Goal: Task Accomplishment & Management: Manage account settings

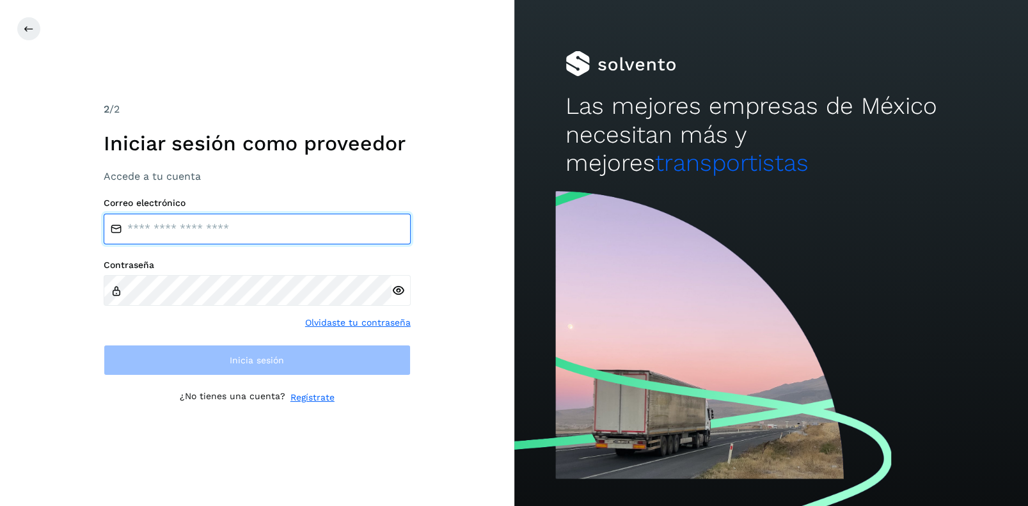
click at [152, 233] on input "email" at bounding box center [257, 229] width 307 height 31
type input "**********"
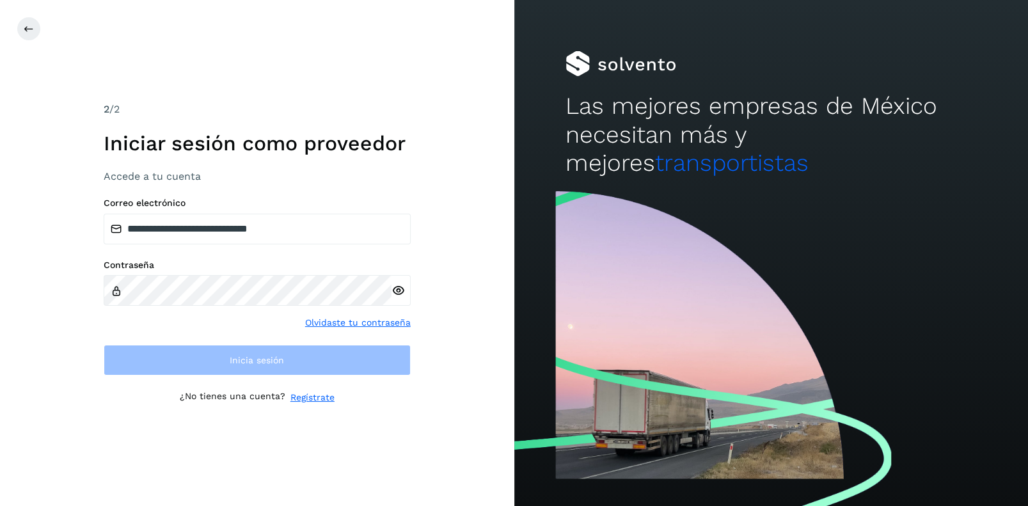
click at [396, 284] on icon at bounding box center [398, 290] width 13 height 13
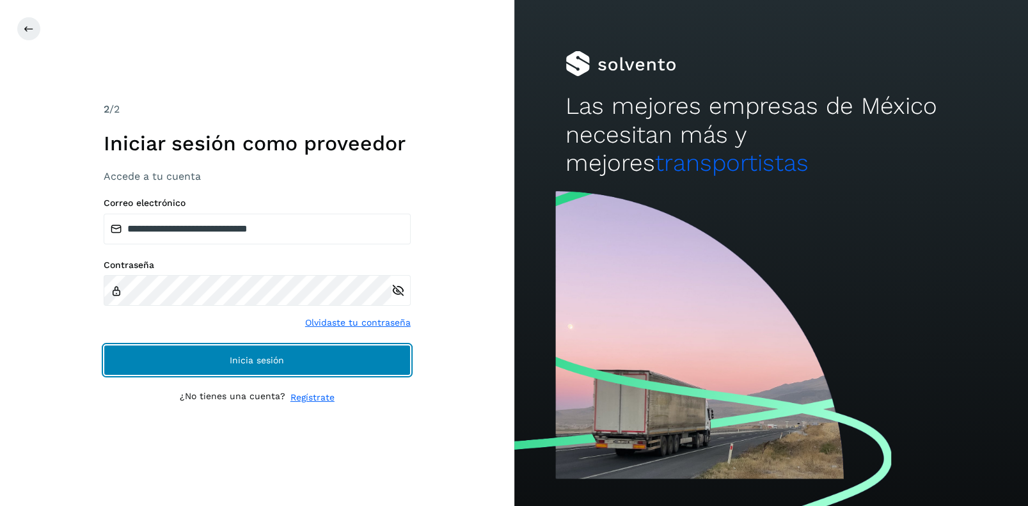
click at [259, 359] on span "Inicia sesión" at bounding box center [257, 360] width 54 height 9
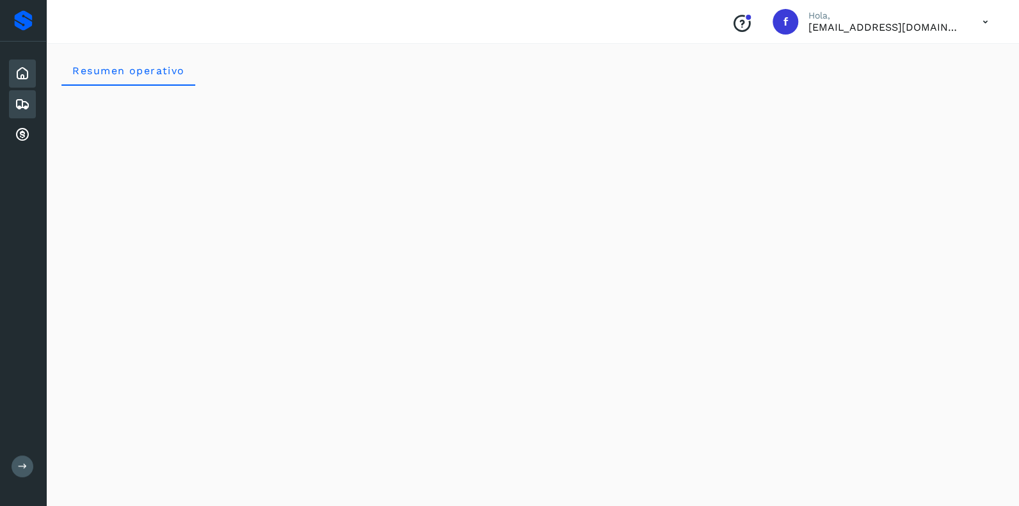
click at [22, 99] on icon at bounding box center [22, 104] width 15 height 15
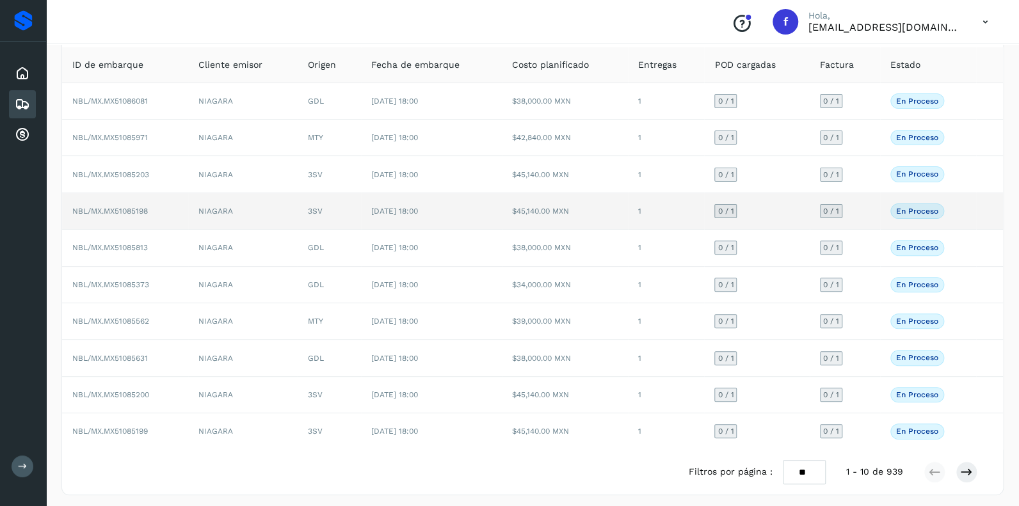
scroll to position [83, 0]
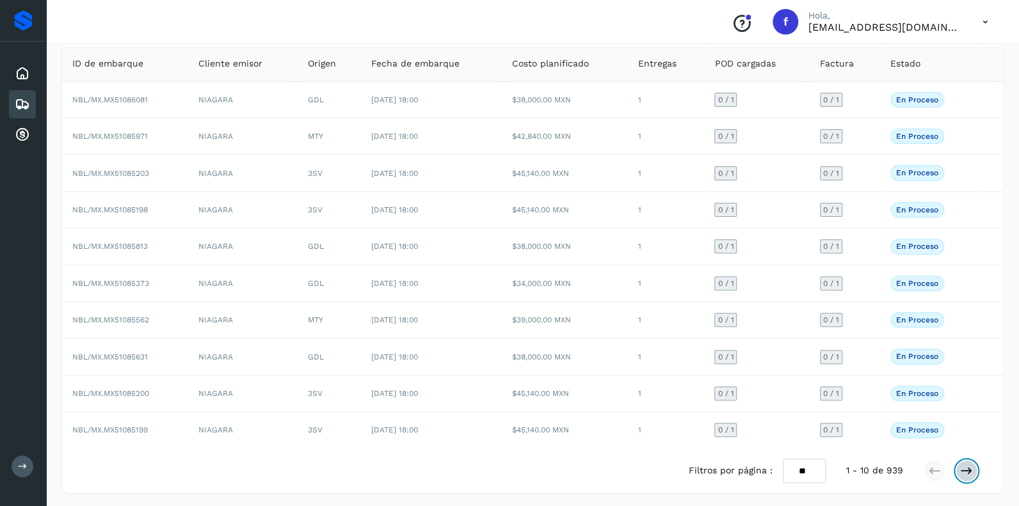
click at [967, 466] on icon at bounding box center [966, 471] width 13 height 13
click at [966, 465] on icon at bounding box center [966, 471] width 13 height 13
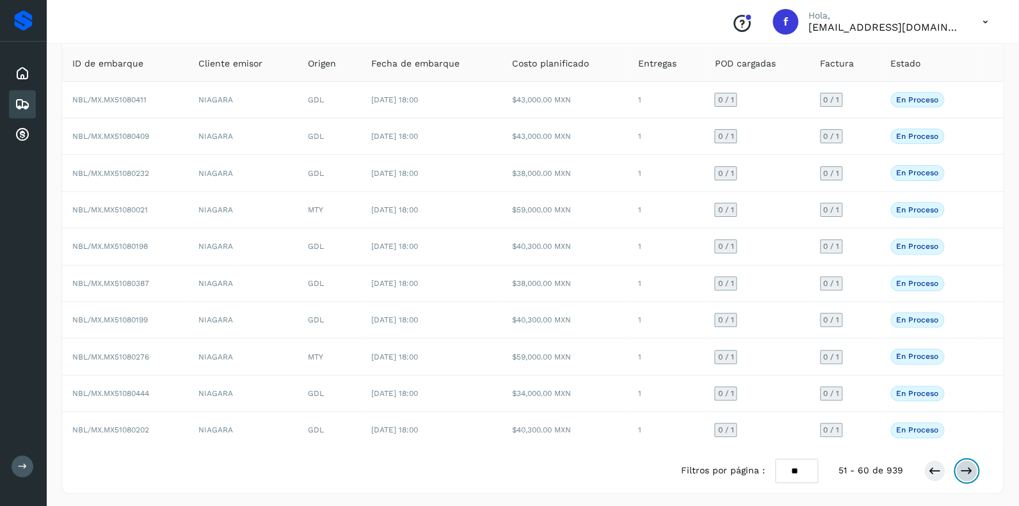
click at [966, 465] on icon at bounding box center [966, 471] width 13 height 13
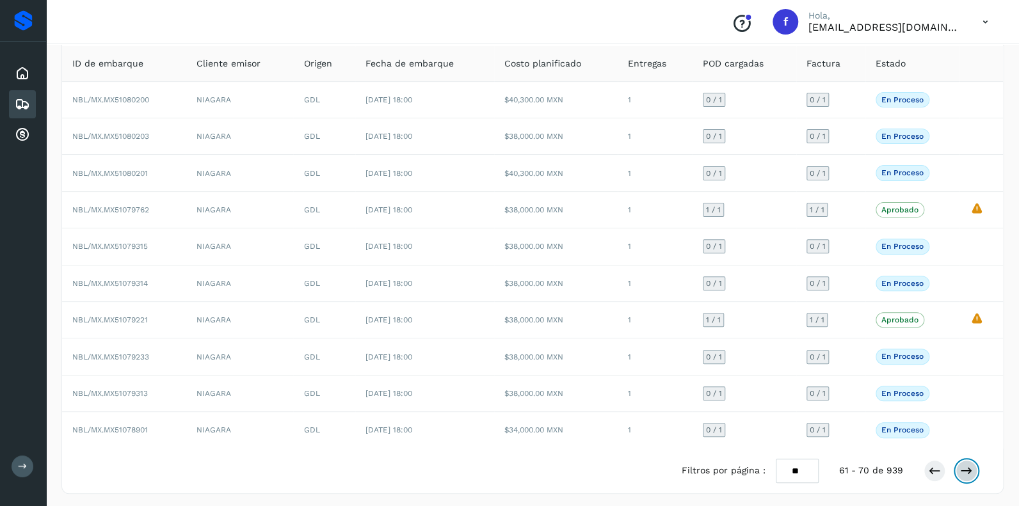
click at [969, 465] on icon at bounding box center [966, 471] width 13 height 13
click at [963, 465] on icon at bounding box center [966, 471] width 13 height 13
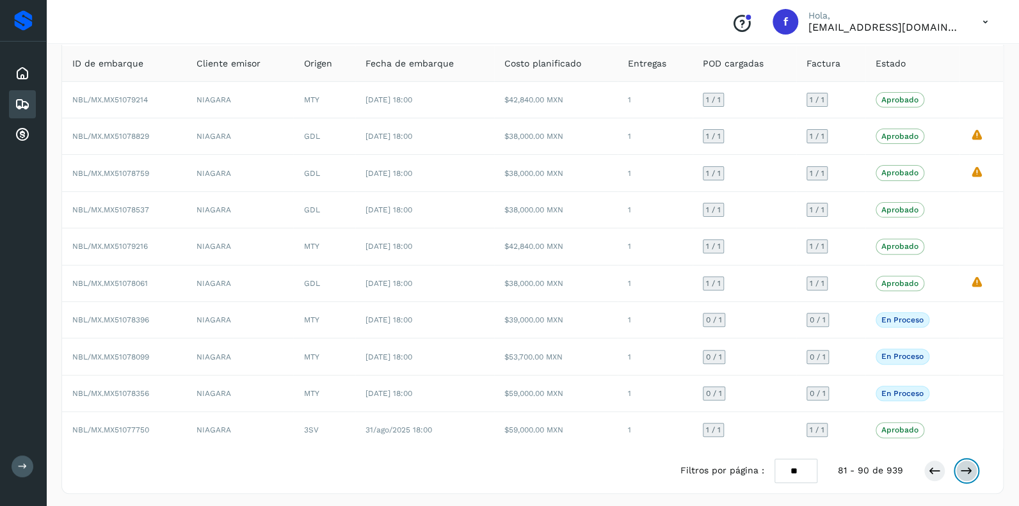
click at [970, 465] on icon at bounding box center [966, 471] width 13 height 13
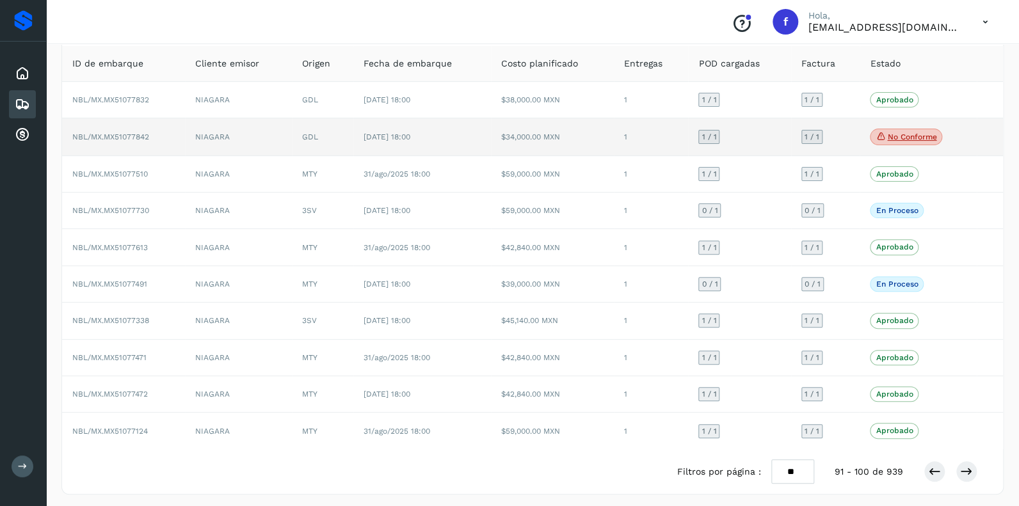
click at [900, 134] on p "No conforme" at bounding box center [911, 136] width 49 height 9
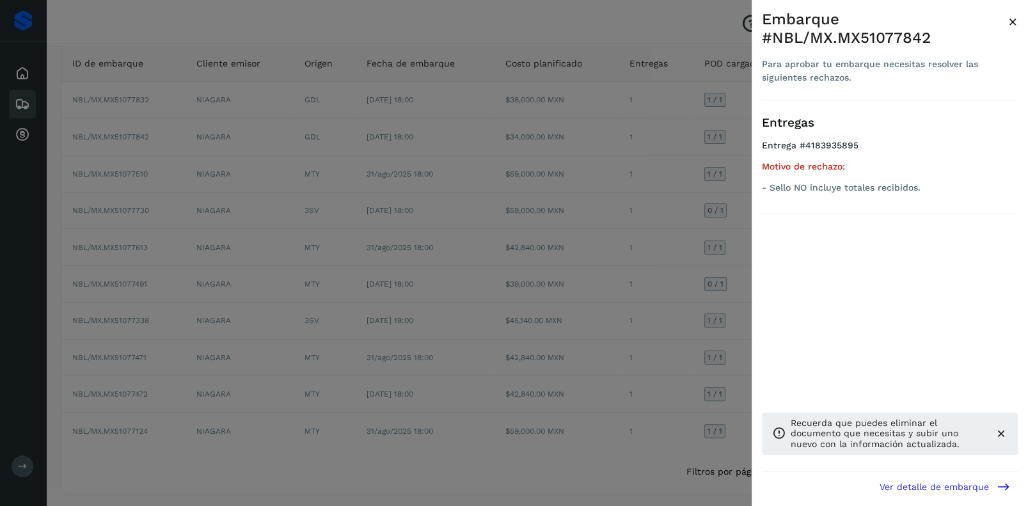
click at [1011, 20] on span "×" at bounding box center [1014, 22] width 10 height 18
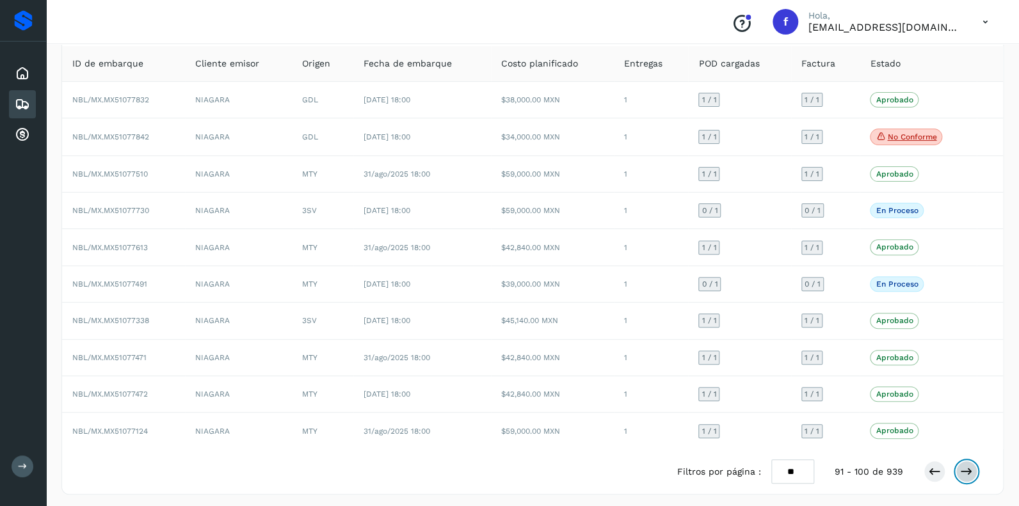
click at [961, 467] on icon at bounding box center [966, 471] width 13 height 13
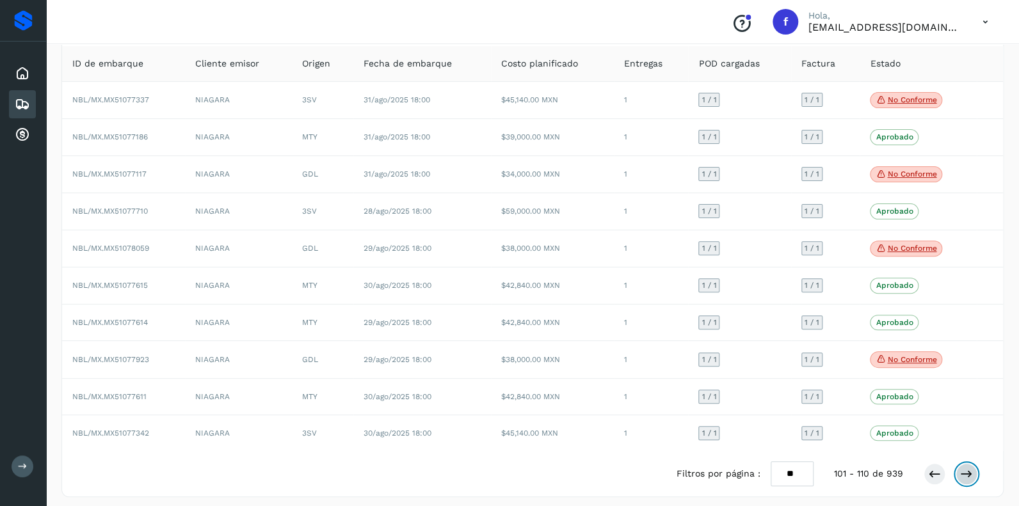
click at [962, 471] on icon at bounding box center [966, 474] width 13 height 13
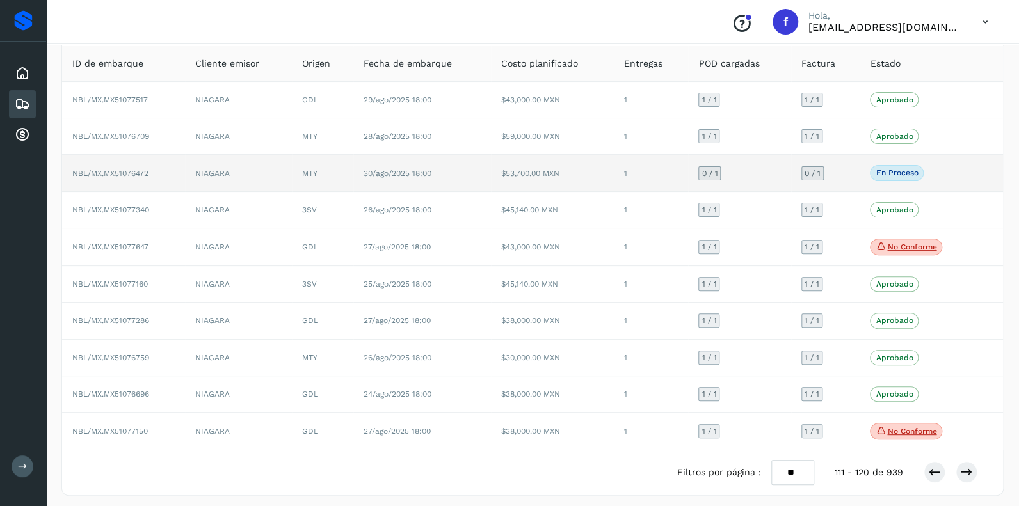
click at [712, 170] on span "0 / 1" at bounding box center [709, 174] width 16 height 8
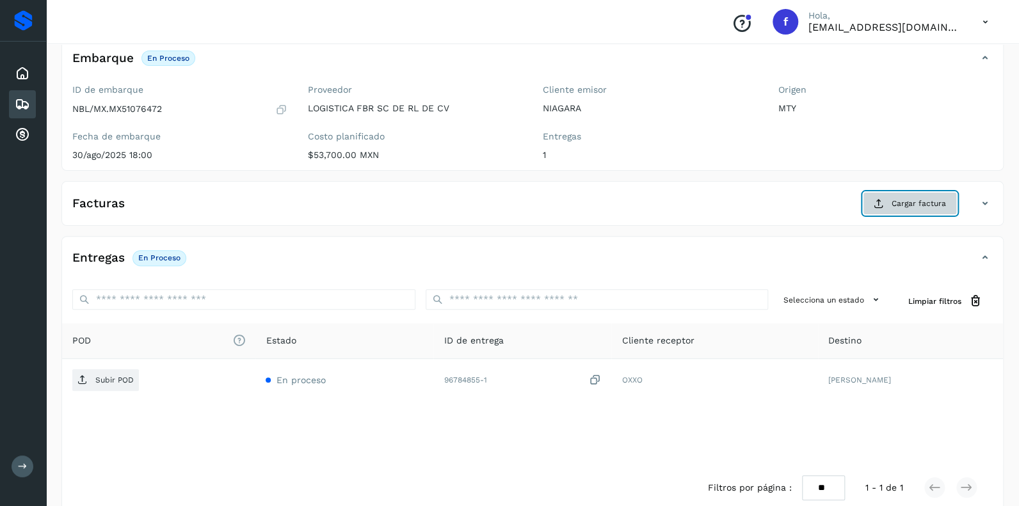
click at [904, 202] on span "Cargar factura" at bounding box center [919, 204] width 54 height 12
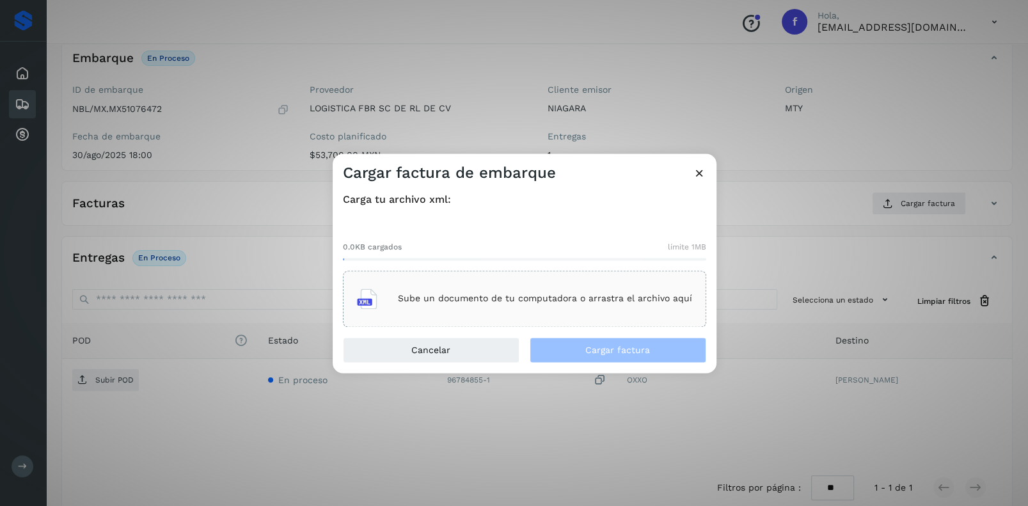
click at [493, 290] on div "Sube un documento de tu computadora o arrastra el archivo aquí" at bounding box center [524, 299] width 335 height 35
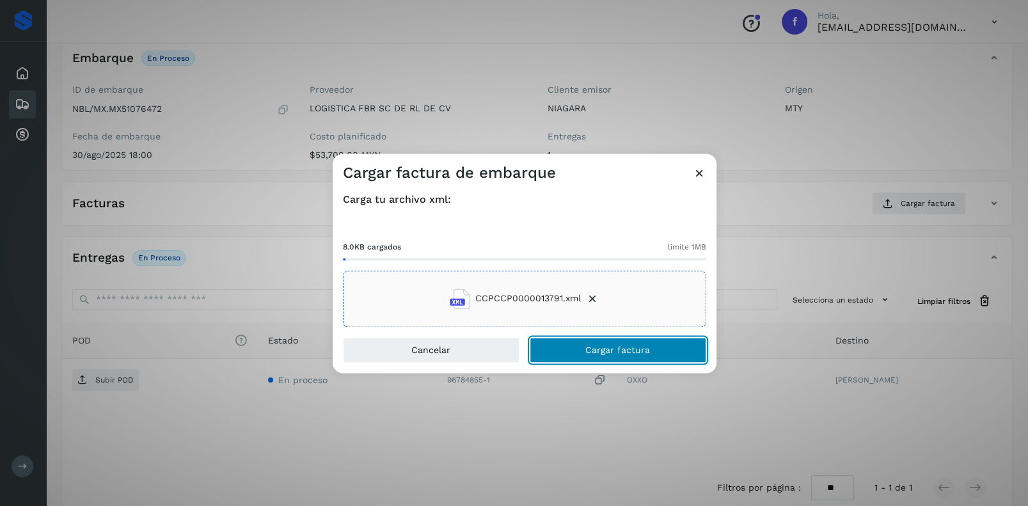
click at [610, 347] on span "Cargar factura" at bounding box center [618, 350] width 65 height 9
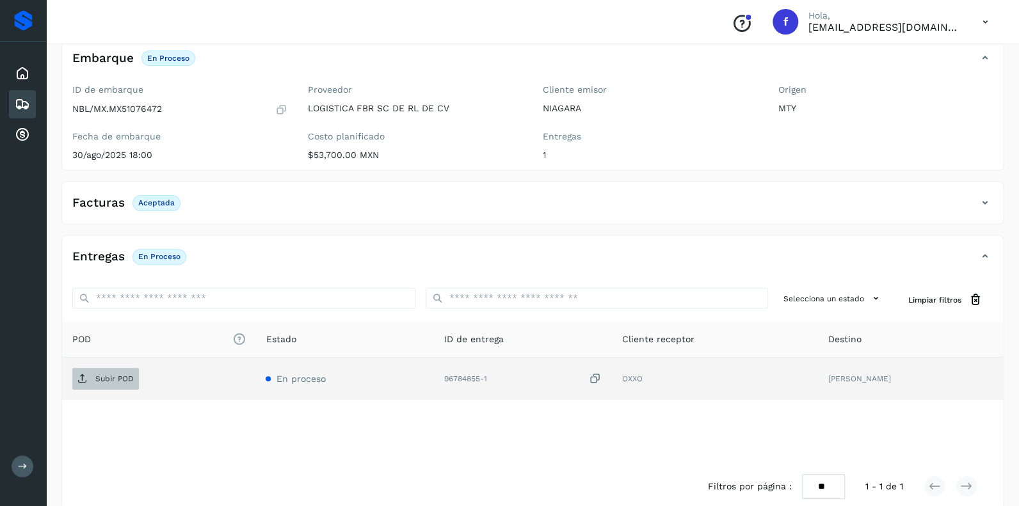
click at [108, 381] on p "Subir POD" at bounding box center [114, 378] width 38 height 9
click at [109, 376] on p "Subir POD" at bounding box center [114, 378] width 38 height 9
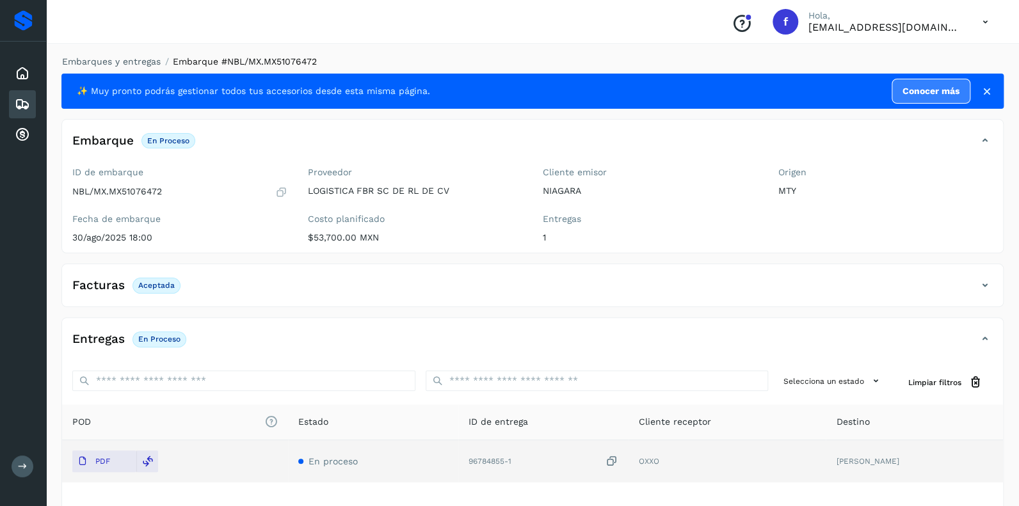
click at [20, 100] on icon at bounding box center [22, 104] width 15 height 15
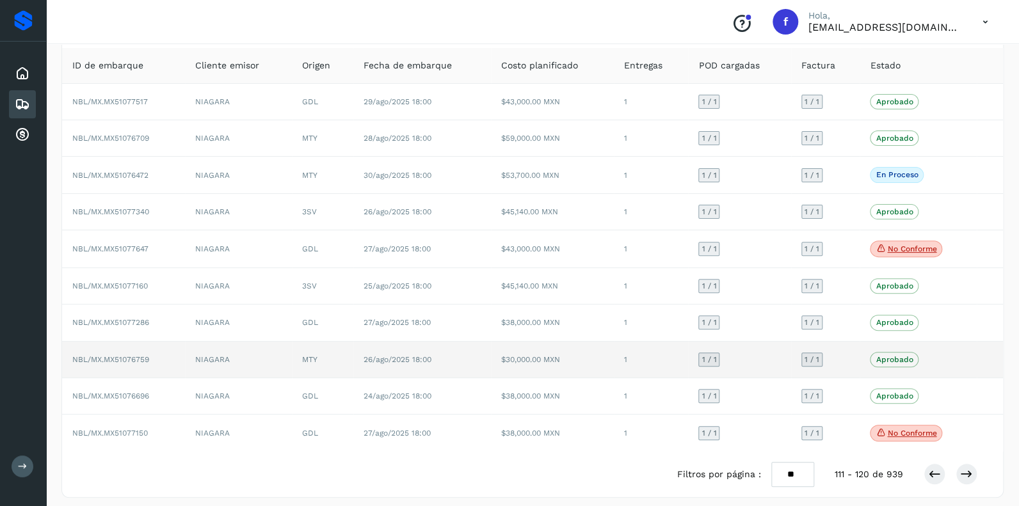
scroll to position [84, 0]
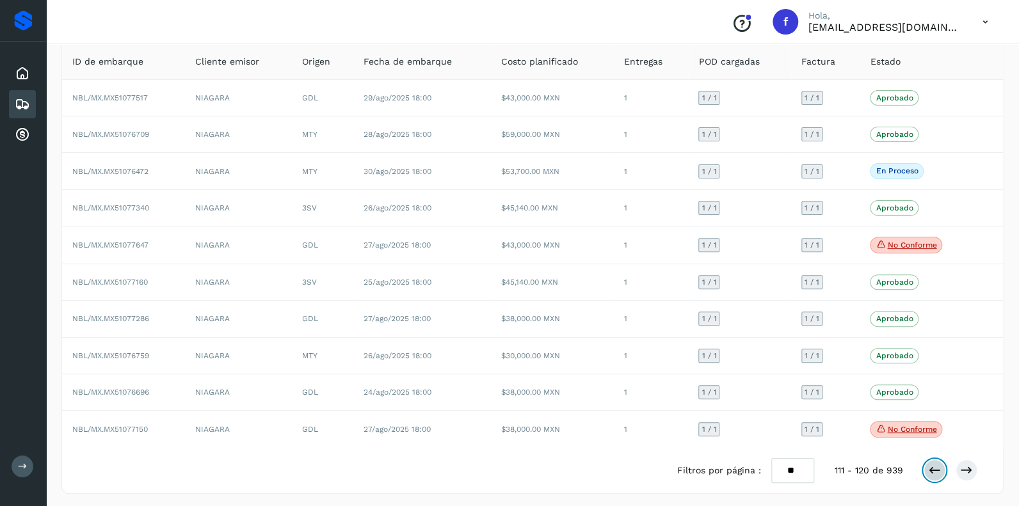
click at [929, 465] on icon at bounding box center [934, 470] width 13 height 13
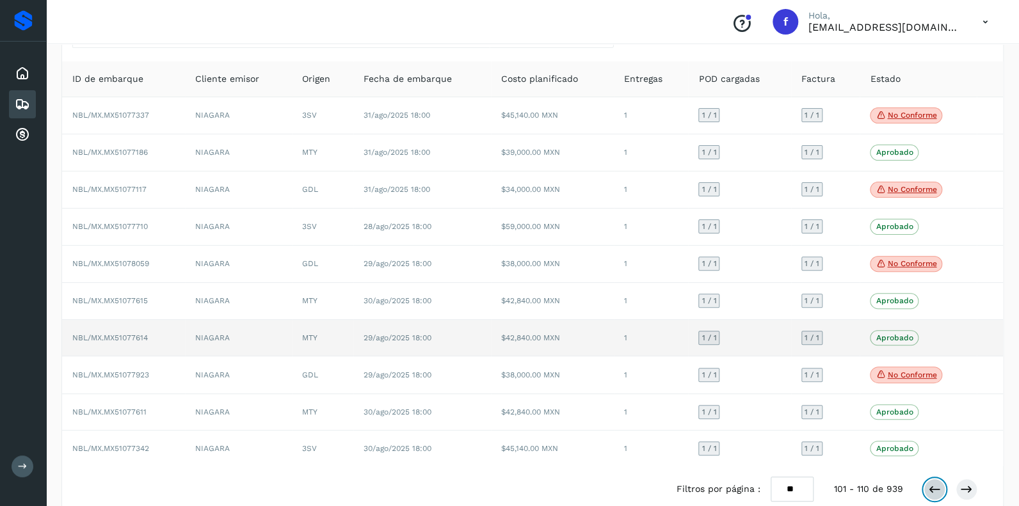
scroll to position [87, 0]
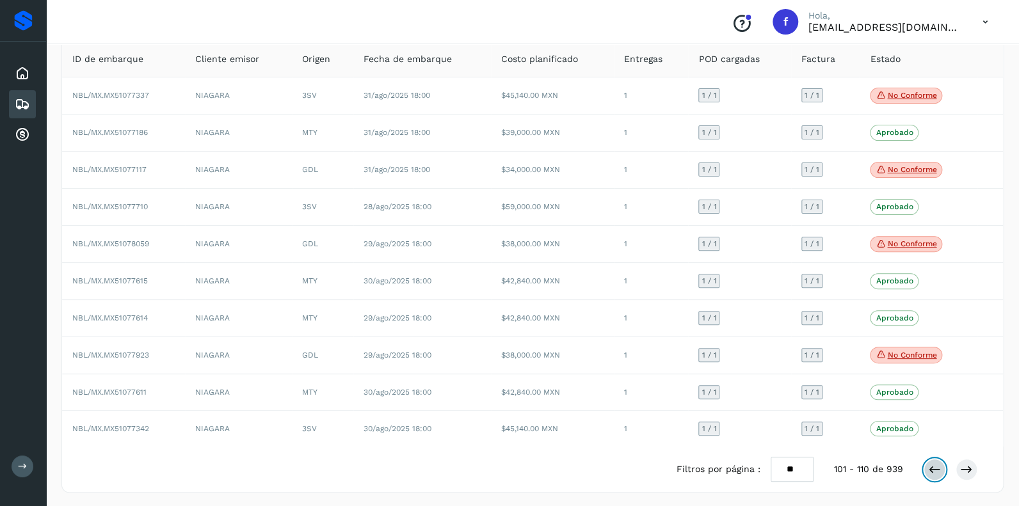
click at [931, 465] on icon at bounding box center [934, 469] width 13 height 13
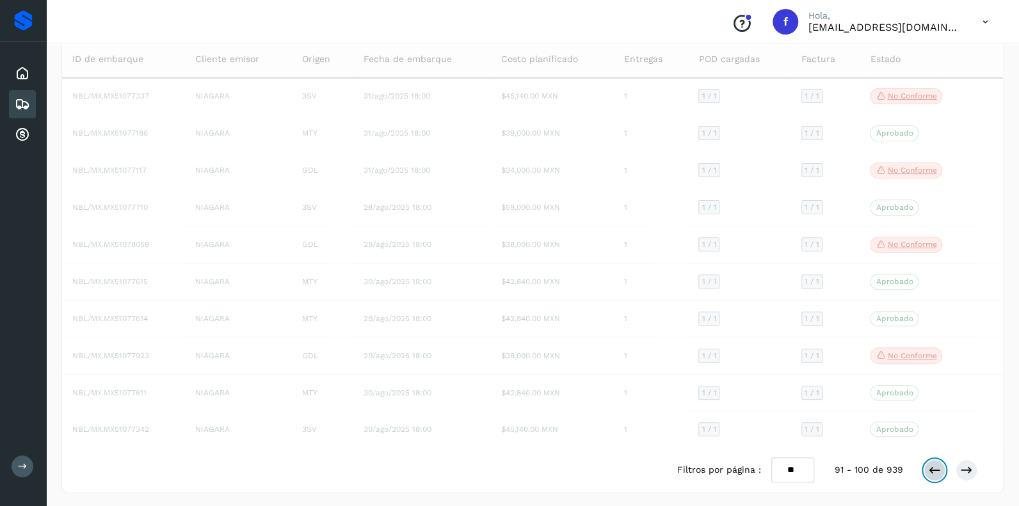
scroll to position [84, 0]
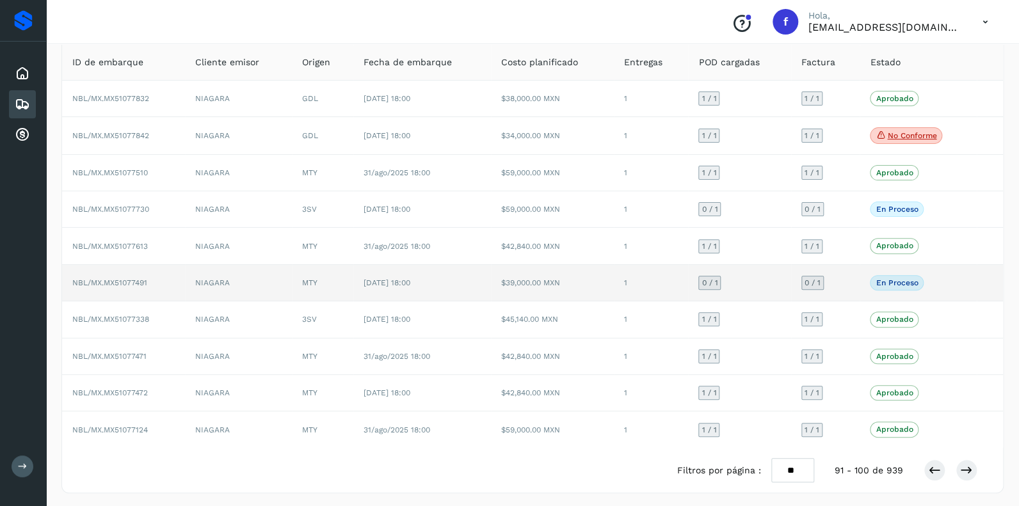
click at [711, 280] on span "0 / 1" at bounding box center [709, 283] width 16 height 8
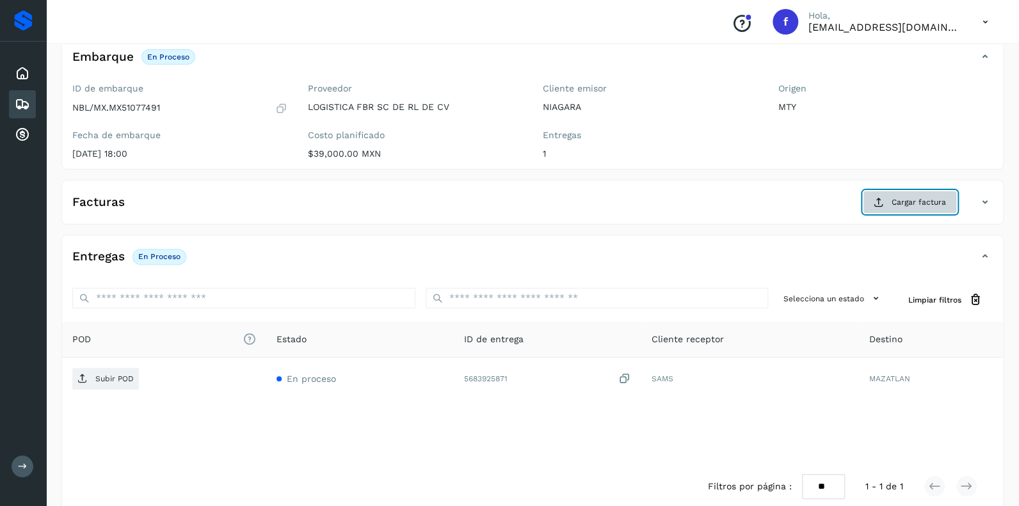
click at [915, 197] on span "Cargar factura" at bounding box center [919, 202] width 54 height 12
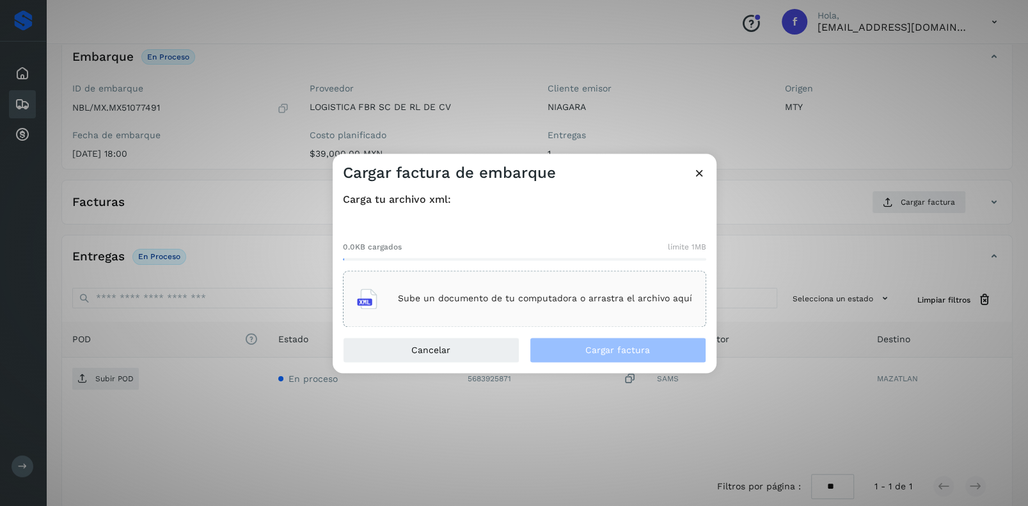
click at [492, 296] on p "Sube un documento de tu computadora o arrastra el archivo aquí" at bounding box center [545, 299] width 294 height 11
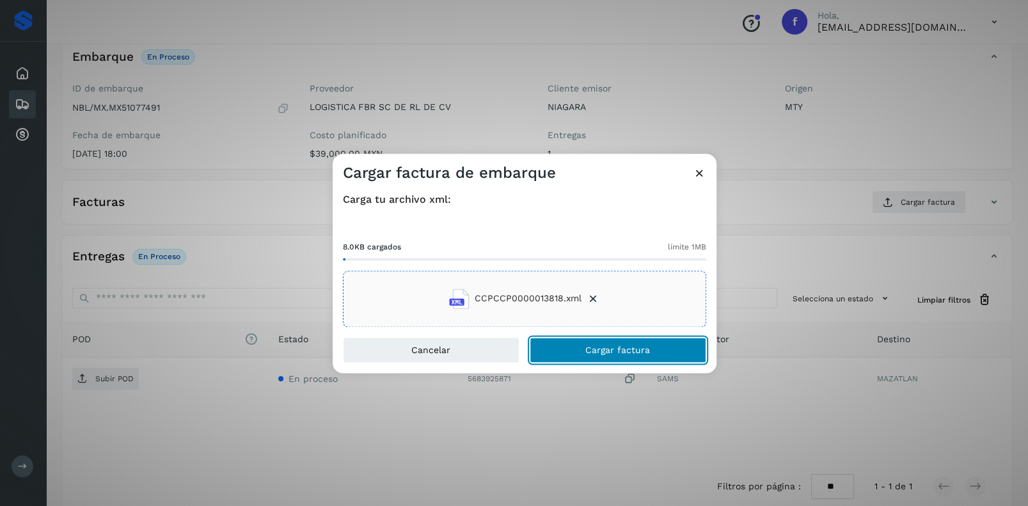
click at [600, 346] on span "Cargar factura" at bounding box center [618, 350] width 65 height 9
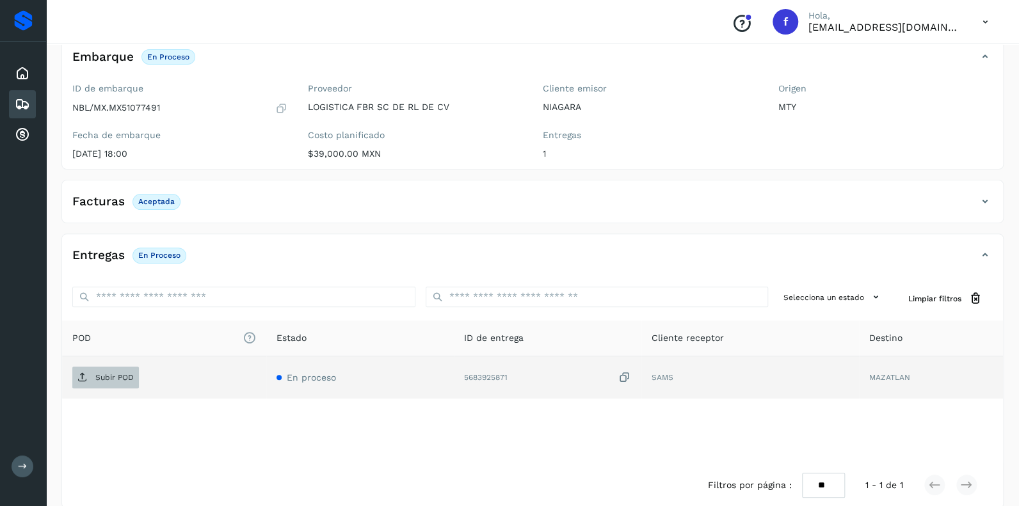
click at [111, 377] on p "Subir POD" at bounding box center [114, 377] width 38 height 9
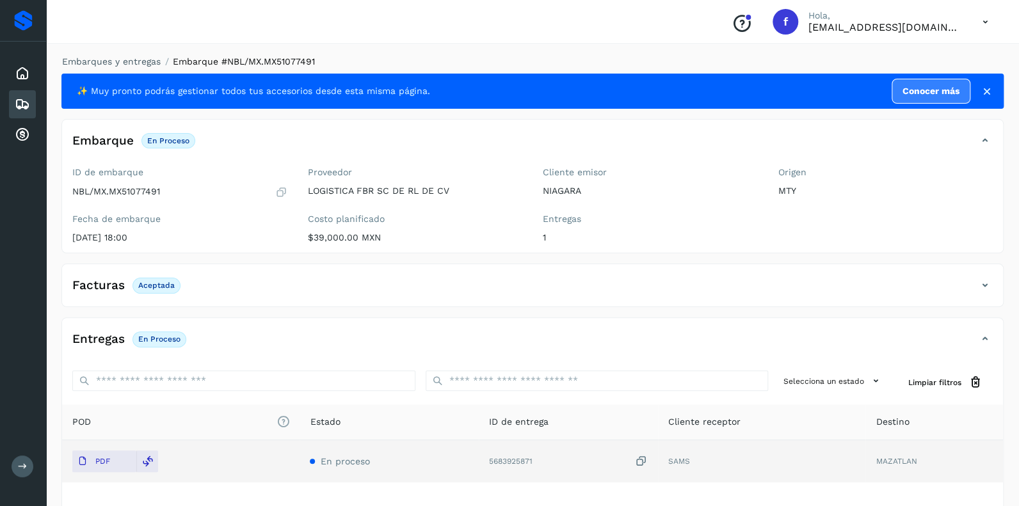
click at [17, 100] on icon at bounding box center [22, 104] width 15 height 15
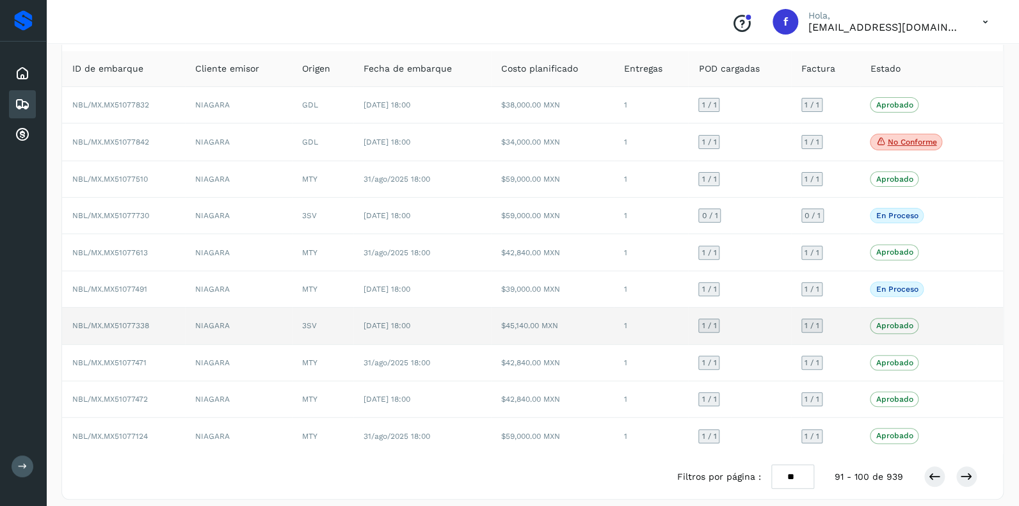
scroll to position [84, 0]
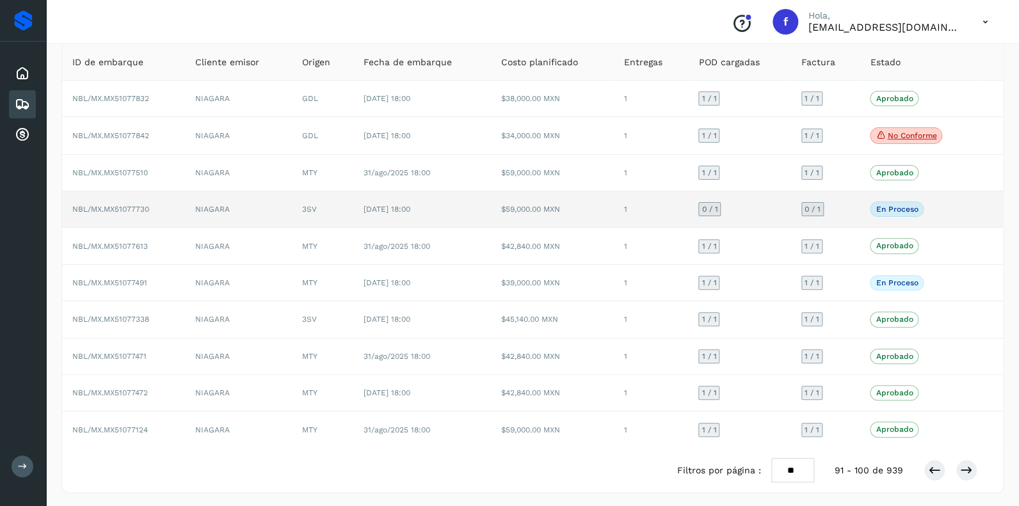
click at [705, 205] on span "0 / 1" at bounding box center [709, 209] width 16 height 8
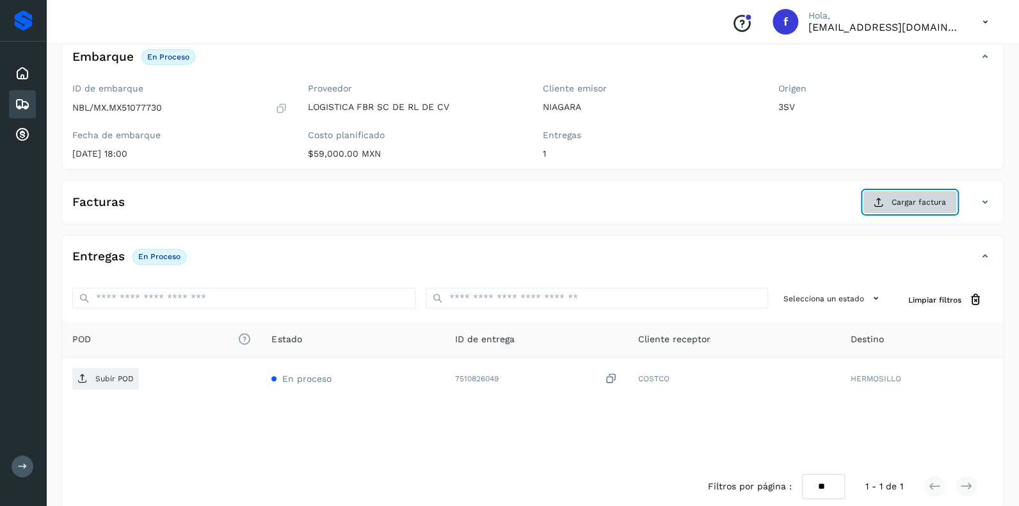
click at [911, 196] on span "Cargar factura" at bounding box center [919, 202] width 54 height 12
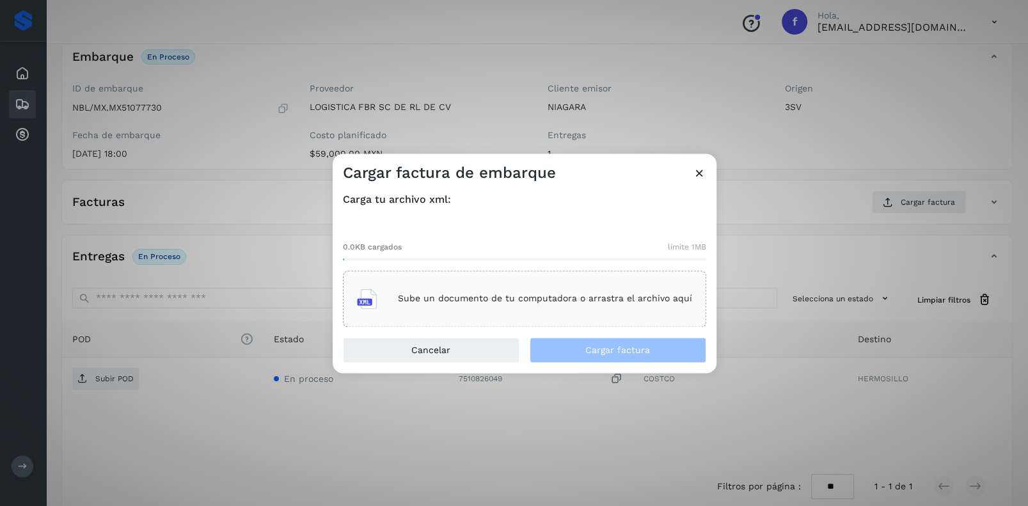
click at [467, 294] on p "Sube un documento de tu computadora o arrastra el archivo aquí" at bounding box center [545, 299] width 294 height 11
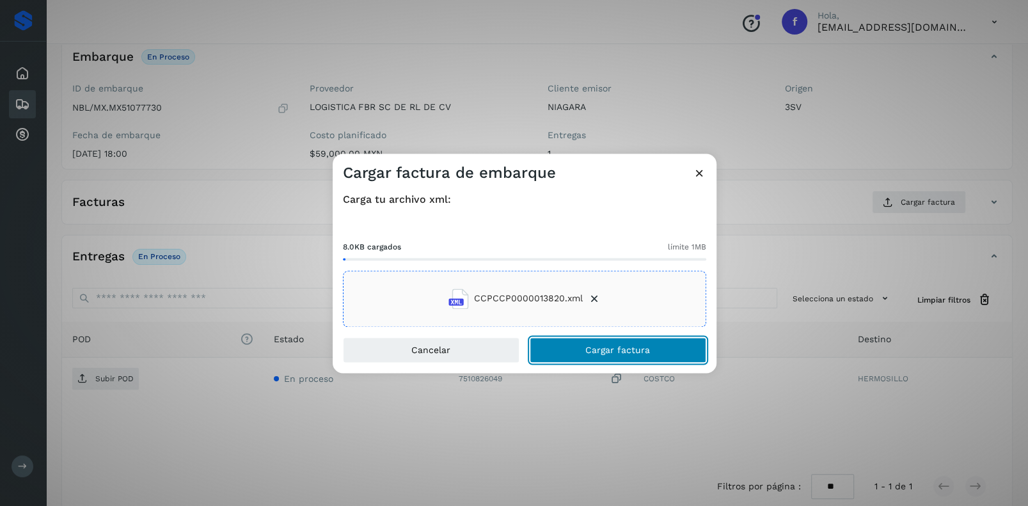
click at [598, 350] on span "Cargar factura" at bounding box center [618, 350] width 65 height 9
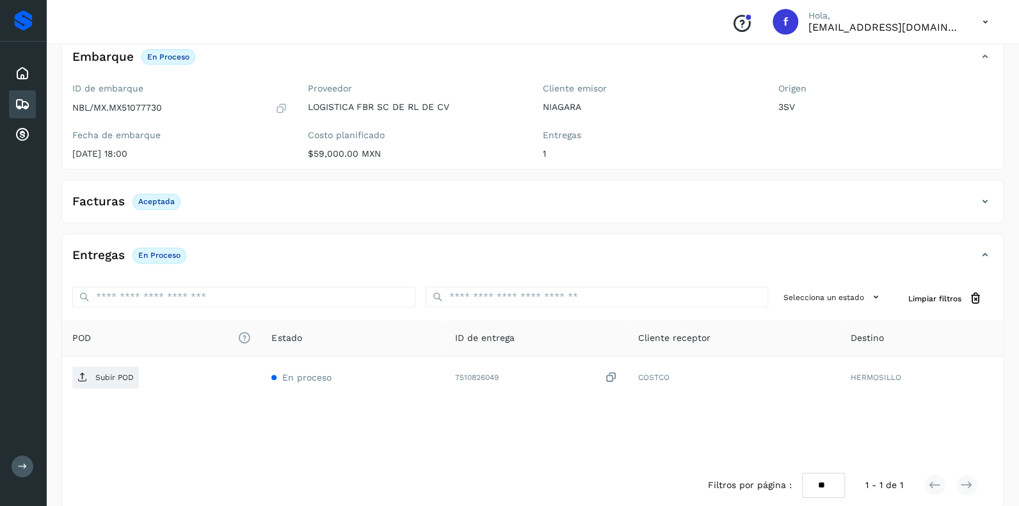
scroll to position [100, 0]
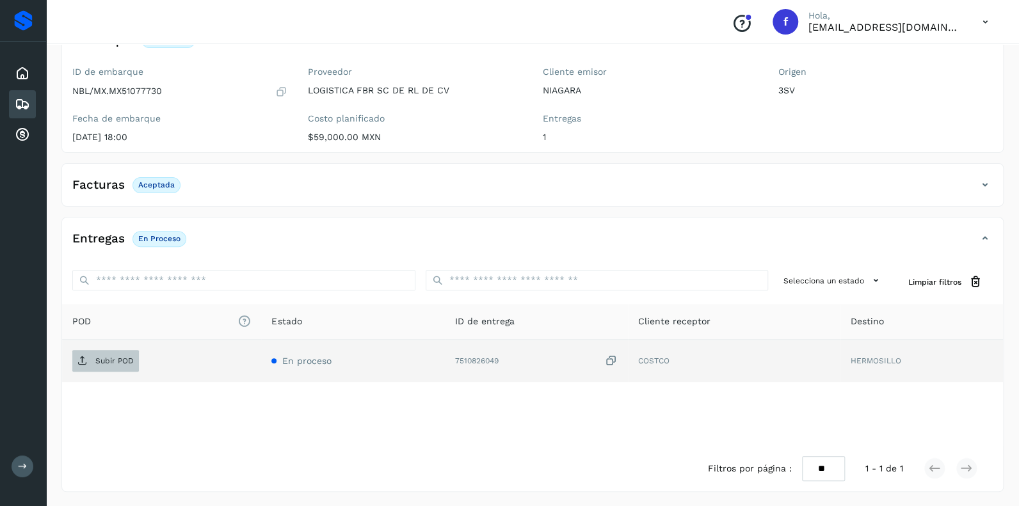
click at [113, 359] on p "Subir POD" at bounding box center [114, 360] width 38 height 9
click at [24, 103] on icon at bounding box center [22, 104] width 15 height 15
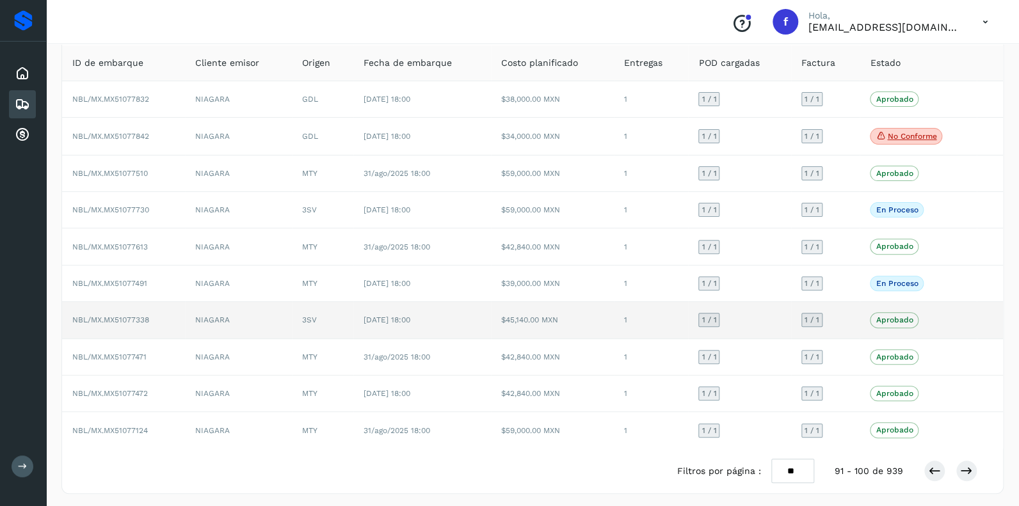
scroll to position [84, 0]
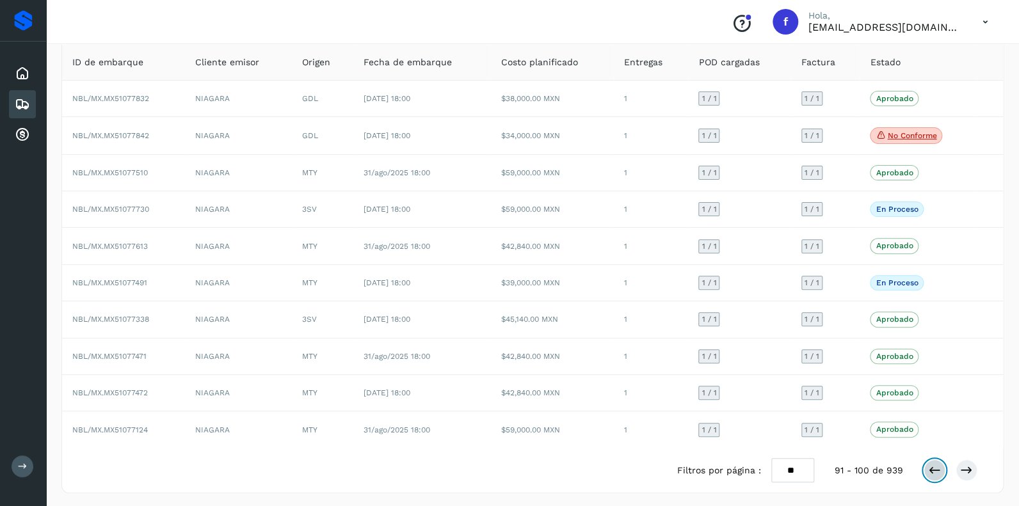
click at [937, 464] on icon at bounding box center [934, 470] width 13 height 13
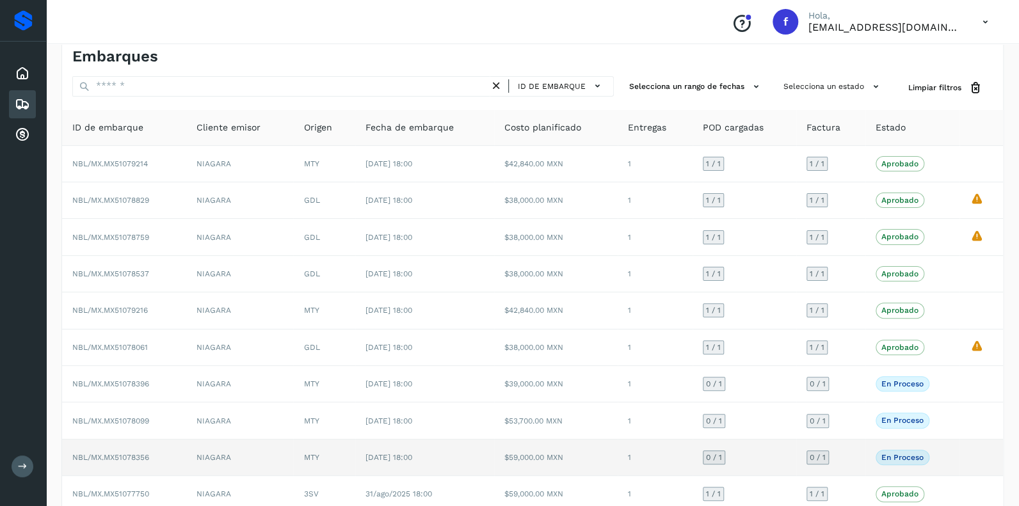
scroll to position [83, 0]
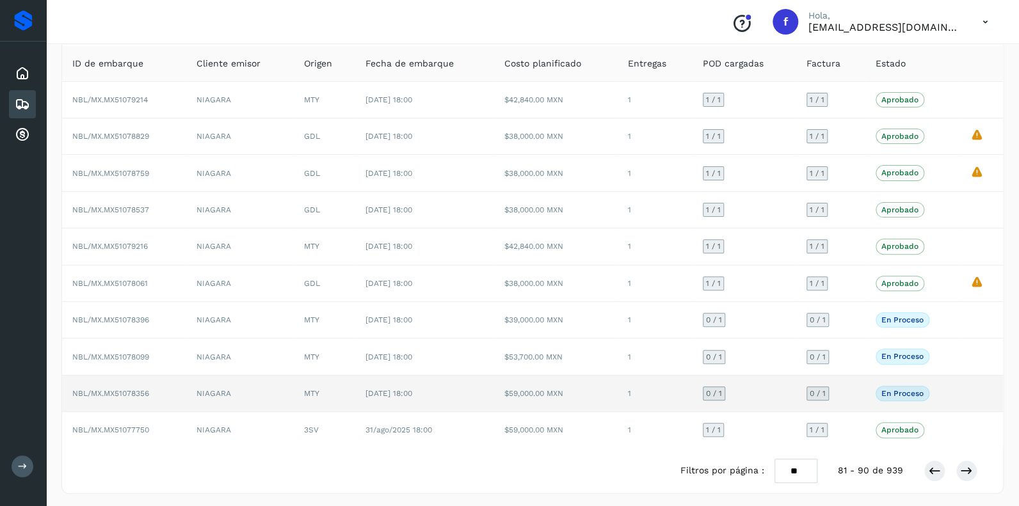
click at [716, 393] on span "0 / 1" at bounding box center [714, 394] width 16 height 8
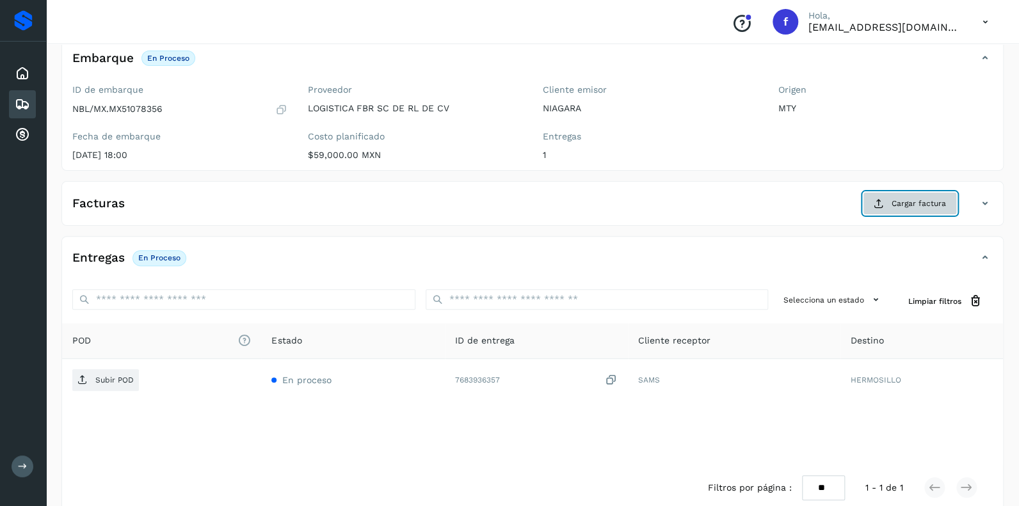
click at [900, 203] on span "Cargar factura" at bounding box center [919, 204] width 54 height 12
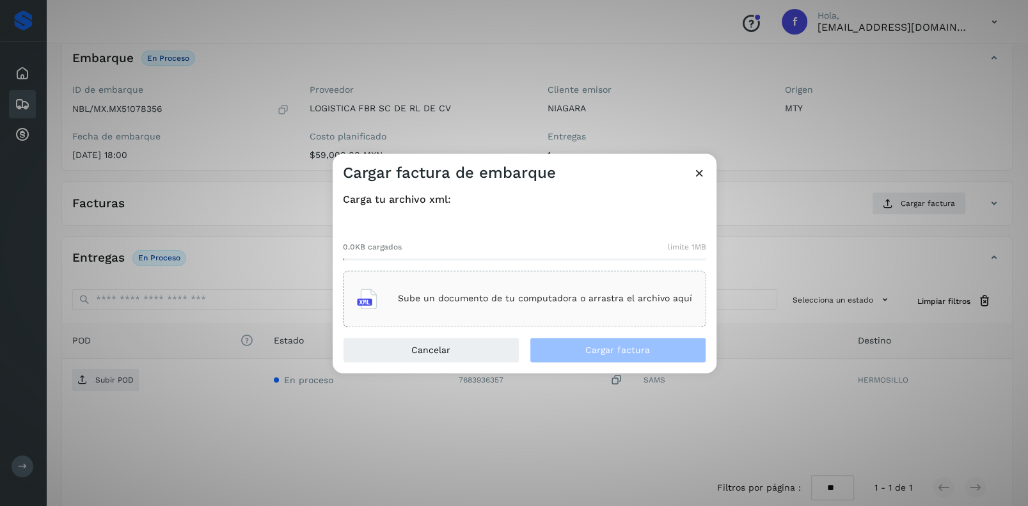
click at [458, 292] on div "Sube un documento de tu computadora o arrastra el archivo aquí" at bounding box center [524, 299] width 335 height 35
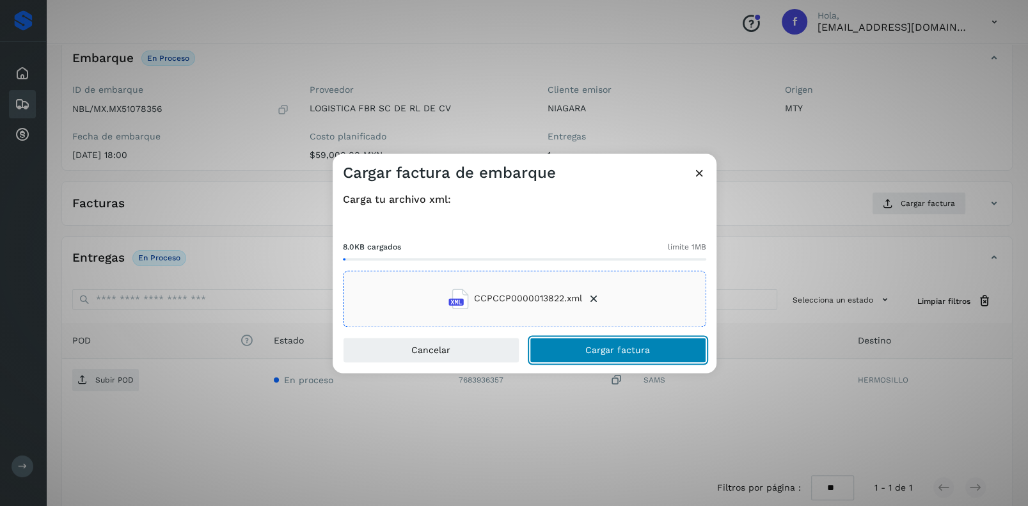
click at [603, 348] on span "Cargar factura" at bounding box center [618, 350] width 65 height 9
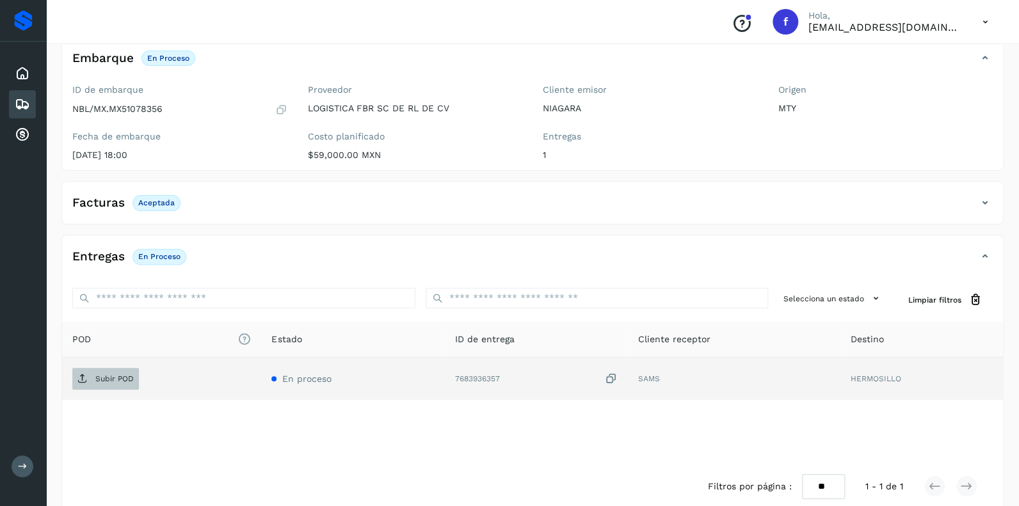
click at [112, 380] on p "Subir POD" at bounding box center [114, 378] width 38 height 9
click at [18, 97] on icon at bounding box center [22, 104] width 15 height 15
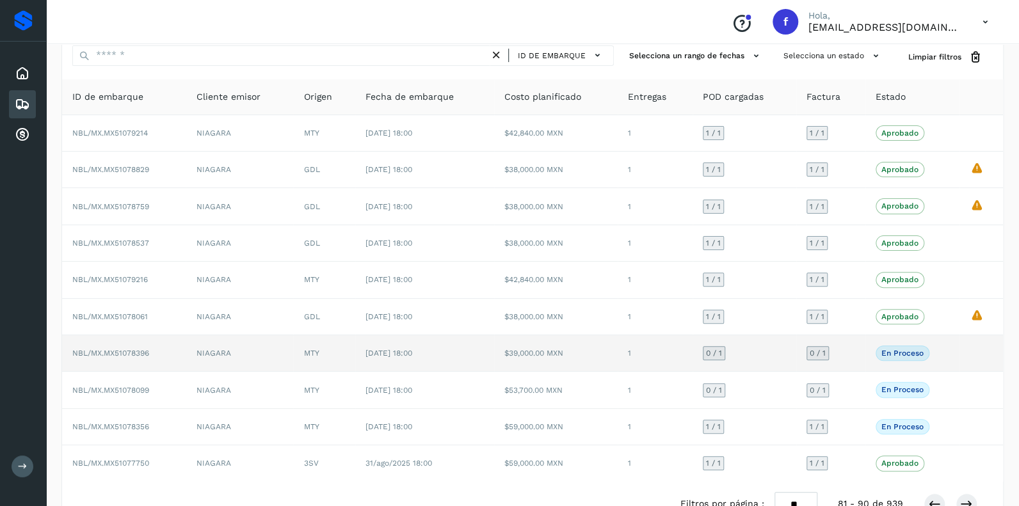
scroll to position [83, 0]
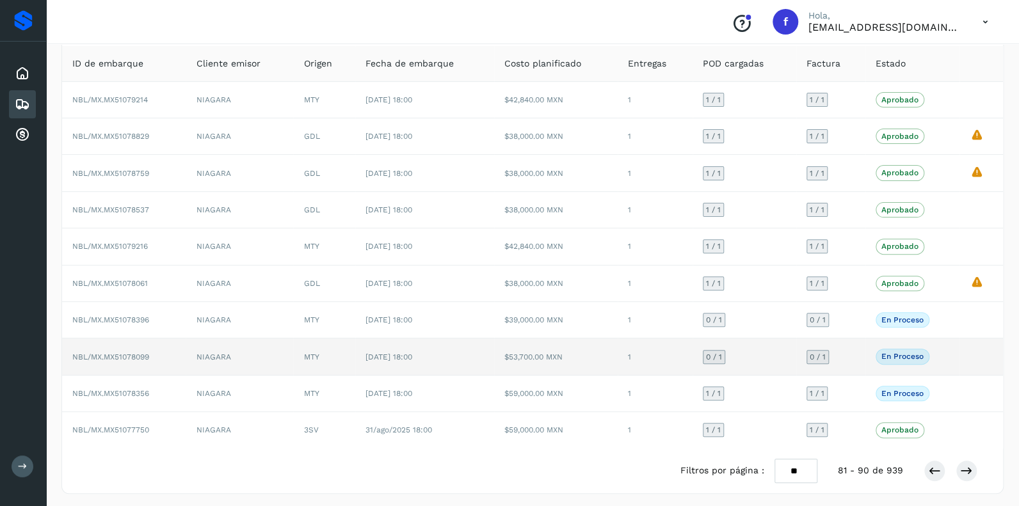
click at [712, 353] on span "0 / 1" at bounding box center [714, 357] width 16 height 8
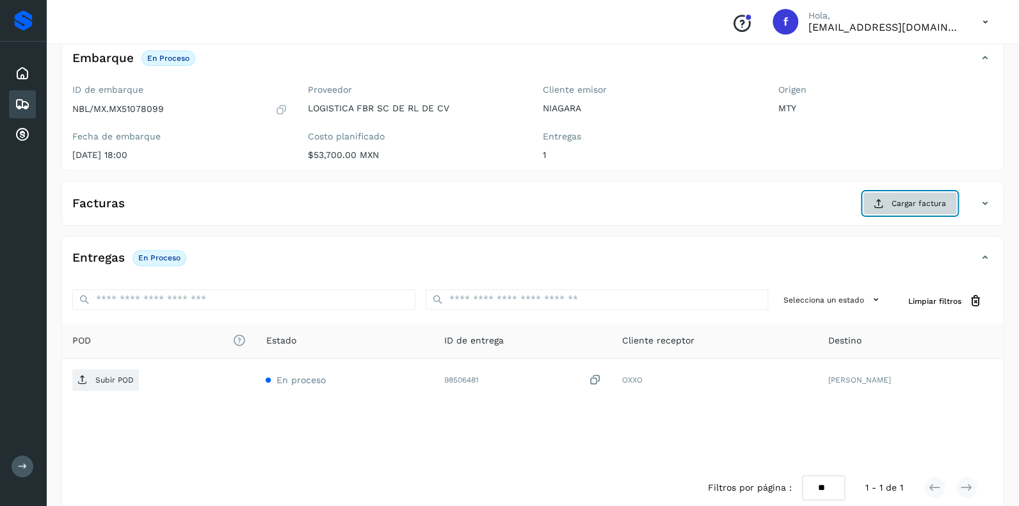
click at [910, 204] on span "Cargar factura" at bounding box center [919, 204] width 54 height 12
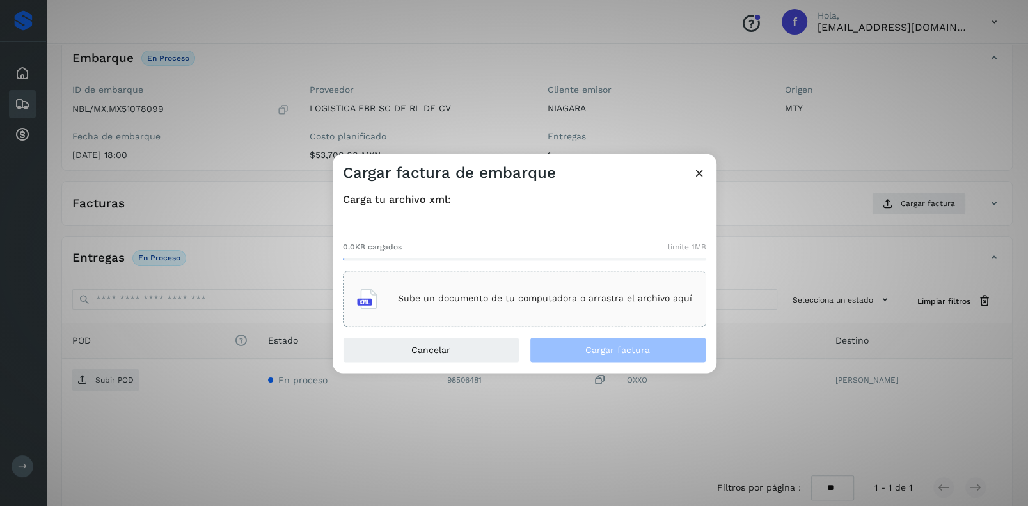
click at [451, 287] on div "Sube un documento de tu computadora o arrastra el archivo aquí" at bounding box center [524, 299] width 335 height 35
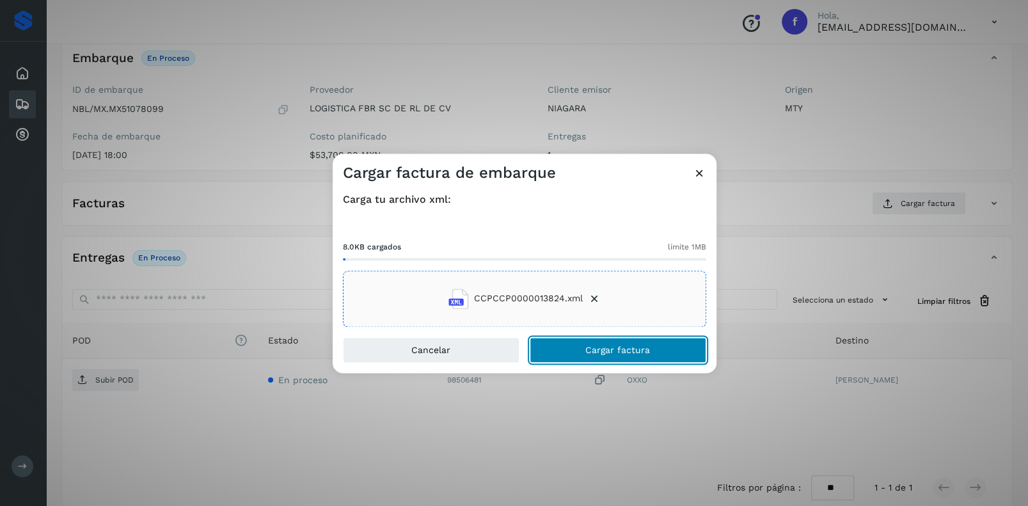
click at [604, 354] on span "Cargar factura" at bounding box center [618, 350] width 65 height 9
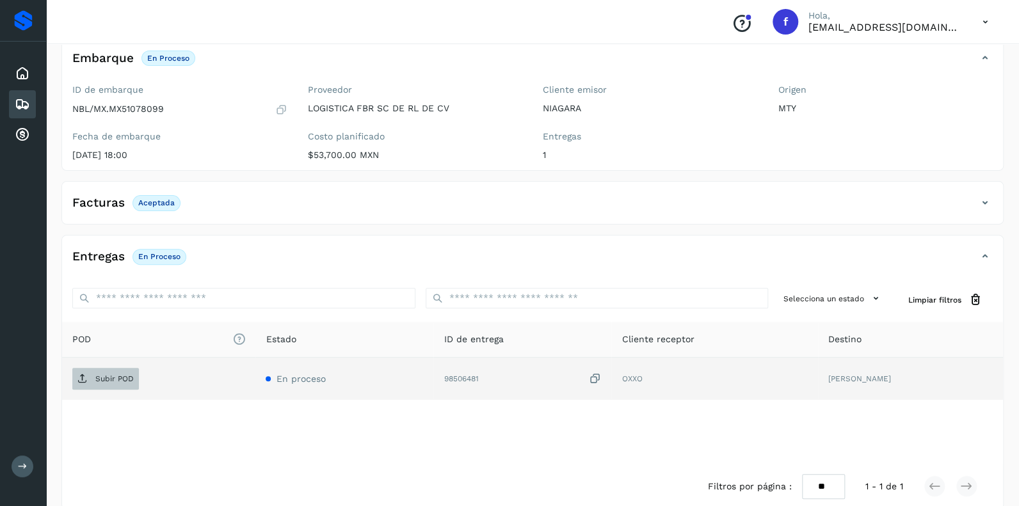
click at [108, 380] on p "Subir POD" at bounding box center [114, 378] width 38 height 9
click at [19, 97] on icon at bounding box center [22, 104] width 15 height 15
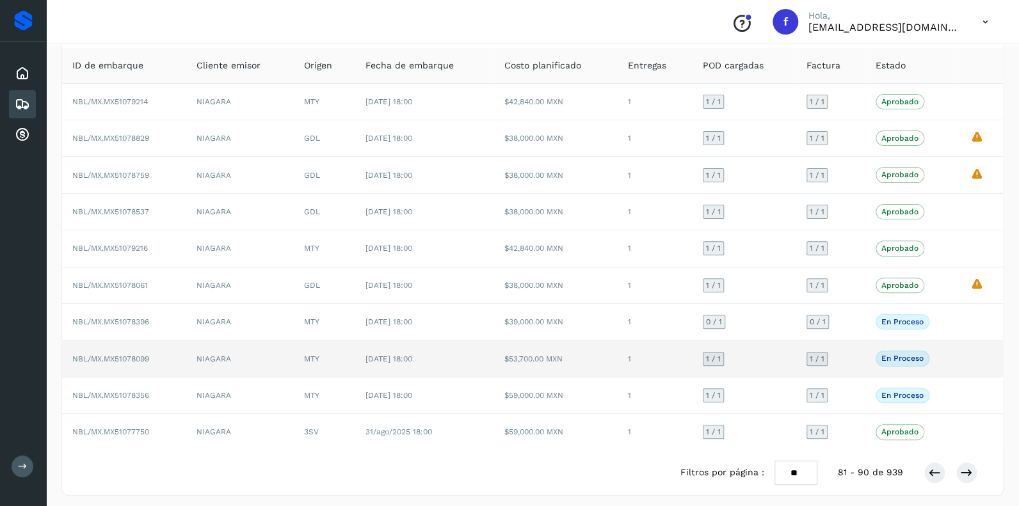
scroll to position [83, 0]
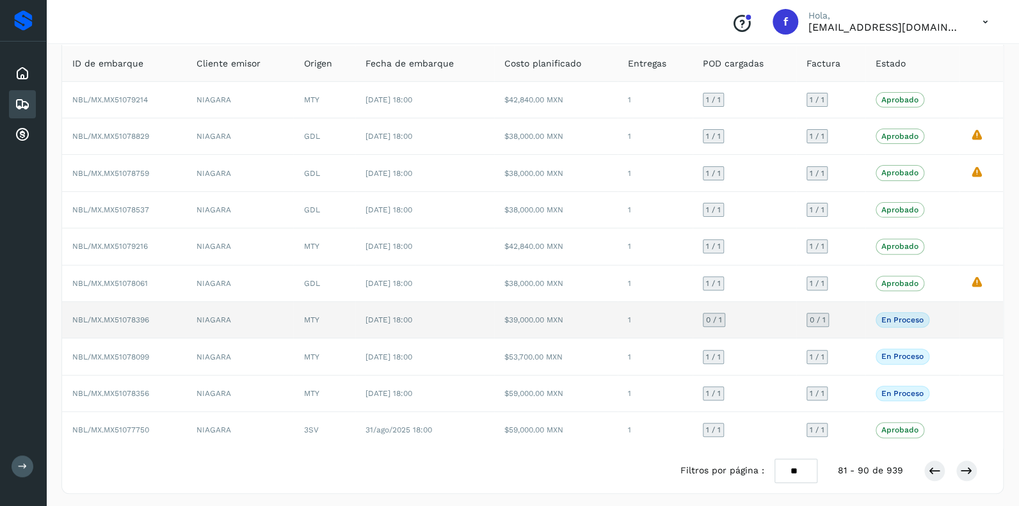
click at [718, 313] on div "0 / 1" at bounding box center [714, 320] width 22 height 14
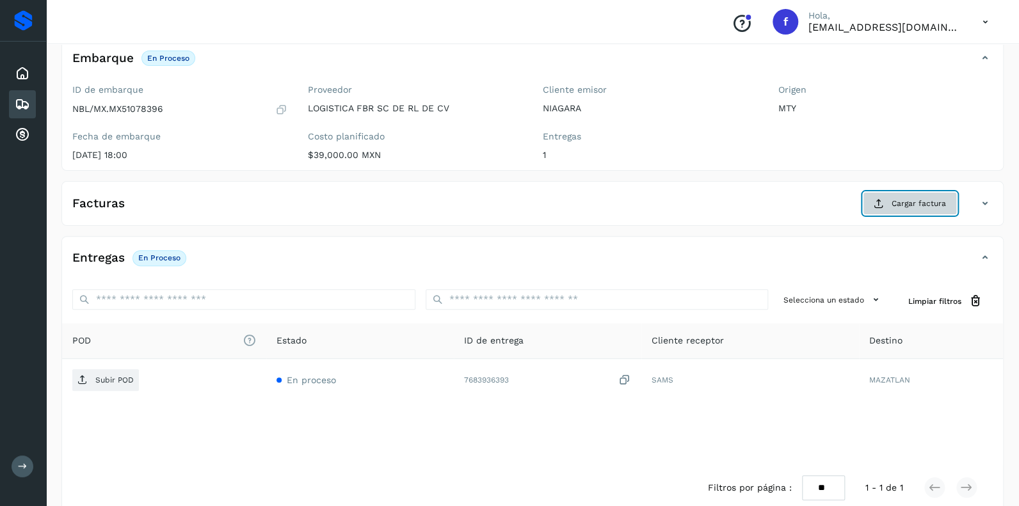
click at [905, 204] on span "Cargar factura" at bounding box center [919, 204] width 54 height 12
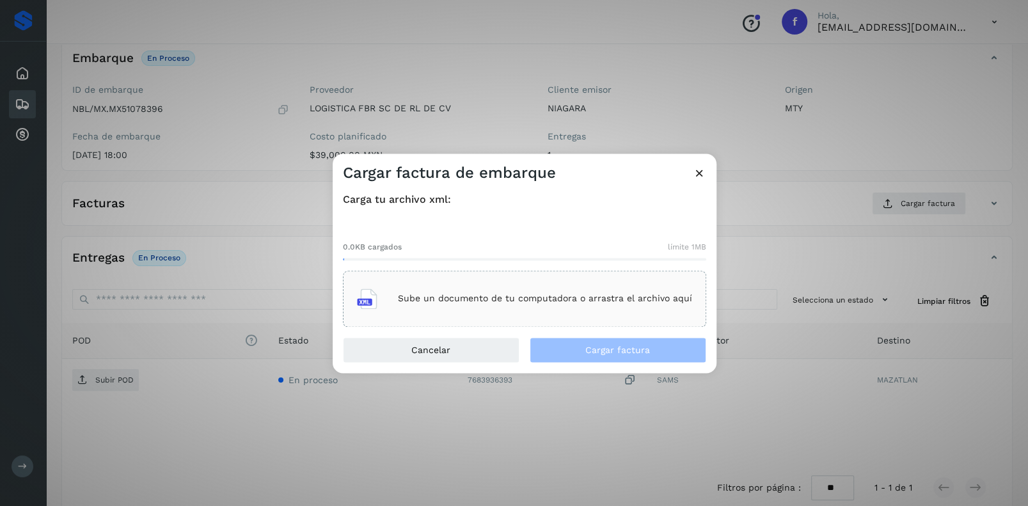
click at [488, 294] on p "Sube un documento de tu computadora o arrastra el archivo aquí" at bounding box center [545, 299] width 294 height 11
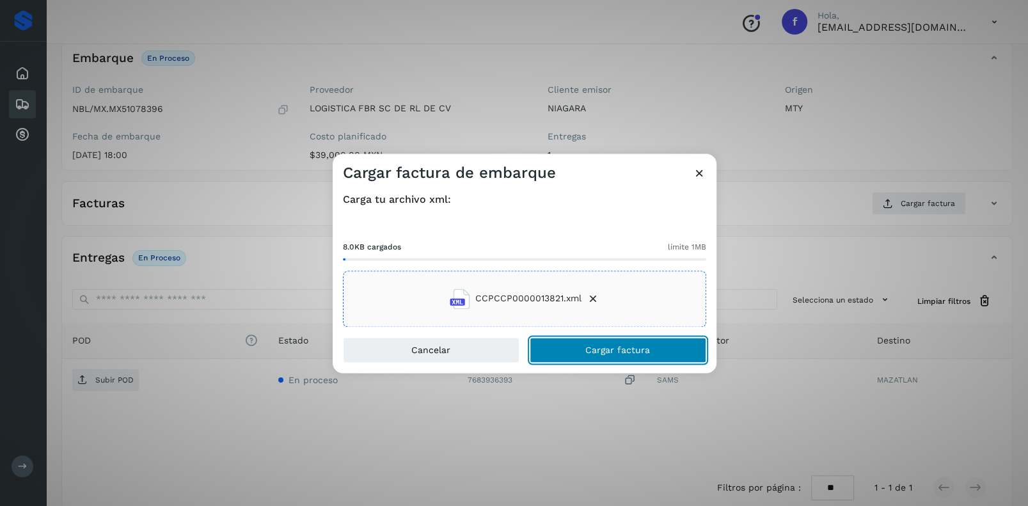
click at [605, 348] on span "Cargar factura" at bounding box center [618, 350] width 65 height 9
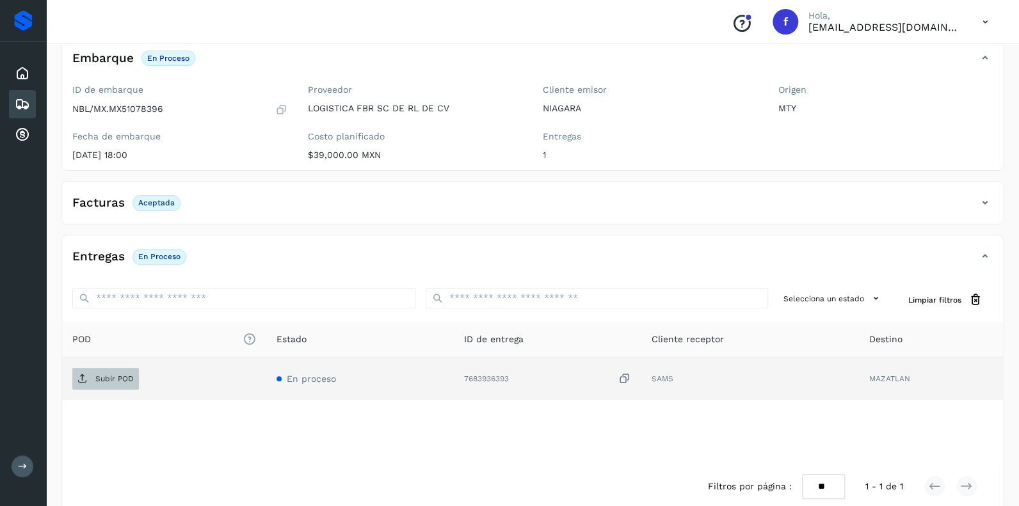
click at [115, 375] on p "Subir POD" at bounding box center [114, 378] width 38 height 9
click at [28, 97] on icon at bounding box center [22, 104] width 15 height 15
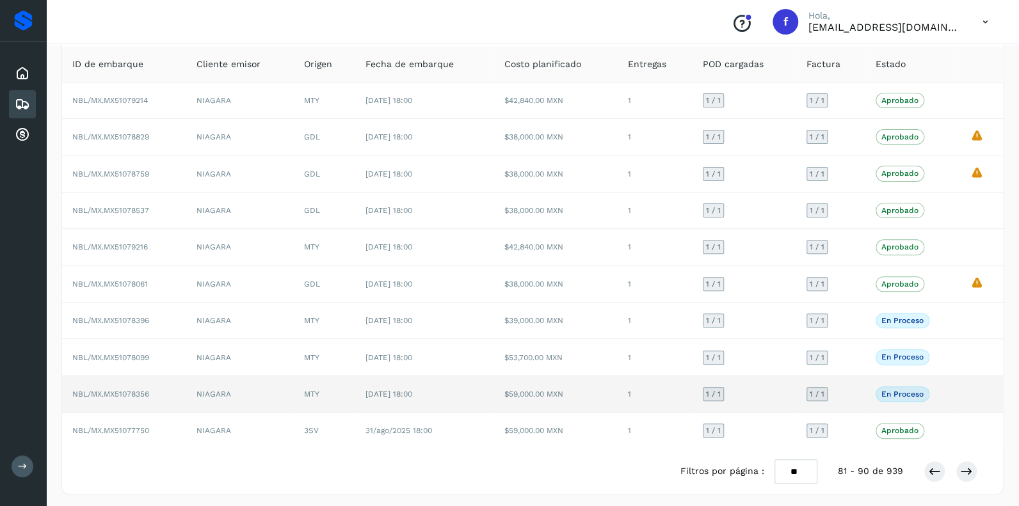
scroll to position [83, 0]
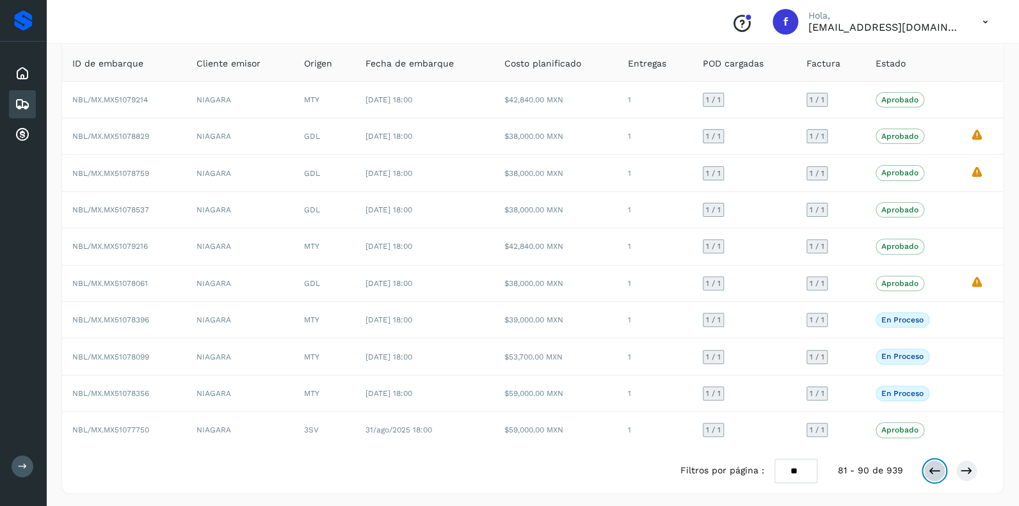
click at [928, 465] on icon at bounding box center [934, 471] width 13 height 13
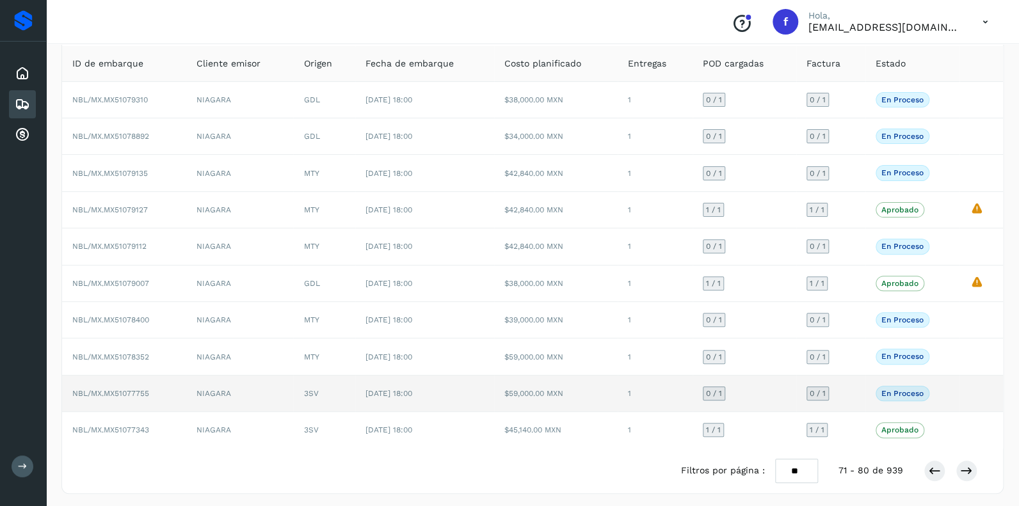
click at [718, 390] on span "0 / 1" at bounding box center [714, 394] width 16 height 8
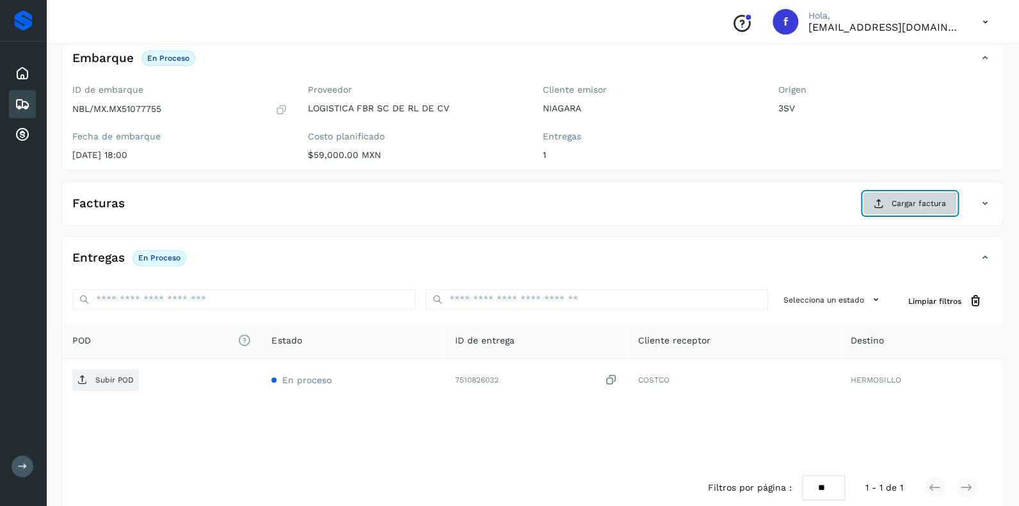
click at [918, 198] on span "Cargar factura" at bounding box center [919, 204] width 54 height 12
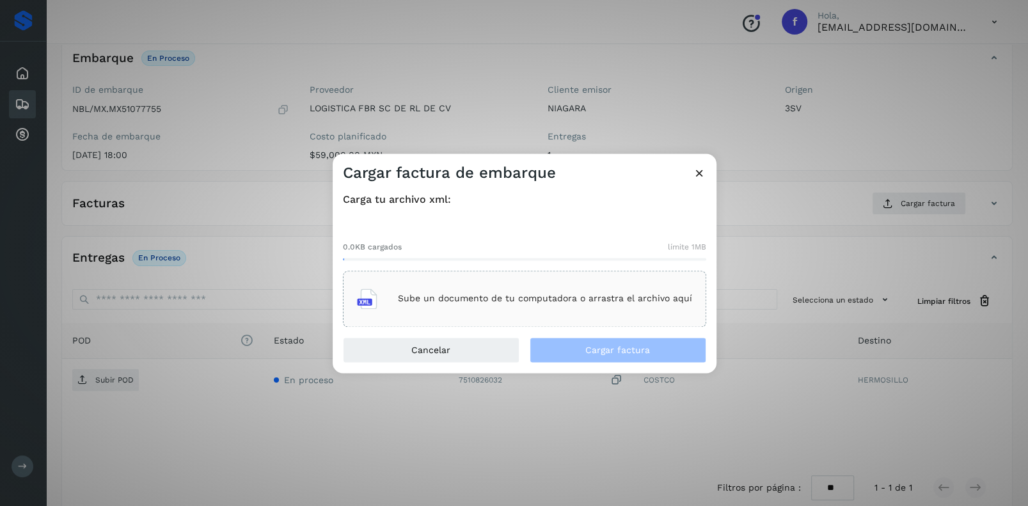
click at [515, 291] on div "Sube un documento de tu computadora o arrastra el archivo aquí" at bounding box center [524, 299] width 335 height 35
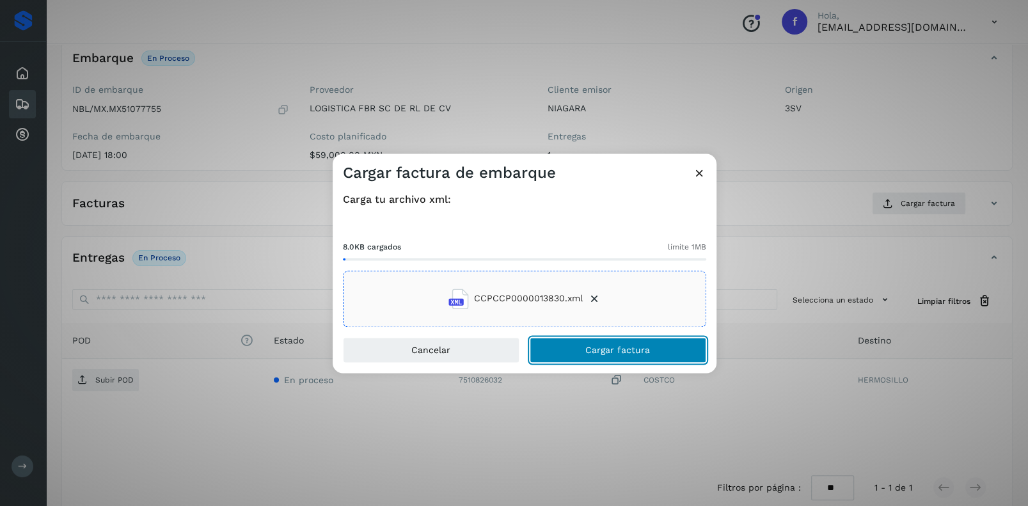
click at [603, 347] on span "Cargar factura" at bounding box center [618, 350] width 65 height 9
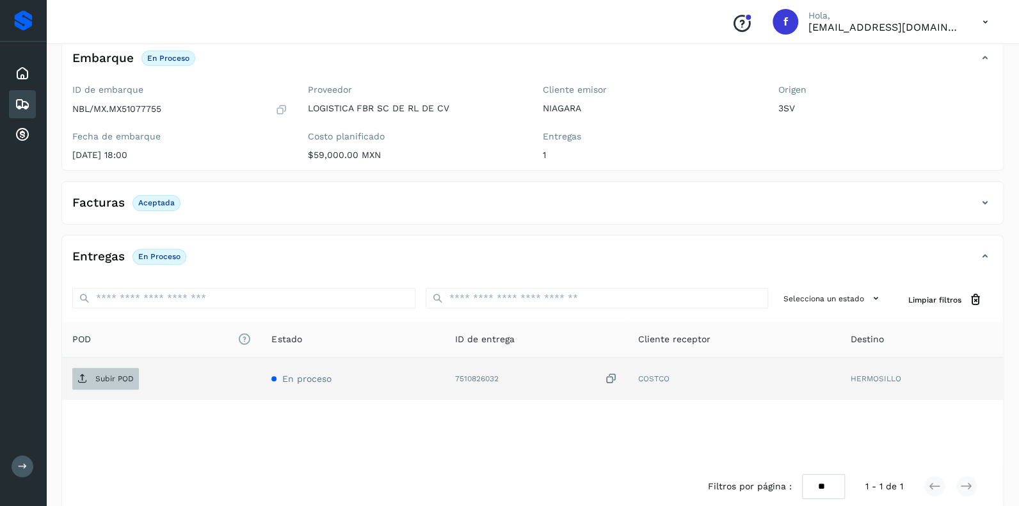
click at [109, 380] on p "Subir POD" at bounding box center [114, 378] width 38 height 9
click at [19, 97] on icon at bounding box center [22, 104] width 15 height 15
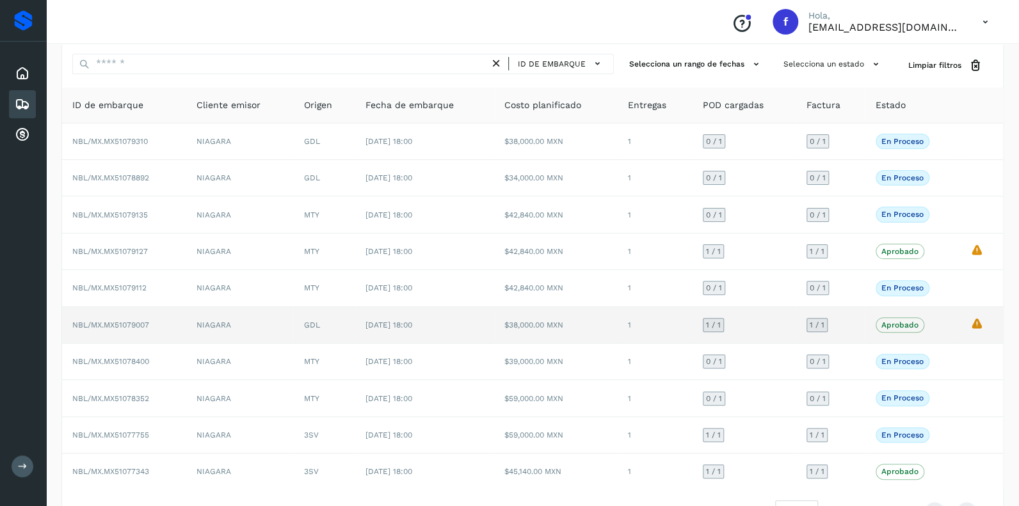
scroll to position [83, 0]
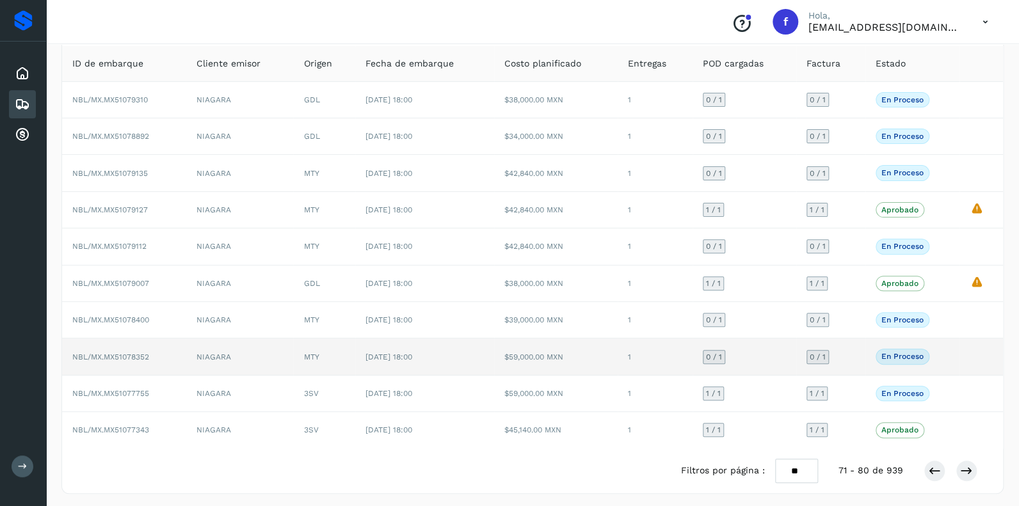
click at [712, 350] on div "0 / 1" at bounding box center [714, 357] width 22 height 14
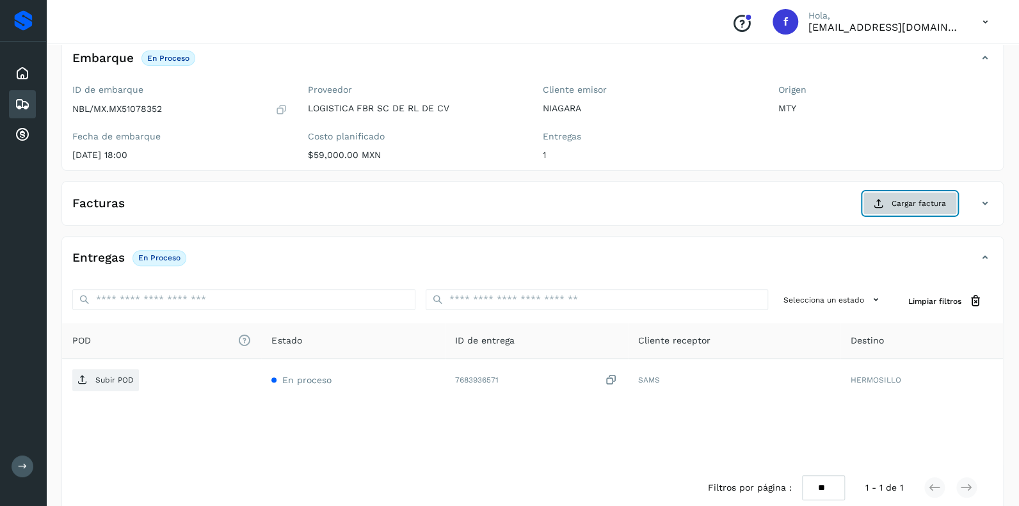
click at [904, 203] on span "Cargar factura" at bounding box center [919, 204] width 54 height 12
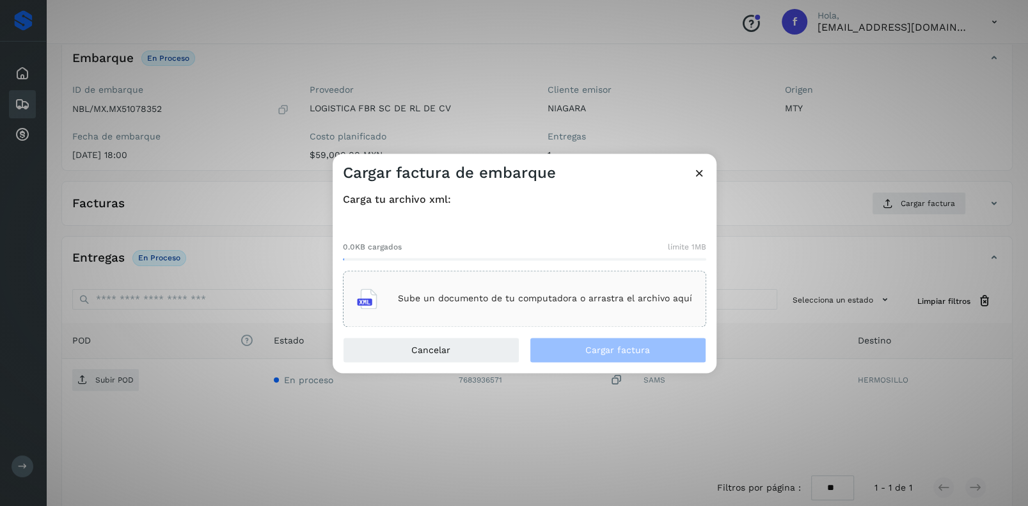
click at [449, 290] on div "Sube un documento de tu computadora o arrastra el archivo aquí" at bounding box center [524, 299] width 335 height 35
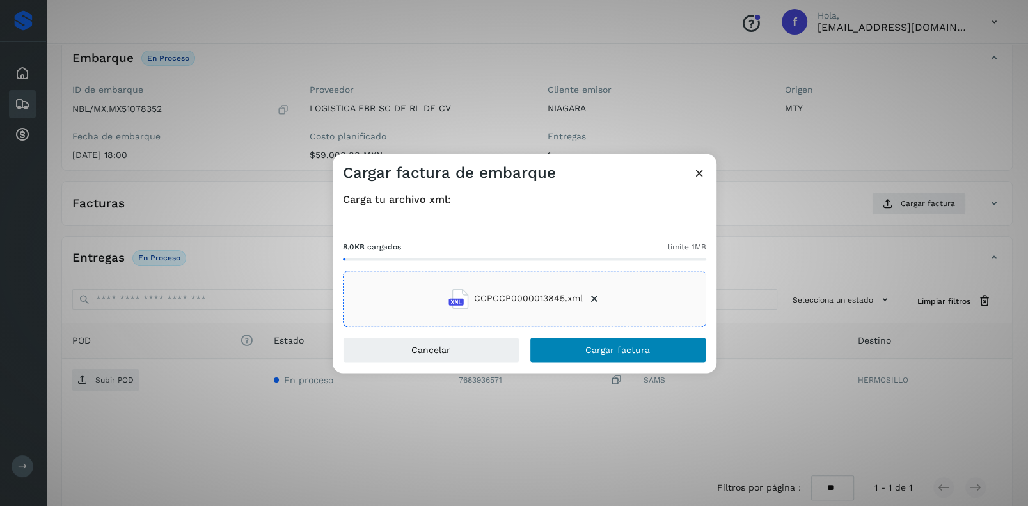
click at [595, 349] on span "Cargar factura" at bounding box center [618, 350] width 65 height 9
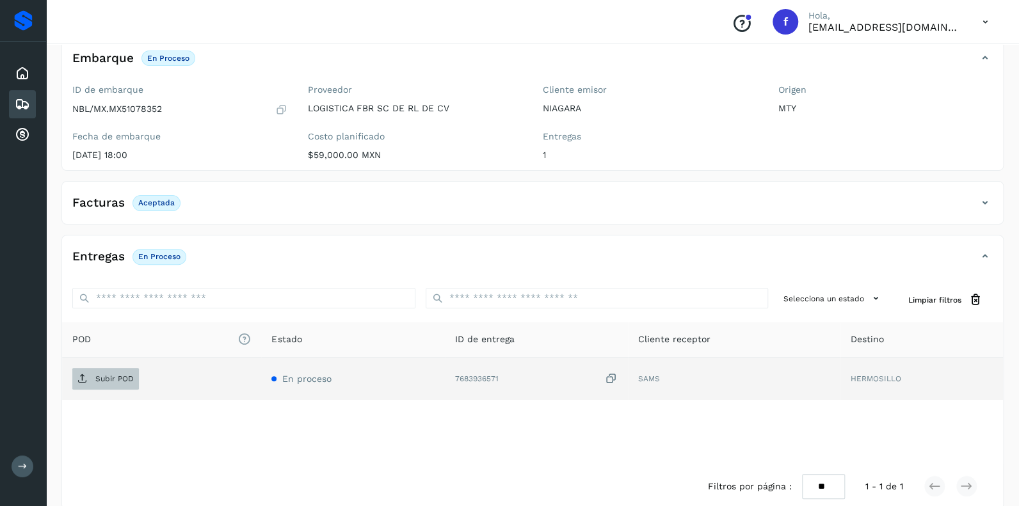
click at [108, 374] on p "Subir POD" at bounding box center [114, 378] width 38 height 9
click at [18, 100] on icon at bounding box center [22, 104] width 15 height 15
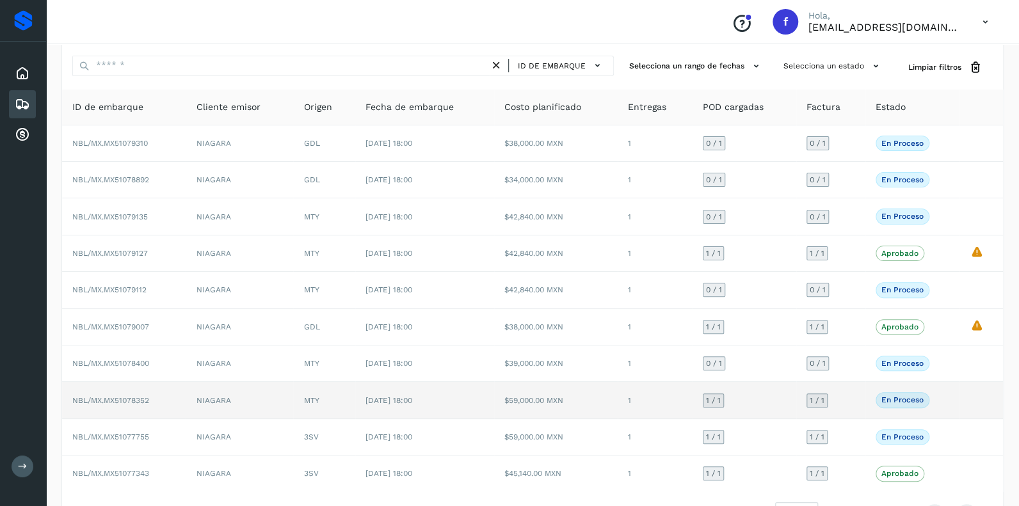
scroll to position [83, 0]
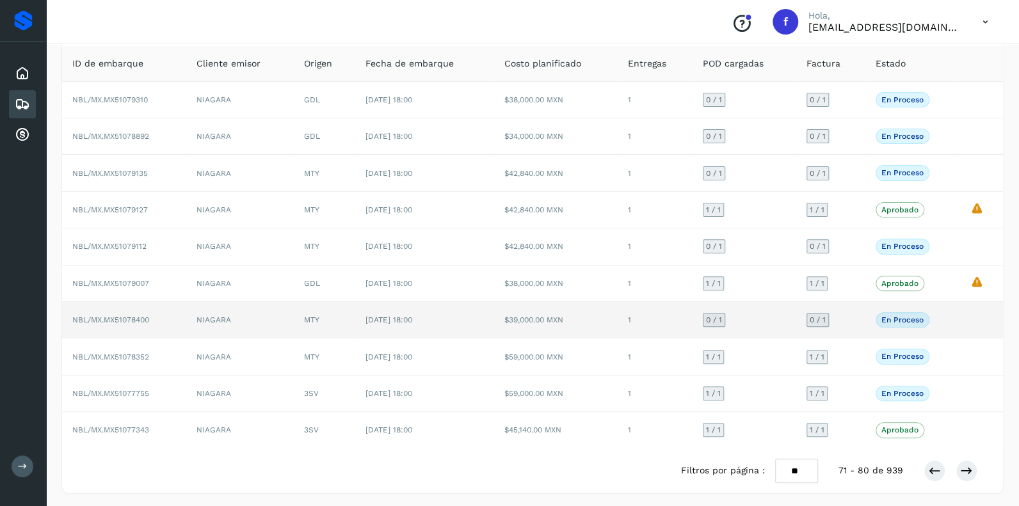
click at [717, 316] on span "0 / 1" at bounding box center [714, 320] width 16 height 8
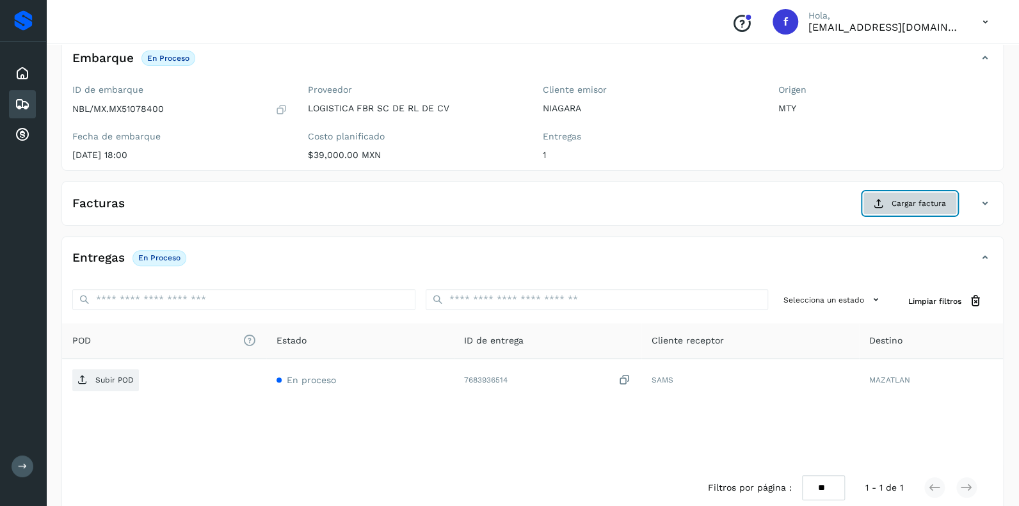
click at [913, 206] on span "Cargar factura" at bounding box center [919, 204] width 54 height 12
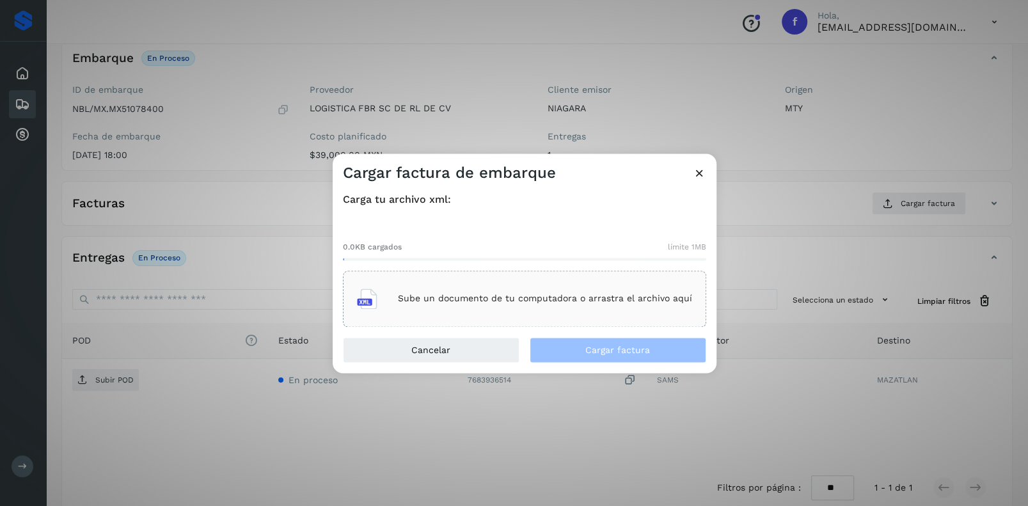
click at [473, 295] on p "Sube un documento de tu computadora o arrastra el archivo aquí" at bounding box center [545, 299] width 294 height 11
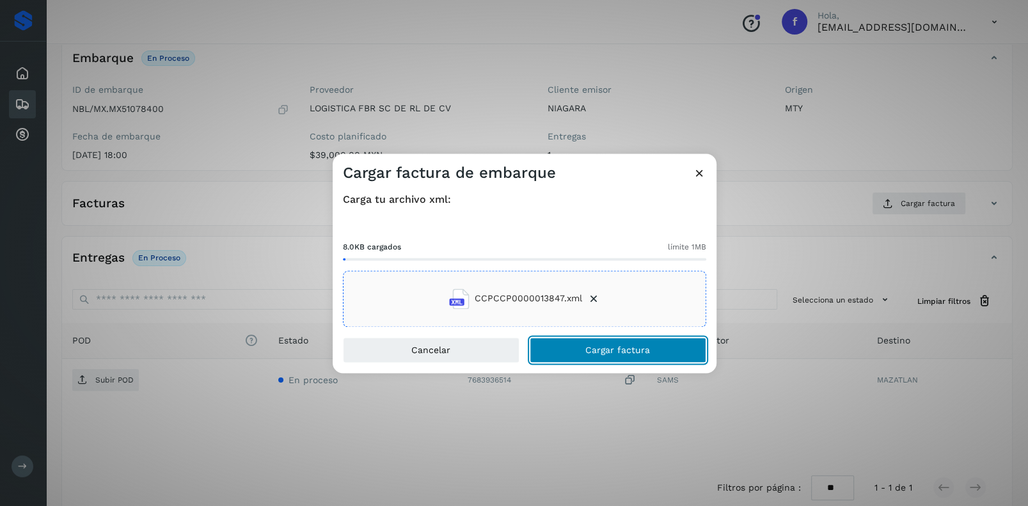
click at [597, 355] on button "Cargar factura" at bounding box center [618, 350] width 177 height 26
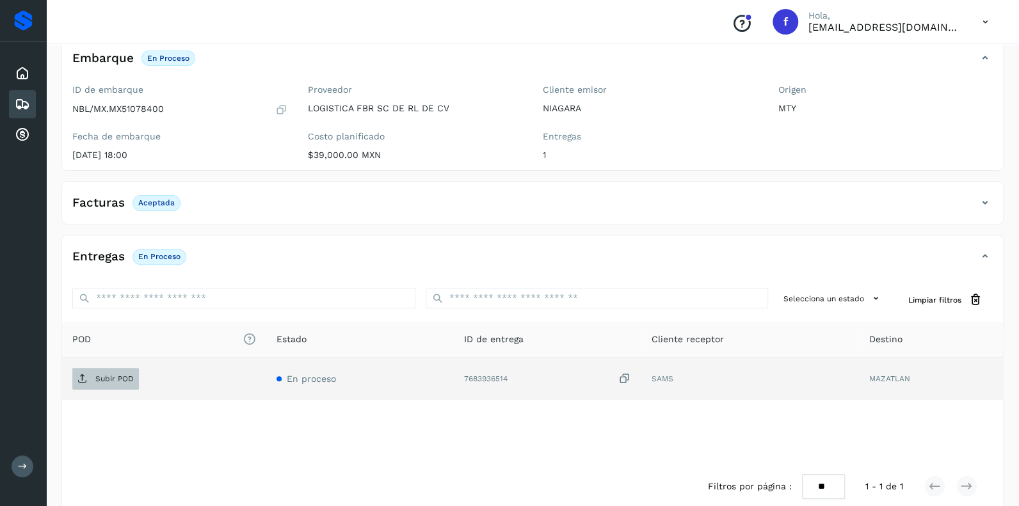
click at [104, 380] on p "Subir POD" at bounding box center [114, 378] width 38 height 9
click at [20, 99] on icon at bounding box center [22, 104] width 15 height 15
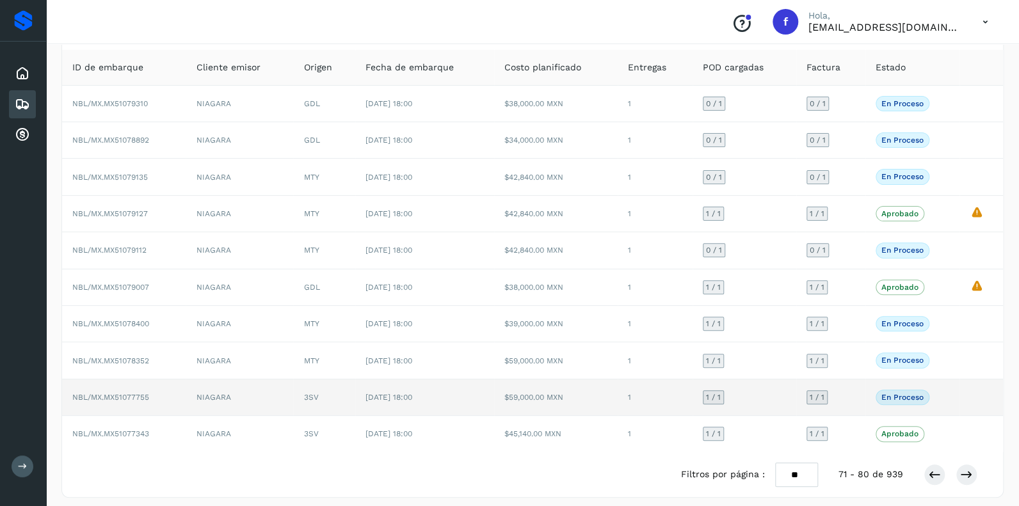
scroll to position [83, 0]
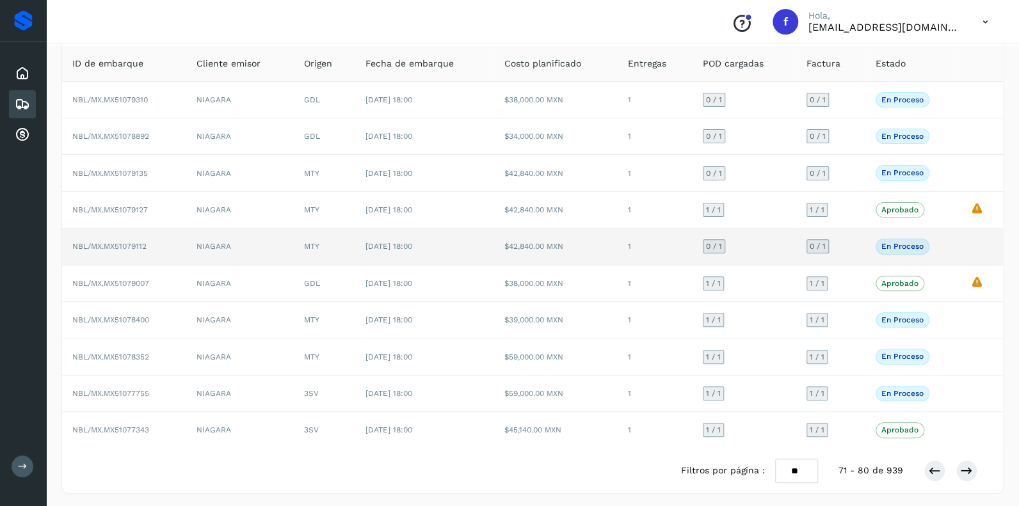
click at [714, 246] on span "0 / 1" at bounding box center [714, 247] width 16 height 8
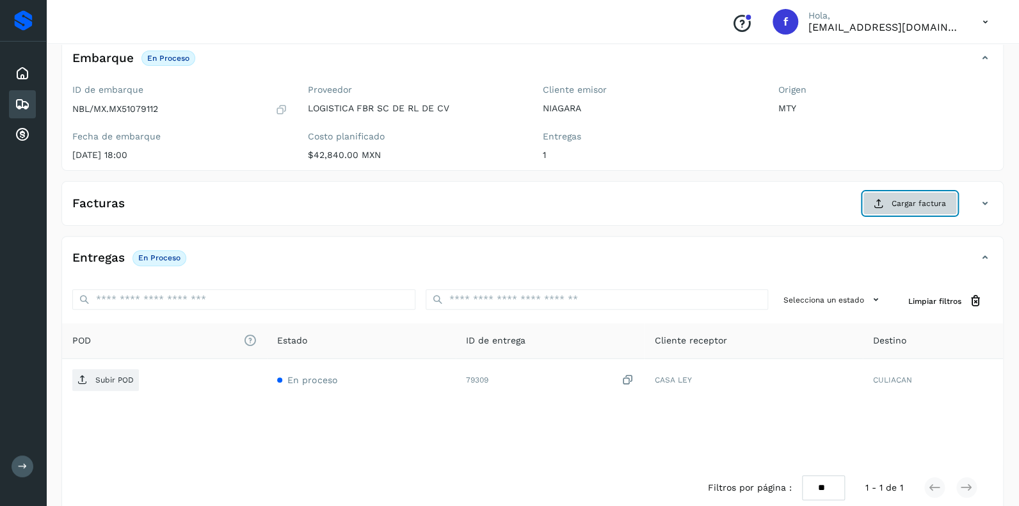
click at [913, 205] on span "Cargar factura" at bounding box center [919, 204] width 54 height 12
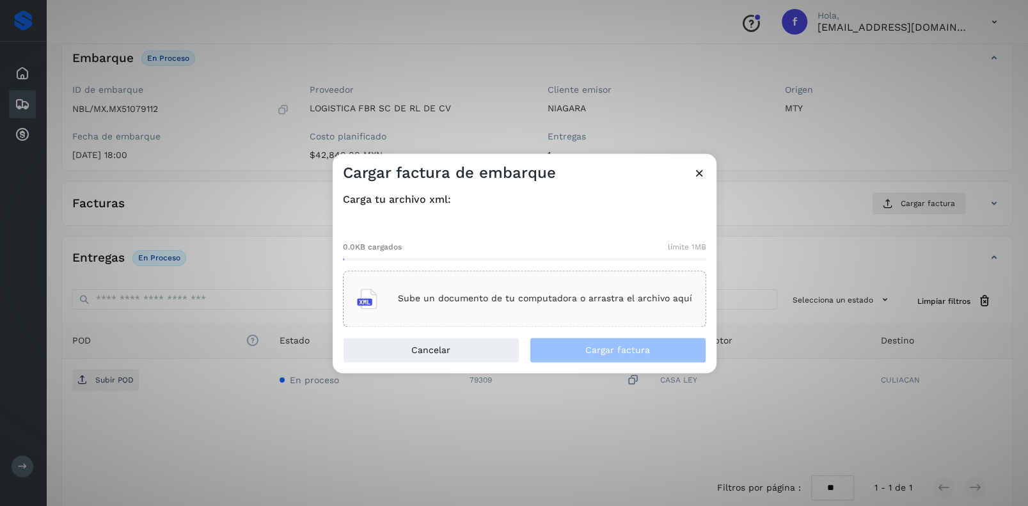
click at [474, 294] on p "Sube un documento de tu computadora o arrastra el archivo aquí" at bounding box center [545, 299] width 294 height 11
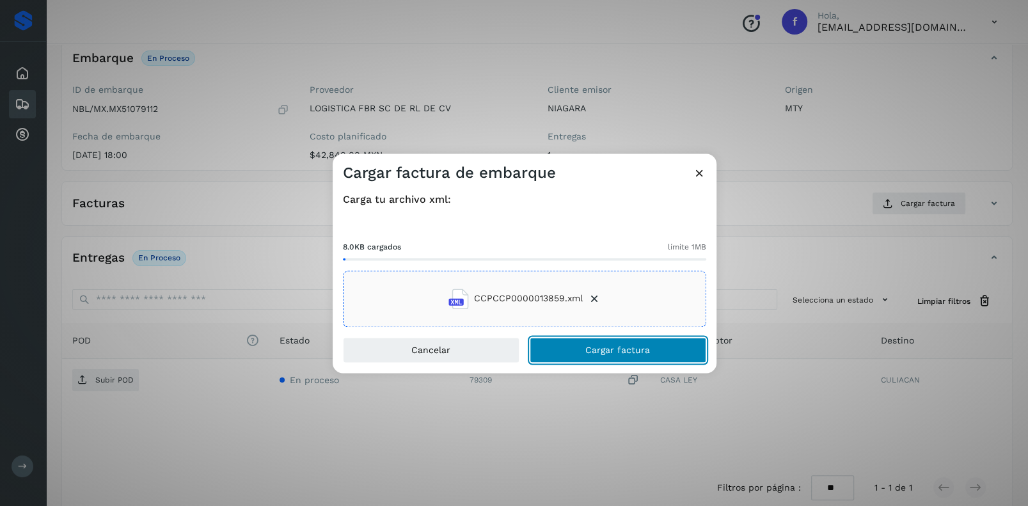
click at [593, 351] on span "Cargar factura" at bounding box center [618, 350] width 65 height 9
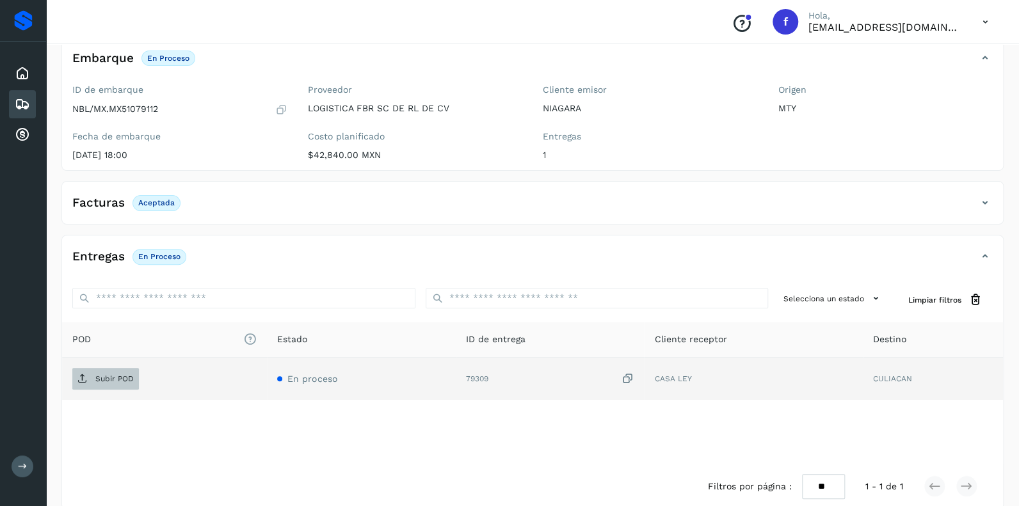
click at [103, 377] on p "Subir POD" at bounding box center [114, 378] width 38 height 9
click at [21, 100] on icon at bounding box center [22, 104] width 15 height 15
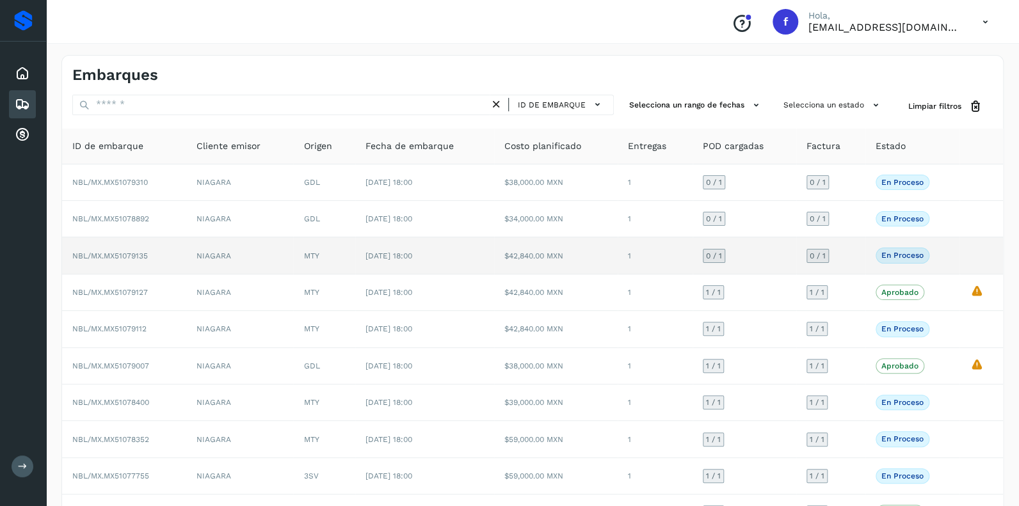
click at [714, 253] on span "0 / 1" at bounding box center [714, 256] width 16 height 8
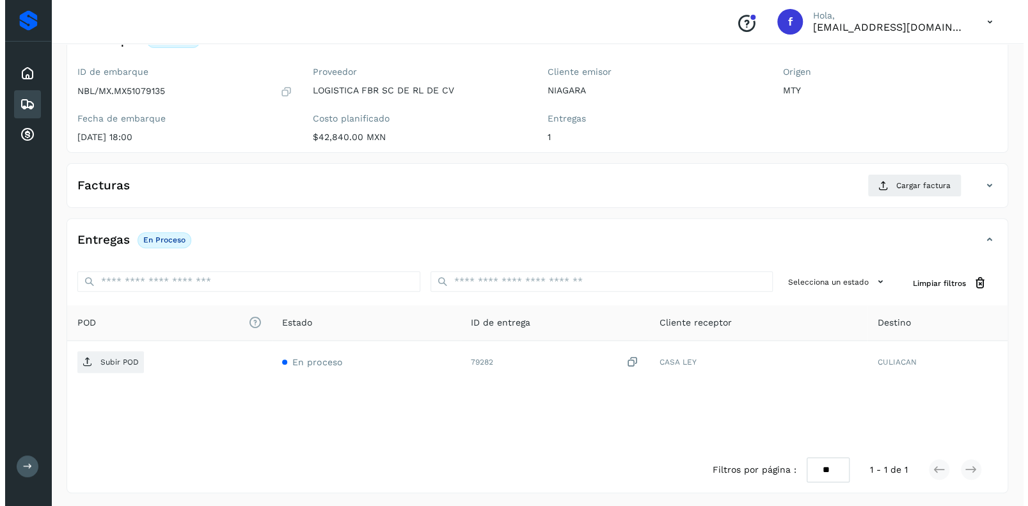
scroll to position [101, 0]
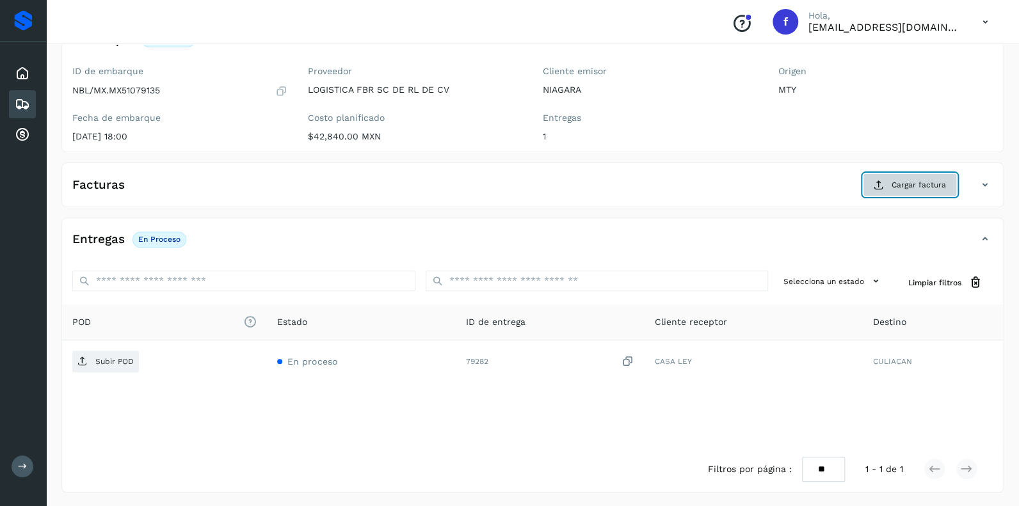
click at [923, 173] on button "Cargar factura" at bounding box center [910, 184] width 94 height 23
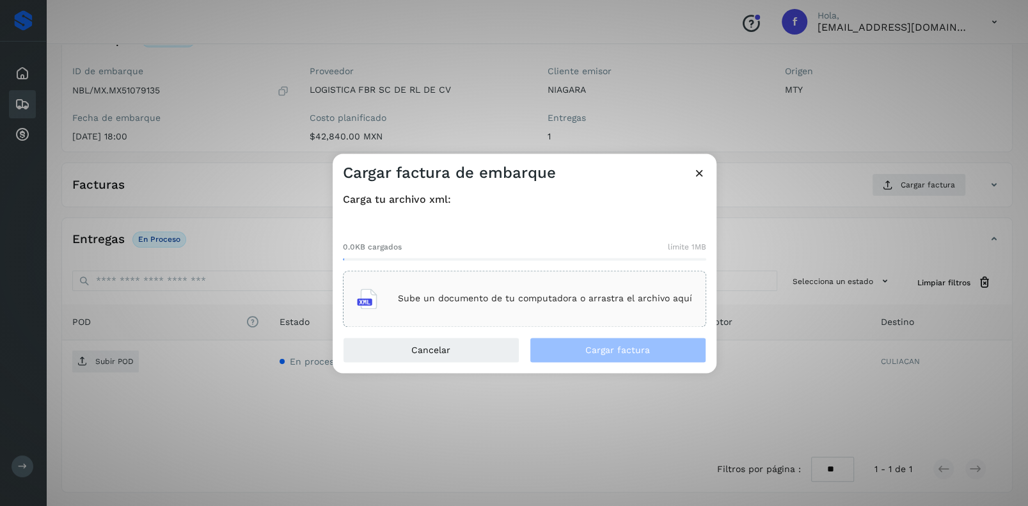
click at [449, 292] on div "Sube un documento de tu computadora o arrastra el archivo aquí" at bounding box center [524, 299] width 335 height 35
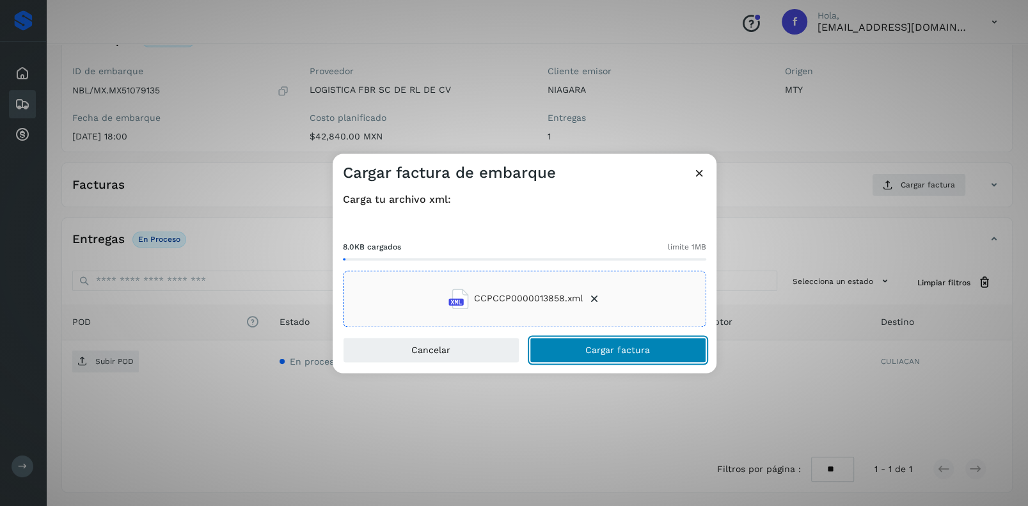
click at [593, 346] on span "Cargar factura" at bounding box center [618, 350] width 65 height 9
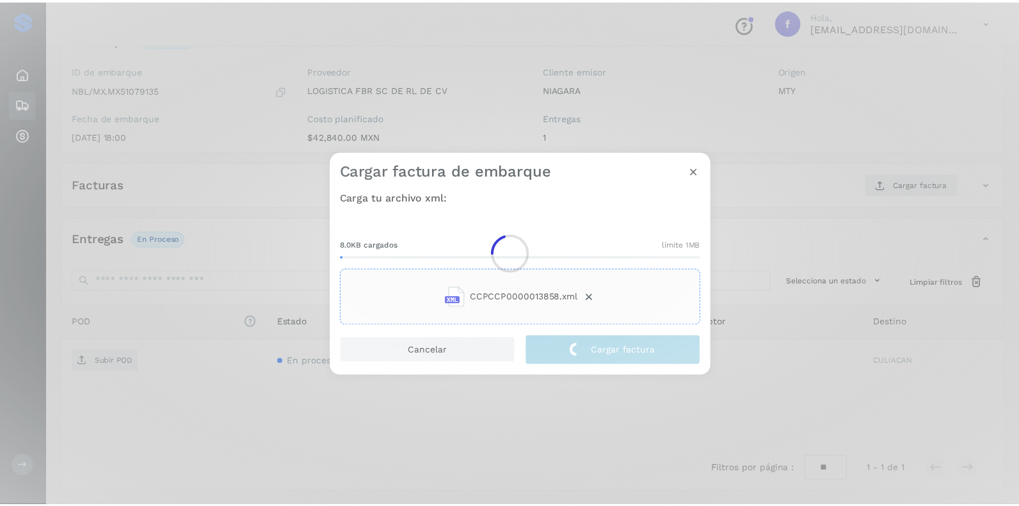
scroll to position [100, 0]
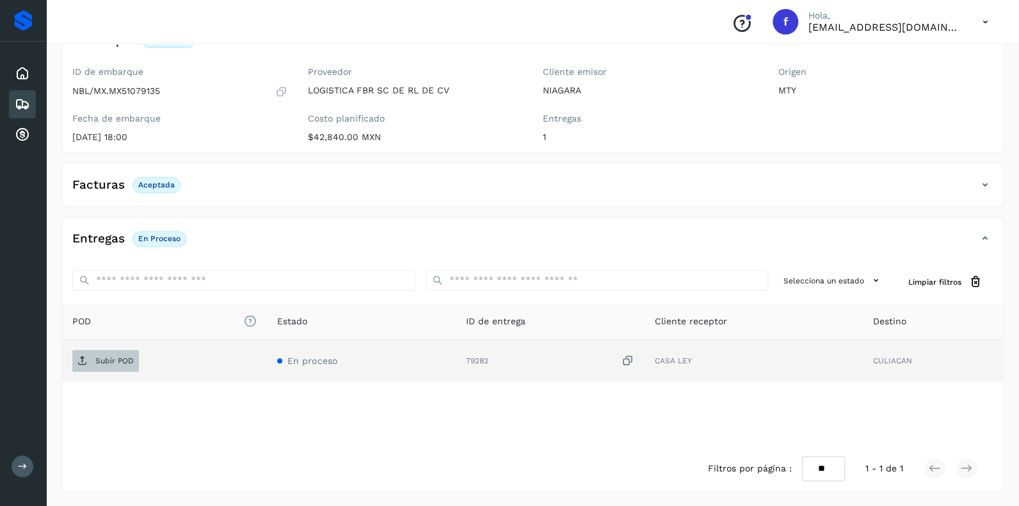
click at [104, 356] on p "Subir POD" at bounding box center [114, 360] width 38 height 9
click at [25, 104] on icon at bounding box center [22, 104] width 15 height 15
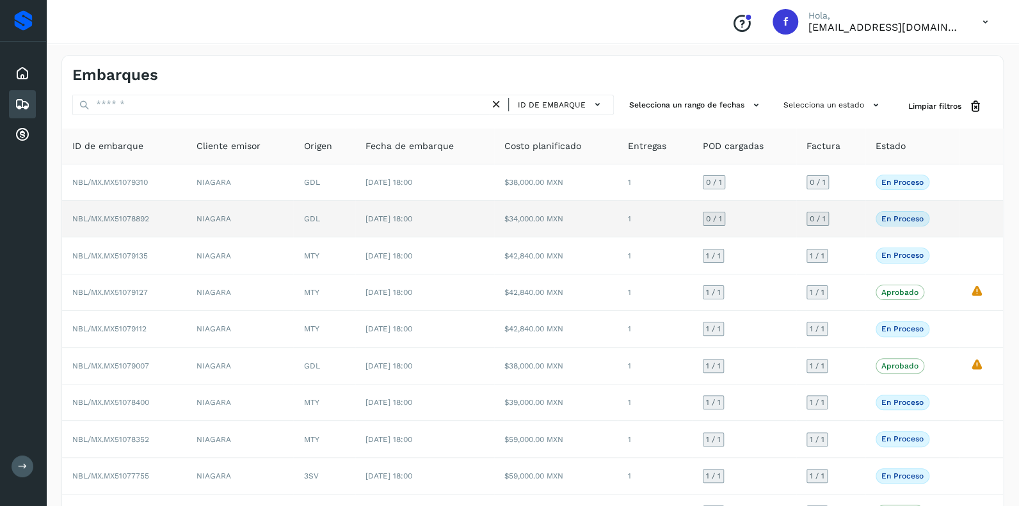
click at [717, 219] on span "0 / 1" at bounding box center [714, 219] width 16 height 8
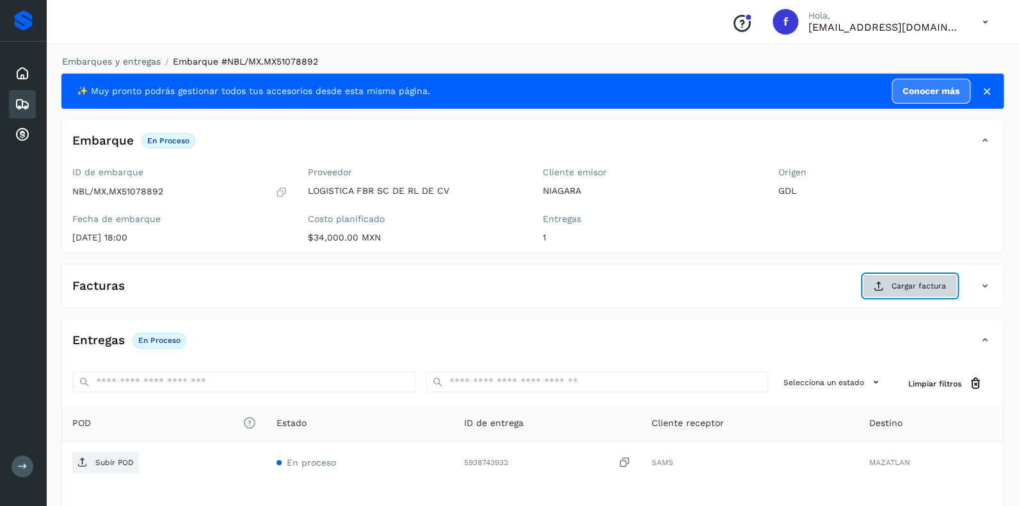
click at [916, 284] on span "Cargar factura" at bounding box center [919, 286] width 54 height 12
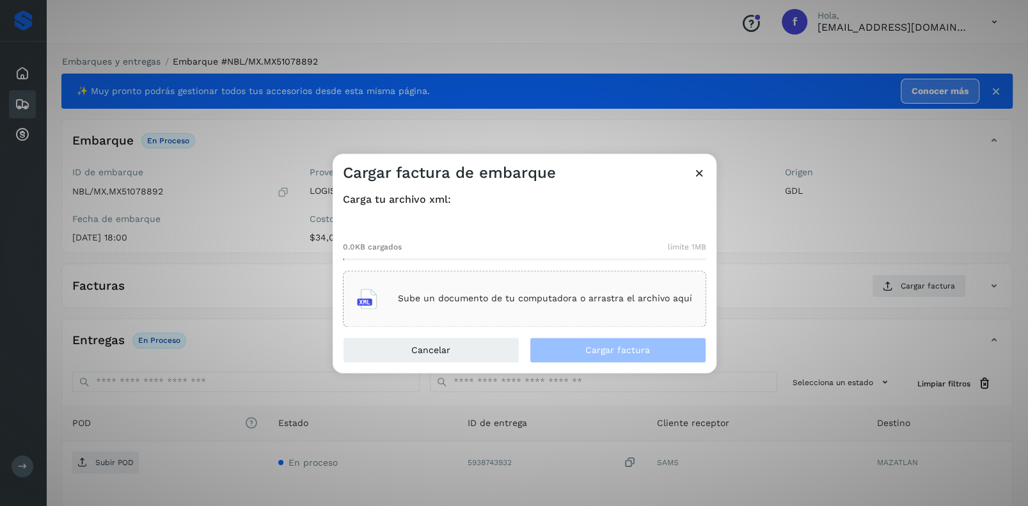
click at [472, 296] on p "Sube un documento de tu computadora o arrastra el archivo aquí" at bounding box center [545, 299] width 294 height 11
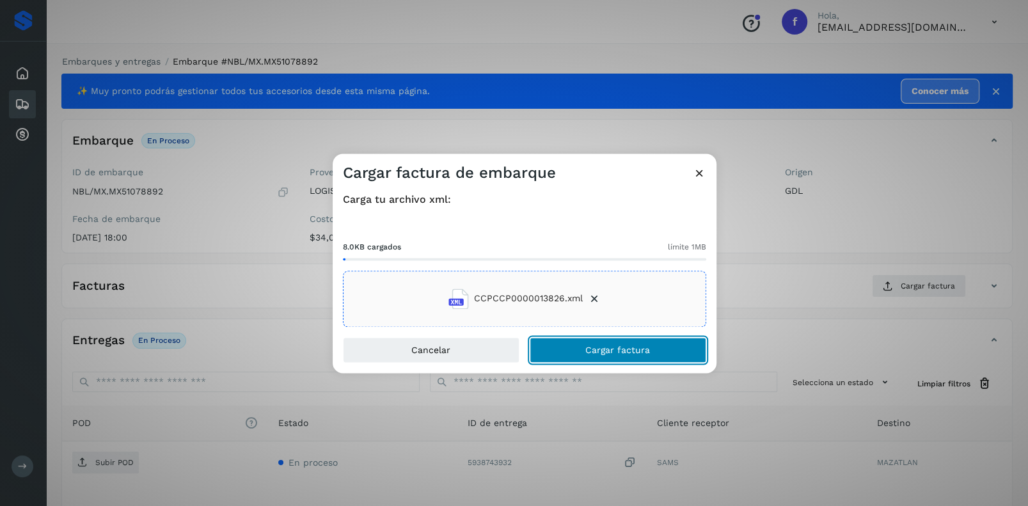
click at [611, 346] on span "Cargar factura" at bounding box center [618, 350] width 65 height 9
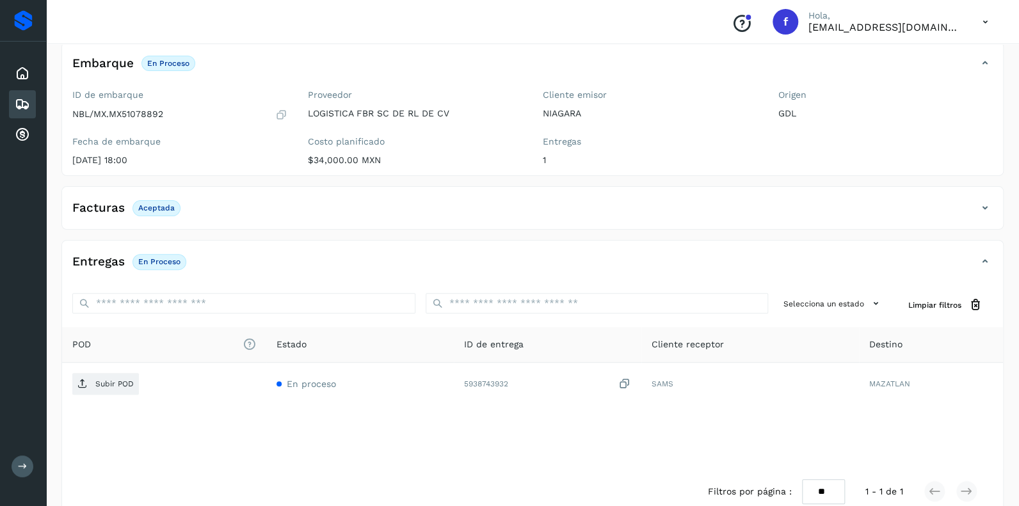
scroll to position [100, 0]
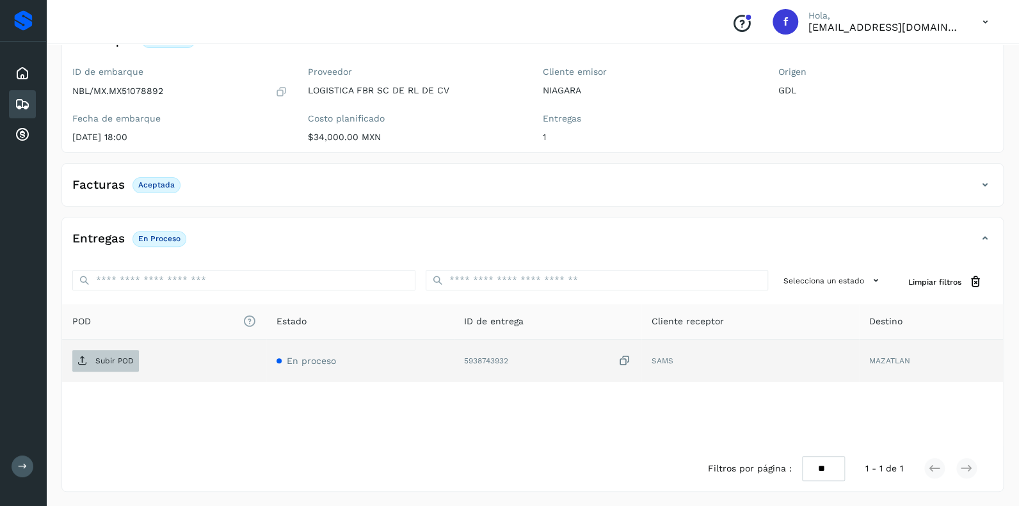
click at [112, 360] on p "Subir POD" at bounding box center [114, 360] width 38 height 9
click at [28, 100] on icon at bounding box center [22, 104] width 15 height 15
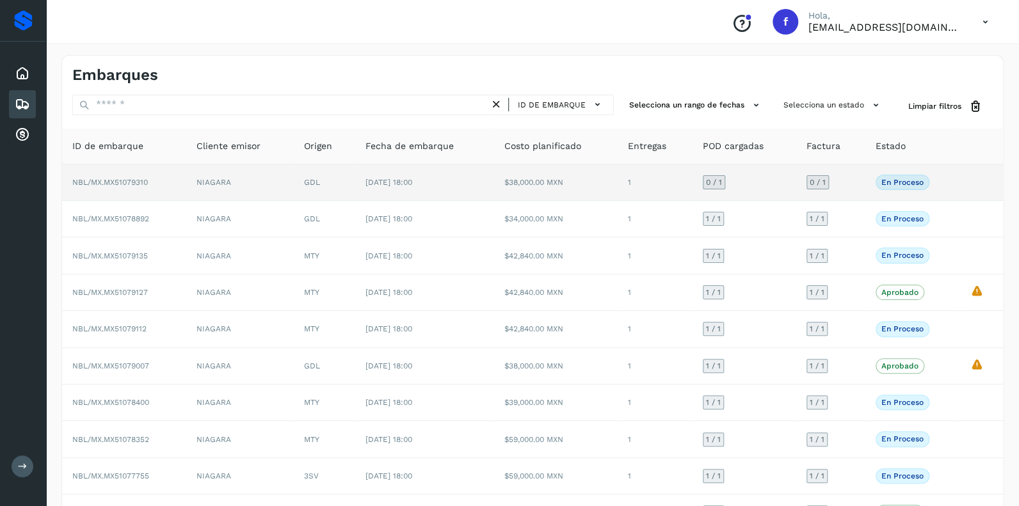
click at [710, 182] on span "0 / 1" at bounding box center [714, 183] width 16 height 8
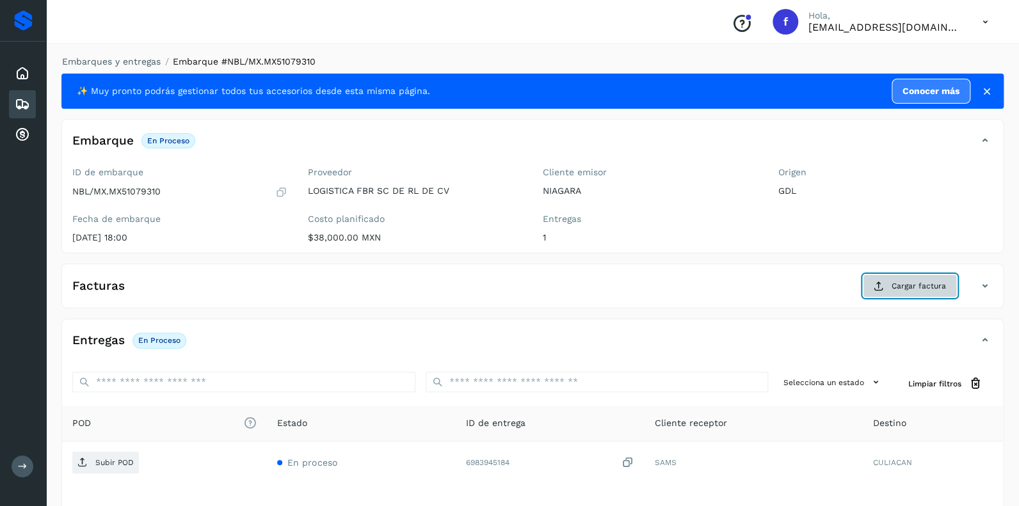
click at [903, 289] on span "Cargar factura" at bounding box center [919, 286] width 54 height 12
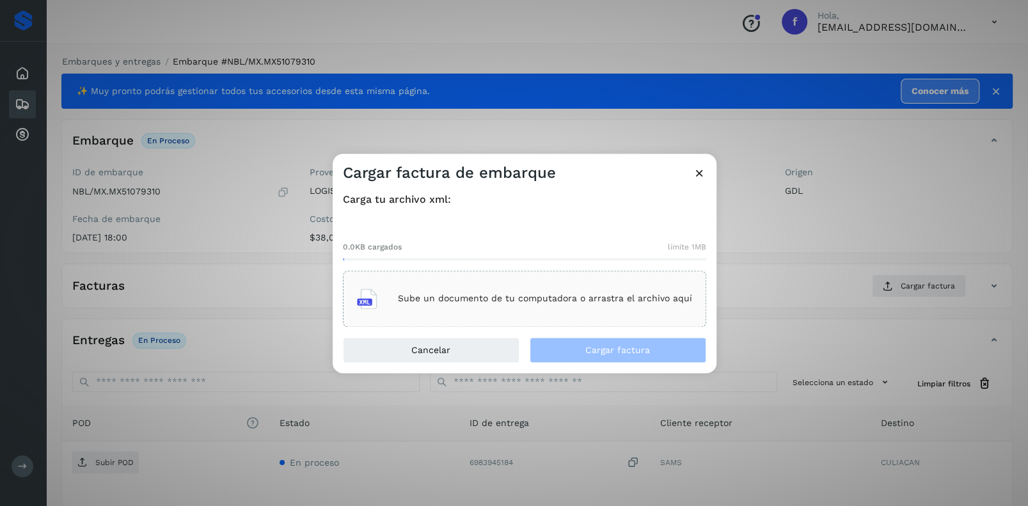
click at [494, 294] on p "Sube un documento de tu computadora o arrastra el archivo aquí" at bounding box center [545, 299] width 294 height 11
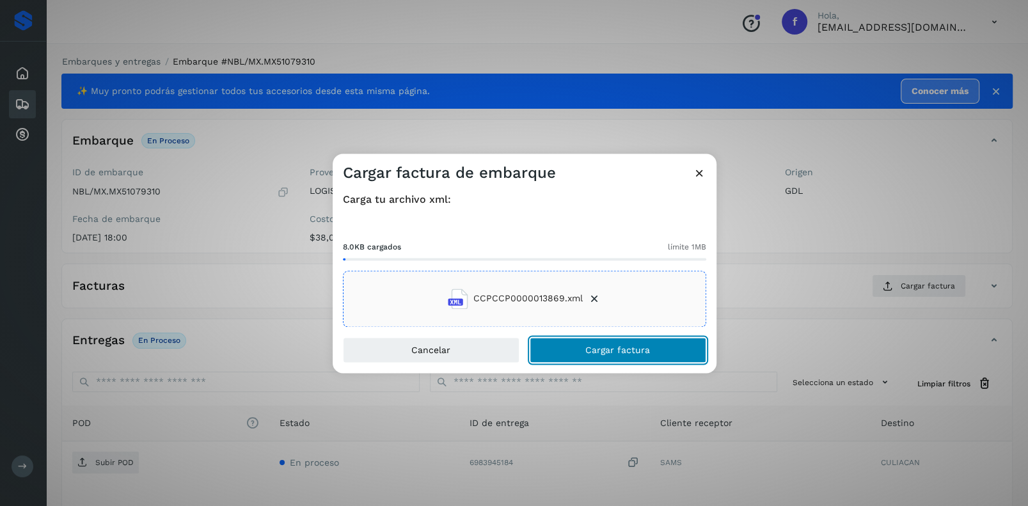
click at [616, 348] on span "Cargar factura" at bounding box center [618, 350] width 65 height 9
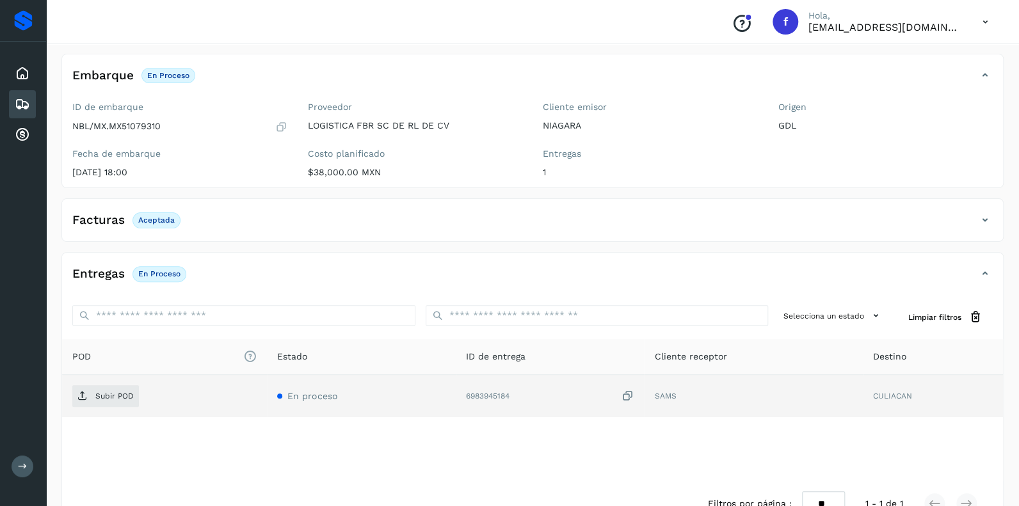
scroll to position [100, 0]
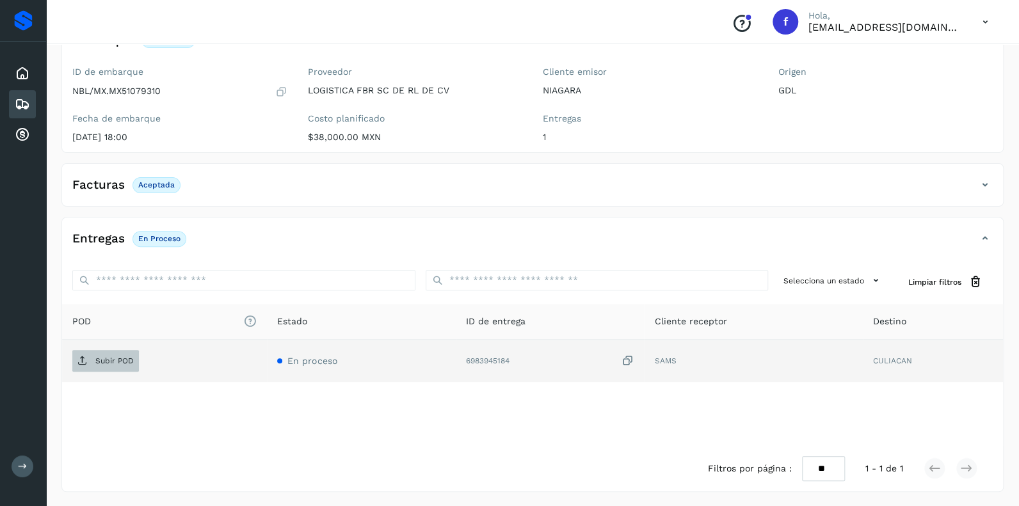
click at [113, 364] on p "Subir POD" at bounding box center [114, 360] width 38 height 9
click at [24, 100] on icon at bounding box center [22, 104] width 15 height 15
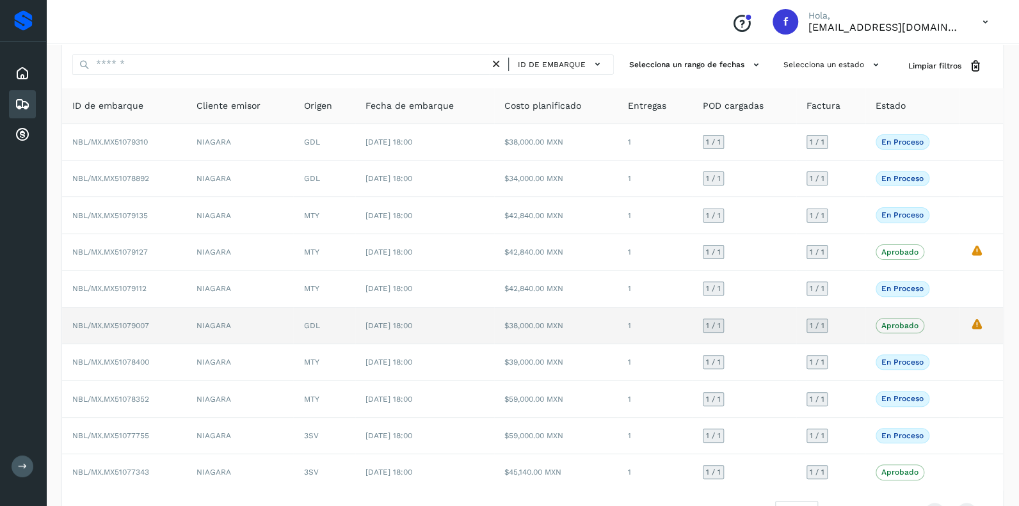
scroll to position [83, 0]
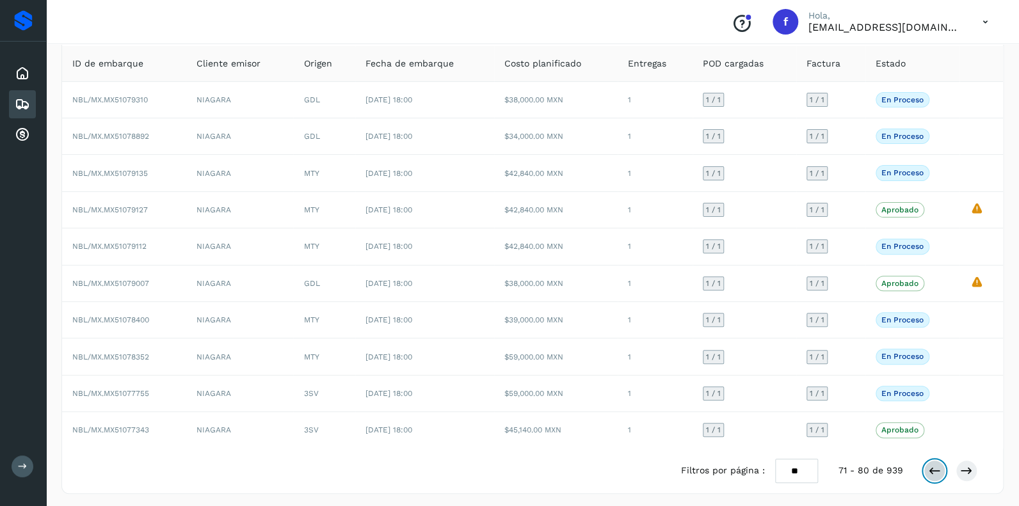
click at [931, 465] on icon at bounding box center [934, 471] width 13 height 13
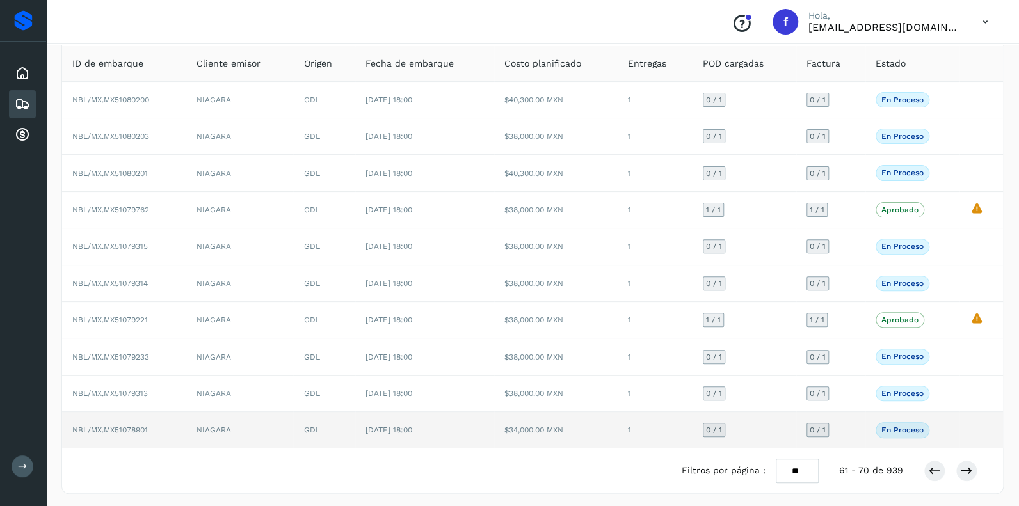
click at [715, 423] on div "0 / 1" at bounding box center [714, 430] width 22 height 14
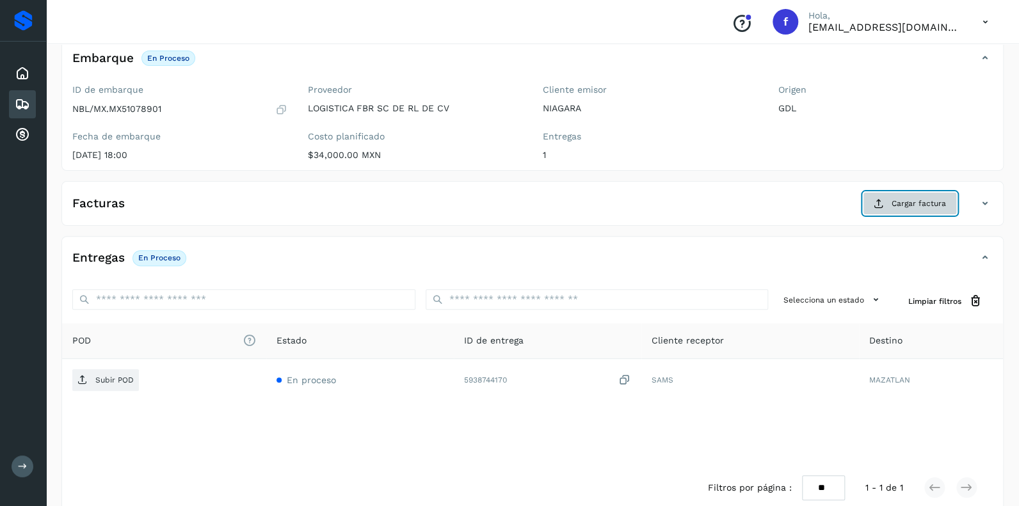
click at [910, 203] on span "Cargar factura" at bounding box center [919, 204] width 54 height 12
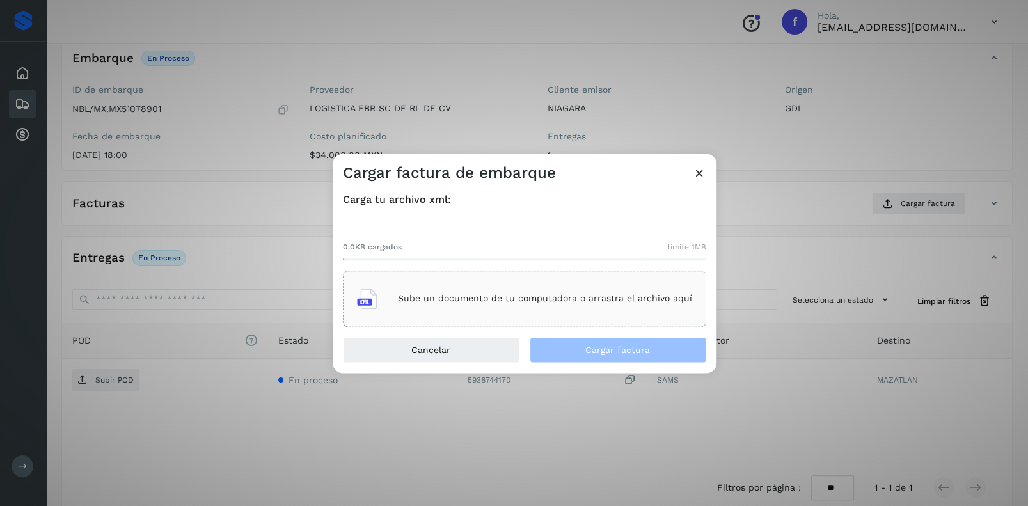
click at [451, 303] on p "Sube un documento de tu computadora o arrastra el archivo aquí" at bounding box center [545, 299] width 294 height 11
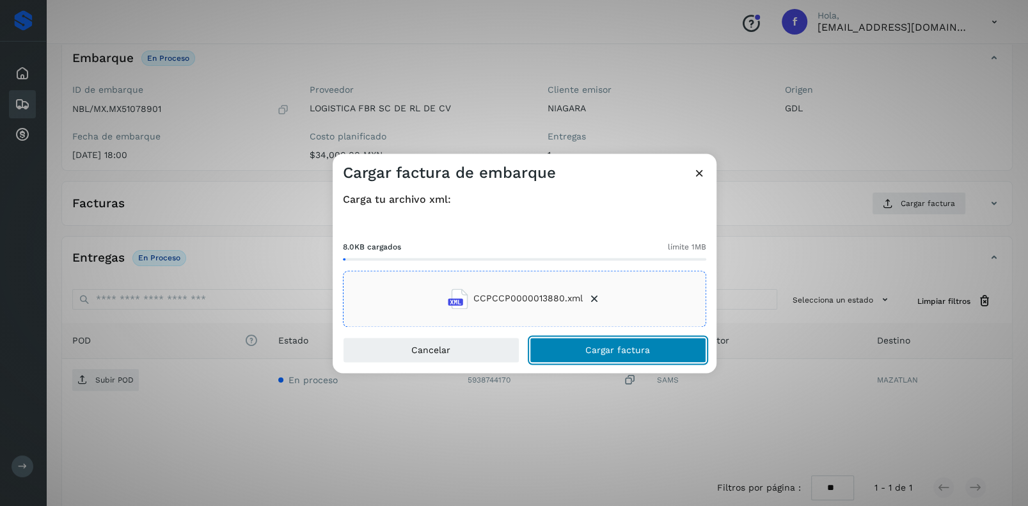
click at [616, 346] on span "Cargar factura" at bounding box center [618, 350] width 65 height 9
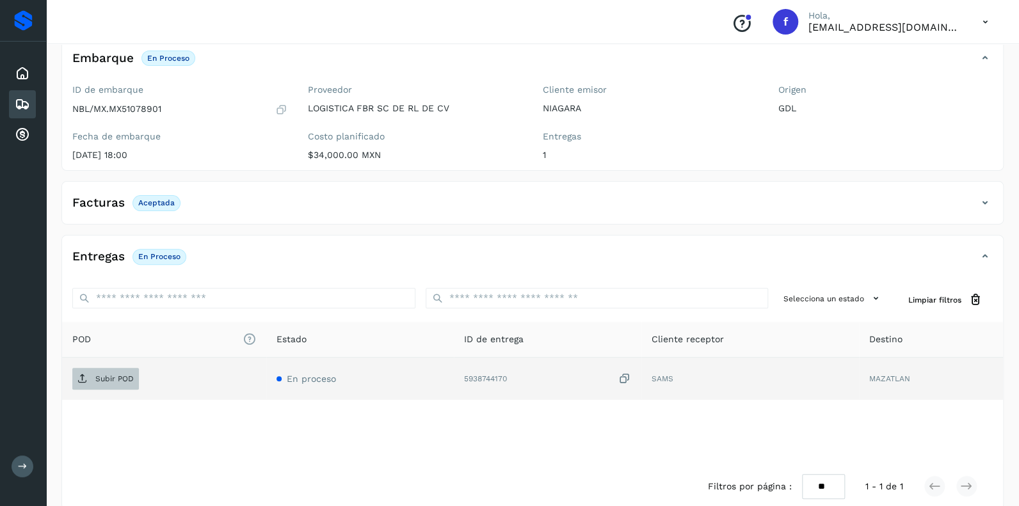
click at [120, 376] on p "Subir POD" at bounding box center [114, 378] width 38 height 9
click at [20, 101] on icon at bounding box center [22, 104] width 15 height 15
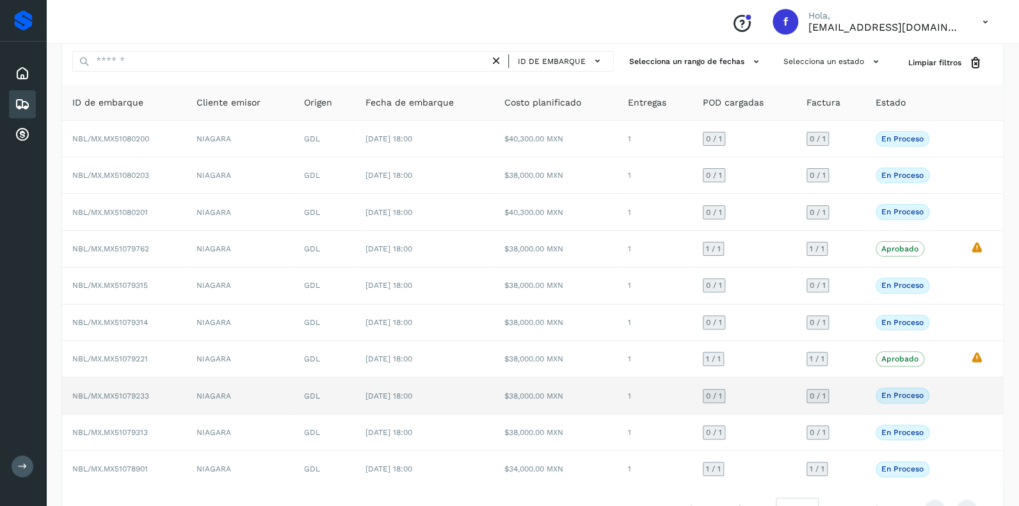
scroll to position [63, 0]
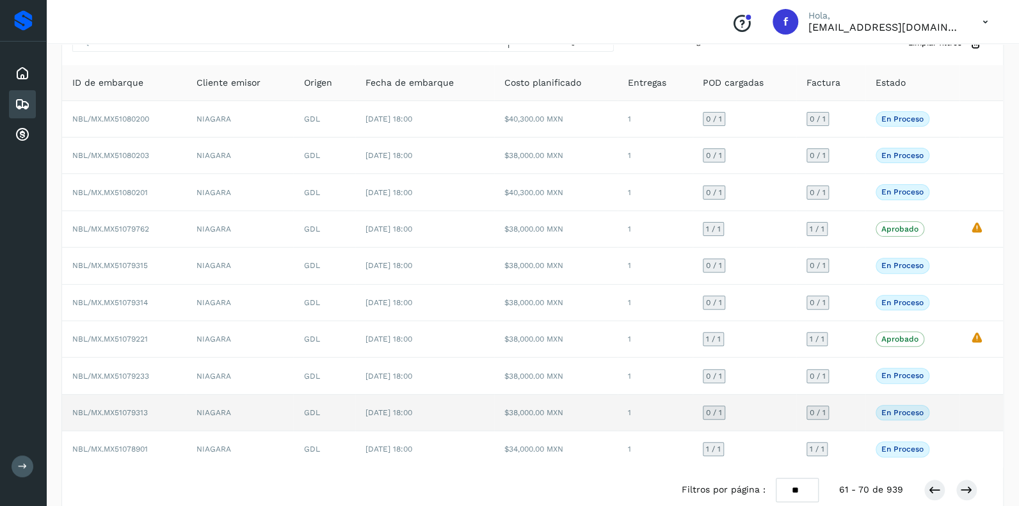
click at [714, 409] on span "0 / 1" at bounding box center [714, 413] width 16 height 8
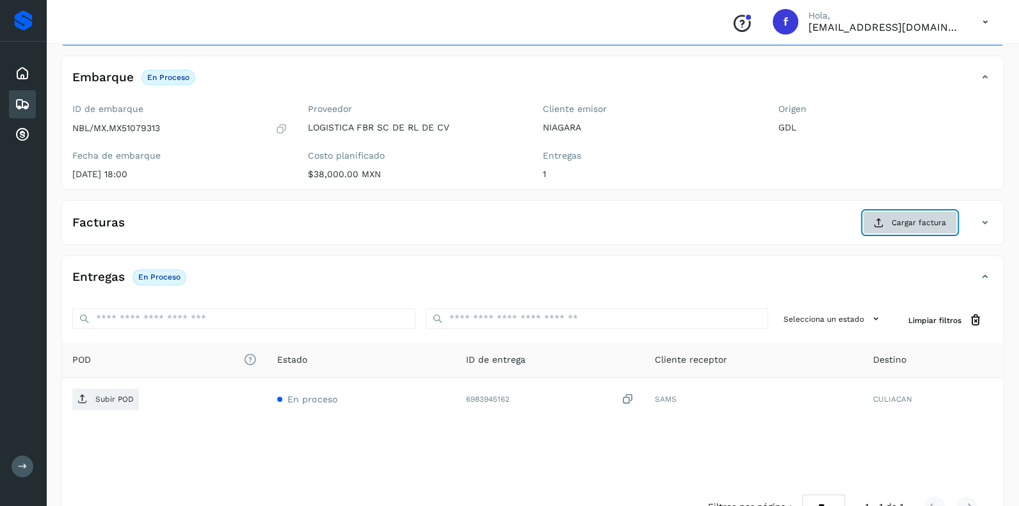
click at [900, 221] on span "Cargar factura" at bounding box center [919, 223] width 54 height 12
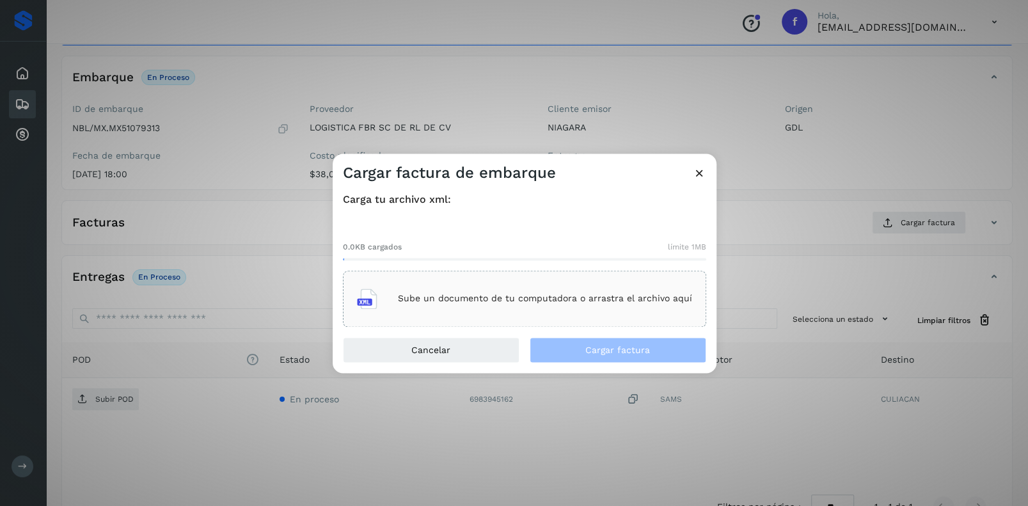
click at [465, 292] on div "Sube un documento de tu computadora o arrastra el archivo aquí" at bounding box center [524, 299] width 335 height 35
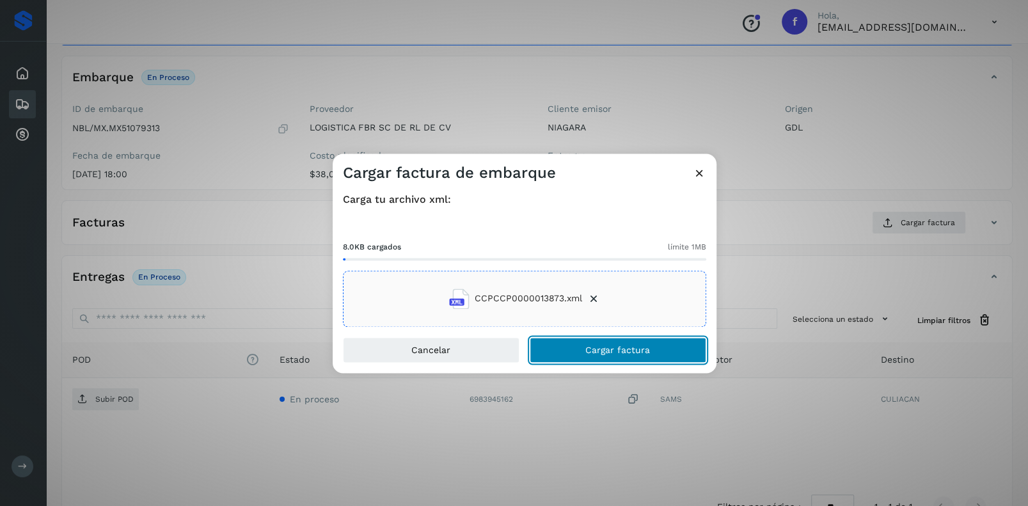
click at [596, 350] on span "Cargar factura" at bounding box center [618, 350] width 65 height 9
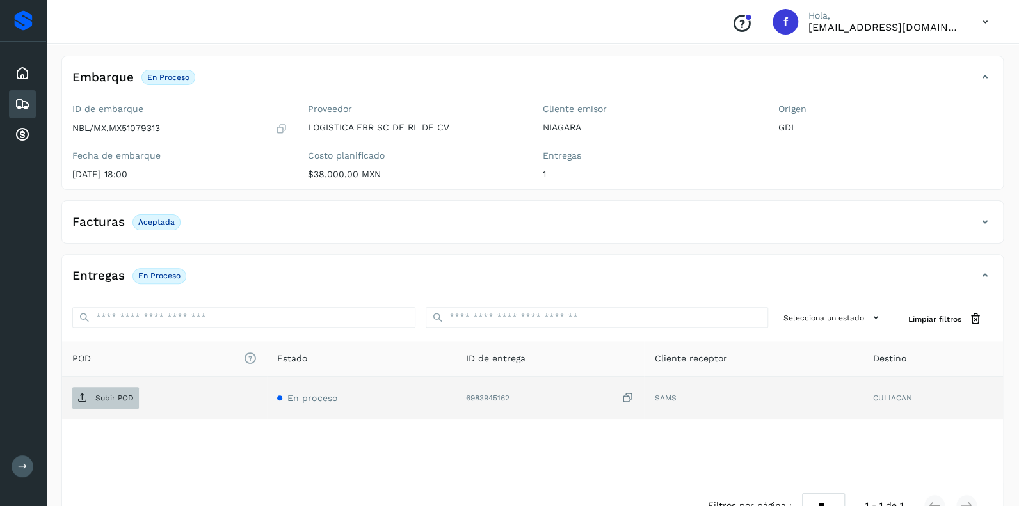
click at [113, 395] on p "Subir POD" at bounding box center [114, 398] width 38 height 9
click at [24, 107] on icon at bounding box center [22, 104] width 15 height 15
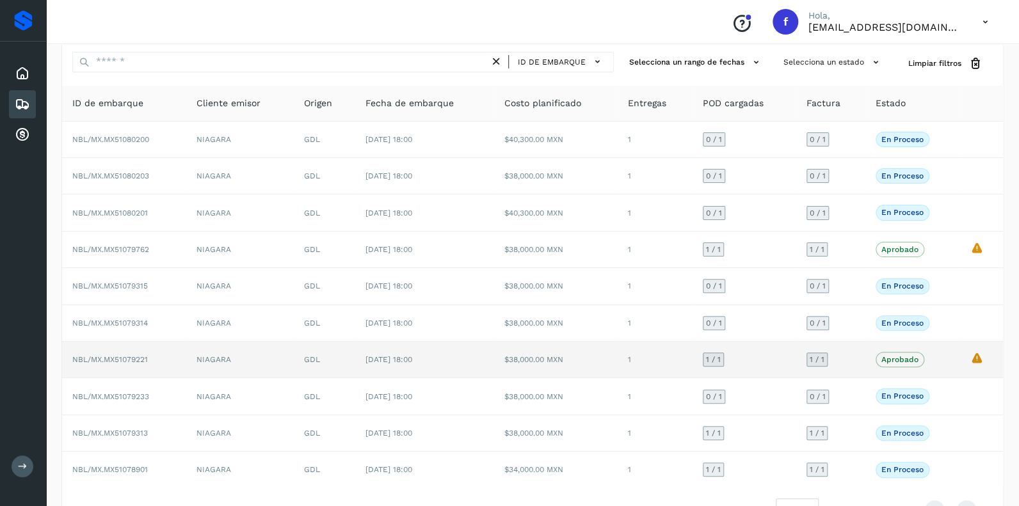
scroll to position [63, 0]
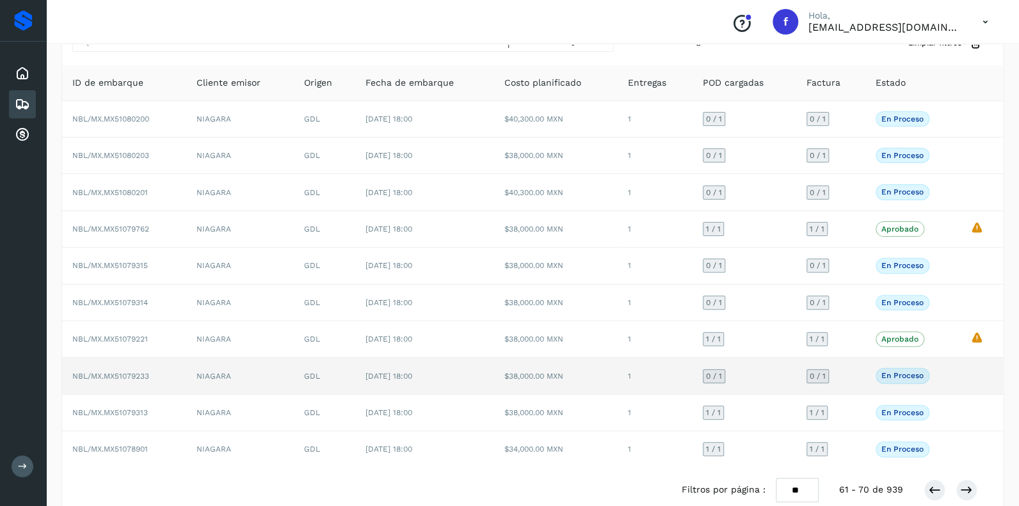
click at [712, 374] on span "0 / 1" at bounding box center [714, 376] width 16 height 8
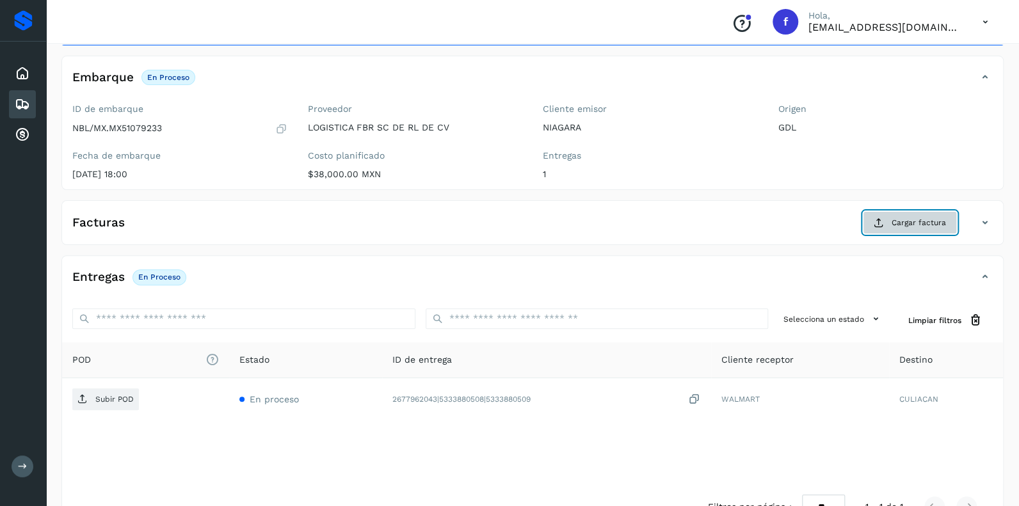
click at [921, 222] on span "Cargar factura" at bounding box center [919, 223] width 54 height 12
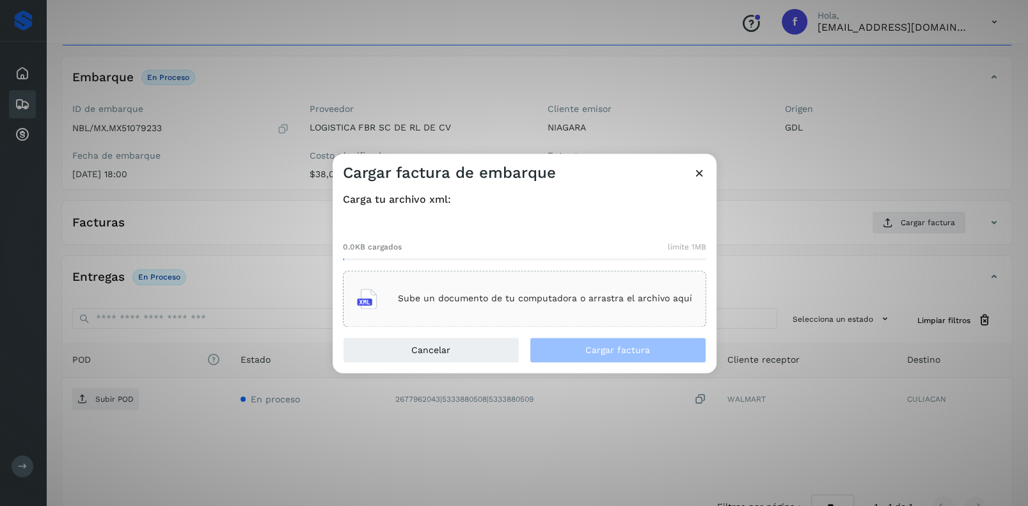
click at [426, 285] on div "Sube un documento de tu computadora o arrastra el archivo aquí" at bounding box center [524, 299] width 335 height 35
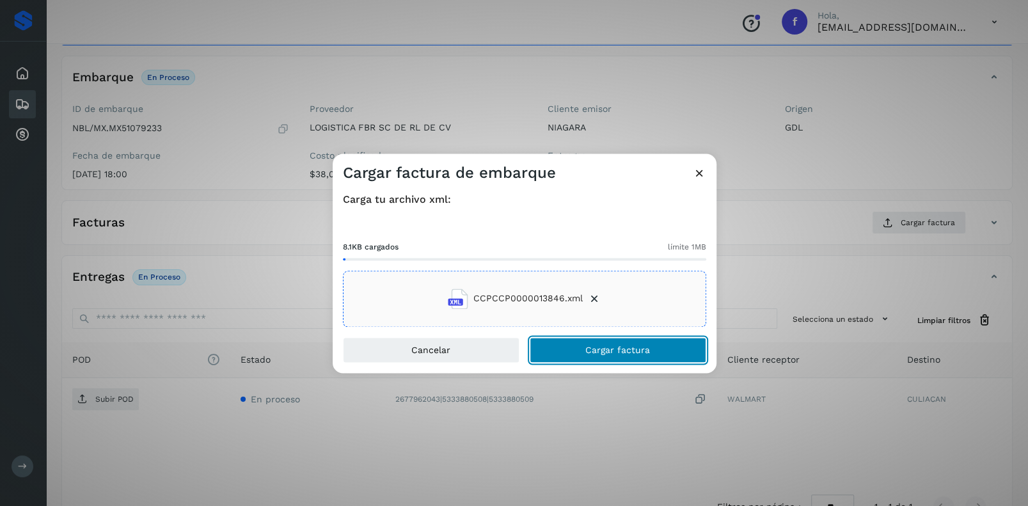
click at [596, 350] on span "Cargar factura" at bounding box center [618, 350] width 65 height 9
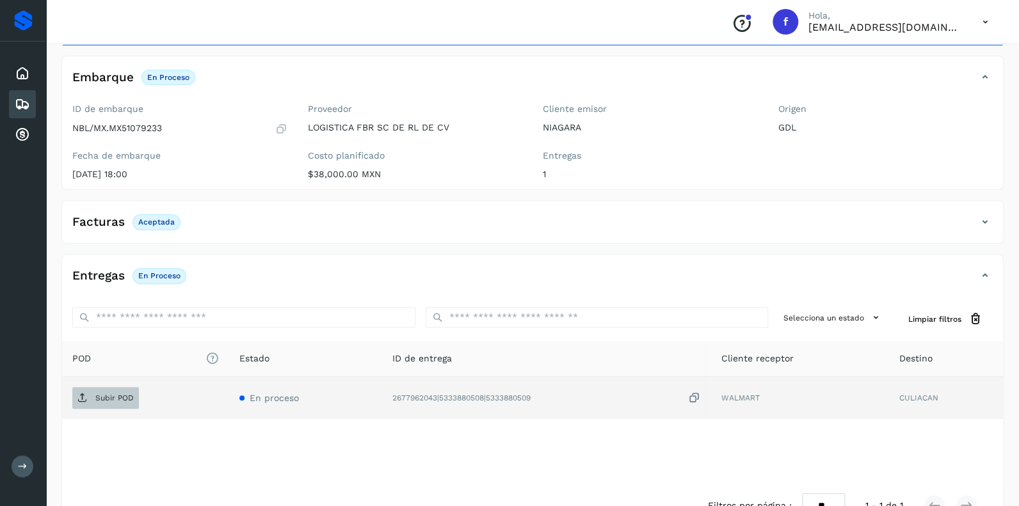
click at [97, 394] on p "Subir POD" at bounding box center [114, 398] width 38 height 9
click at [17, 98] on icon at bounding box center [22, 104] width 15 height 15
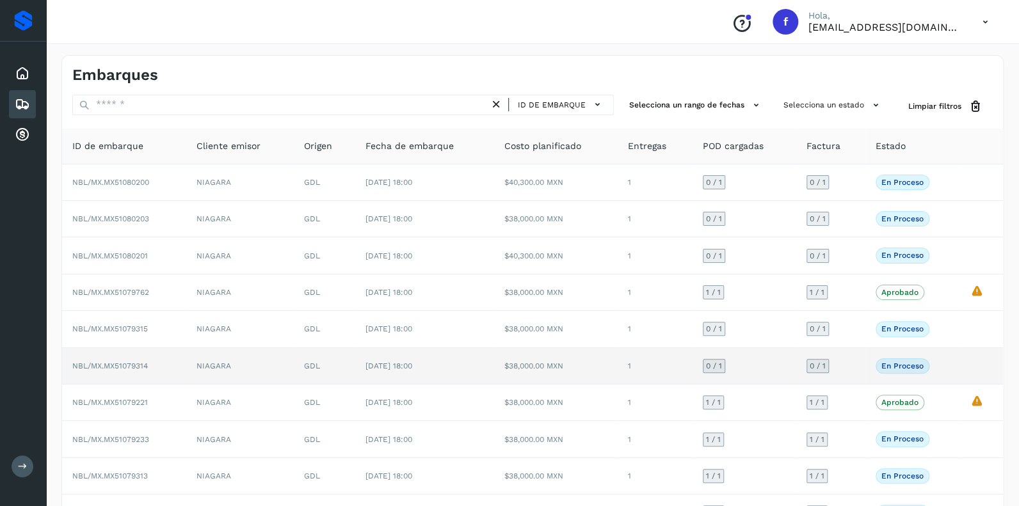
click at [720, 362] on span "0 / 1" at bounding box center [714, 366] width 16 height 8
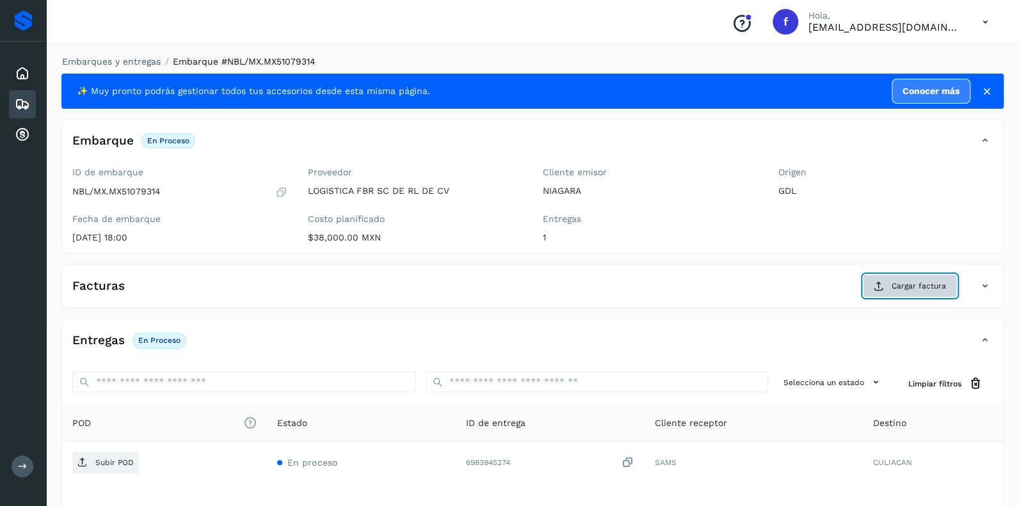
click at [913, 284] on span "Cargar factura" at bounding box center [919, 286] width 54 height 12
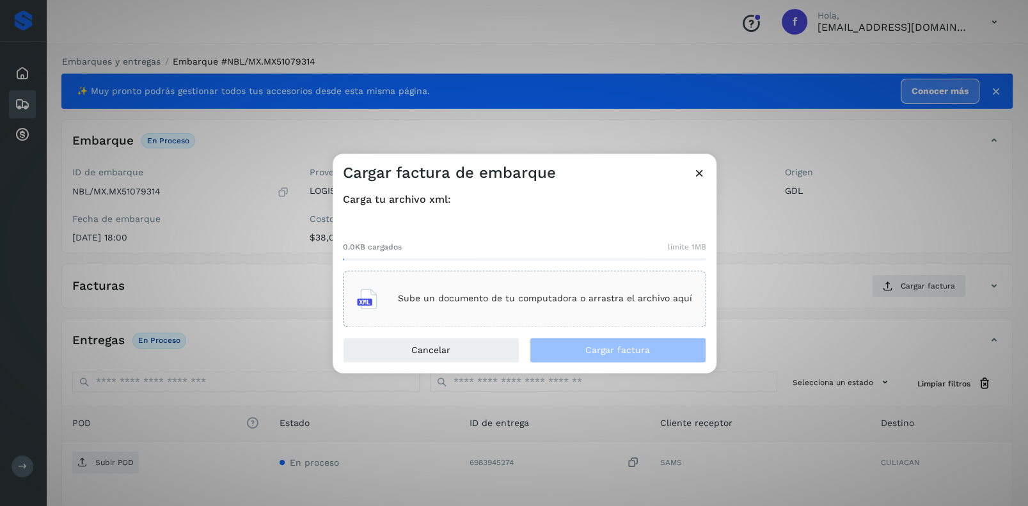
click at [493, 290] on div "Sube un documento de tu computadora o arrastra el archivo aquí" at bounding box center [524, 299] width 335 height 35
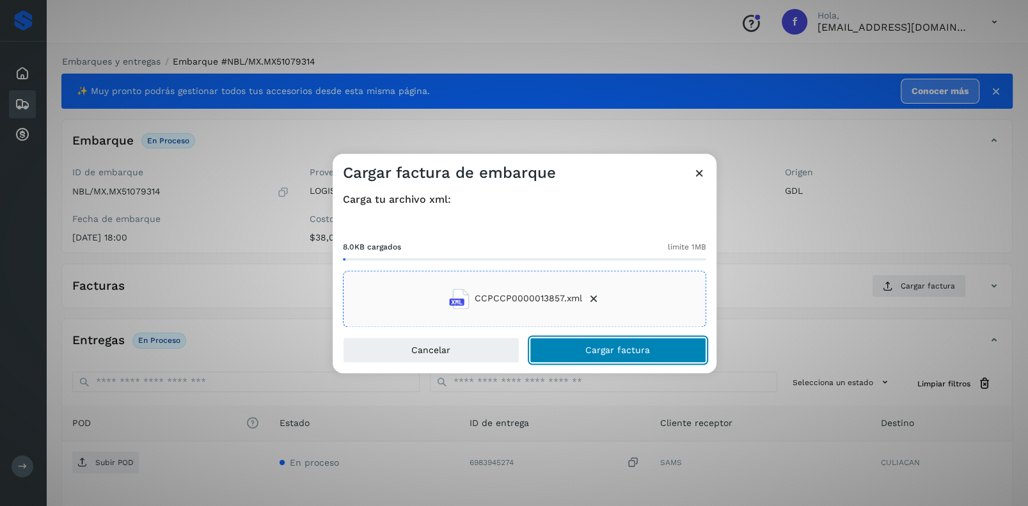
click at [609, 346] on span "Cargar factura" at bounding box center [618, 350] width 65 height 9
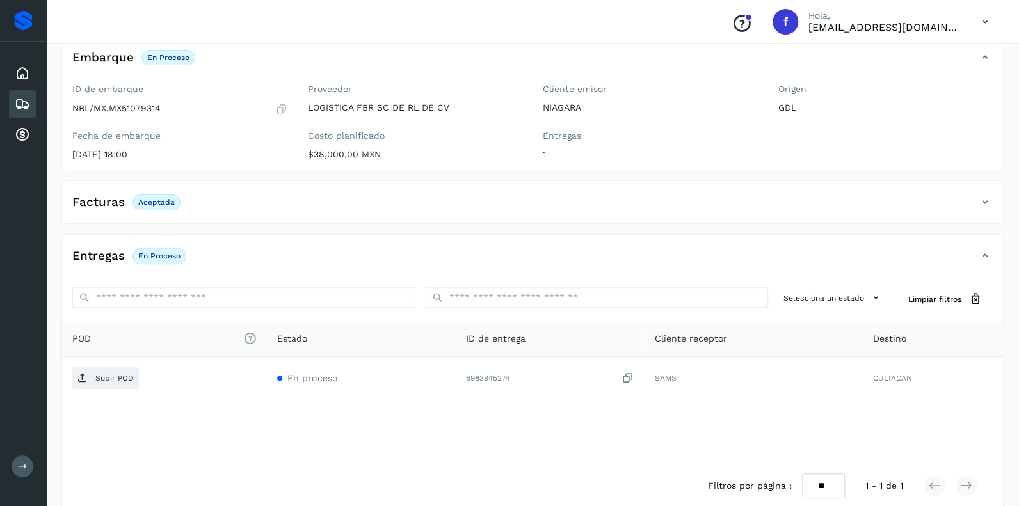
scroll to position [100, 0]
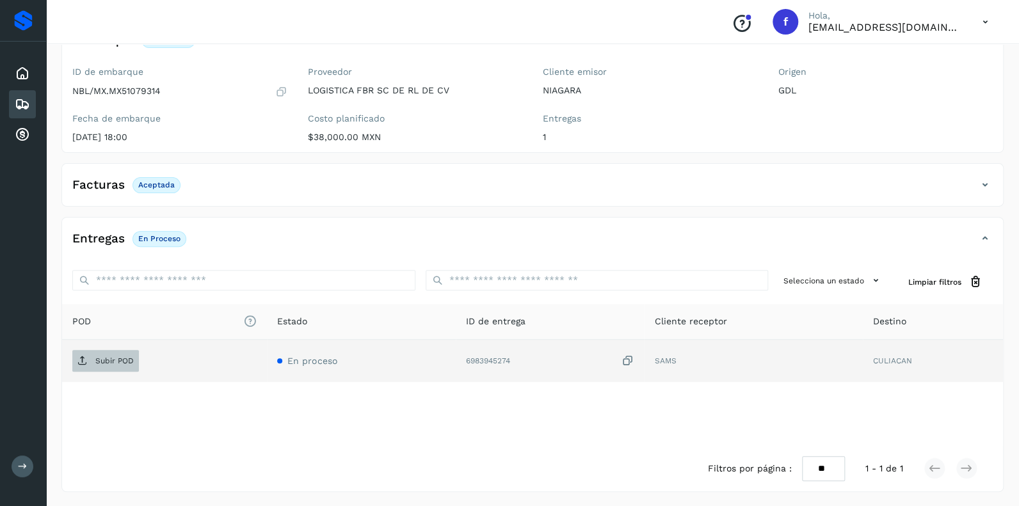
click at [120, 356] on p "Subir POD" at bounding box center [114, 360] width 38 height 9
click at [20, 103] on icon at bounding box center [22, 104] width 15 height 15
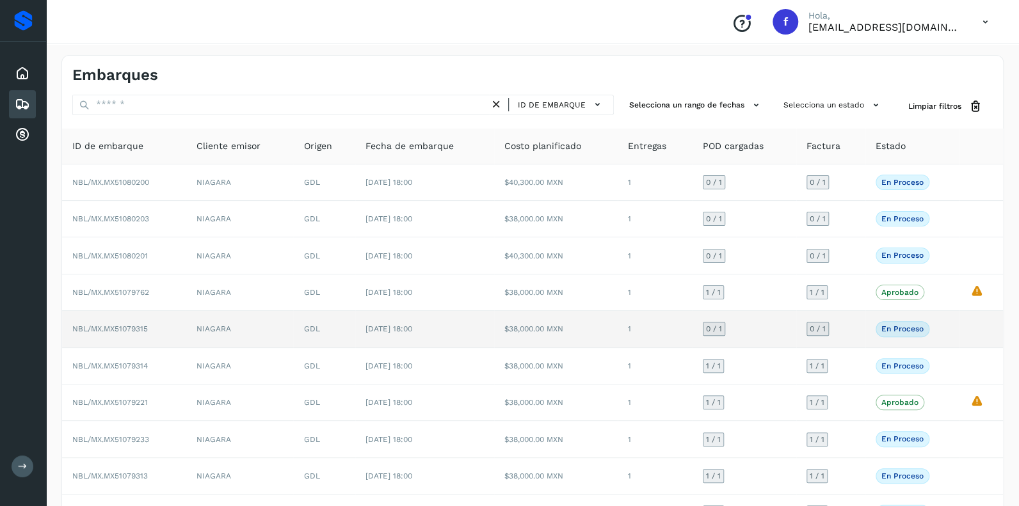
click at [721, 325] on span "0 / 1" at bounding box center [714, 329] width 16 height 8
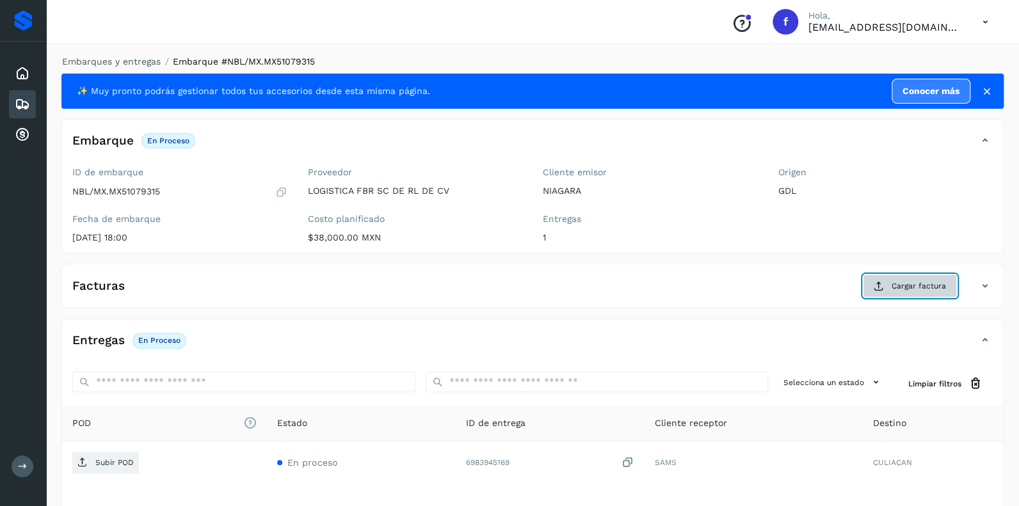
click at [900, 285] on span "Cargar factura" at bounding box center [919, 286] width 54 height 12
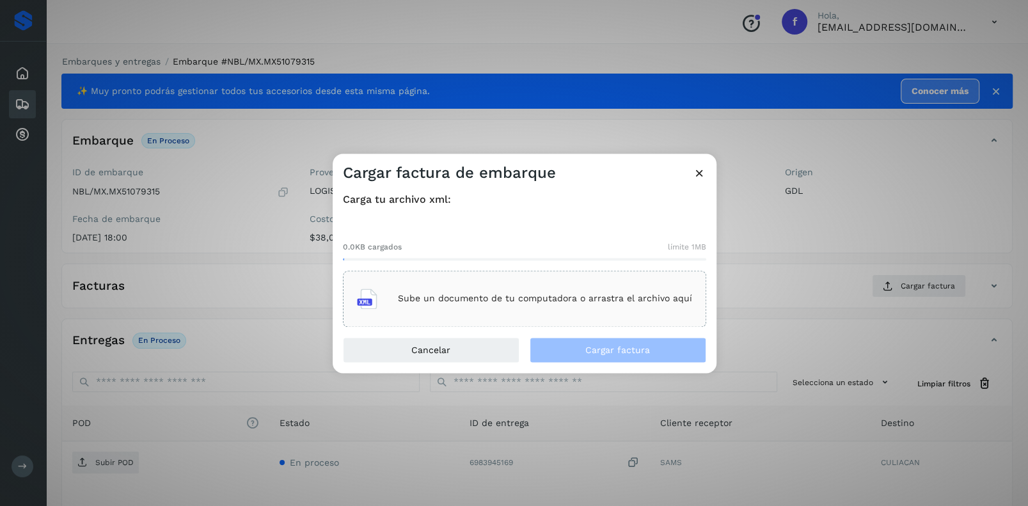
click at [486, 289] on div "Sube un documento de tu computadora o arrastra el archivo aquí" at bounding box center [524, 299] width 335 height 35
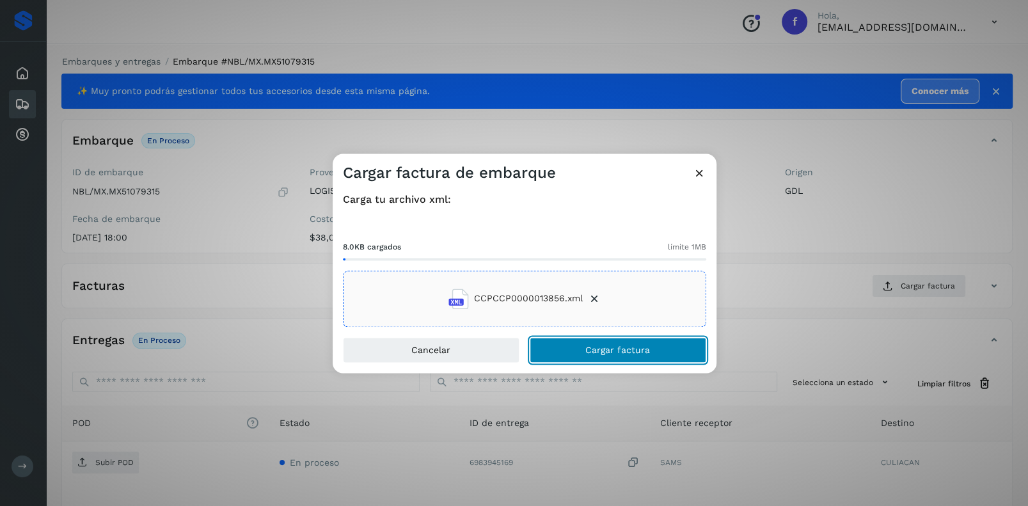
click at [598, 348] on span "Cargar factura" at bounding box center [618, 350] width 65 height 9
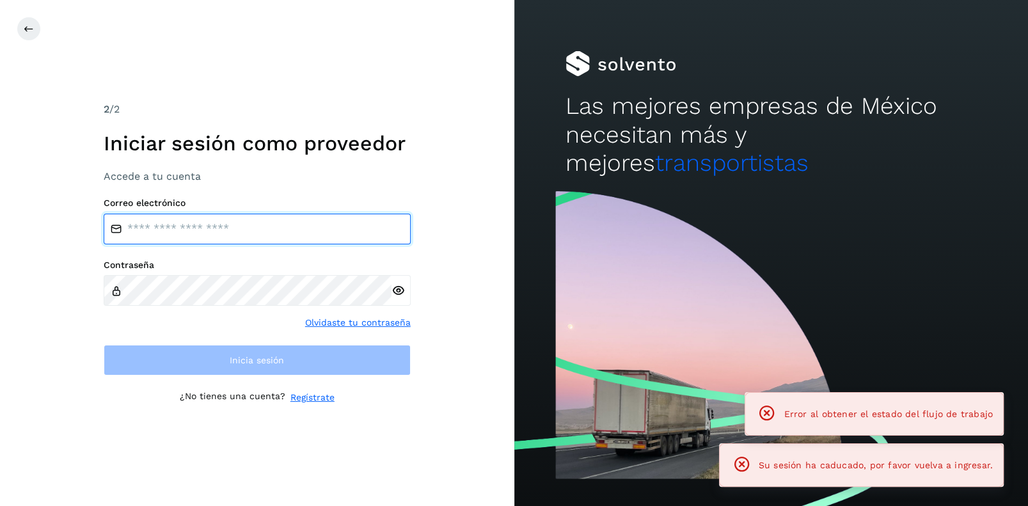
click at [168, 226] on input "email" at bounding box center [257, 229] width 307 height 31
type input "**********"
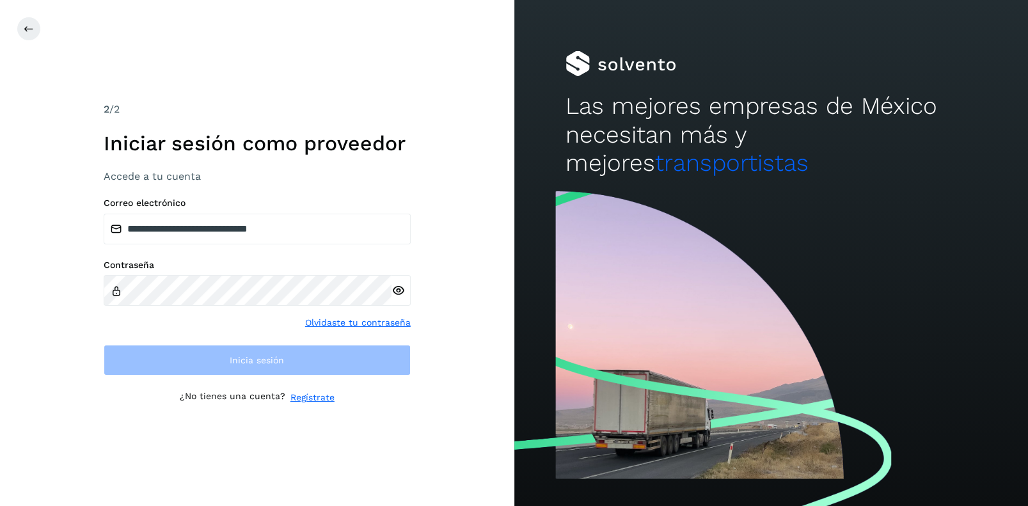
click at [397, 285] on icon at bounding box center [398, 290] width 13 height 13
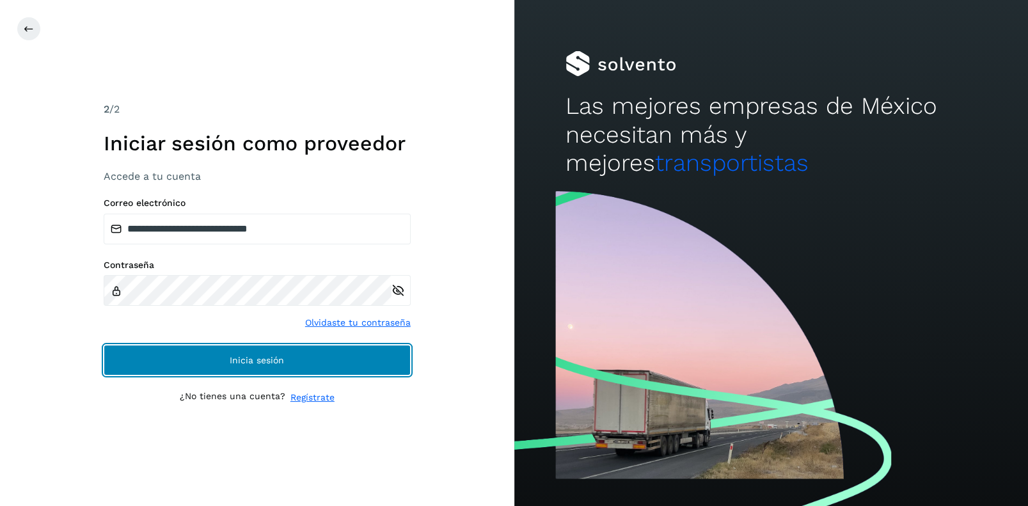
click at [227, 349] on button "Inicia sesión" at bounding box center [257, 360] width 307 height 31
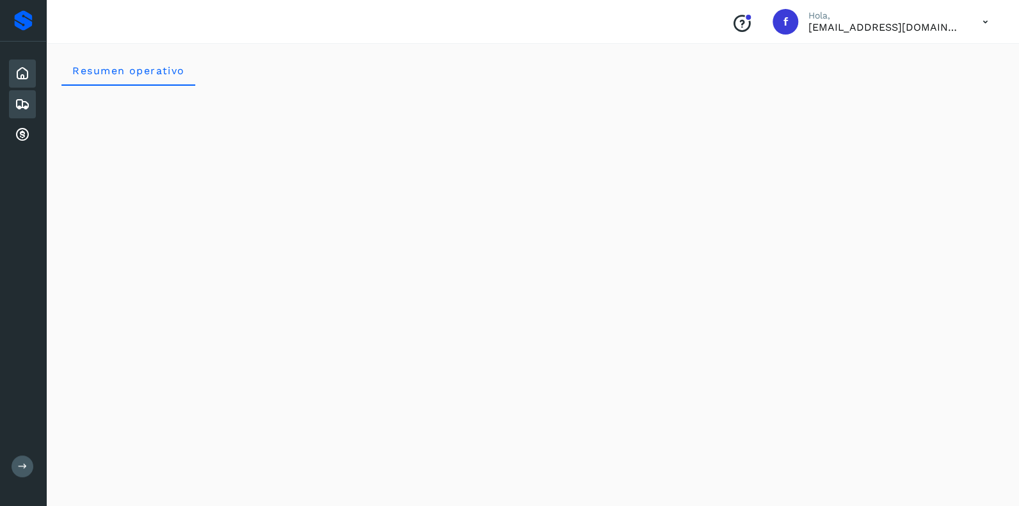
click at [20, 98] on icon at bounding box center [22, 104] width 15 height 15
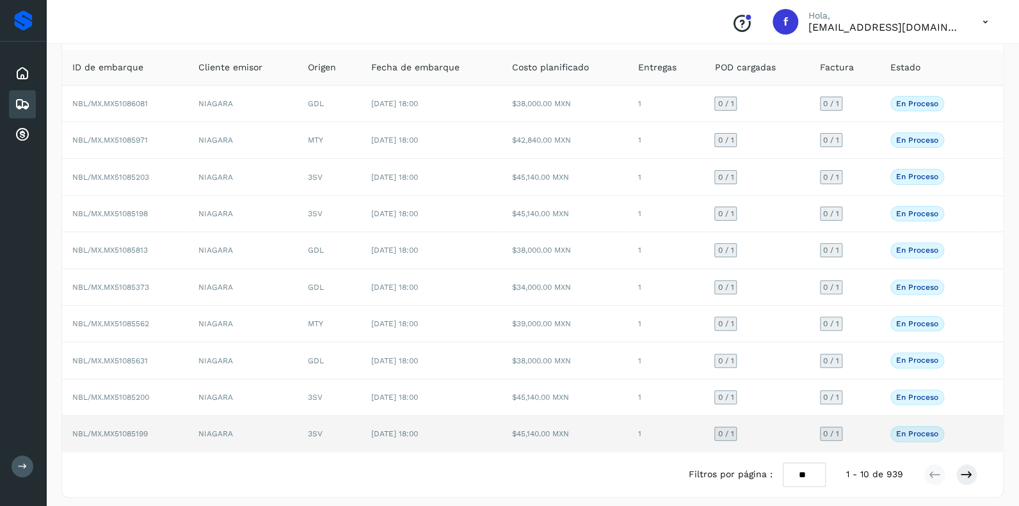
scroll to position [83, 0]
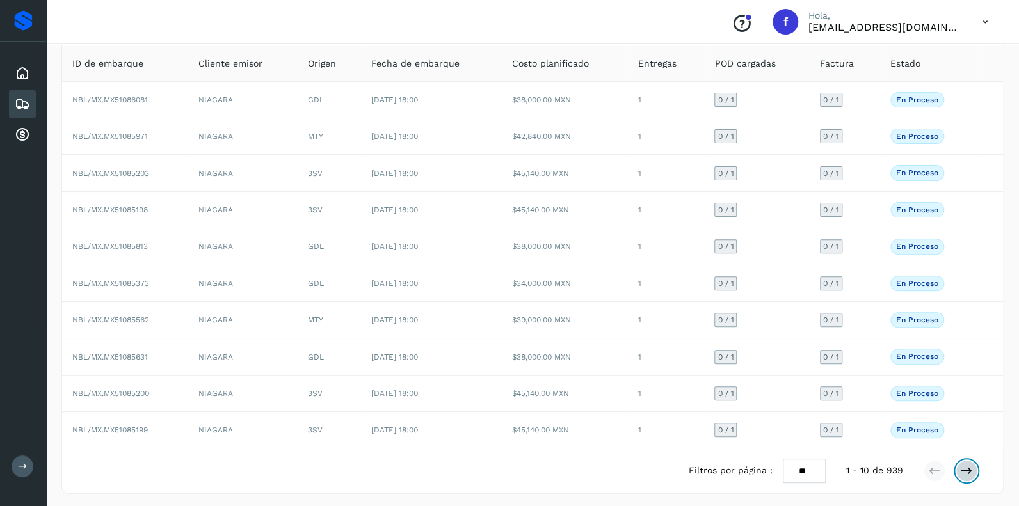
click at [968, 465] on icon at bounding box center [966, 471] width 13 height 13
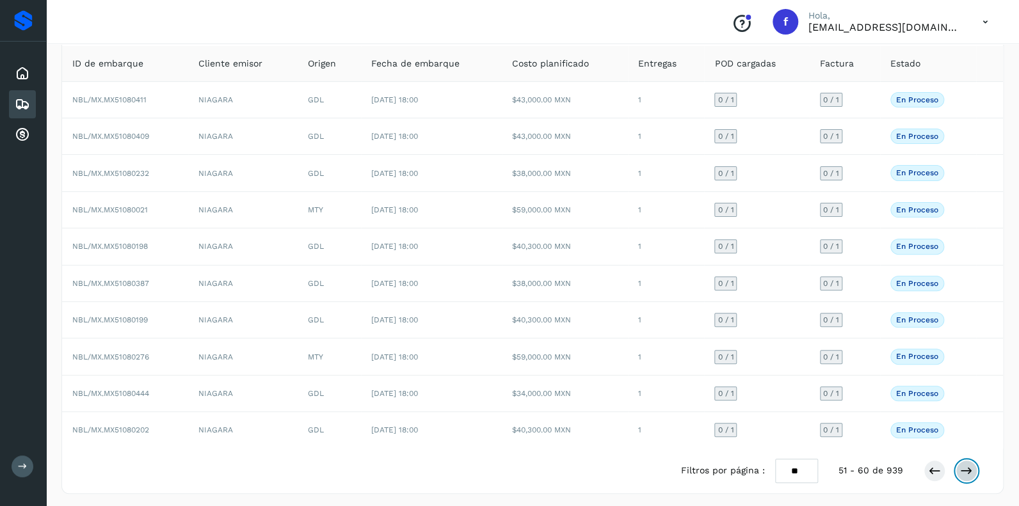
click at [968, 465] on icon at bounding box center [966, 471] width 13 height 13
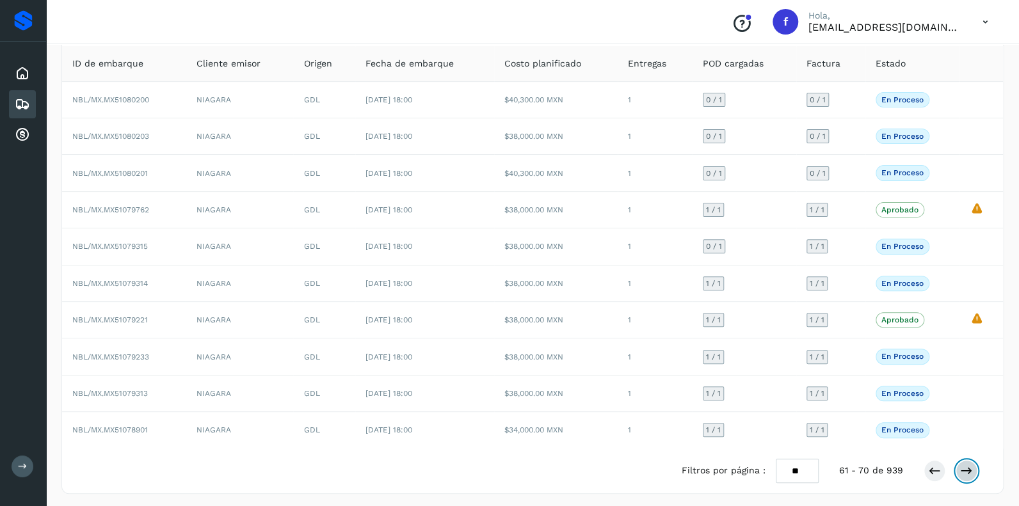
click at [968, 465] on icon at bounding box center [966, 471] width 13 height 13
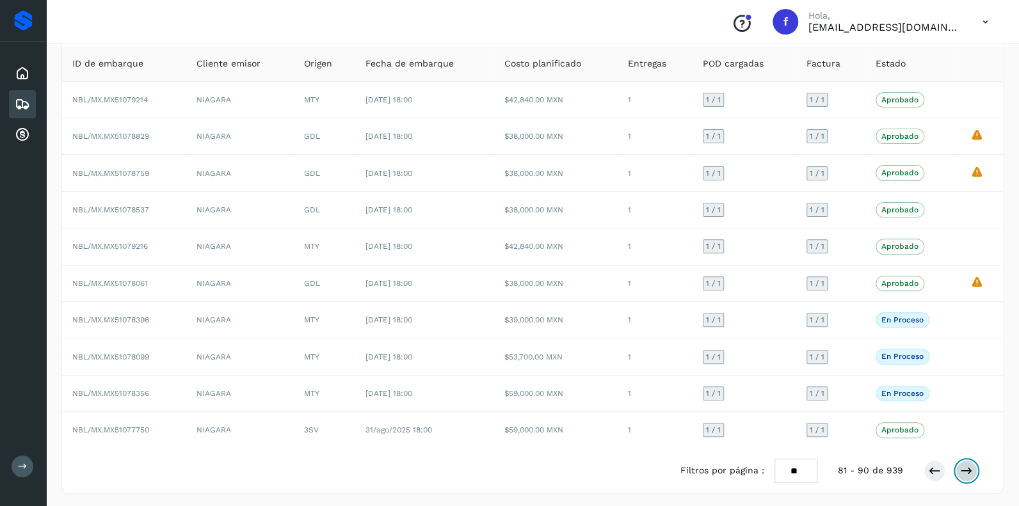
click at [968, 465] on icon at bounding box center [966, 471] width 13 height 13
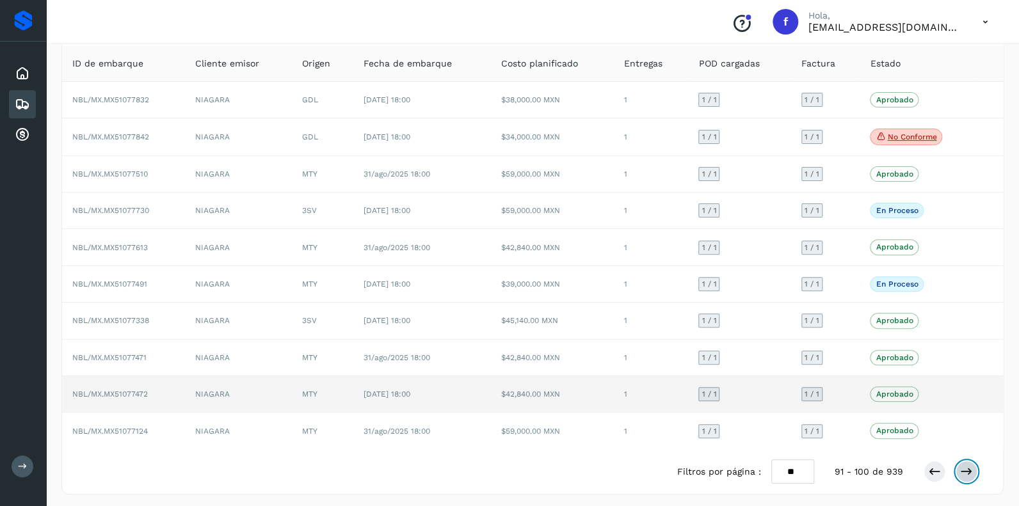
scroll to position [84, 0]
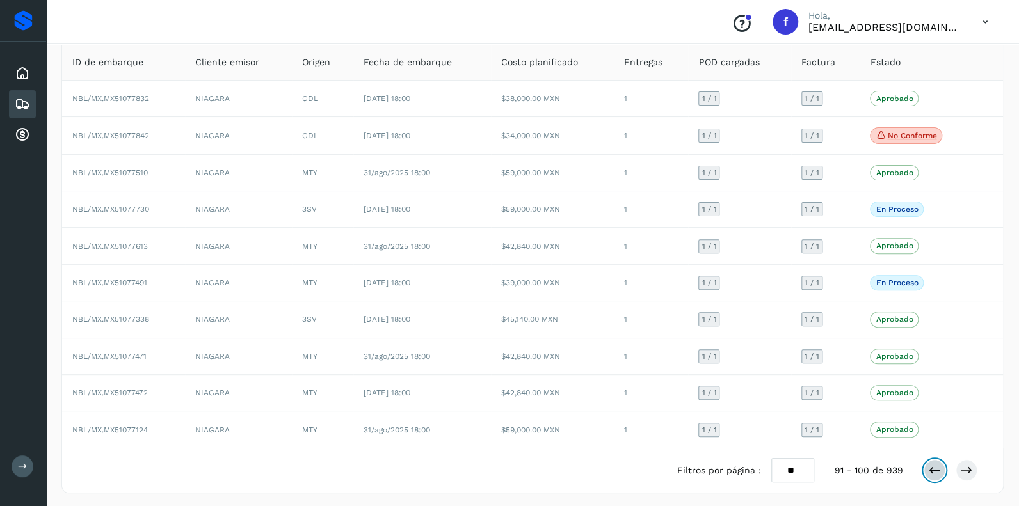
click at [935, 468] on icon at bounding box center [934, 470] width 13 height 13
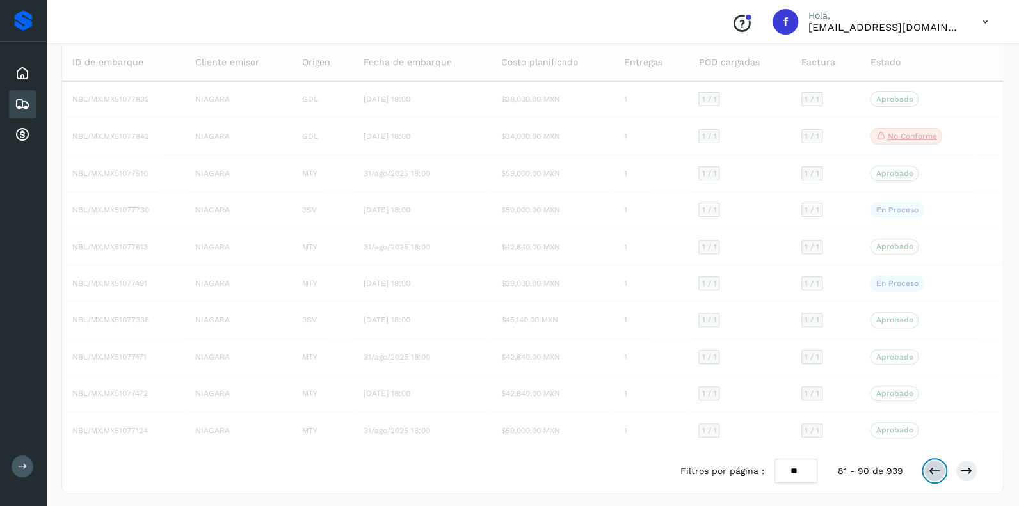
scroll to position [83, 0]
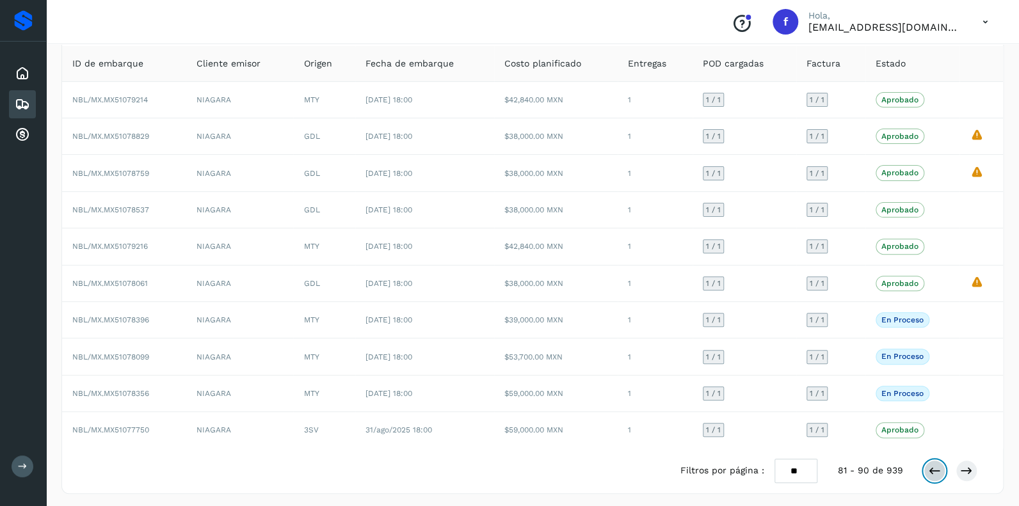
click at [930, 465] on icon at bounding box center [934, 471] width 13 height 13
click at [936, 465] on icon at bounding box center [934, 471] width 13 height 13
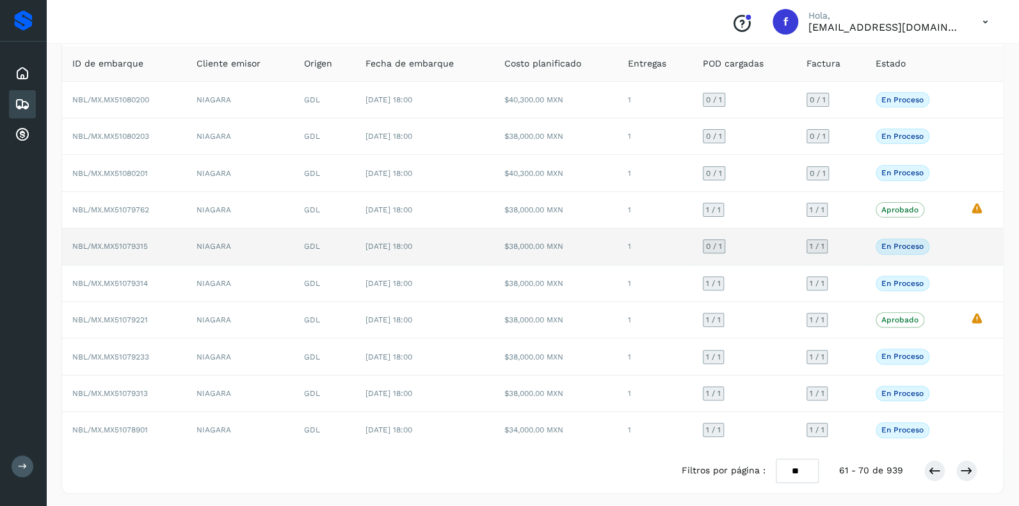
click at [717, 243] on span "0 / 1" at bounding box center [714, 247] width 16 height 8
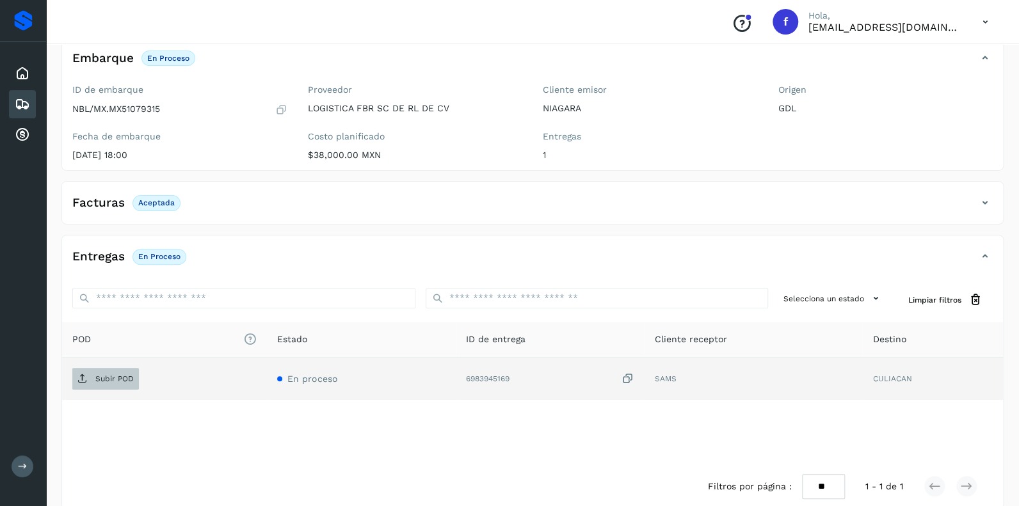
click at [111, 382] on p "Subir POD" at bounding box center [114, 378] width 38 height 9
click at [24, 102] on icon at bounding box center [22, 104] width 15 height 15
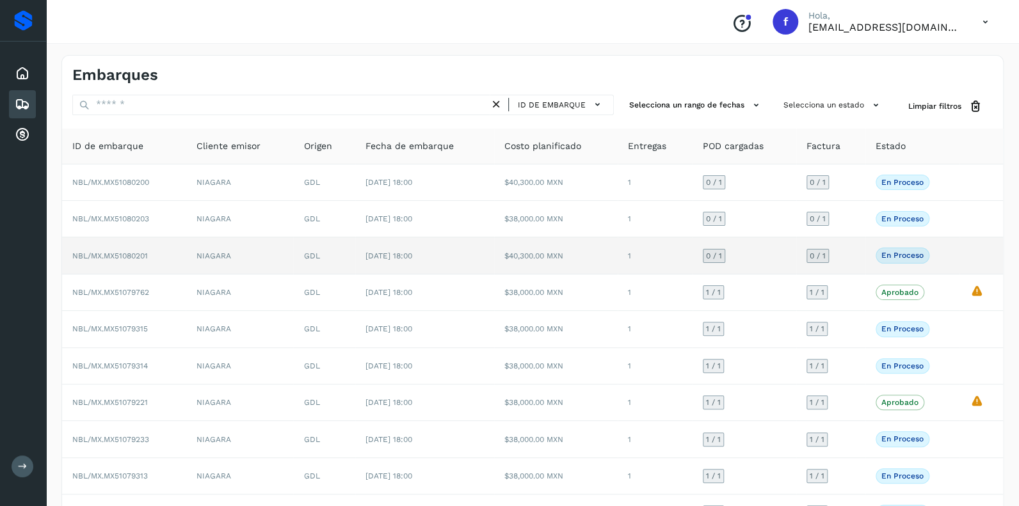
click at [718, 256] on span "0 / 1" at bounding box center [714, 256] width 16 height 8
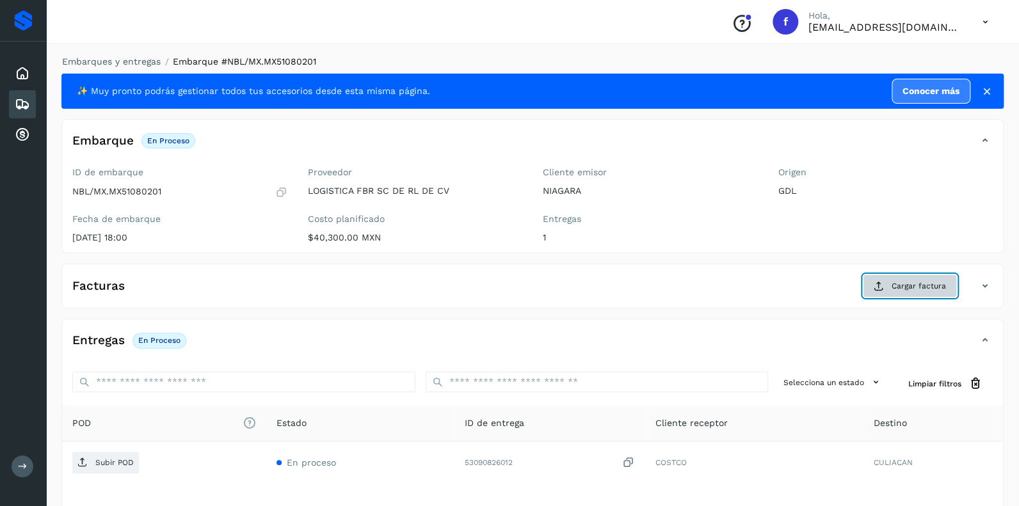
click at [904, 281] on span "Cargar factura" at bounding box center [919, 286] width 54 height 12
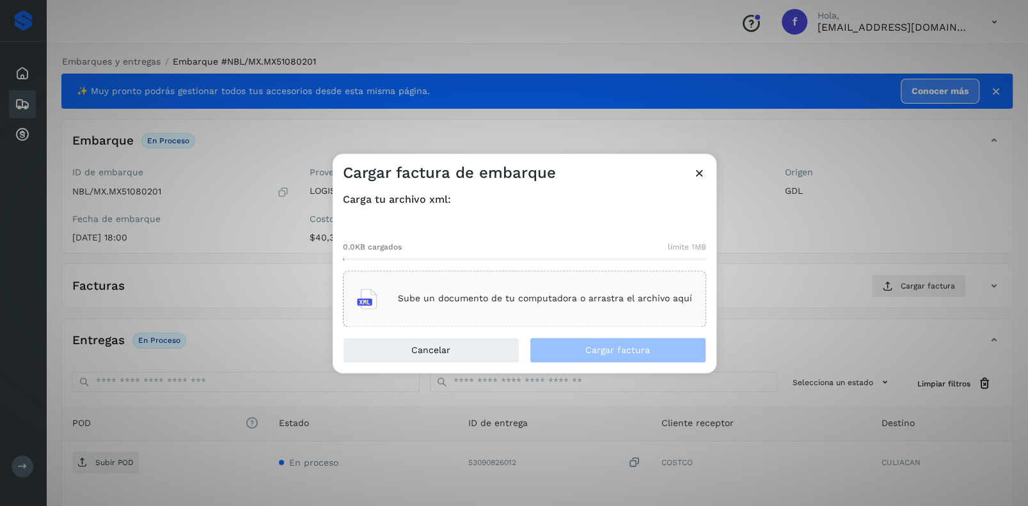
click at [513, 297] on p "Sube un documento de tu computadora o arrastra el archivo aquí" at bounding box center [545, 299] width 294 height 11
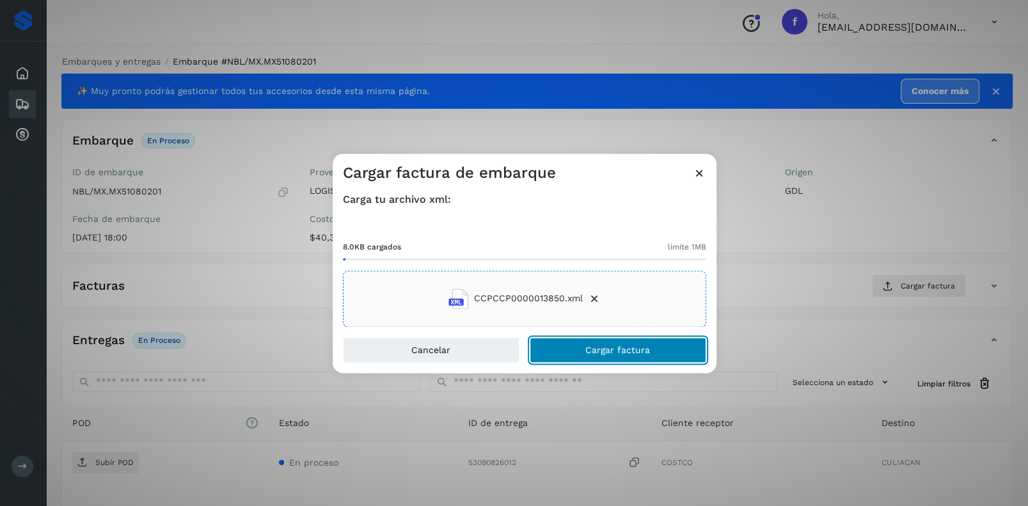
click at [603, 350] on span "Cargar factura" at bounding box center [618, 350] width 65 height 9
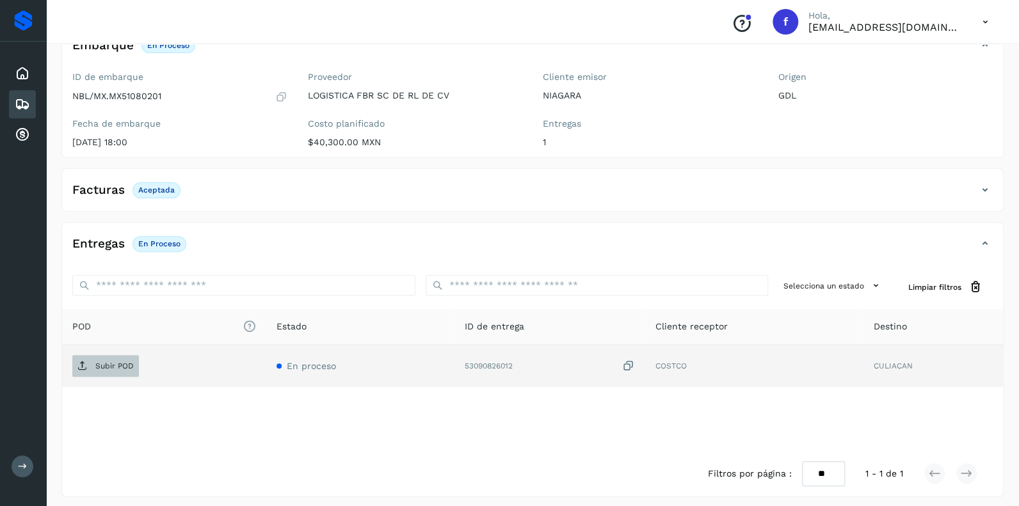
scroll to position [100, 0]
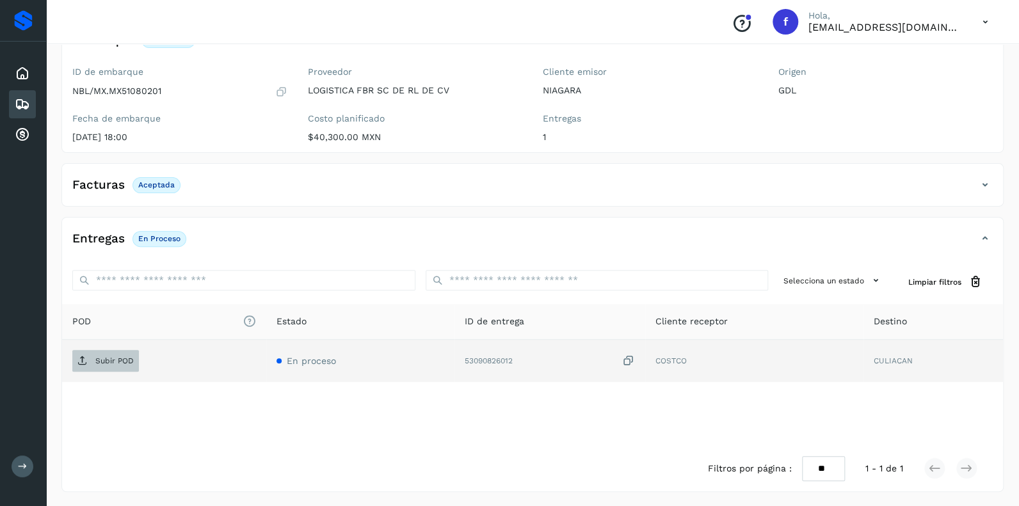
click at [110, 359] on p "Subir POD" at bounding box center [114, 360] width 38 height 9
click at [25, 102] on icon at bounding box center [22, 104] width 15 height 15
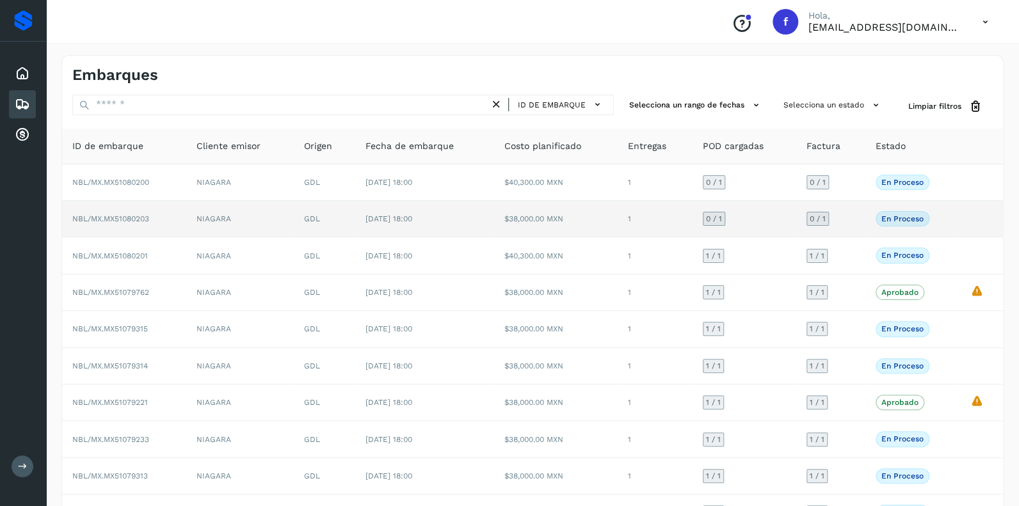
click at [715, 222] on span "0 / 1" at bounding box center [714, 219] width 16 height 8
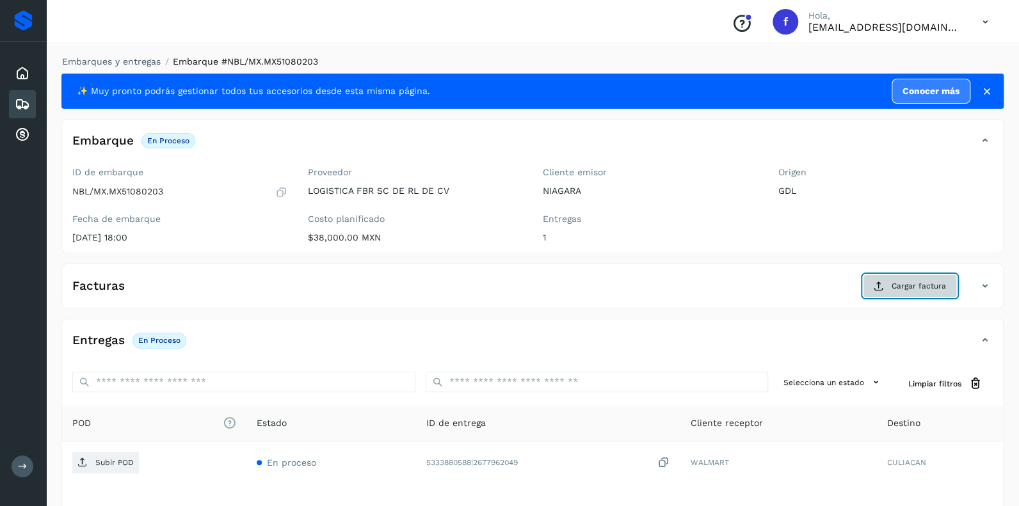
click at [906, 281] on span "Cargar factura" at bounding box center [919, 286] width 54 height 12
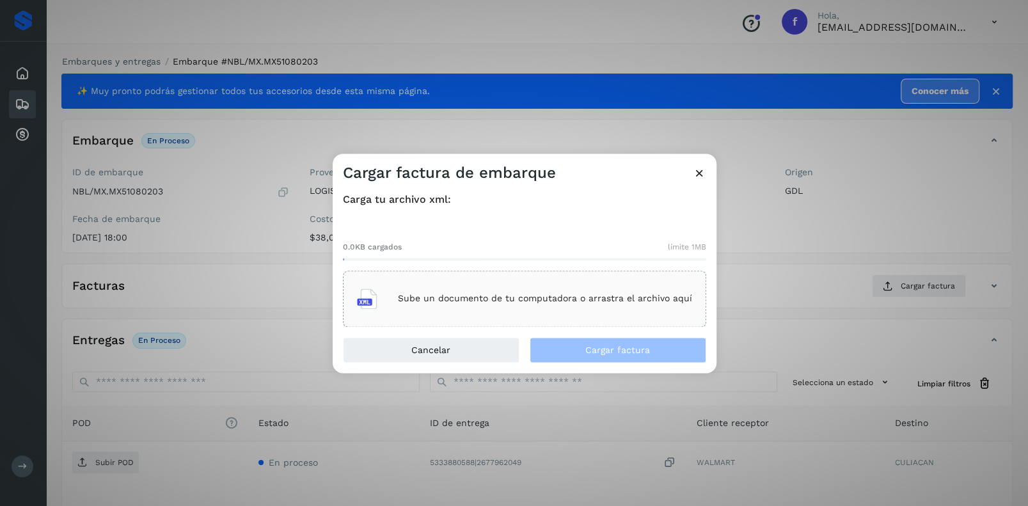
click at [444, 292] on div "Sube un documento de tu computadora o arrastra el archivo aquí" at bounding box center [524, 299] width 335 height 35
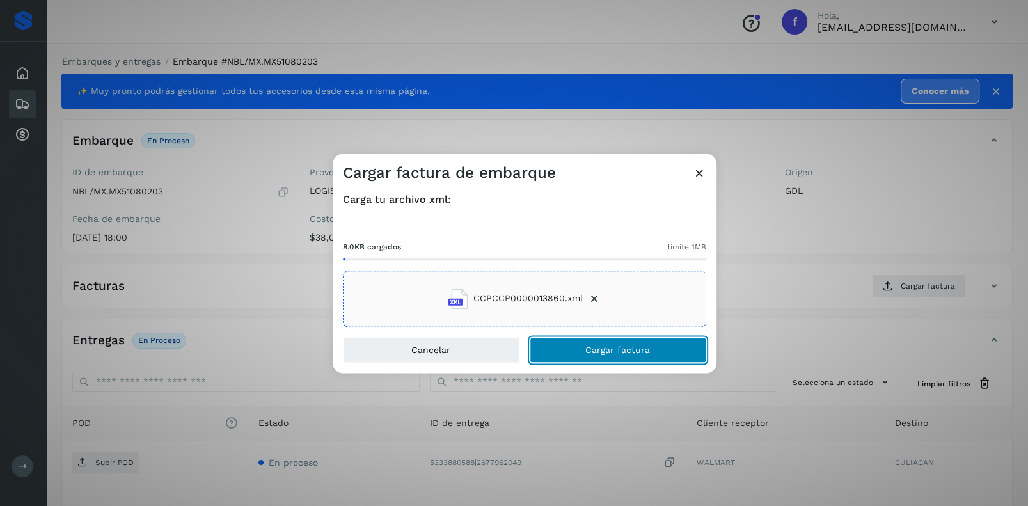
click at [624, 346] on span "Cargar factura" at bounding box center [618, 350] width 65 height 9
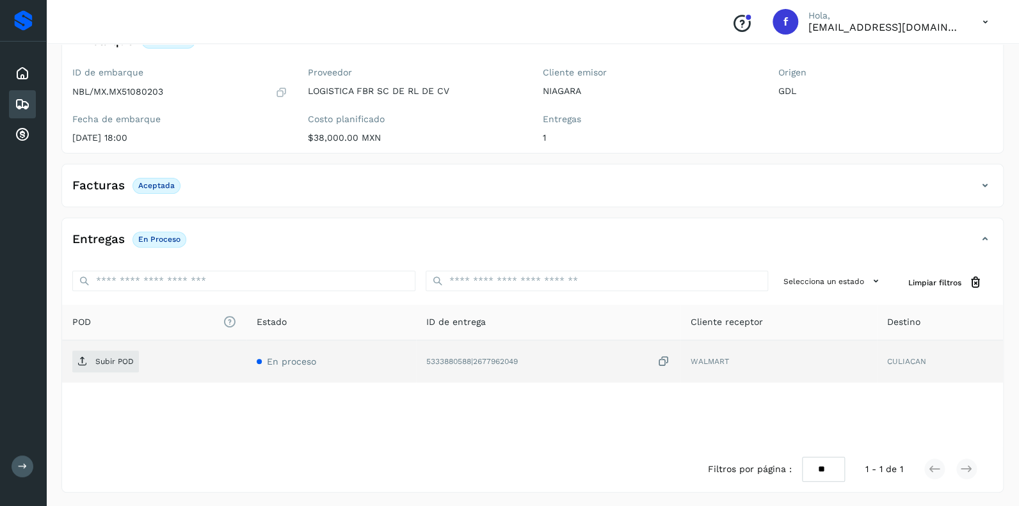
scroll to position [100, 0]
click at [115, 368] on span "Subir POD" at bounding box center [105, 361] width 67 height 20
click at [22, 100] on icon at bounding box center [22, 104] width 15 height 15
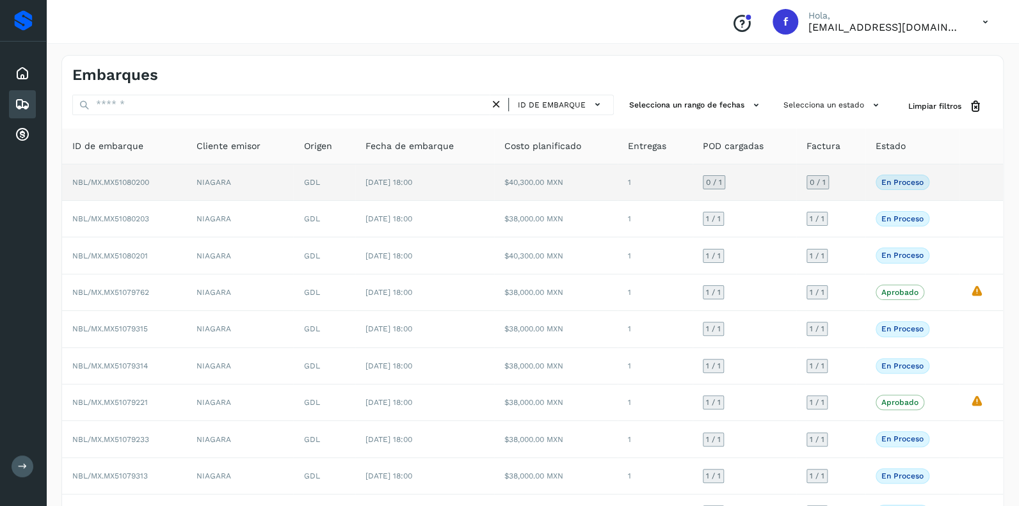
click at [716, 179] on span "0 / 1" at bounding box center [714, 183] width 16 height 8
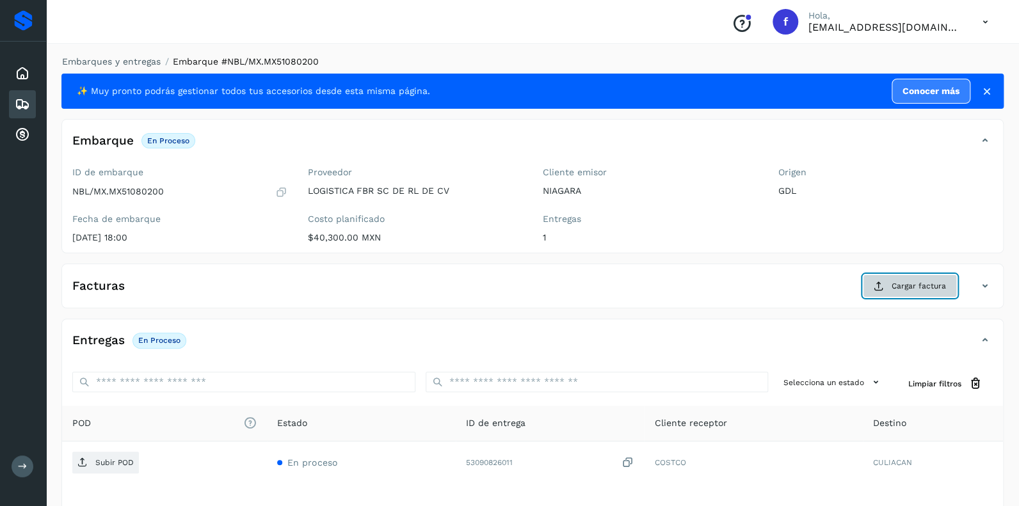
click at [902, 287] on span "Cargar factura" at bounding box center [919, 286] width 54 height 12
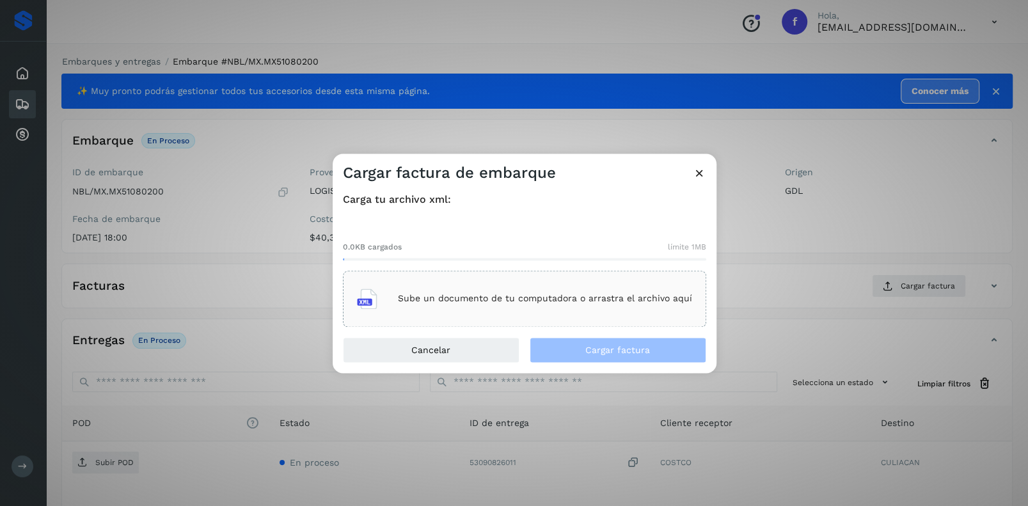
click at [496, 294] on p "Sube un documento de tu computadora o arrastra el archivo aquí" at bounding box center [545, 299] width 294 height 11
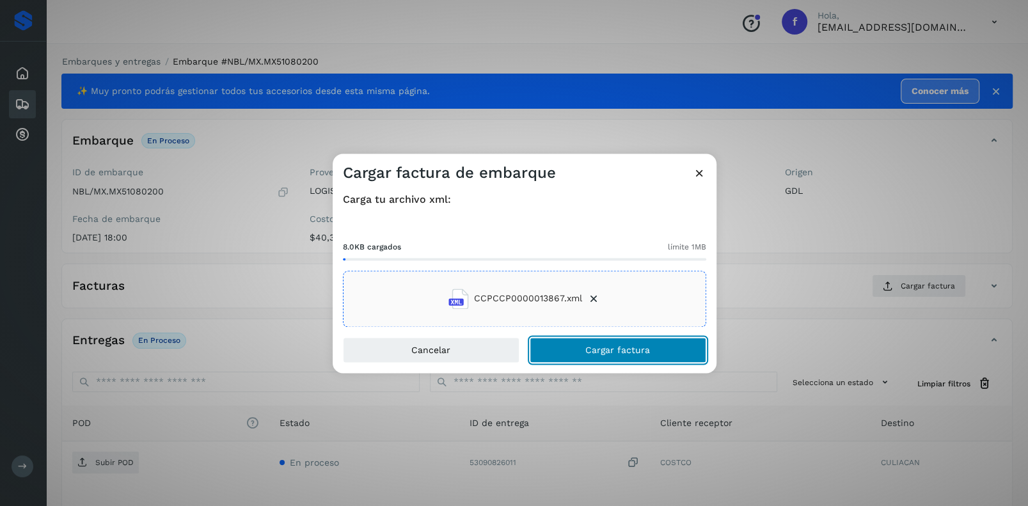
click at [600, 343] on button "Cargar factura" at bounding box center [618, 350] width 177 height 26
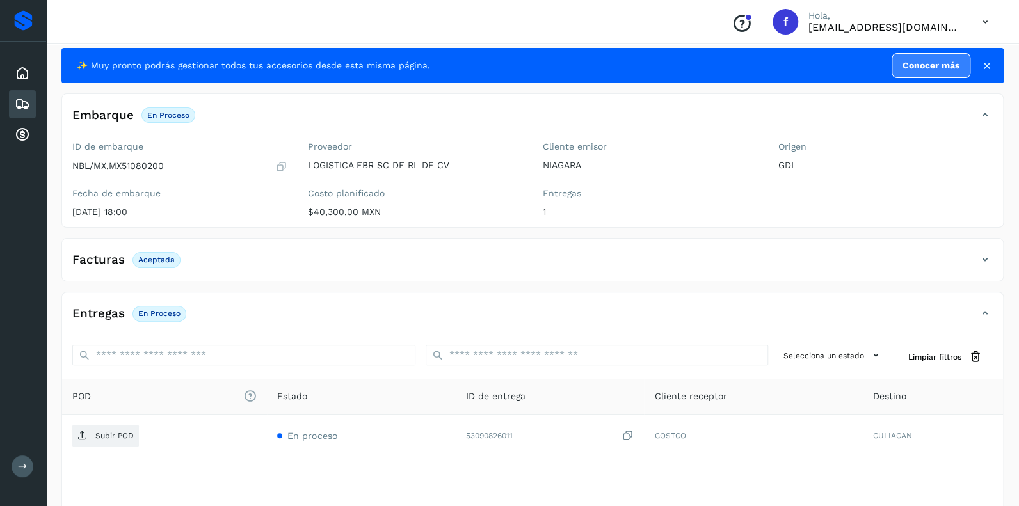
scroll to position [100, 0]
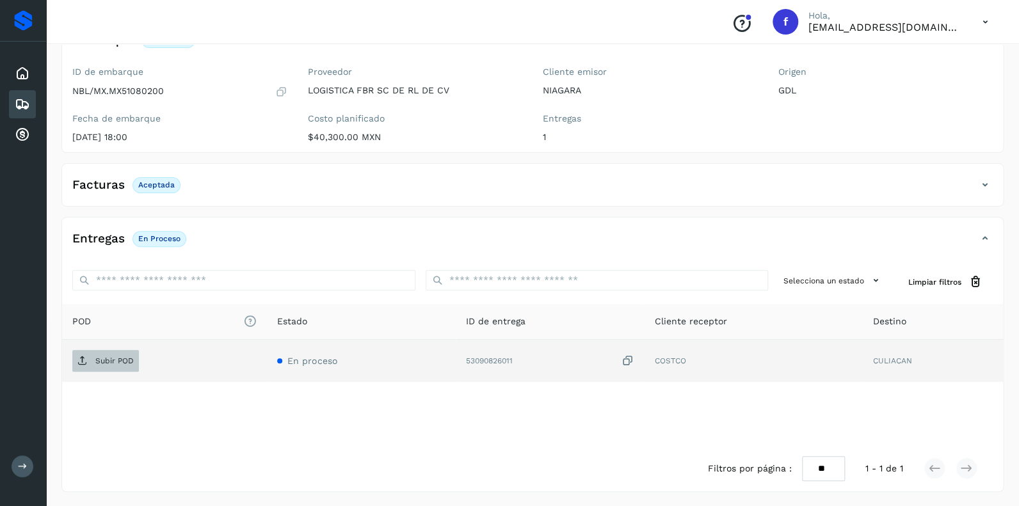
click at [102, 360] on p "Subir POD" at bounding box center [114, 360] width 38 height 9
click at [21, 99] on icon at bounding box center [22, 104] width 15 height 15
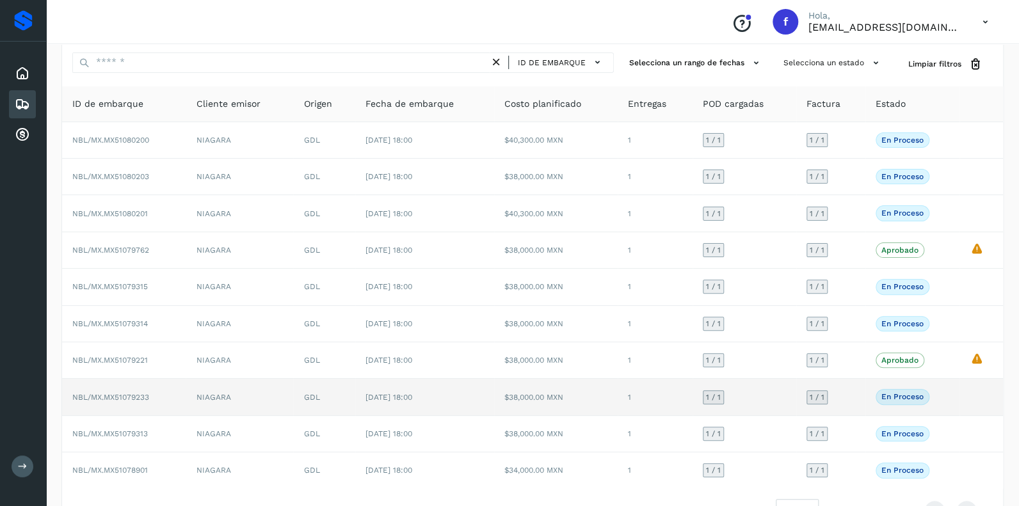
scroll to position [83, 0]
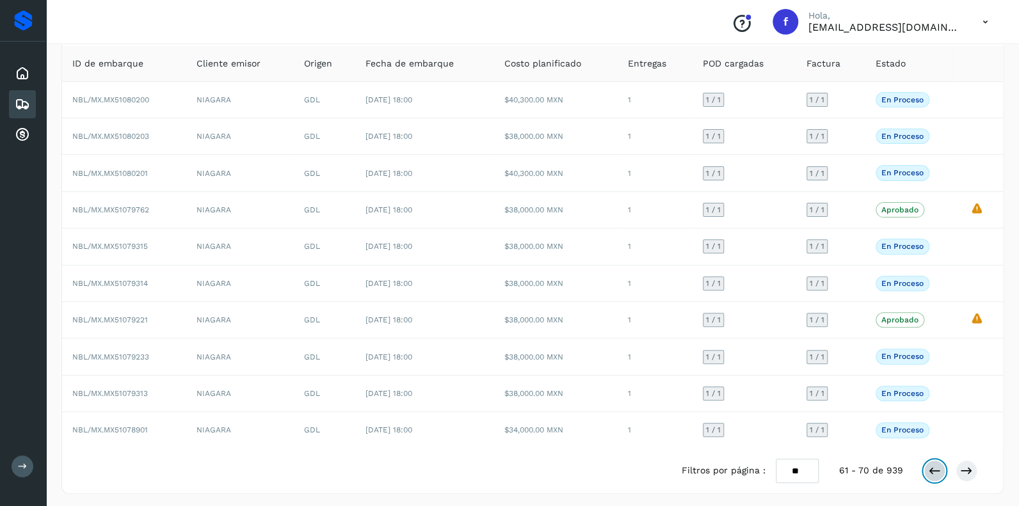
click at [931, 465] on icon at bounding box center [934, 471] width 13 height 13
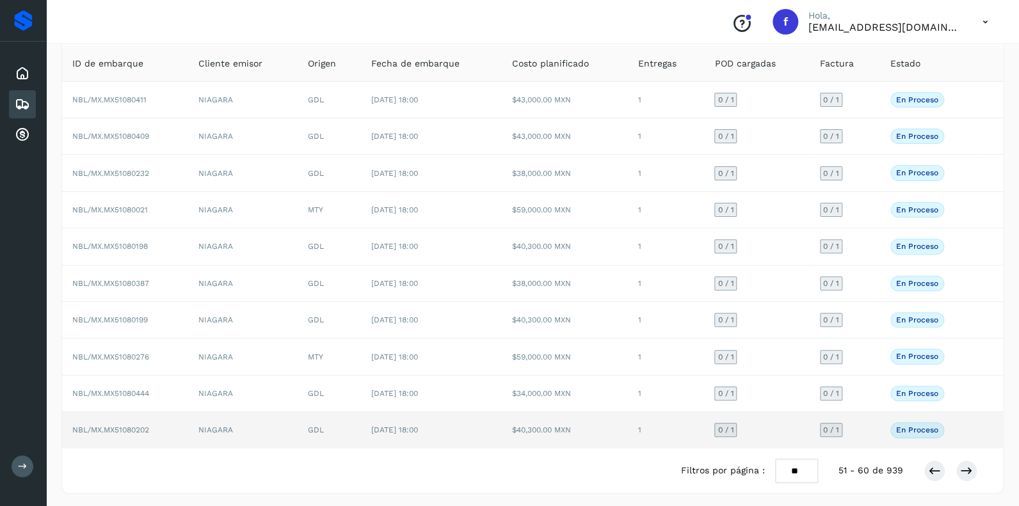
click at [724, 426] on span "0 / 1" at bounding box center [725, 430] width 16 height 8
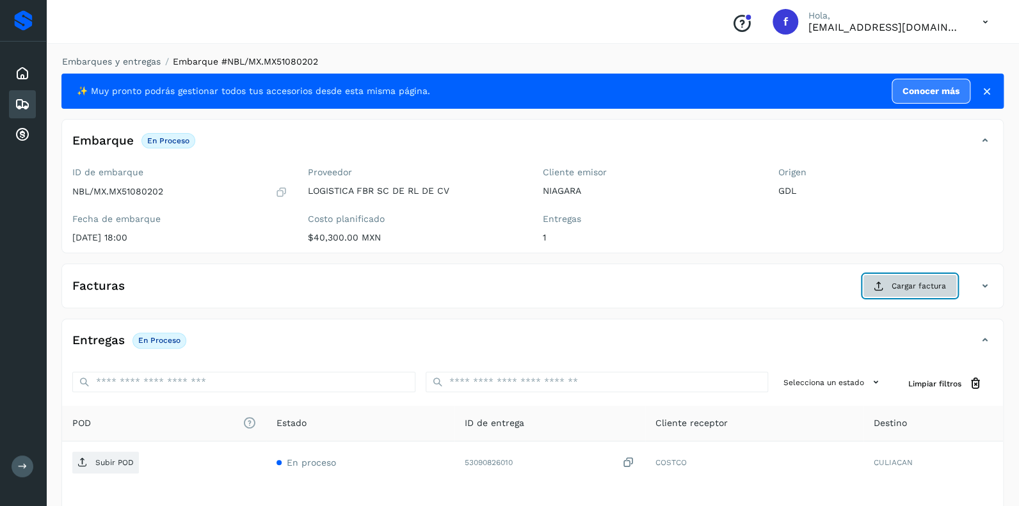
click at [922, 285] on span "Cargar factura" at bounding box center [919, 286] width 54 height 12
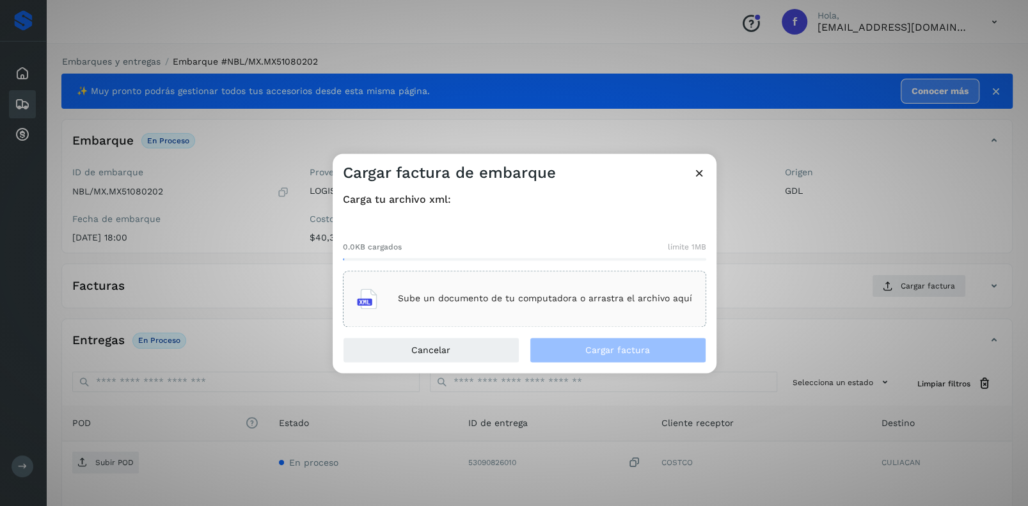
click at [477, 305] on div "Sube un documento de tu computadora o arrastra el archivo aquí" at bounding box center [524, 299] width 335 height 35
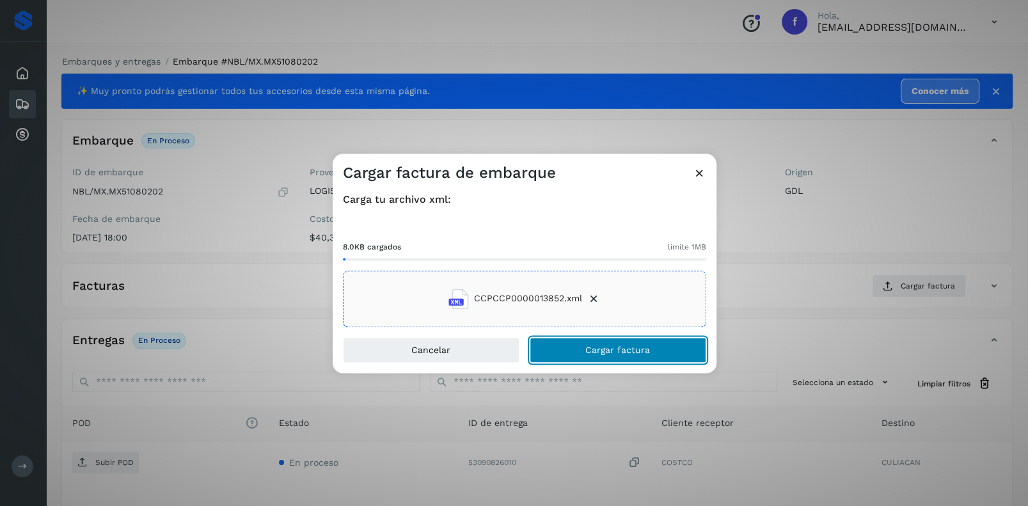
click at [596, 346] on span "Cargar factura" at bounding box center [618, 350] width 65 height 9
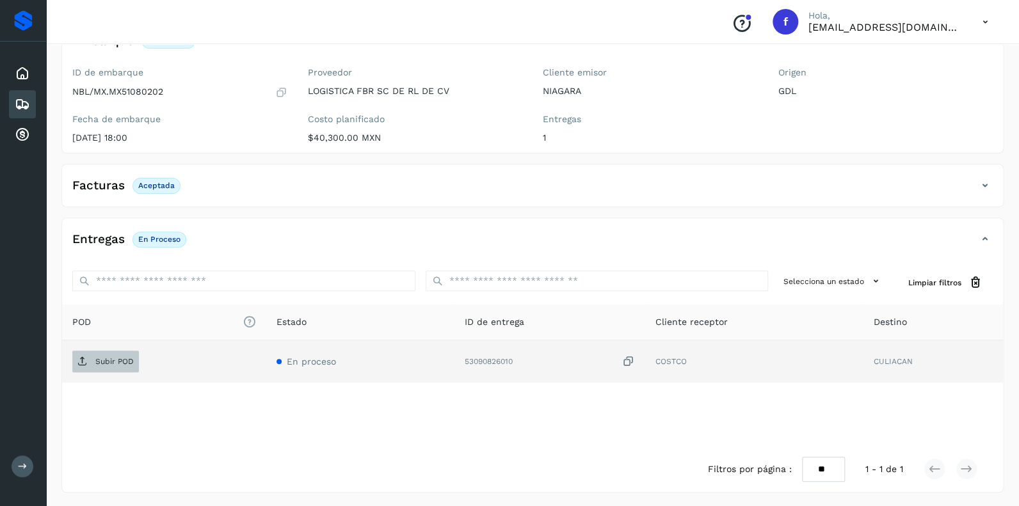
scroll to position [100, 0]
click at [109, 357] on p "Subir POD" at bounding box center [114, 360] width 38 height 9
click at [22, 100] on icon at bounding box center [22, 104] width 15 height 15
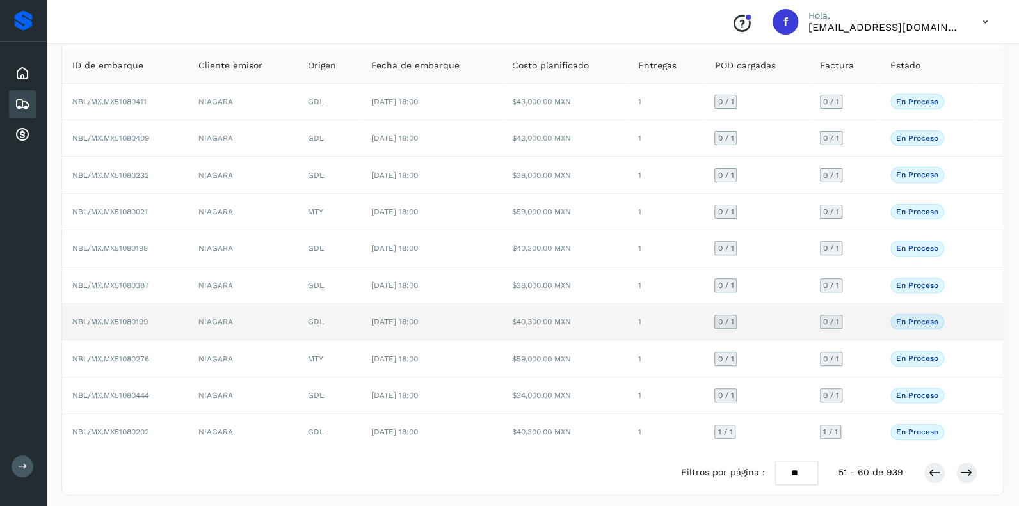
scroll to position [83, 0]
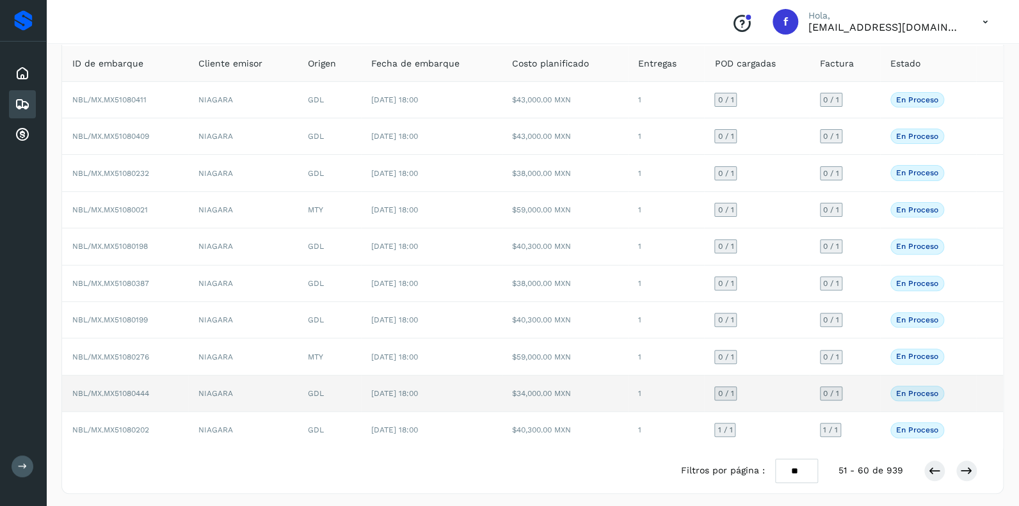
click at [729, 390] on span "0 / 1" at bounding box center [725, 394] width 16 height 8
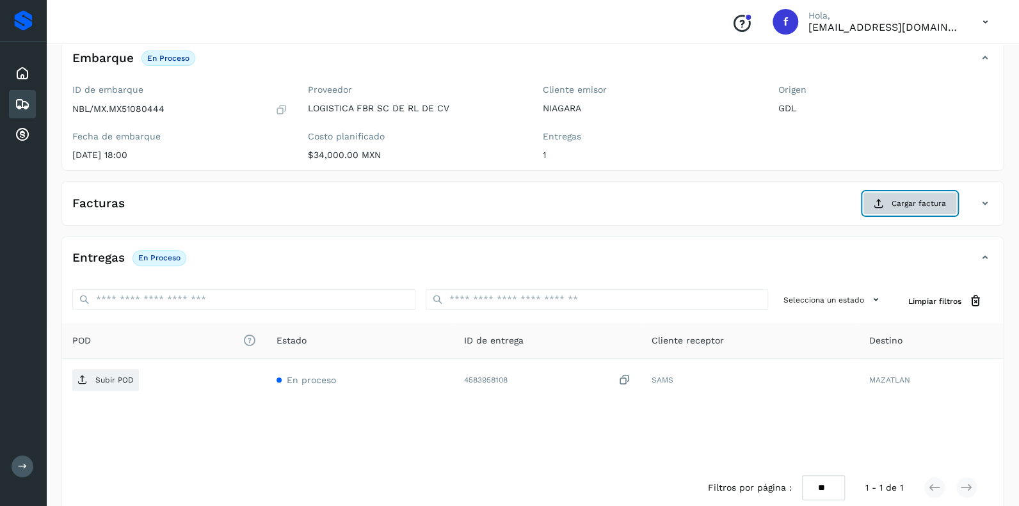
click at [909, 208] on span "Cargar factura" at bounding box center [919, 204] width 54 height 12
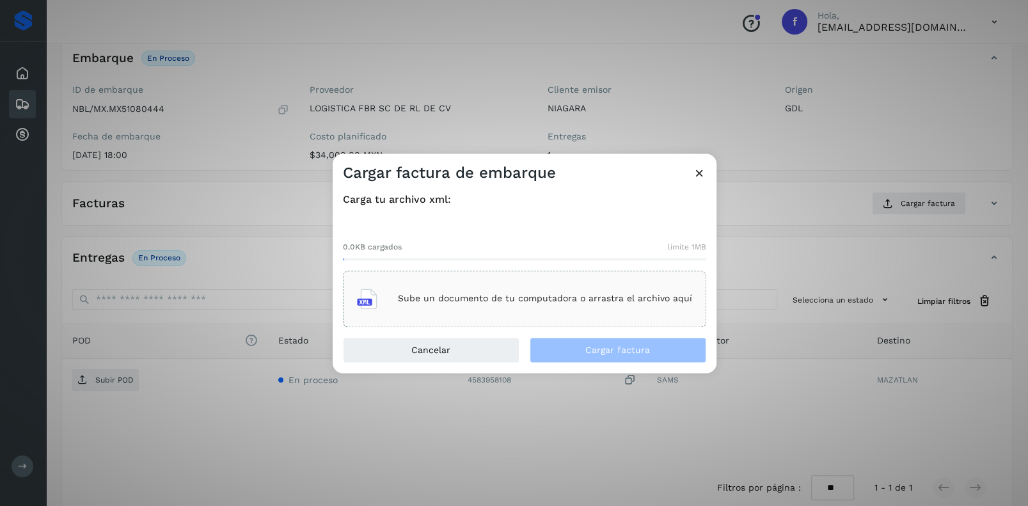
click at [482, 298] on p "Sube un documento de tu computadora o arrastra el archivo aquí" at bounding box center [545, 299] width 294 height 11
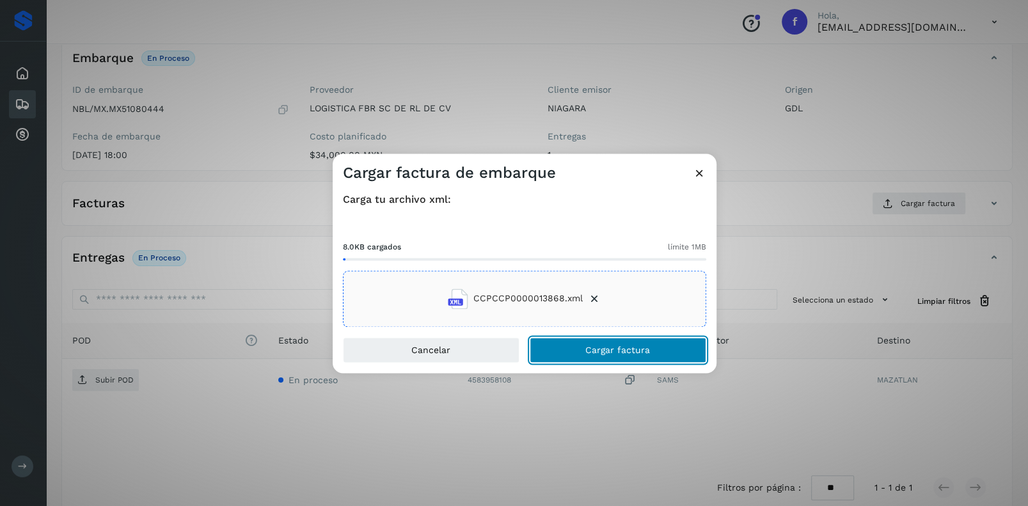
click at [609, 343] on button "Cargar factura" at bounding box center [618, 350] width 177 height 26
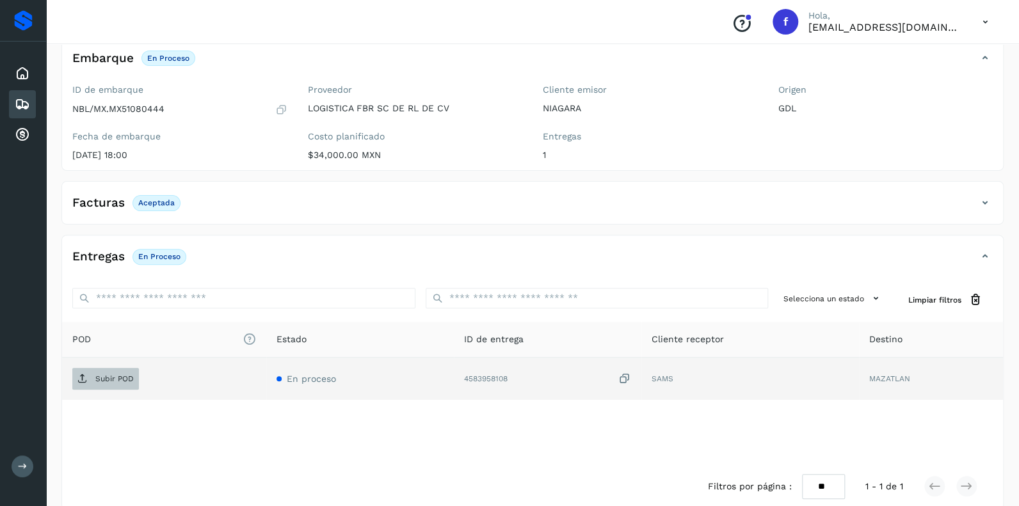
click at [106, 377] on p "Subir POD" at bounding box center [114, 378] width 38 height 9
click at [19, 100] on icon at bounding box center [22, 104] width 15 height 15
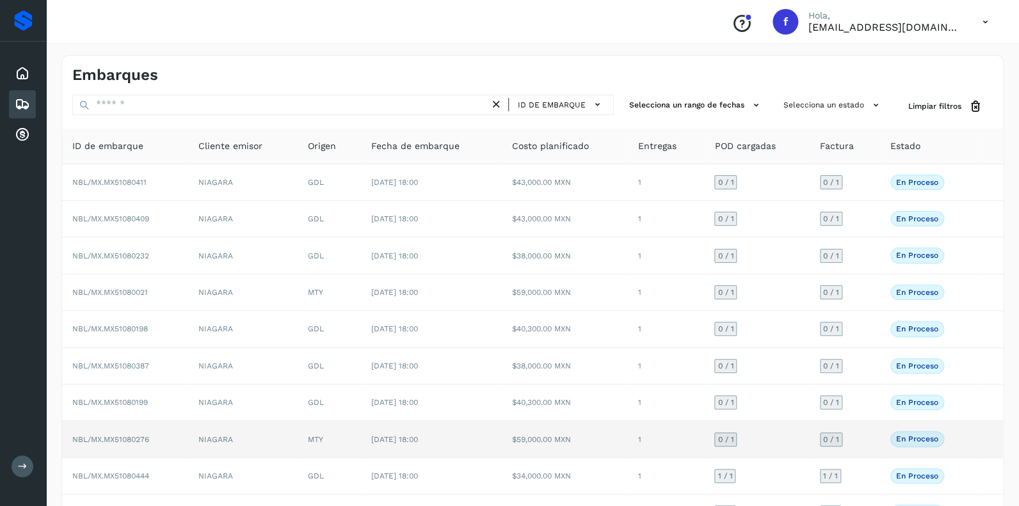
click at [722, 436] on span "0 / 1" at bounding box center [725, 440] width 16 height 8
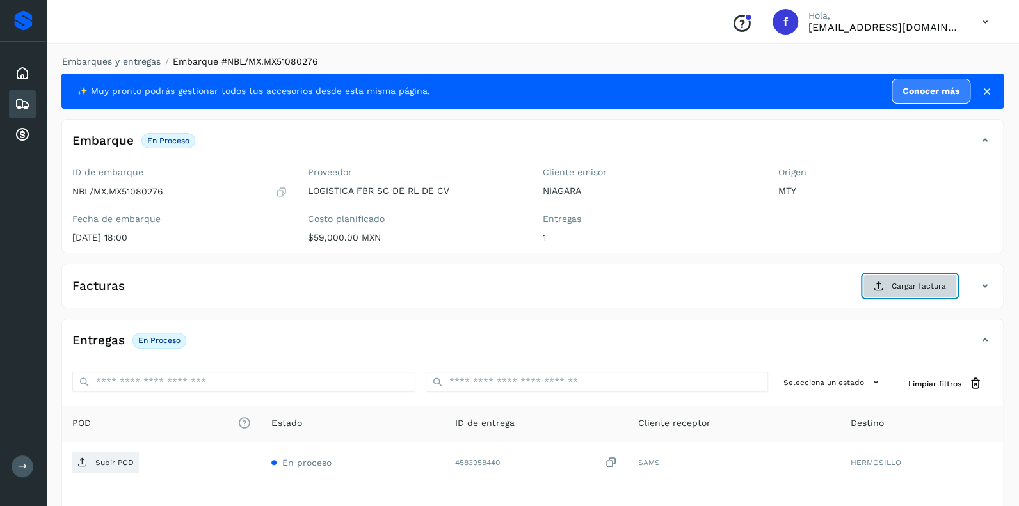
click at [929, 284] on span "Cargar factura" at bounding box center [919, 286] width 54 height 12
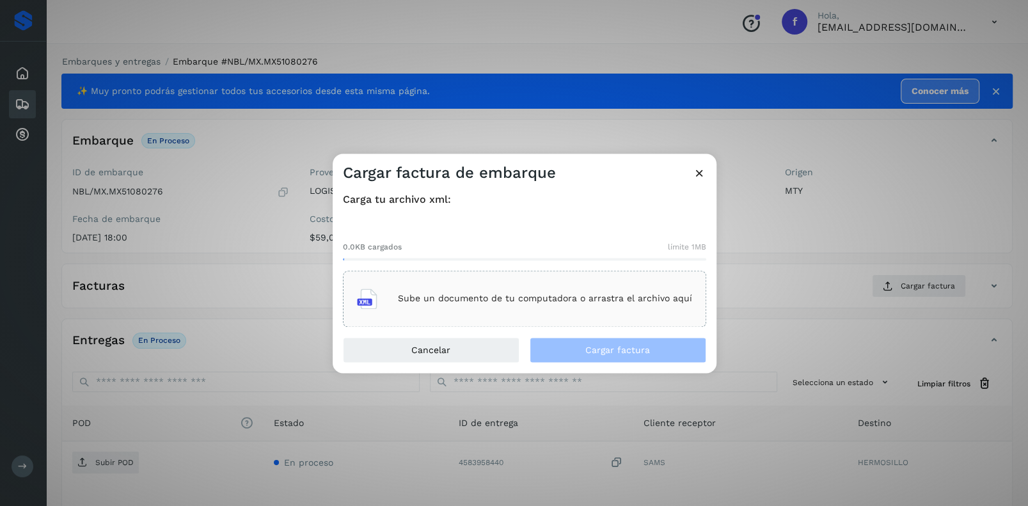
click at [461, 288] on div "Sube un documento de tu computadora o arrastra el archivo aquí" at bounding box center [524, 299] width 335 height 35
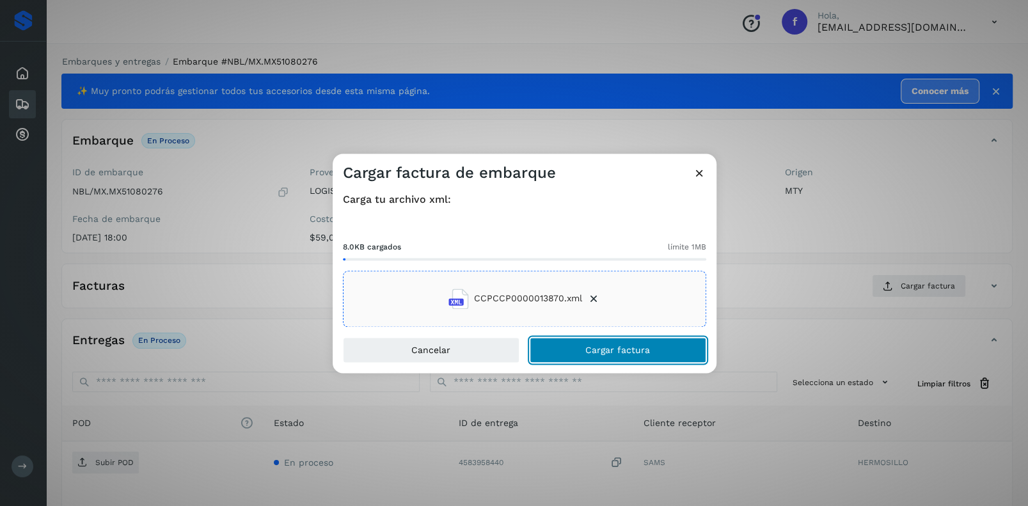
click at [628, 349] on span "Cargar factura" at bounding box center [618, 350] width 65 height 9
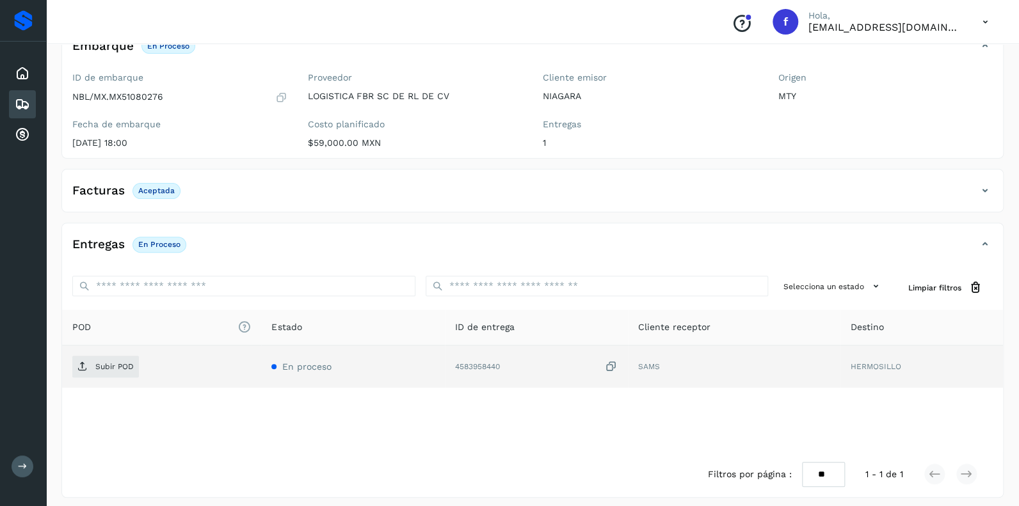
scroll to position [100, 0]
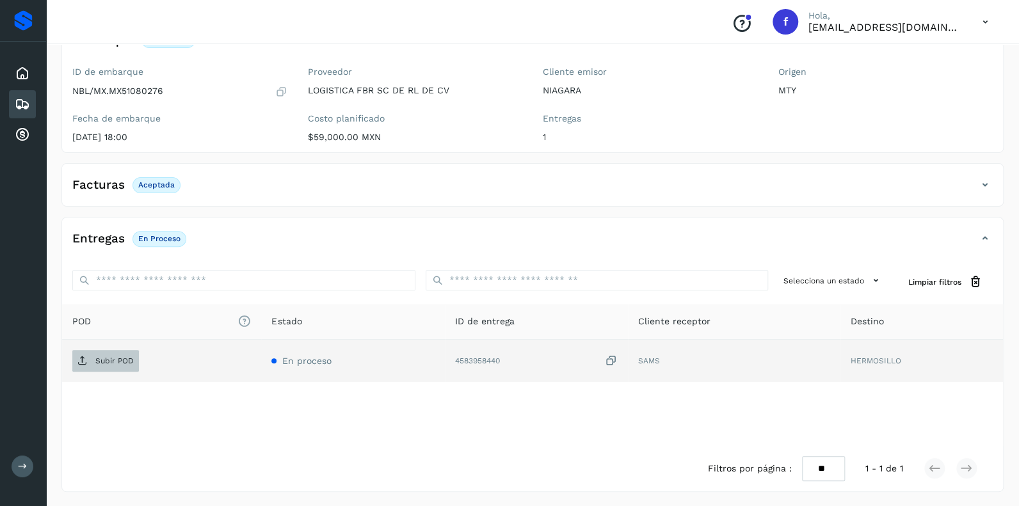
click at [108, 353] on span "Subir POD" at bounding box center [105, 361] width 67 height 20
click at [19, 98] on icon at bounding box center [22, 104] width 15 height 15
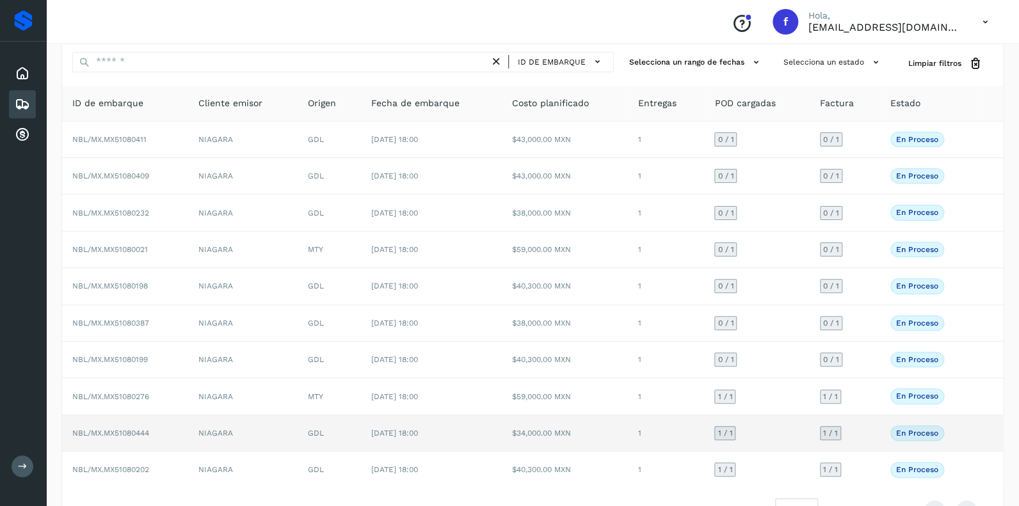
scroll to position [63, 0]
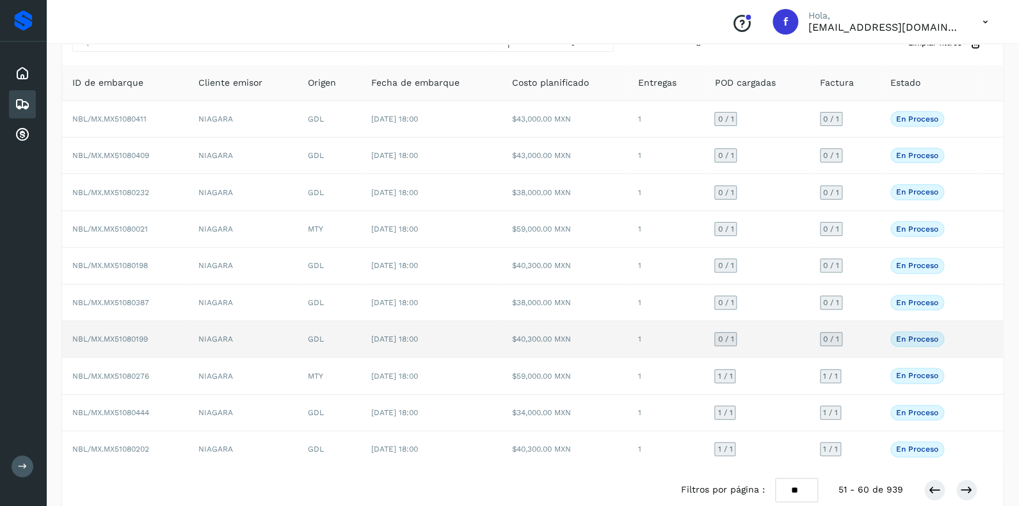
click at [725, 335] on span "0 / 1" at bounding box center [725, 339] width 16 height 8
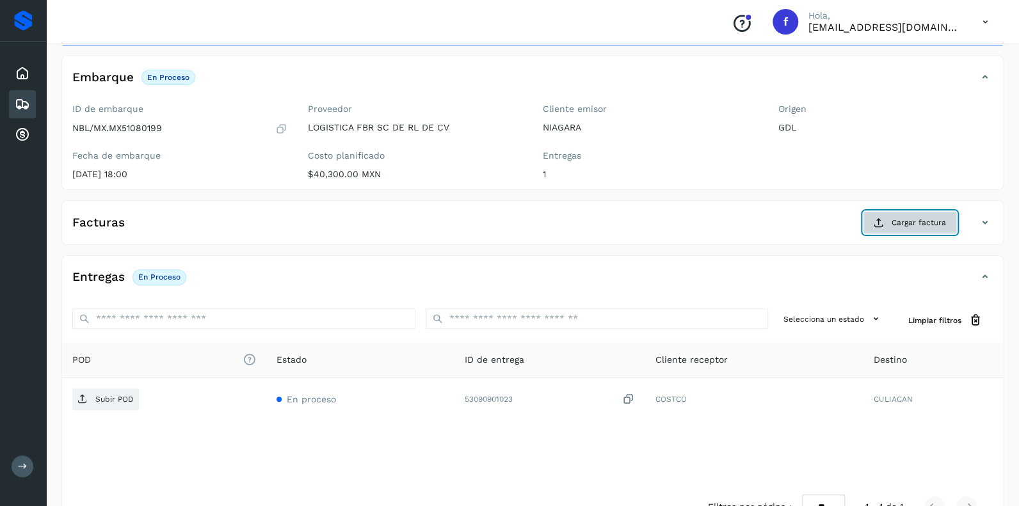
click at [905, 217] on span "Cargar factura" at bounding box center [919, 223] width 54 height 12
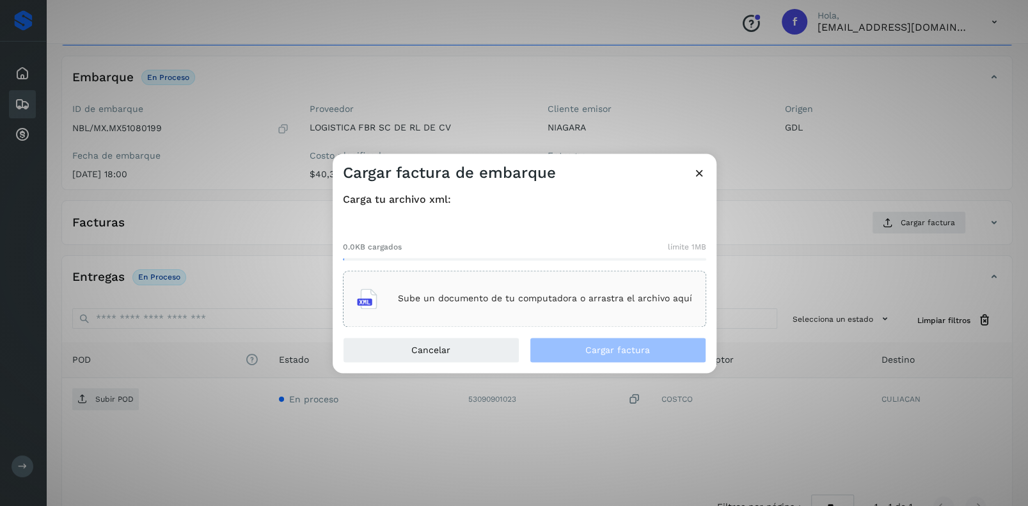
click at [410, 300] on p "Sube un documento de tu computadora o arrastra el archivo aquí" at bounding box center [545, 299] width 294 height 11
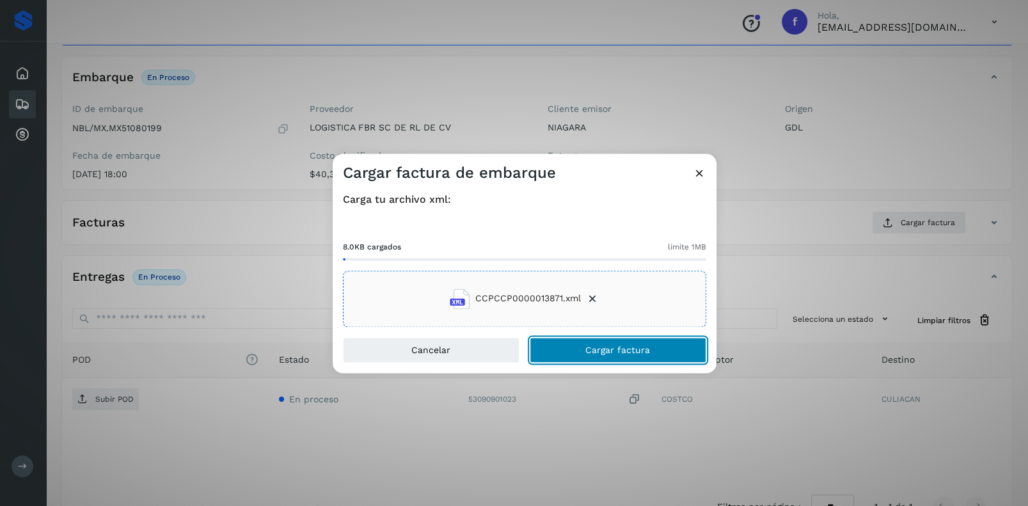
click at [614, 346] on span "Cargar factura" at bounding box center [618, 350] width 65 height 9
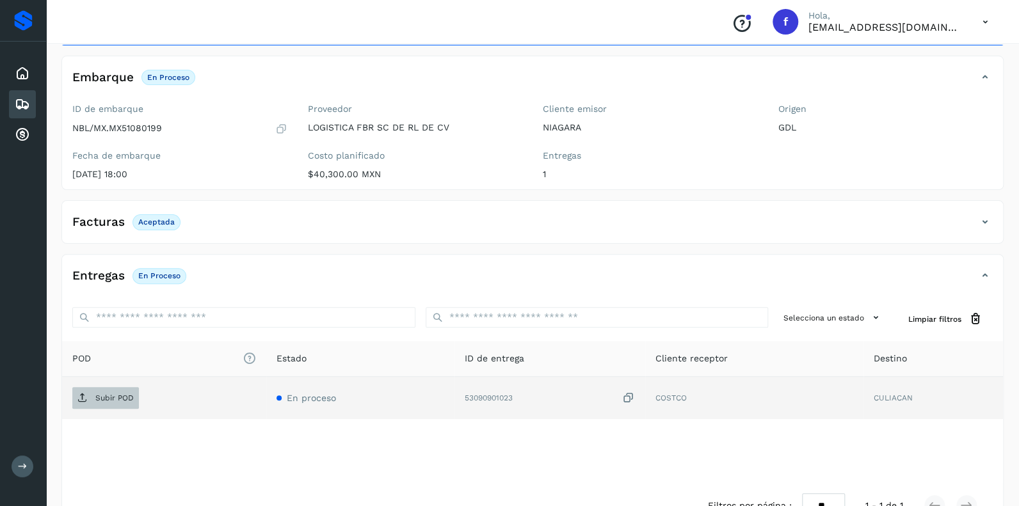
click at [125, 395] on p "Subir POD" at bounding box center [114, 398] width 38 height 9
click at [20, 101] on icon at bounding box center [22, 104] width 15 height 15
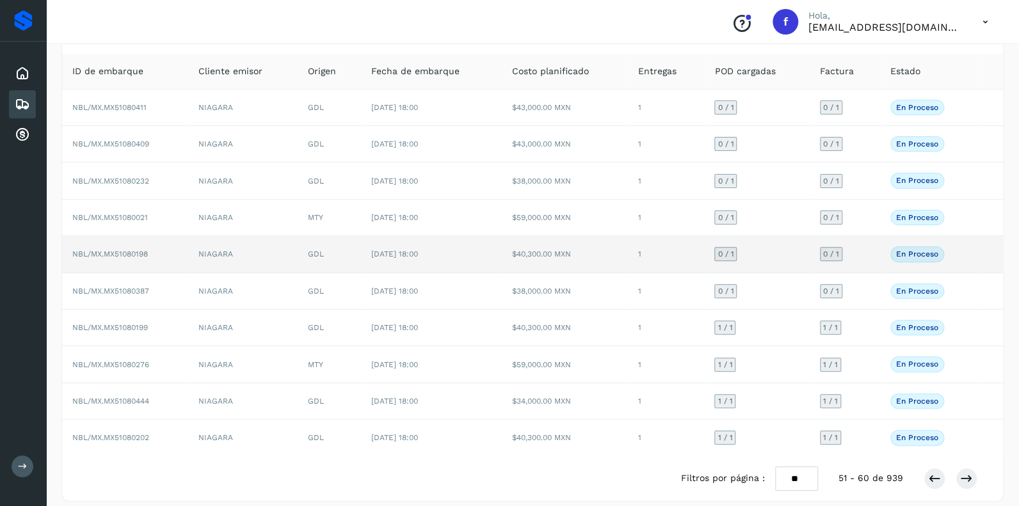
scroll to position [83, 0]
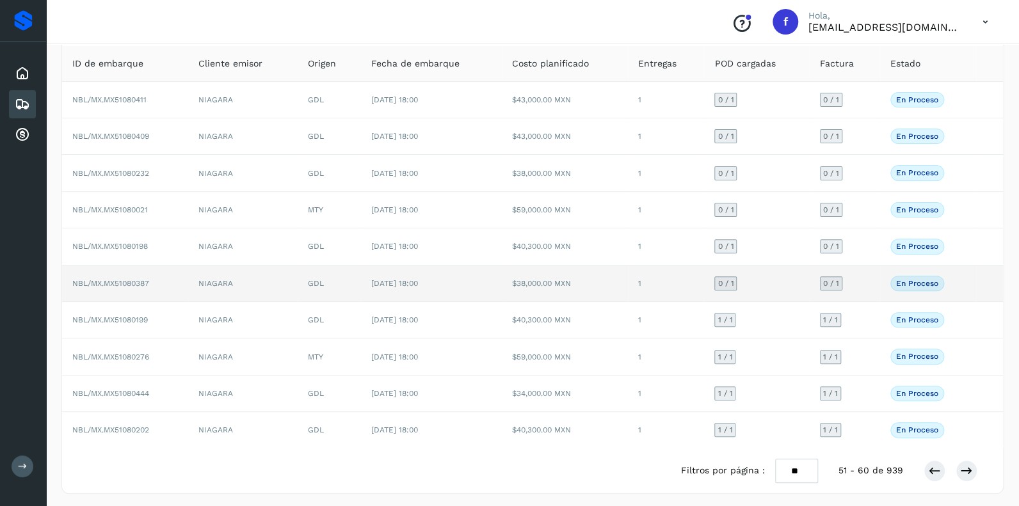
click at [723, 280] on span "0 / 1" at bounding box center [725, 284] width 16 height 8
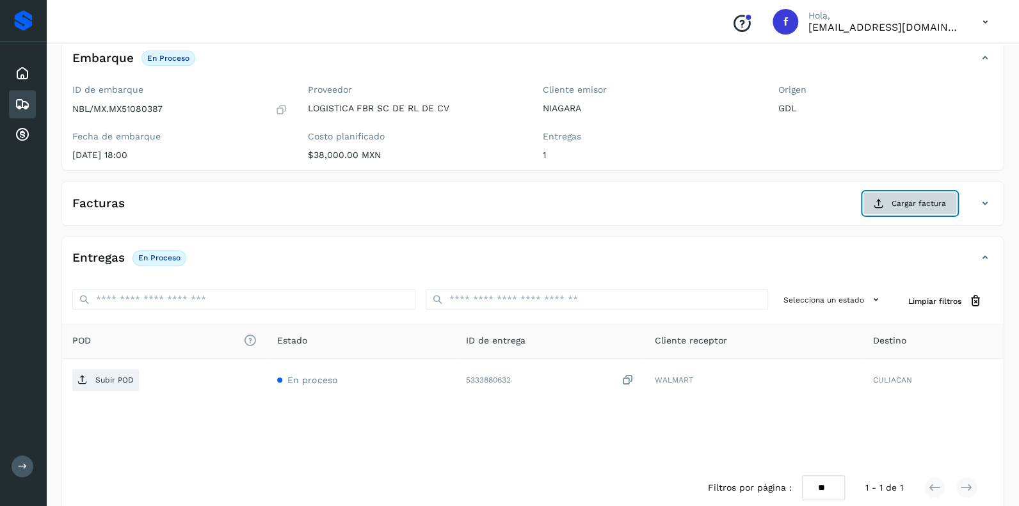
click at [918, 198] on span "Cargar factura" at bounding box center [919, 204] width 54 height 12
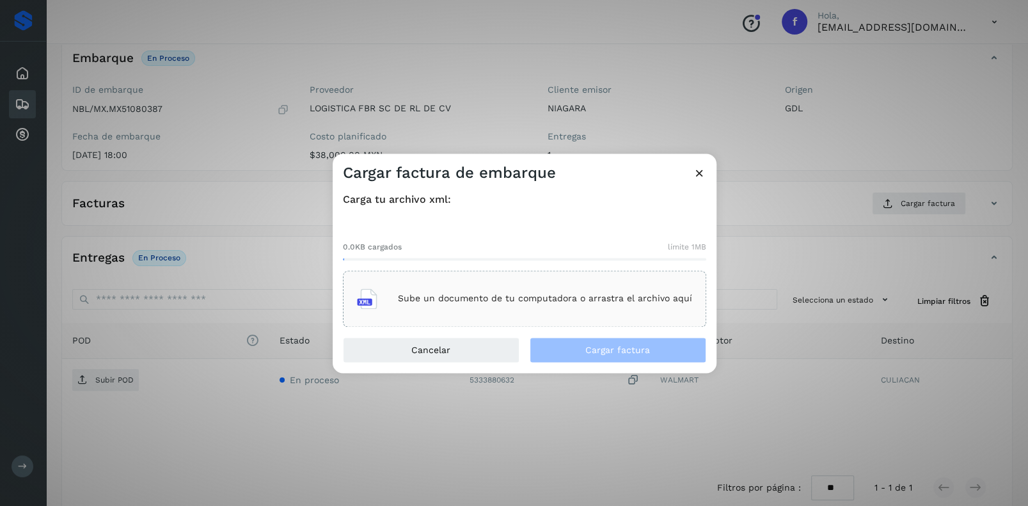
click at [439, 303] on p "Sube un documento de tu computadora o arrastra el archivo aquí" at bounding box center [545, 299] width 294 height 11
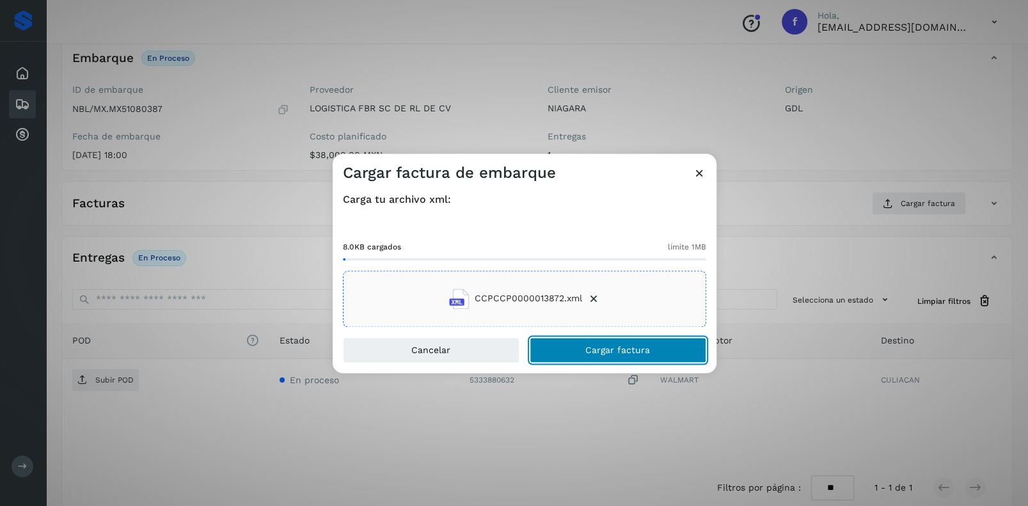
click at [613, 346] on span "Cargar factura" at bounding box center [618, 350] width 65 height 9
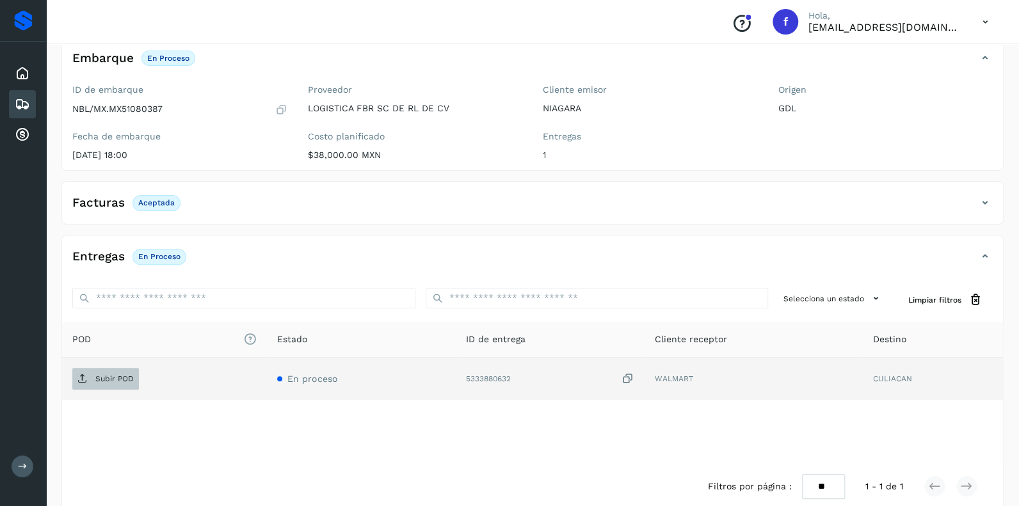
click at [123, 379] on p "Subir POD" at bounding box center [114, 378] width 38 height 9
click at [25, 100] on icon at bounding box center [22, 104] width 15 height 15
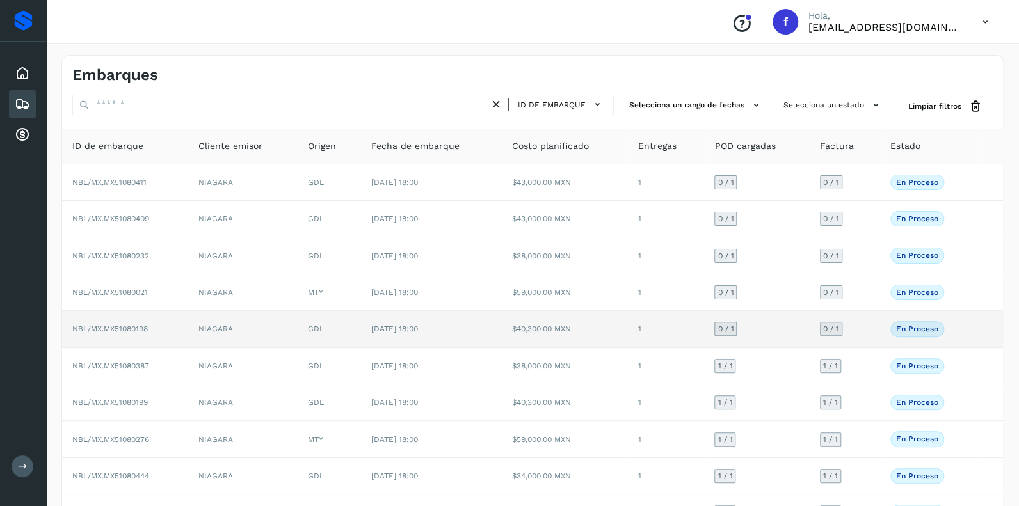
click at [730, 325] on span "0 / 1" at bounding box center [725, 329] width 16 height 8
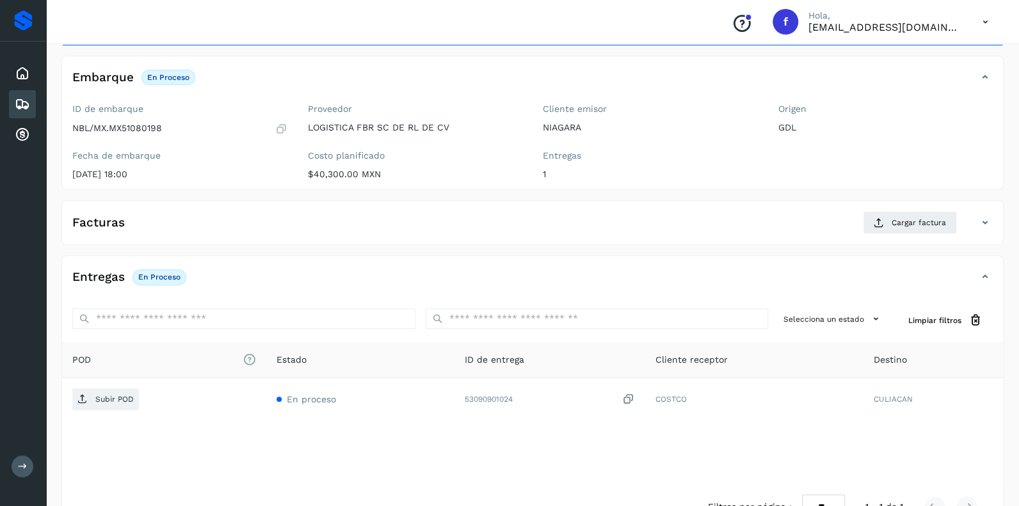
scroll to position [63, 0]
click at [902, 218] on span "Cargar factura" at bounding box center [919, 223] width 54 height 12
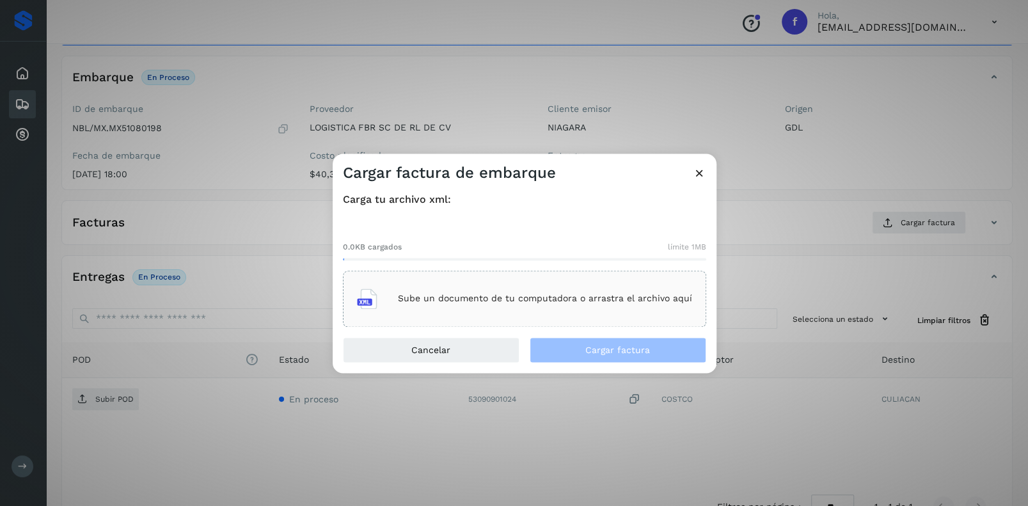
click at [479, 303] on p "Sube un documento de tu computadora o arrastra el archivo aquí" at bounding box center [545, 299] width 294 height 11
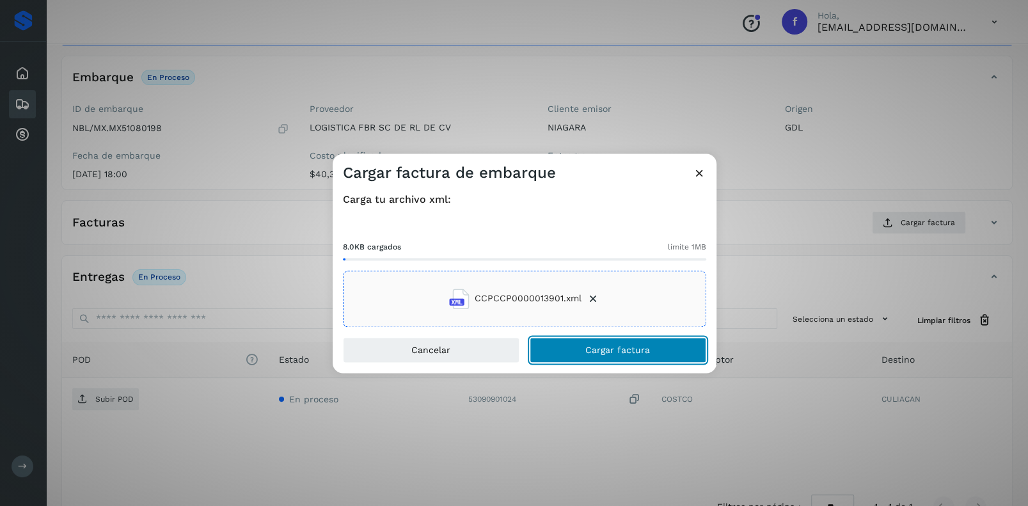
click at [581, 343] on button "Cargar factura" at bounding box center [618, 350] width 177 height 26
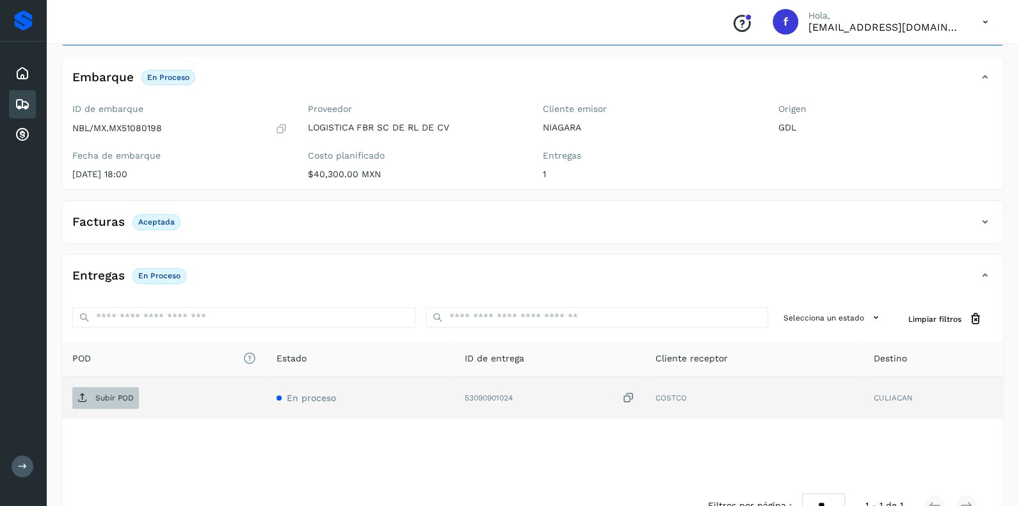
click at [111, 399] on p "Subir POD" at bounding box center [114, 398] width 38 height 9
click at [26, 97] on icon at bounding box center [22, 104] width 15 height 15
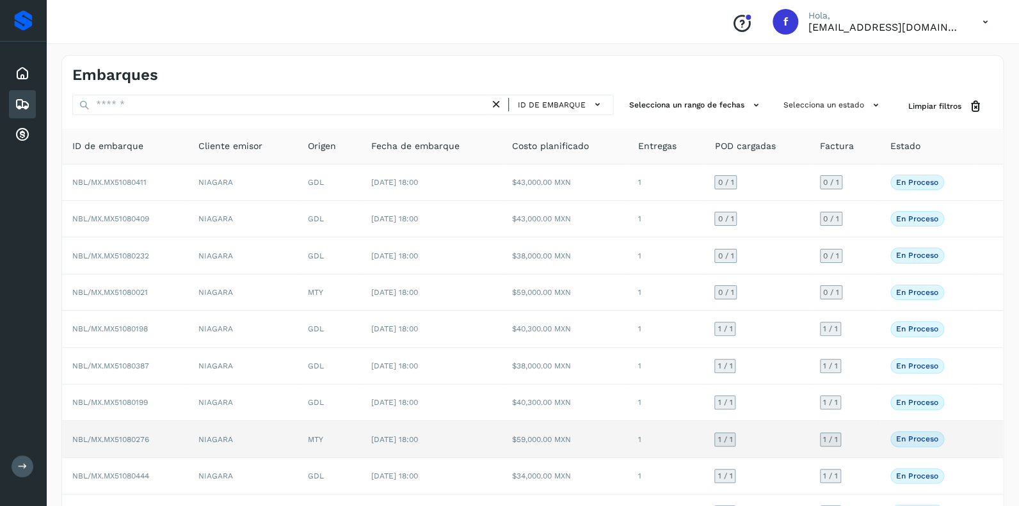
scroll to position [83, 0]
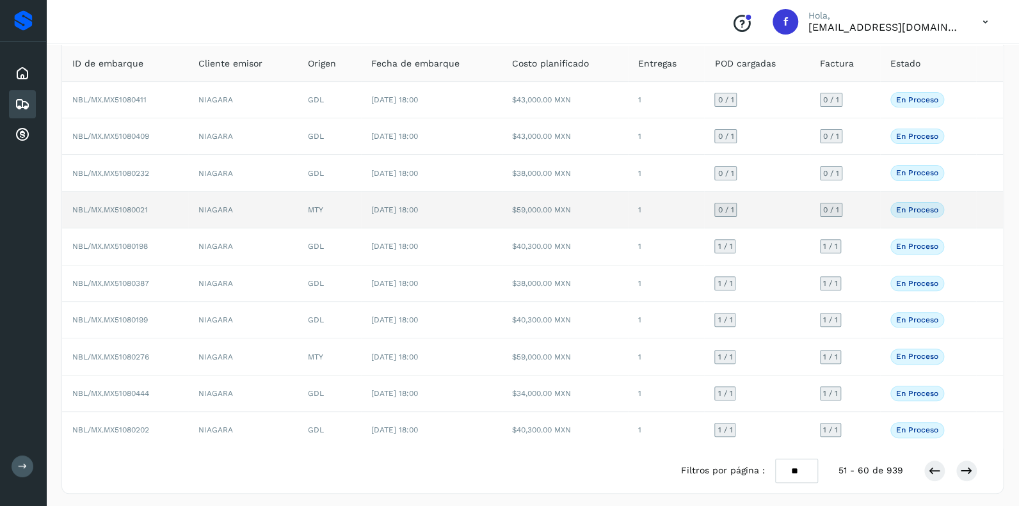
click at [728, 206] on span "0 / 1" at bounding box center [725, 210] width 16 height 8
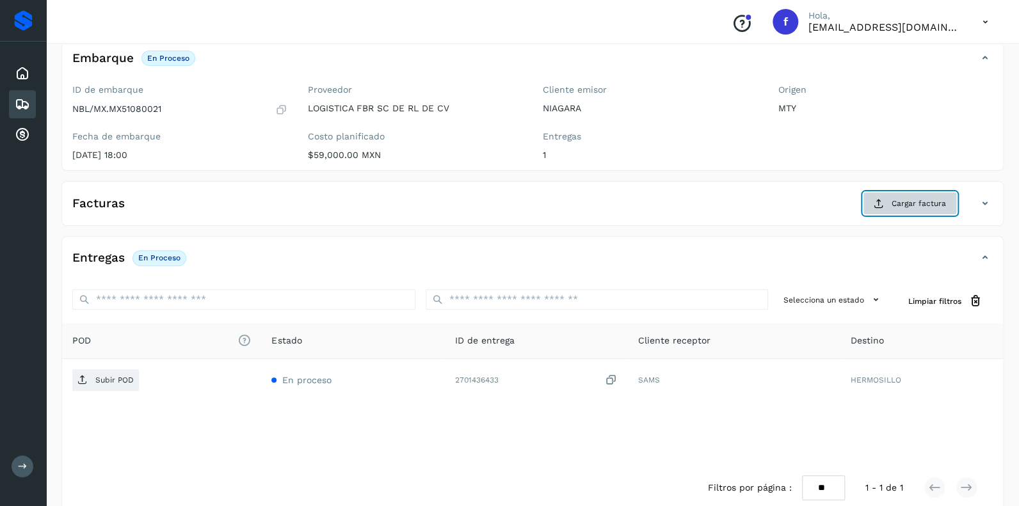
click at [911, 200] on span "Cargar factura" at bounding box center [919, 204] width 54 height 12
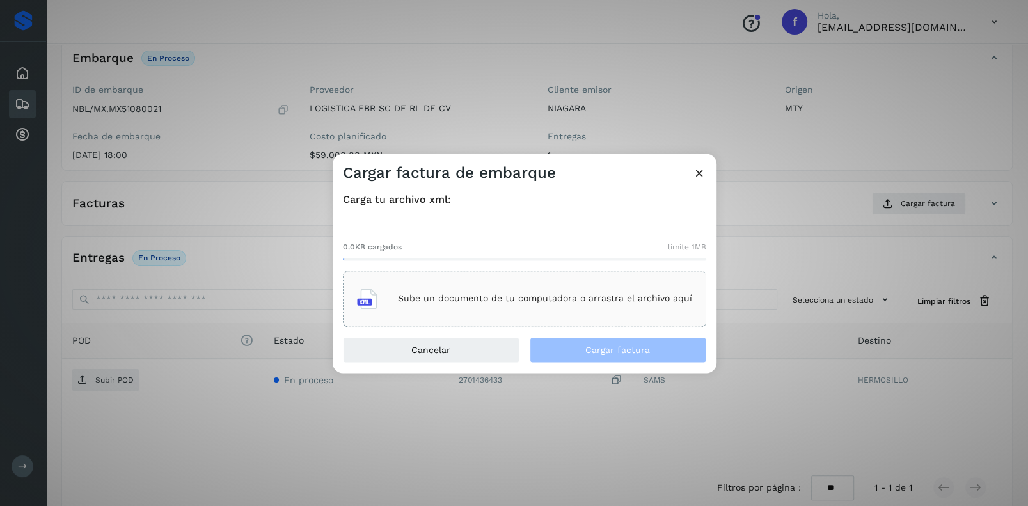
click at [495, 294] on p "Sube un documento de tu computadora o arrastra el archivo aquí" at bounding box center [545, 299] width 294 height 11
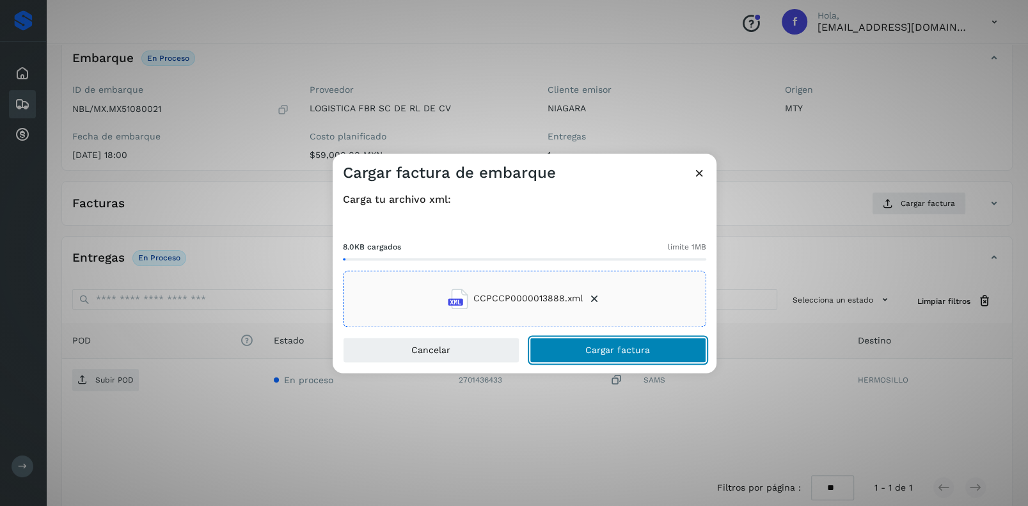
click at [609, 339] on button "Cargar factura" at bounding box center [618, 350] width 177 height 26
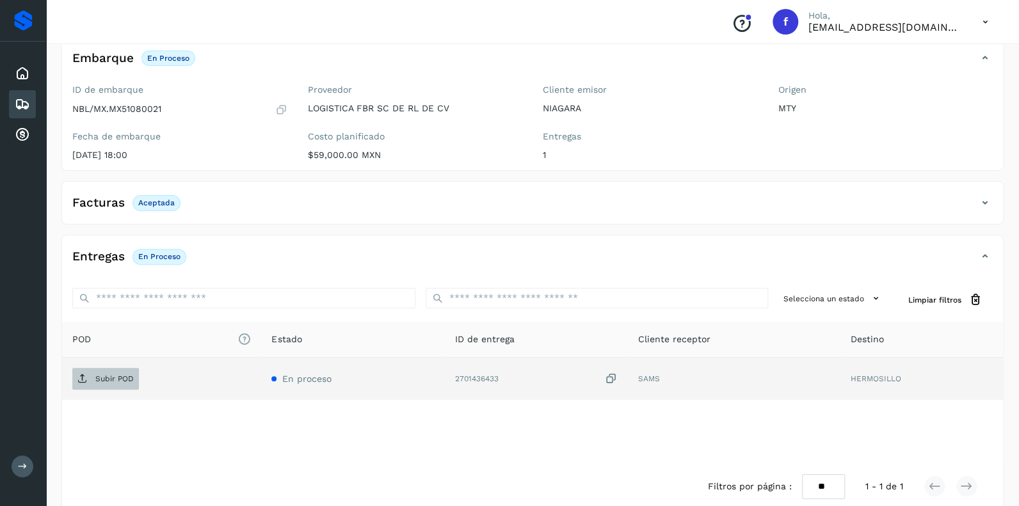
click at [104, 380] on p "Subir POD" at bounding box center [114, 378] width 38 height 9
click at [22, 100] on icon at bounding box center [22, 104] width 15 height 15
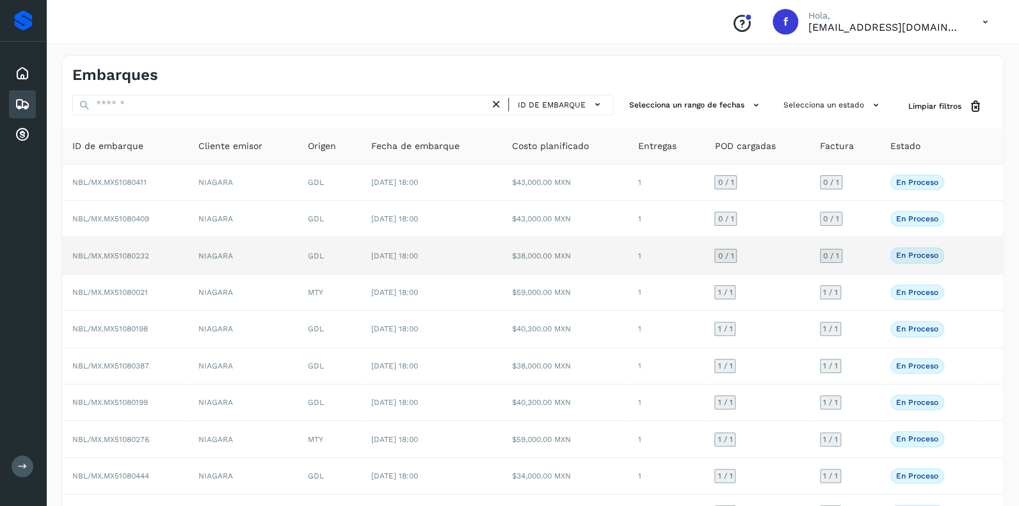
click at [724, 252] on span "0 / 1" at bounding box center [725, 256] width 16 height 8
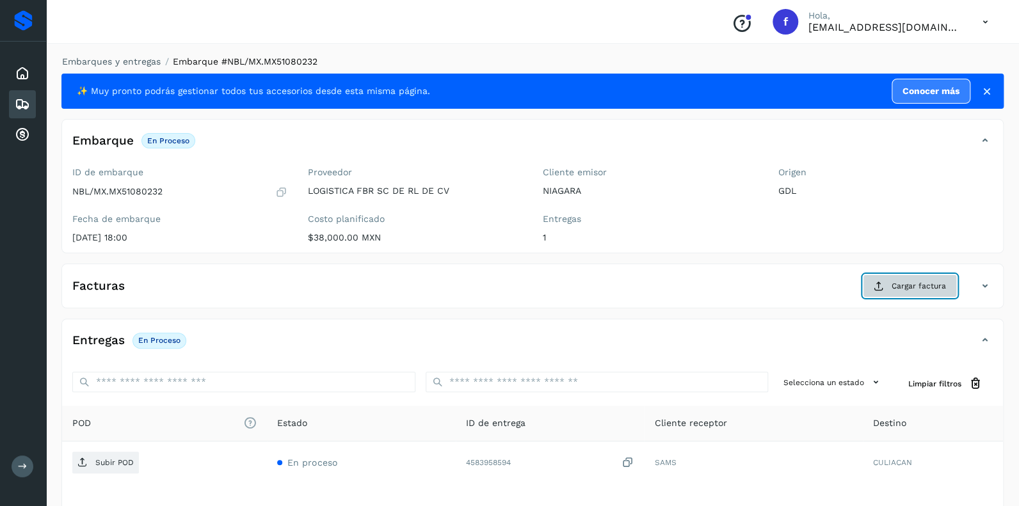
click at [913, 285] on span "Cargar factura" at bounding box center [919, 286] width 54 height 12
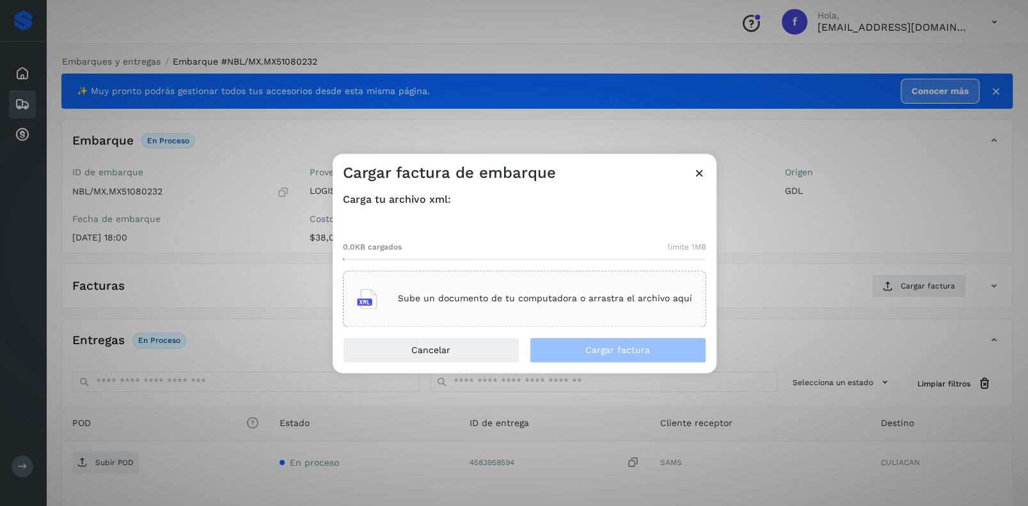
click at [468, 309] on div "Sube un documento de tu computadora o arrastra el archivo aquí" at bounding box center [524, 299] width 335 height 35
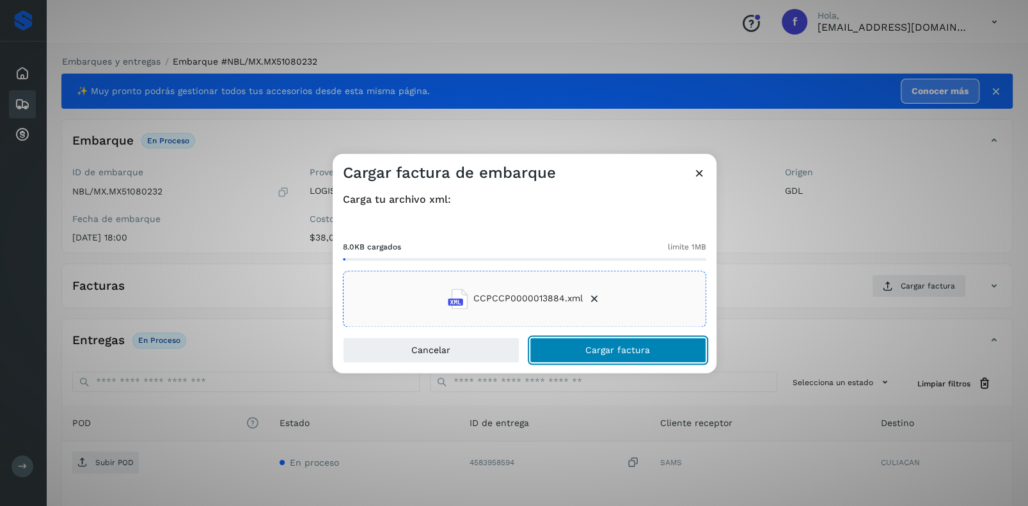
click at [586, 339] on button "Cargar factura" at bounding box center [618, 350] width 177 height 26
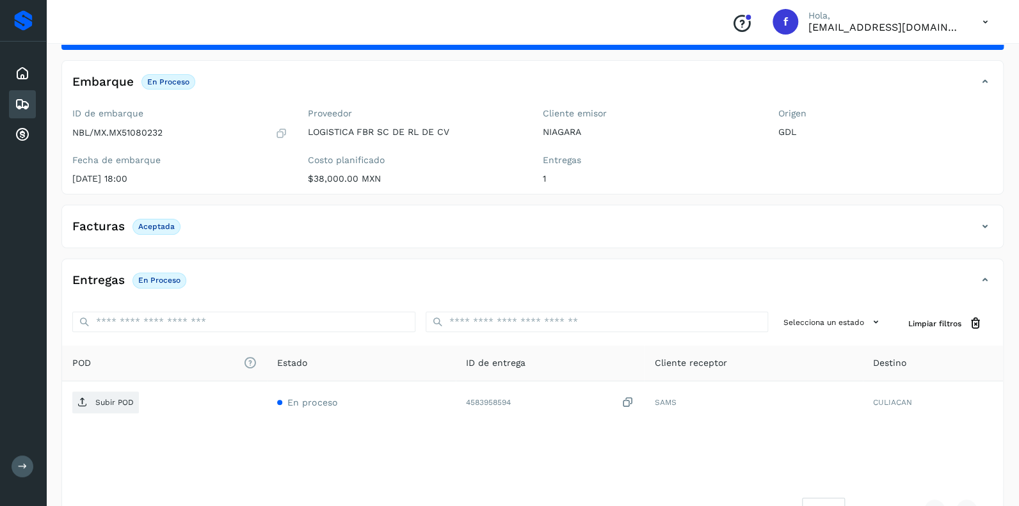
scroll to position [36, 0]
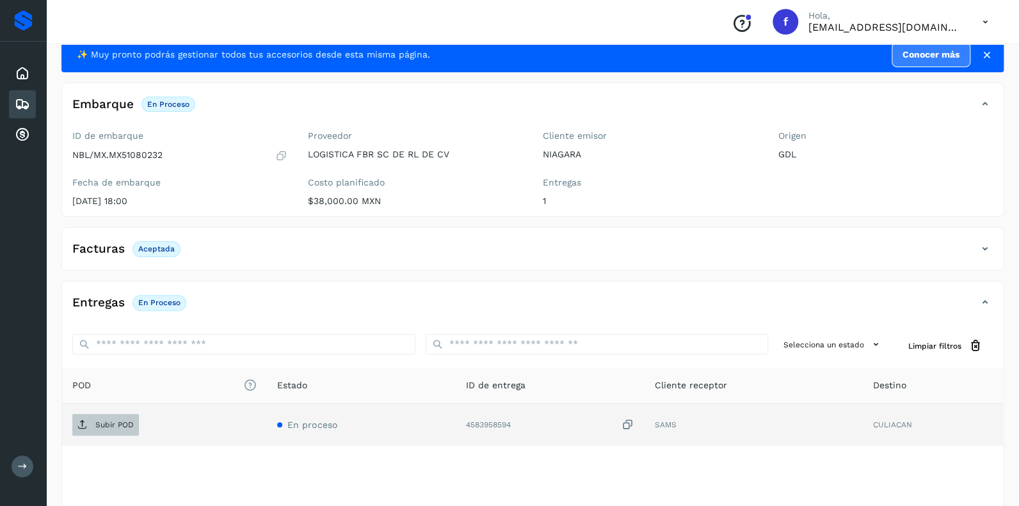
click at [111, 416] on span "Subir POD" at bounding box center [105, 425] width 67 height 20
click at [20, 100] on icon at bounding box center [22, 104] width 15 height 15
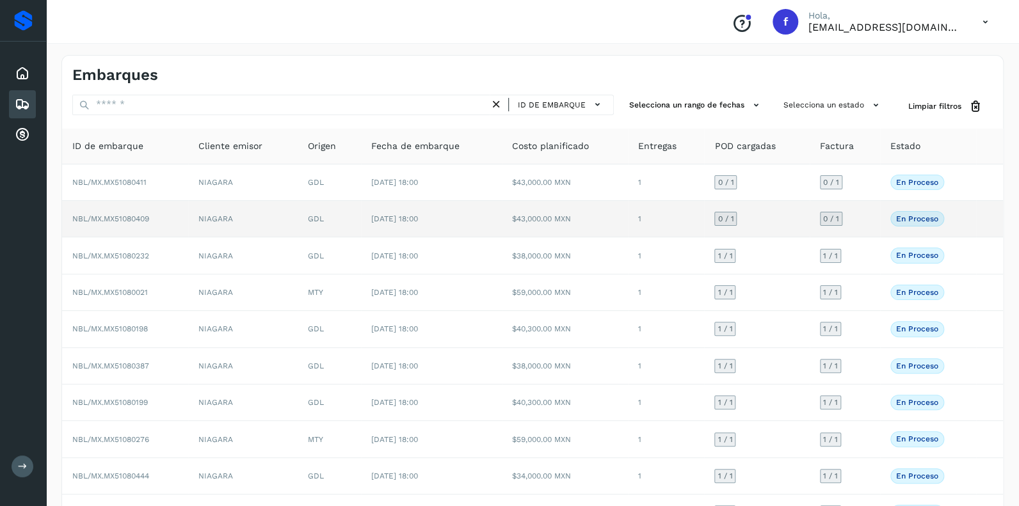
click at [726, 219] on span "0 / 1" at bounding box center [725, 219] width 16 height 8
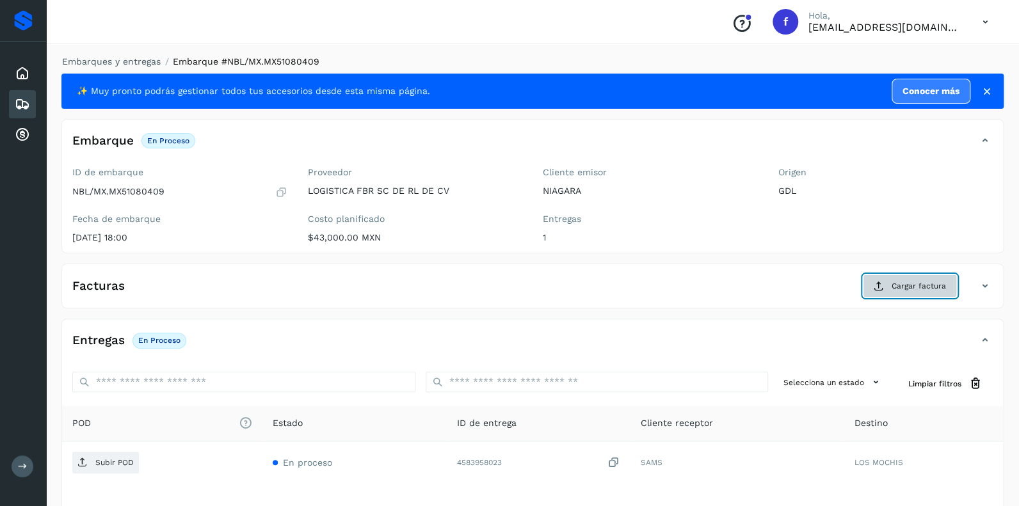
click at [908, 287] on span "Cargar factura" at bounding box center [919, 286] width 54 height 12
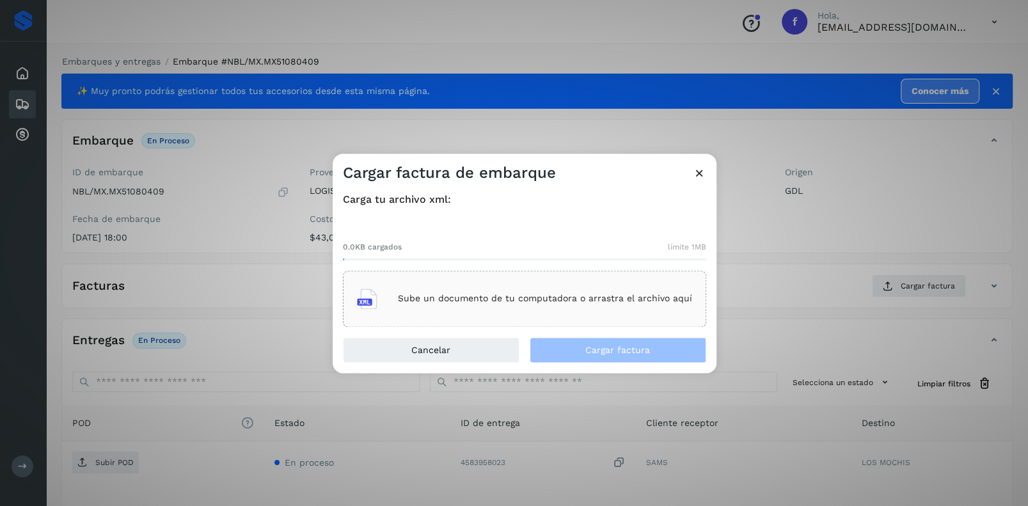
click at [482, 301] on p "Sube un documento de tu computadora o arrastra el archivo aquí" at bounding box center [545, 299] width 294 height 11
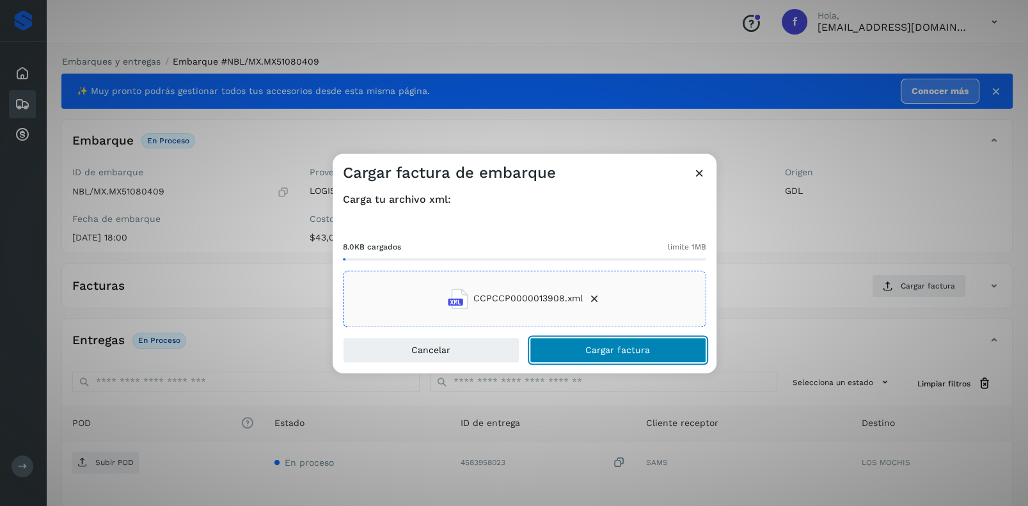
click at [606, 346] on span "Cargar factura" at bounding box center [618, 350] width 65 height 9
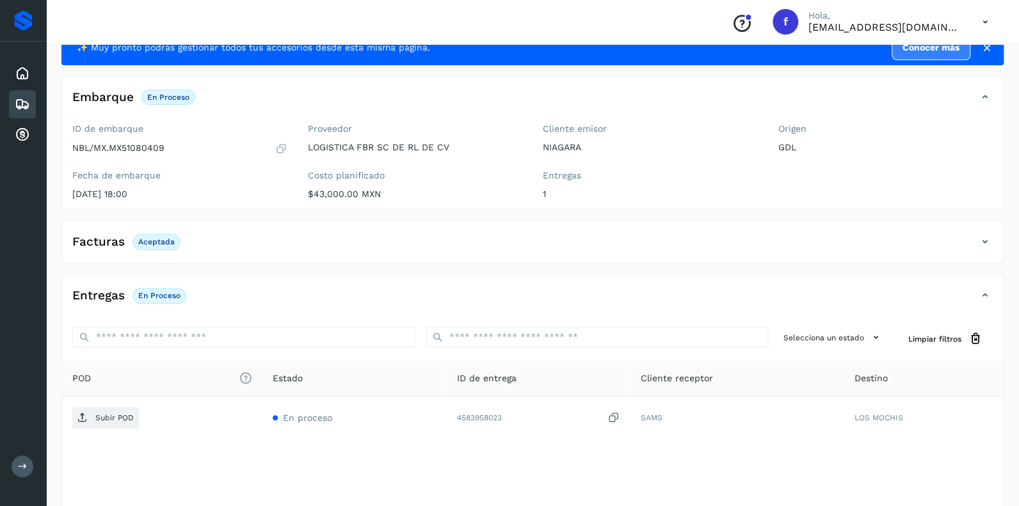
scroll to position [63, 0]
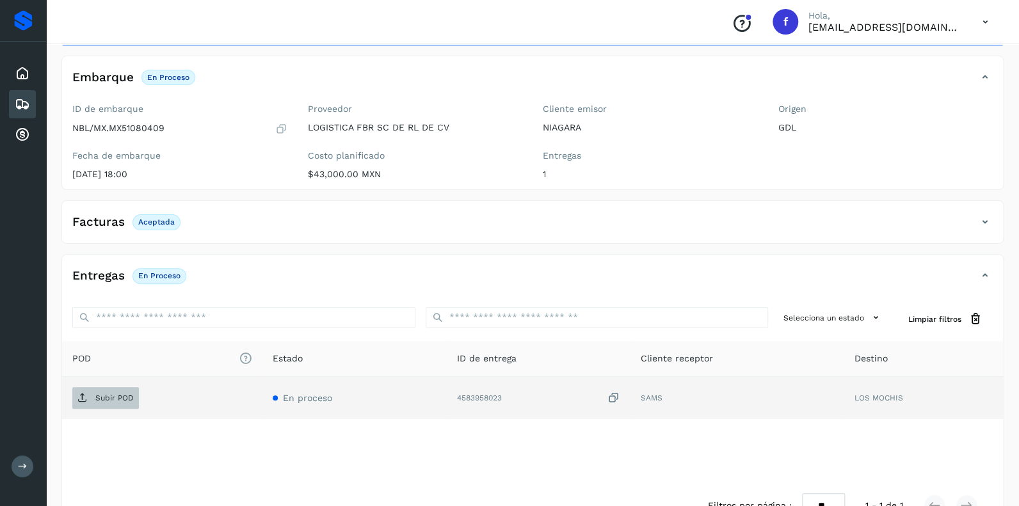
click at [116, 403] on span "Subir POD" at bounding box center [105, 398] width 67 height 20
click at [27, 100] on icon at bounding box center [22, 104] width 15 height 15
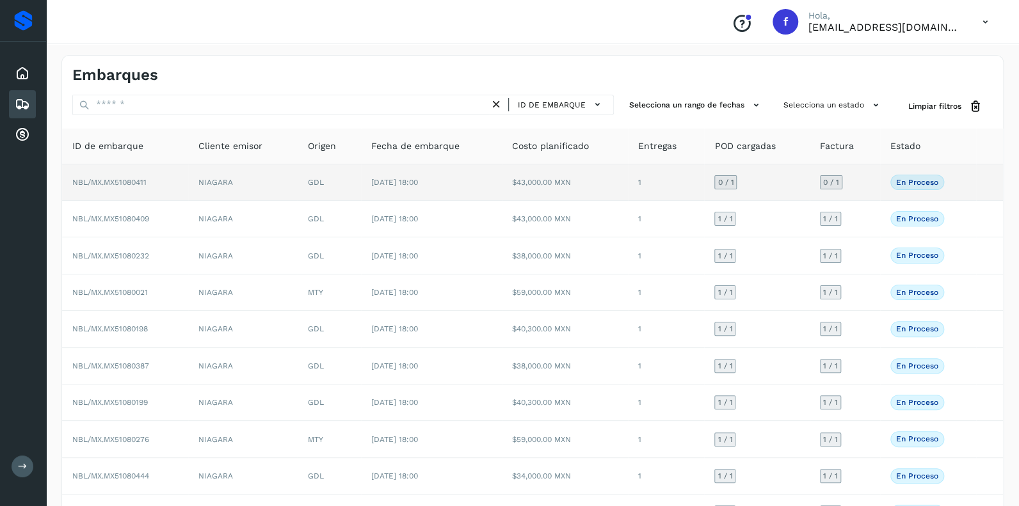
click at [728, 176] on div "0 / 1" at bounding box center [725, 182] width 22 height 14
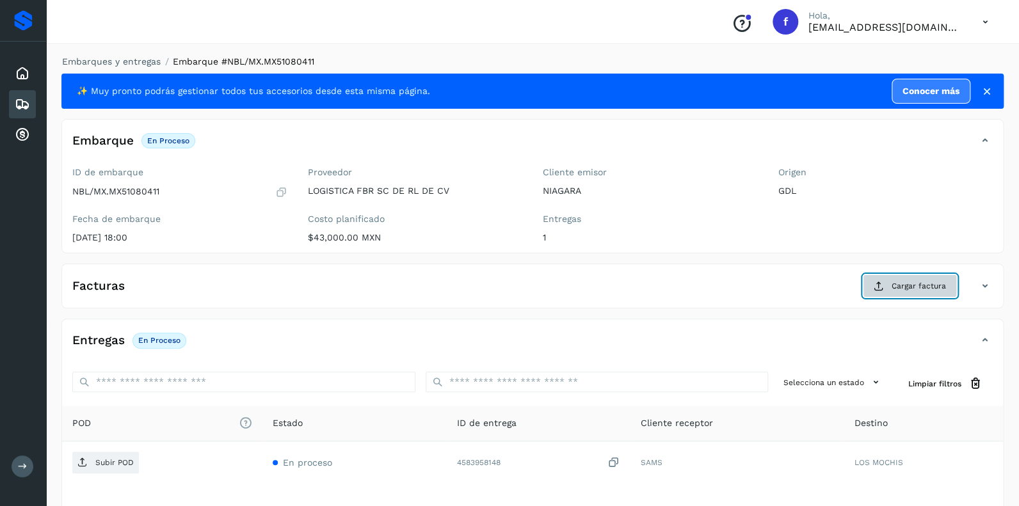
click at [903, 280] on span "Cargar factura" at bounding box center [919, 286] width 54 height 12
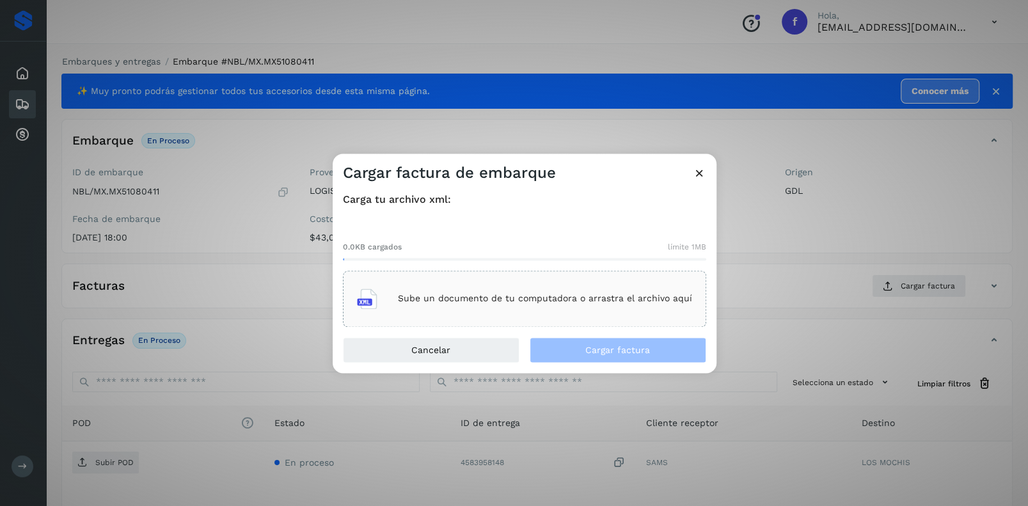
click at [494, 292] on div "Sube un documento de tu computadora o arrastra el archivo aquí" at bounding box center [524, 299] width 335 height 35
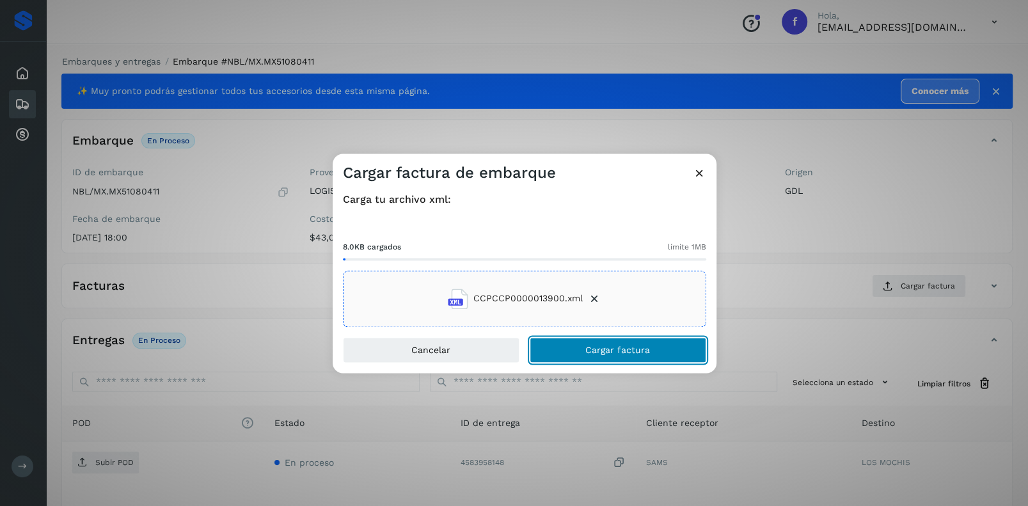
click at [611, 351] on span "Cargar factura" at bounding box center [618, 350] width 65 height 9
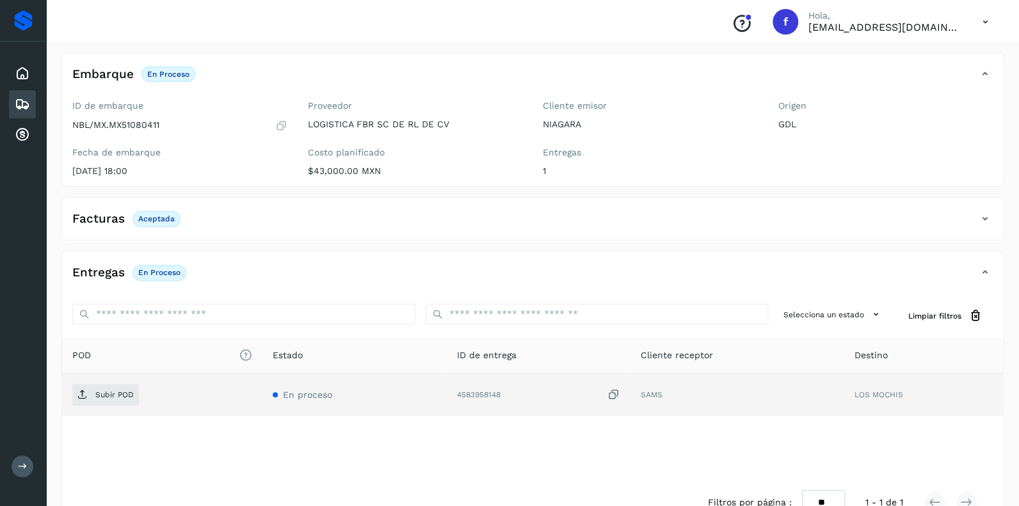
scroll to position [100, 0]
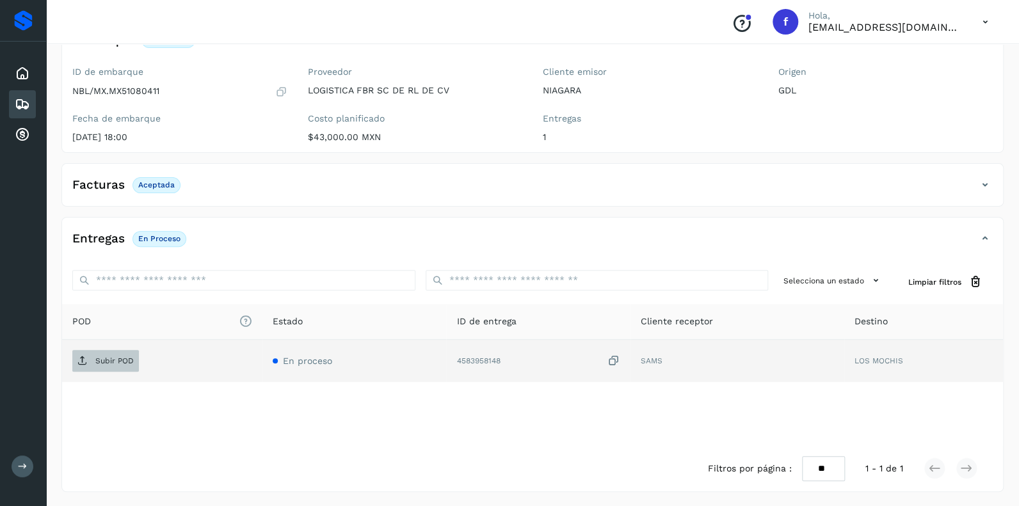
click at [118, 356] on p "Subir POD" at bounding box center [114, 360] width 38 height 9
click at [25, 97] on icon at bounding box center [22, 104] width 15 height 15
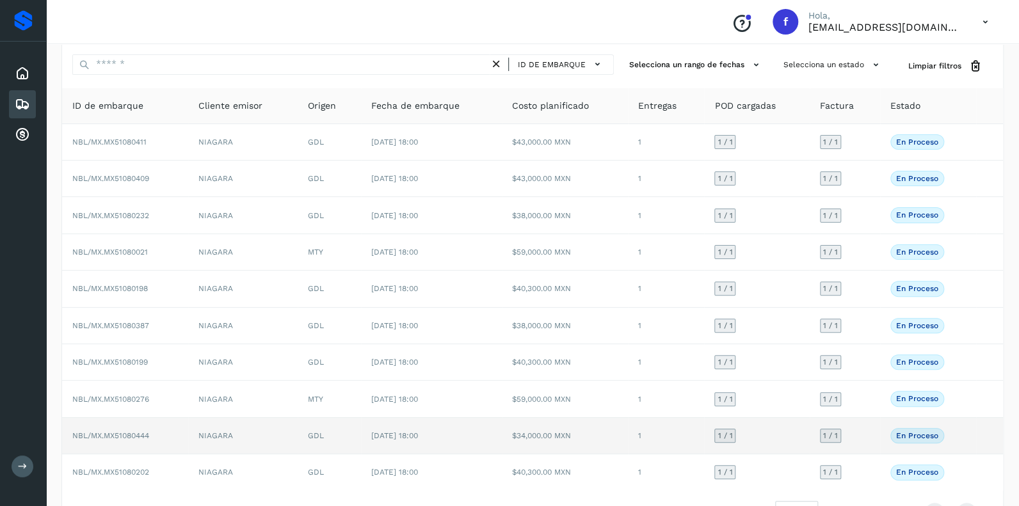
scroll to position [83, 0]
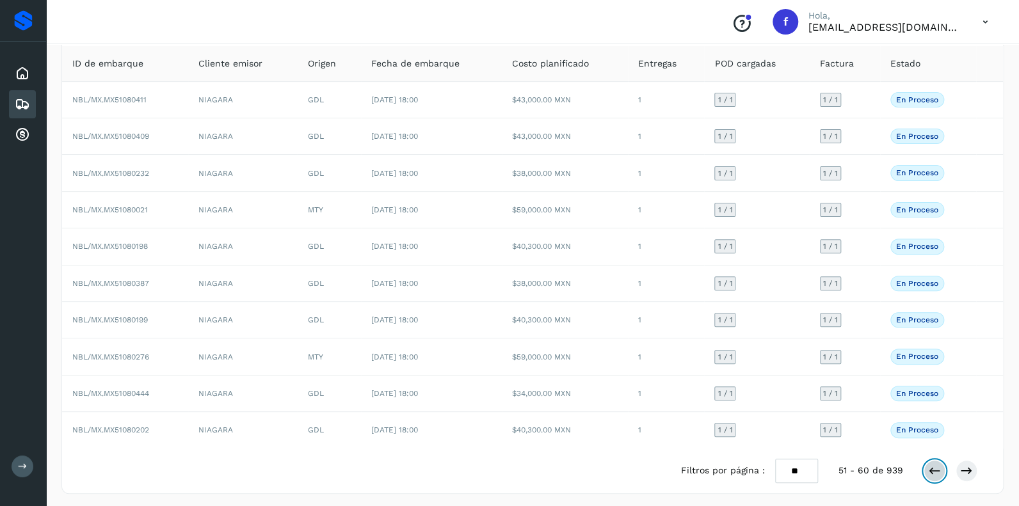
click at [931, 467] on icon at bounding box center [934, 471] width 13 height 13
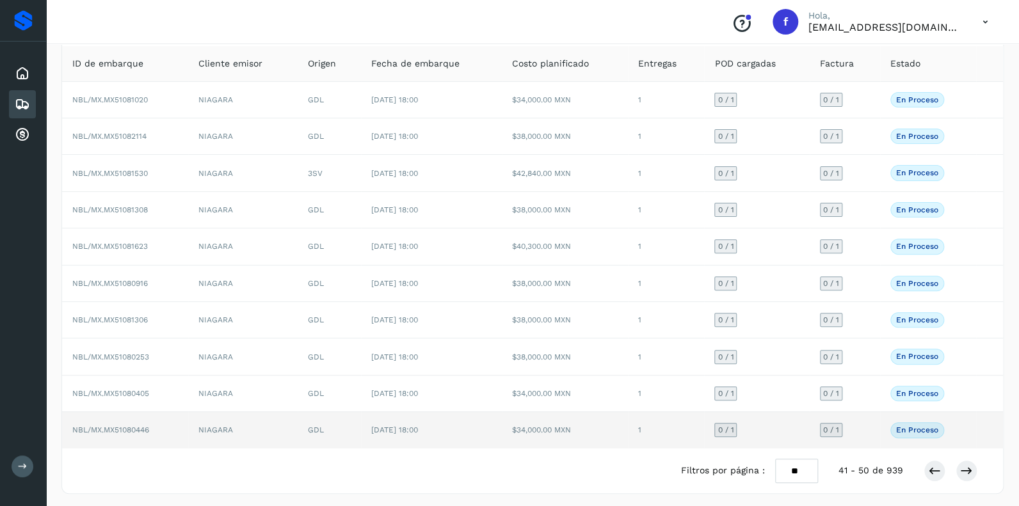
click at [724, 426] on span "0 / 1" at bounding box center [725, 430] width 16 height 8
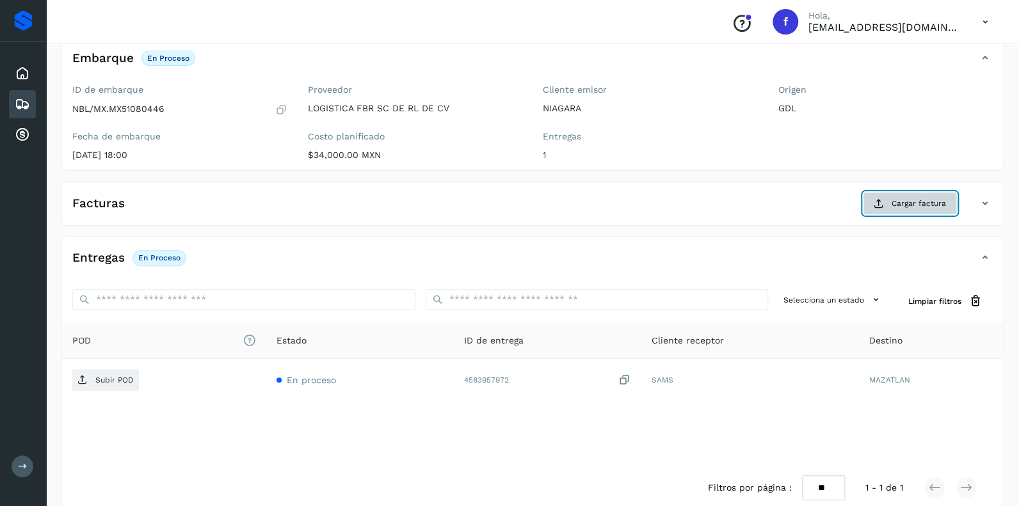
click at [907, 202] on span "Cargar factura" at bounding box center [919, 204] width 54 height 12
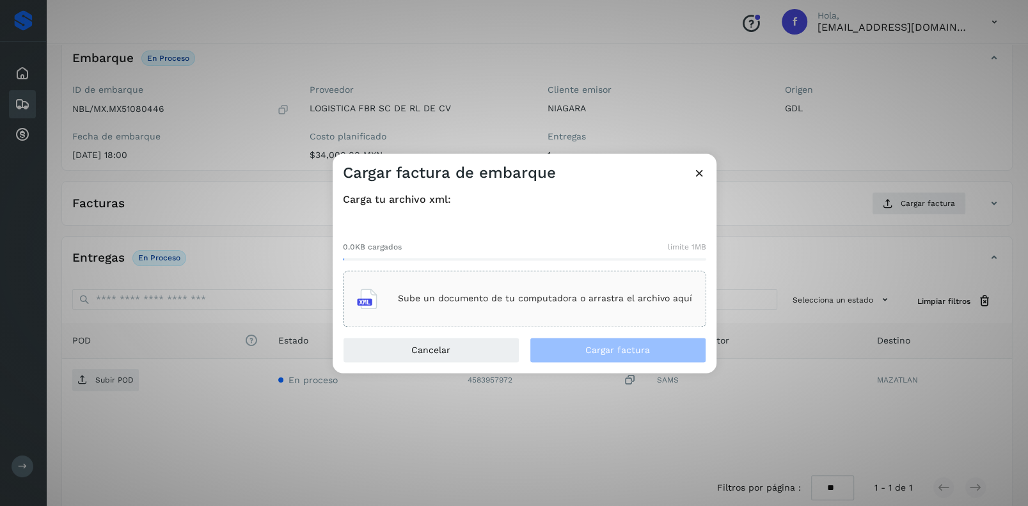
click at [467, 302] on p "Sube un documento de tu computadora o arrastra el archivo aquí" at bounding box center [545, 299] width 294 height 11
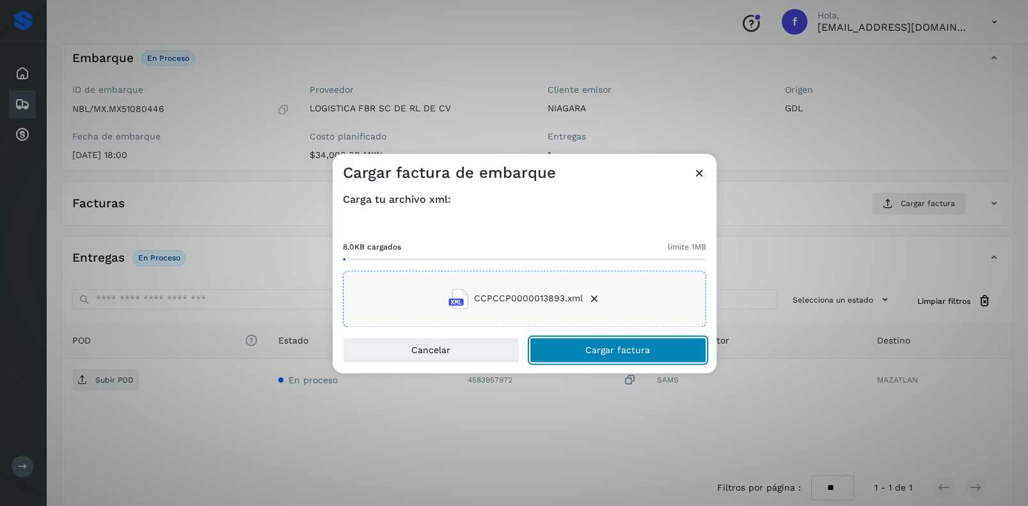
click at [591, 349] on span "Cargar factura" at bounding box center [618, 350] width 65 height 9
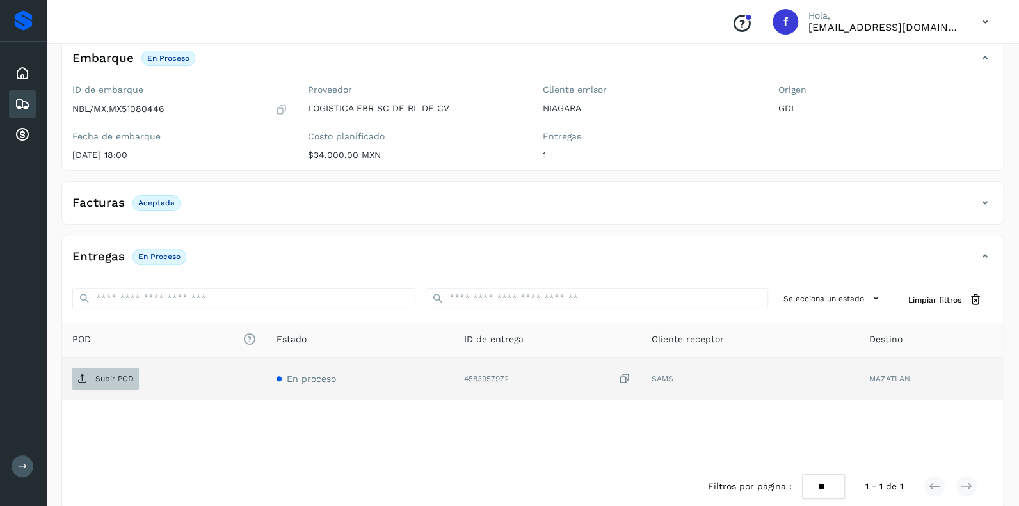
click at [102, 377] on p "Subir POD" at bounding box center [114, 378] width 38 height 9
click at [22, 102] on icon at bounding box center [22, 104] width 15 height 15
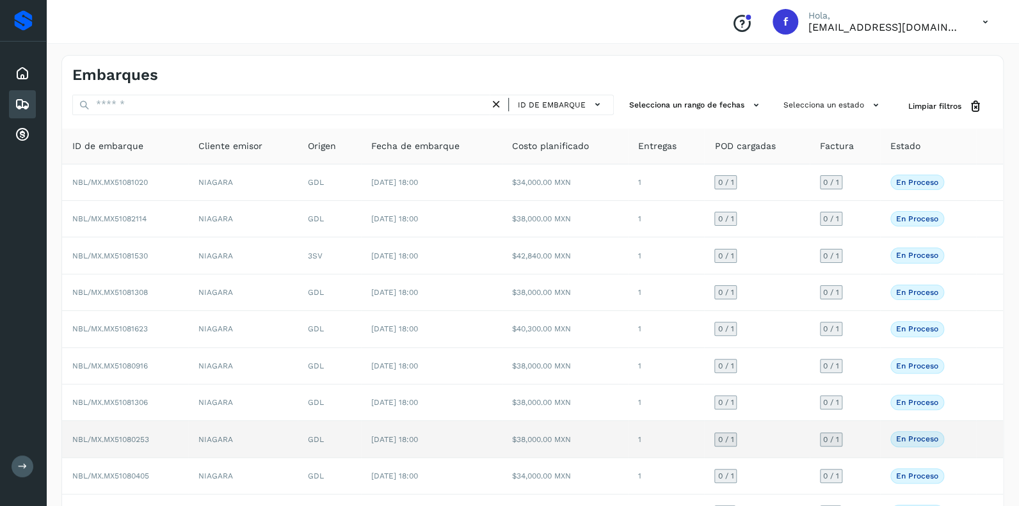
click at [726, 436] on span "0 / 1" at bounding box center [725, 440] width 16 height 8
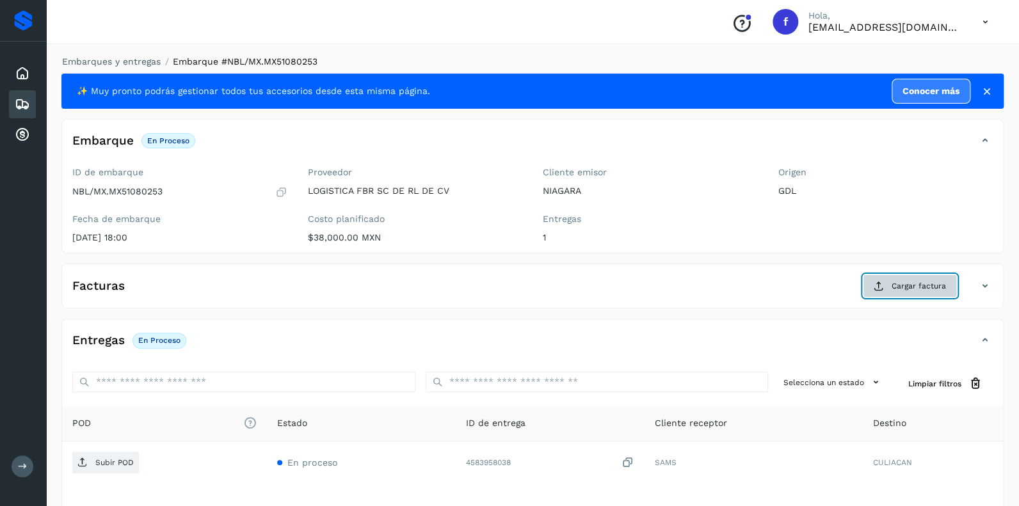
click at [913, 288] on span "Cargar factura" at bounding box center [919, 286] width 54 height 12
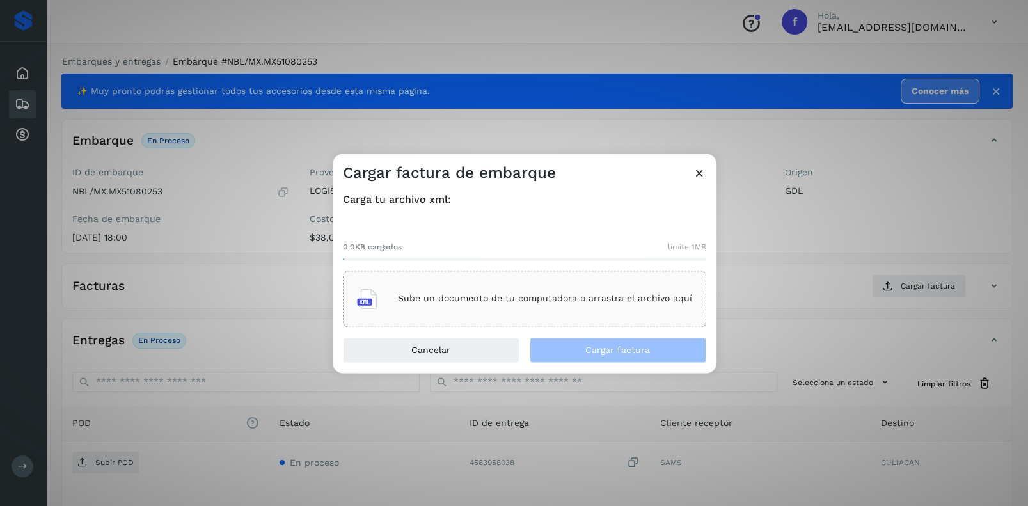
click at [477, 294] on p "Sube un documento de tu computadora o arrastra el archivo aquí" at bounding box center [545, 299] width 294 height 11
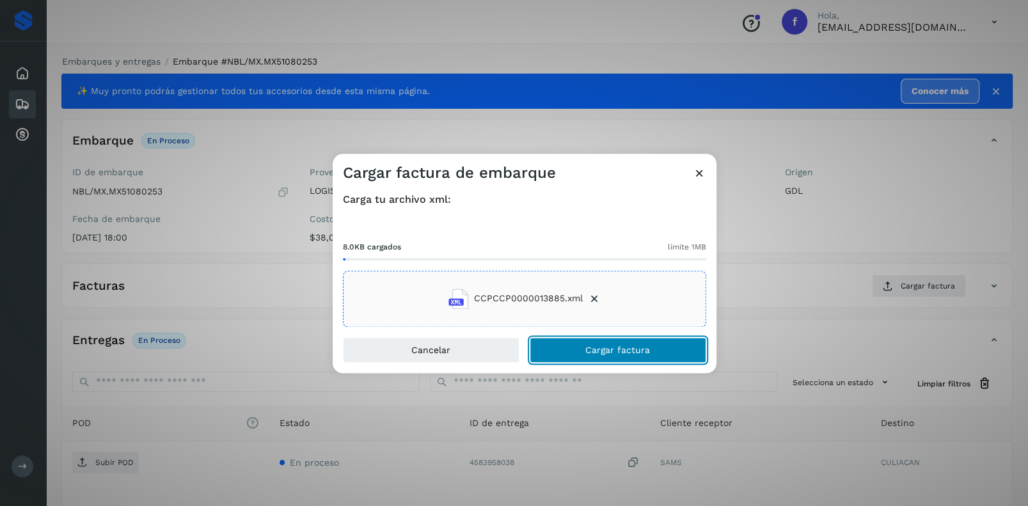
click at [610, 351] on span "Cargar factura" at bounding box center [618, 350] width 65 height 9
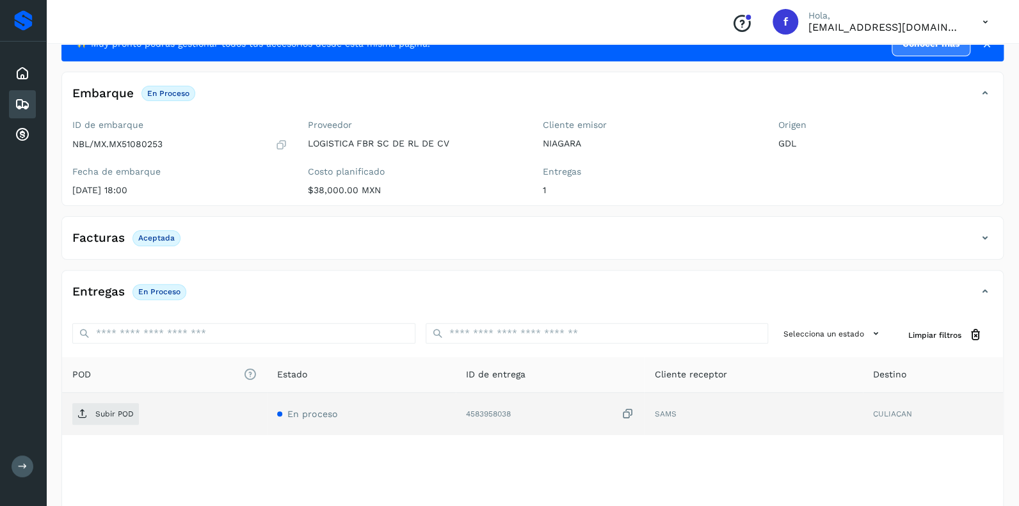
scroll to position [100, 0]
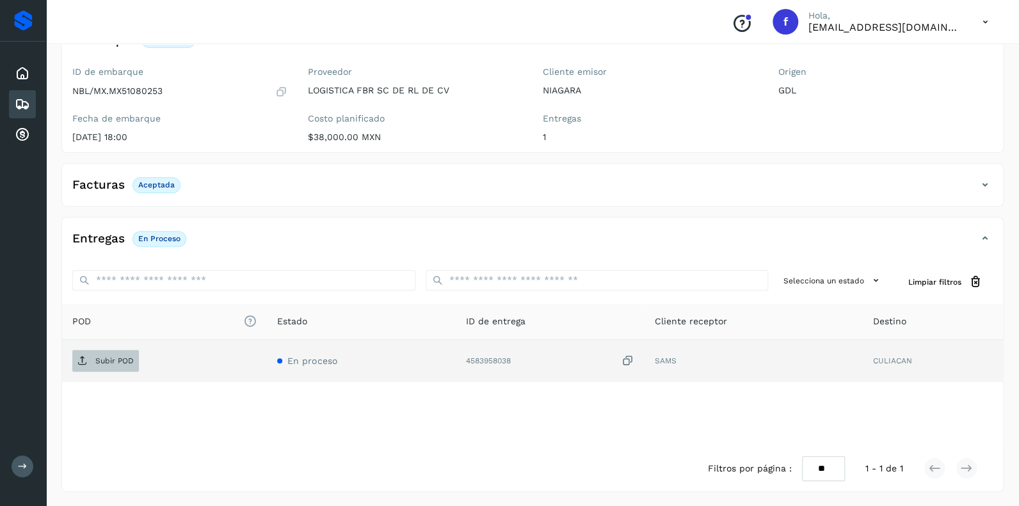
click at [115, 358] on p "Subir POD" at bounding box center [114, 360] width 38 height 9
click at [15, 97] on icon at bounding box center [22, 104] width 15 height 15
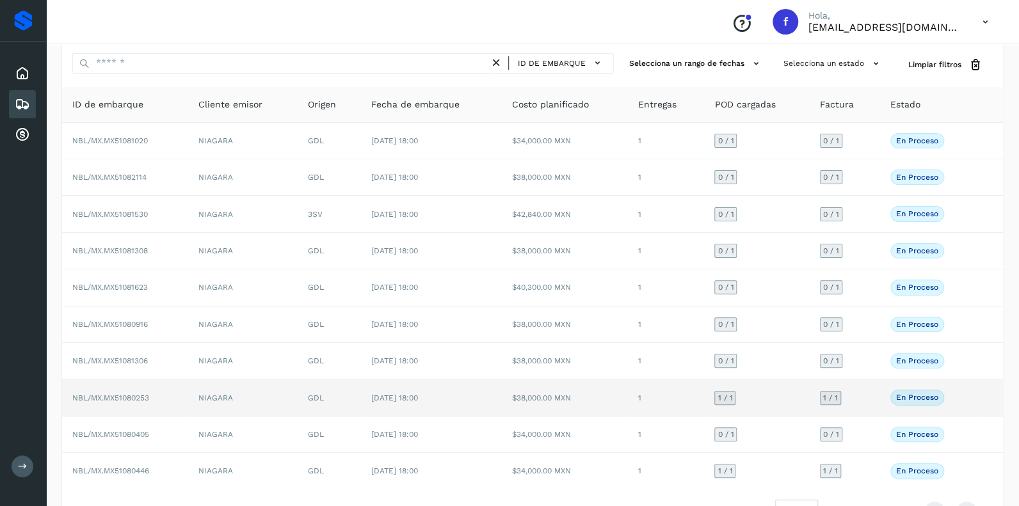
scroll to position [63, 0]
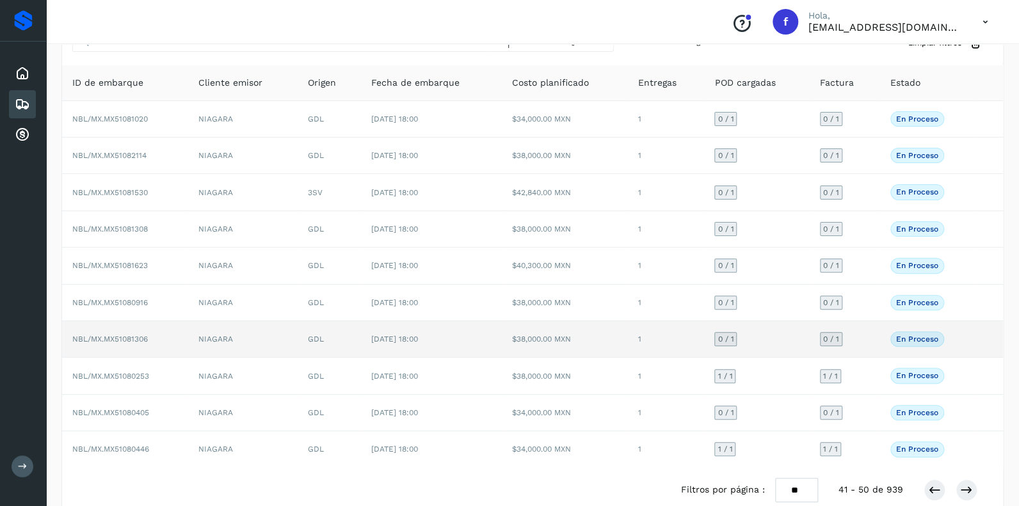
click at [726, 335] on span "0 / 1" at bounding box center [725, 339] width 16 height 8
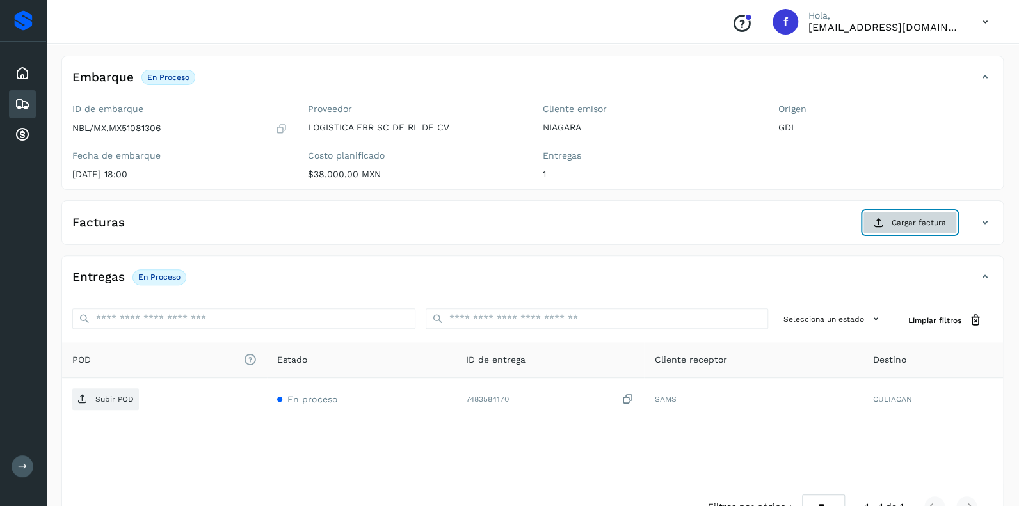
click at [907, 222] on span "Cargar factura" at bounding box center [919, 223] width 54 height 12
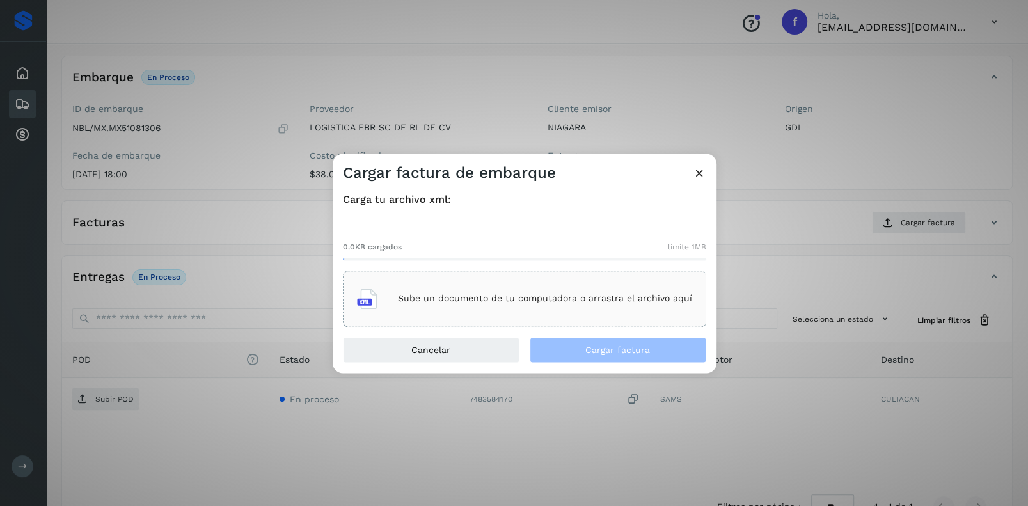
click at [503, 303] on p "Sube un documento de tu computadora o arrastra el archivo aquí" at bounding box center [545, 299] width 294 height 11
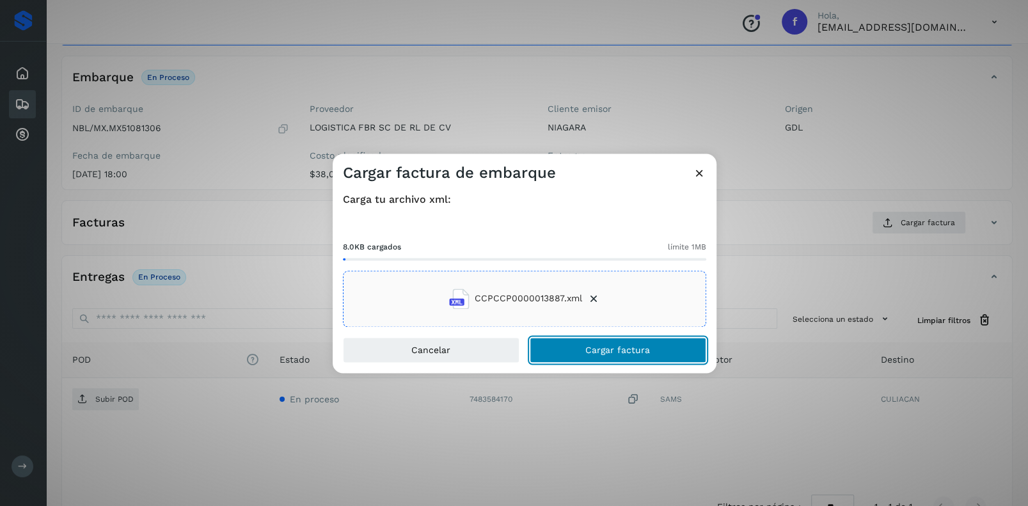
click at [604, 349] on span "Cargar factura" at bounding box center [618, 350] width 65 height 9
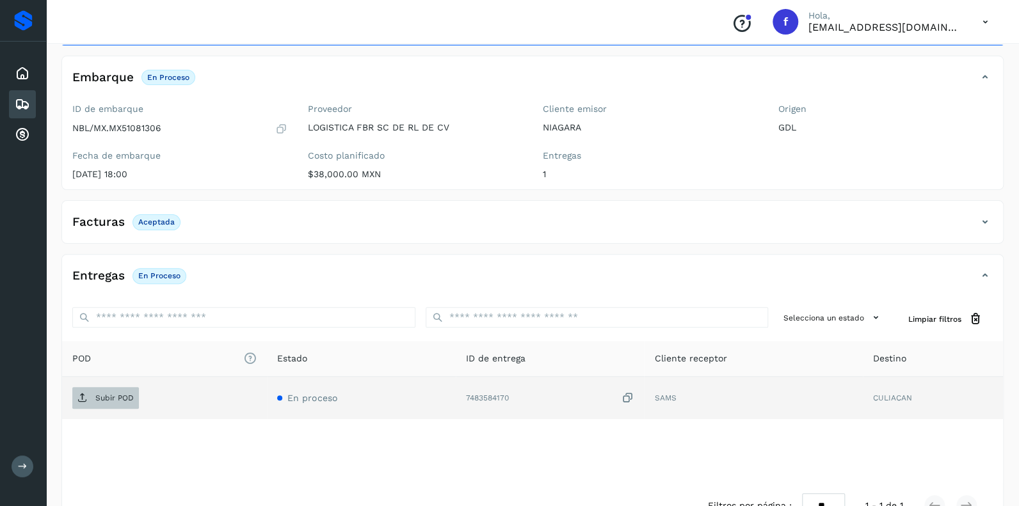
click at [112, 394] on p "Subir POD" at bounding box center [114, 398] width 38 height 9
click at [20, 100] on icon at bounding box center [22, 104] width 15 height 15
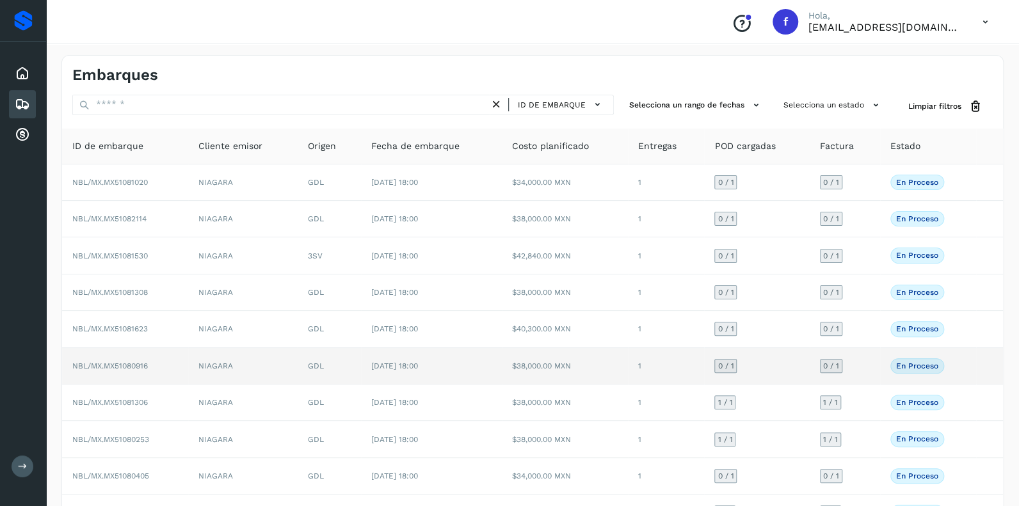
click at [729, 362] on span "0 / 1" at bounding box center [725, 366] width 16 height 8
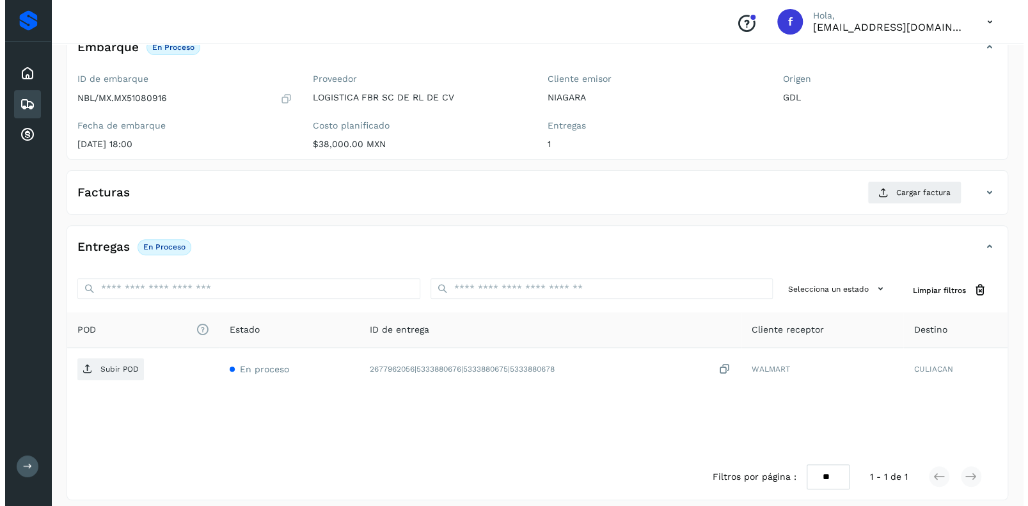
scroll to position [101, 0]
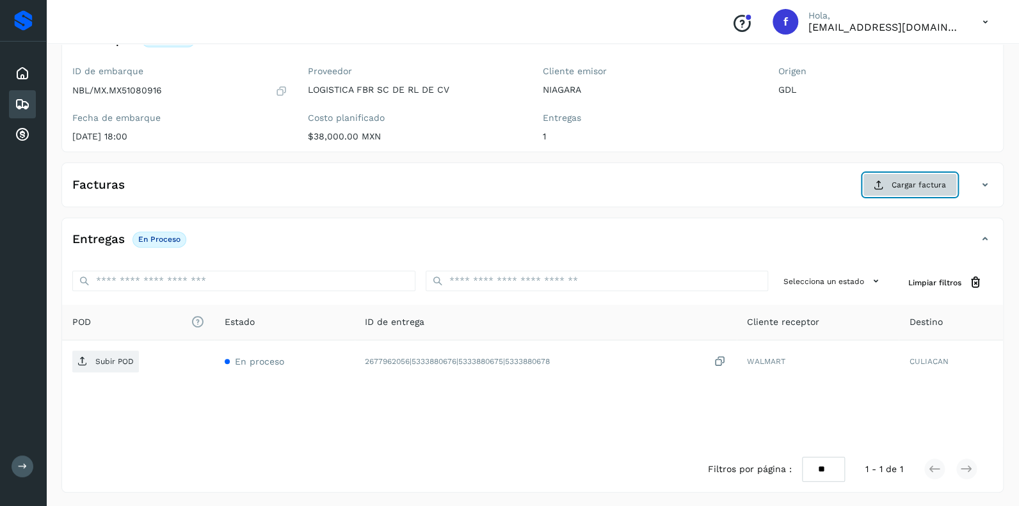
click at [907, 180] on span "Cargar factura" at bounding box center [919, 185] width 54 height 12
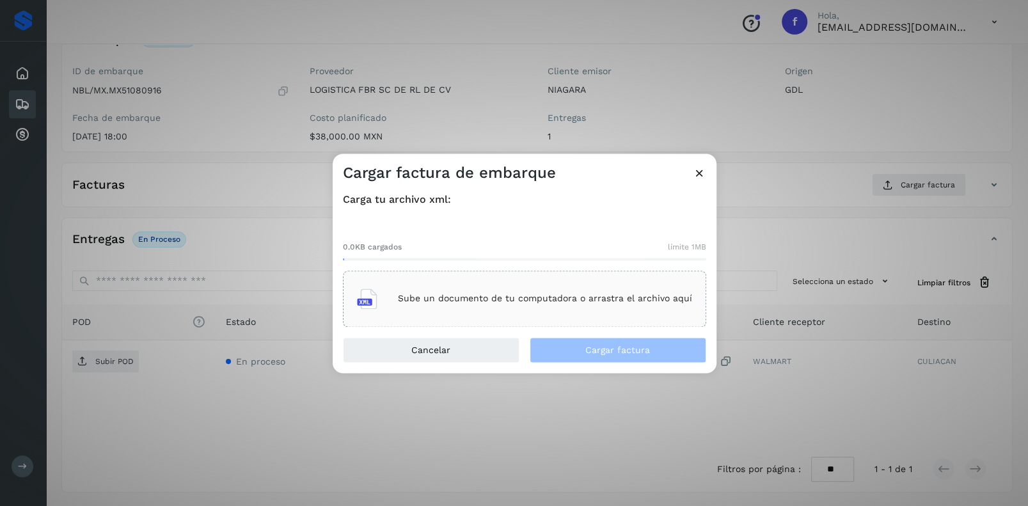
click at [455, 297] on p "Sube un documento de tu computadora o arrastra el archivo aquí" at bounding box center [545, 299] width 294 height 11
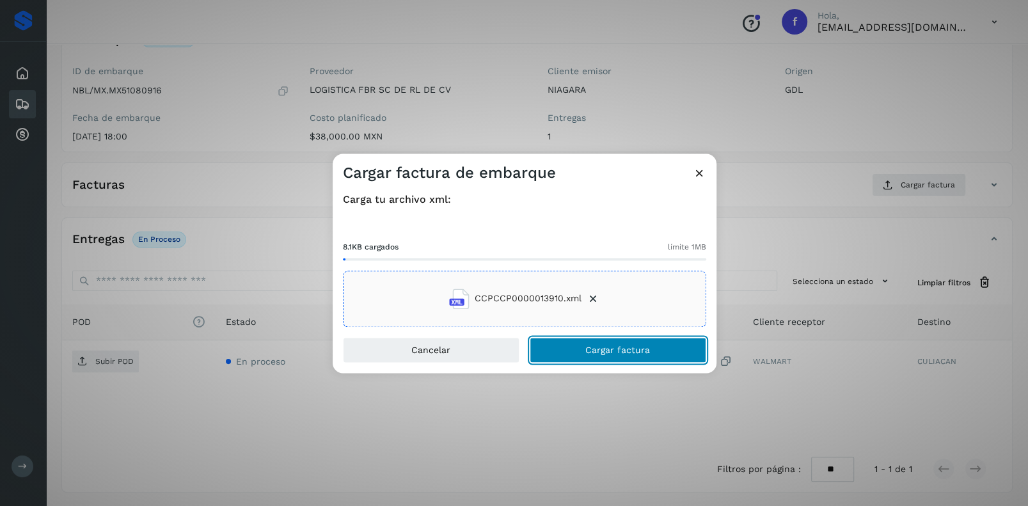
click at [618, 350] on span "Cargar factura" at bounding box center [618, 350] width 65 height 9
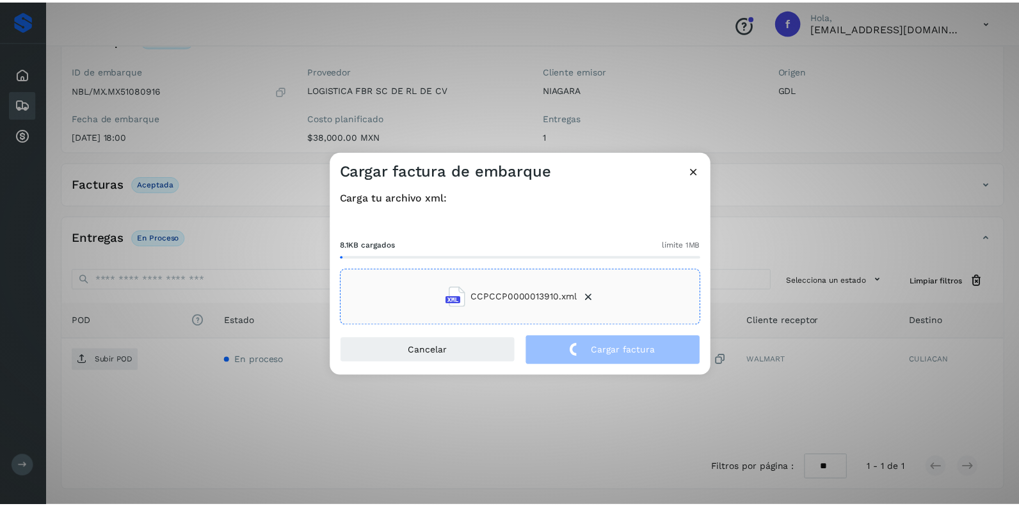
scroll to position [100, 0]
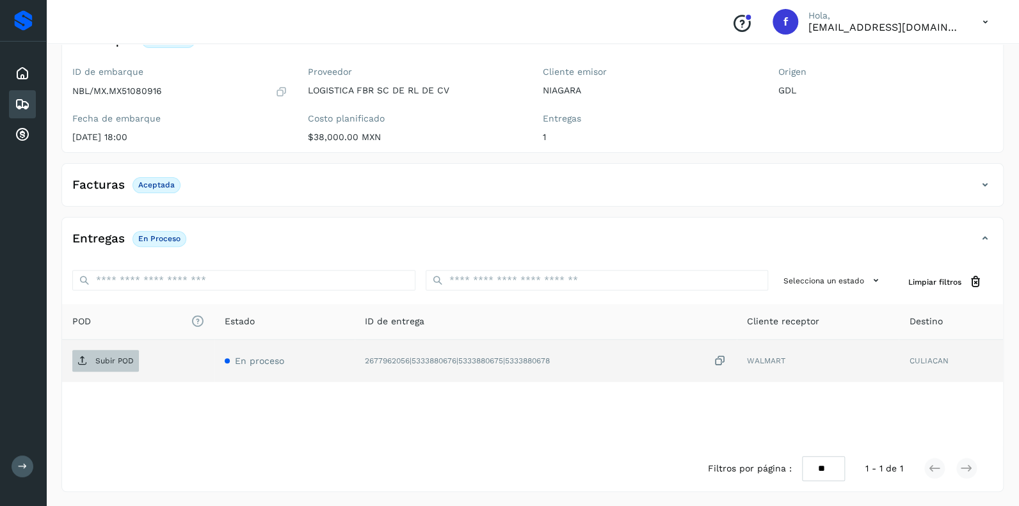
click at [116, 357] on p "Subir POD" at bounding box center [114, 360] width 38 height 9
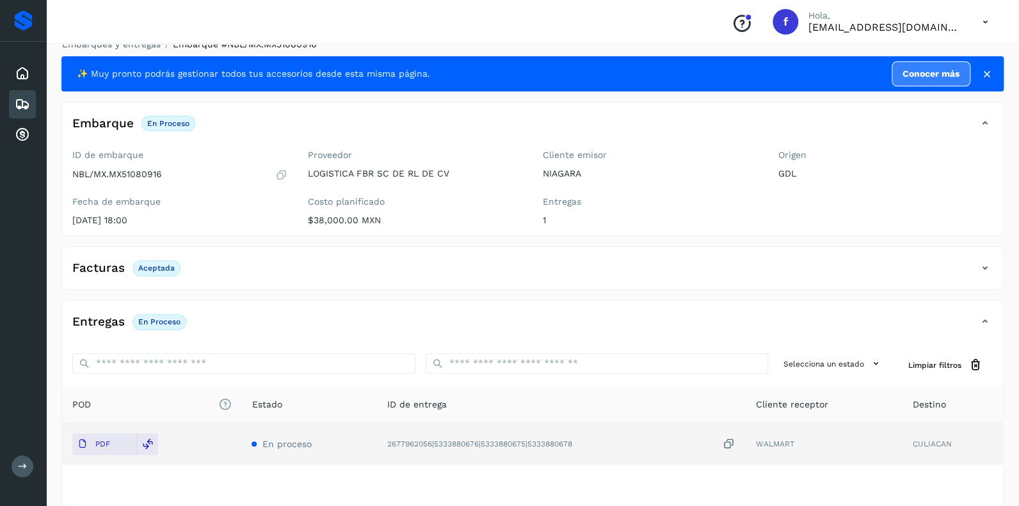
scroll to position [0, 0]
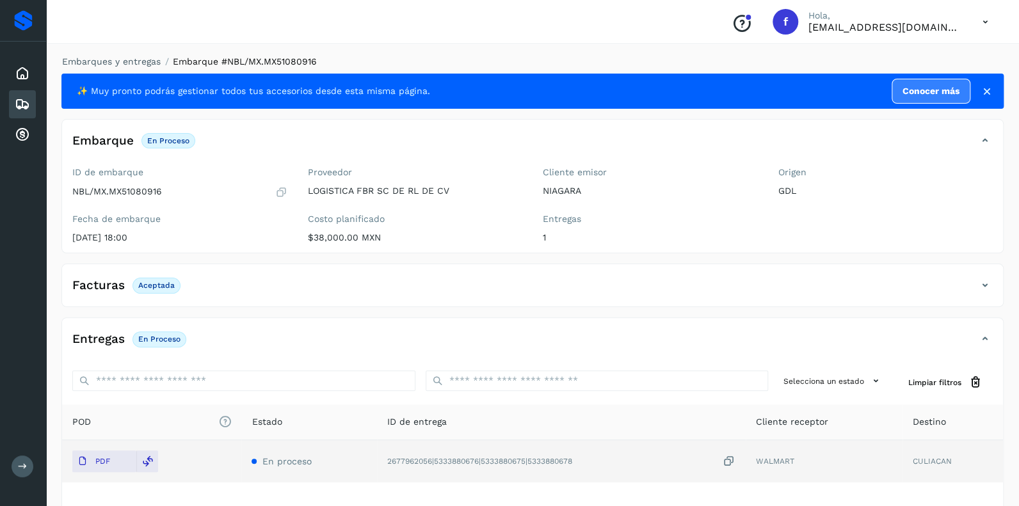
click at [19, 97] on icon at bounding box center [22, 104] width 15 height 15
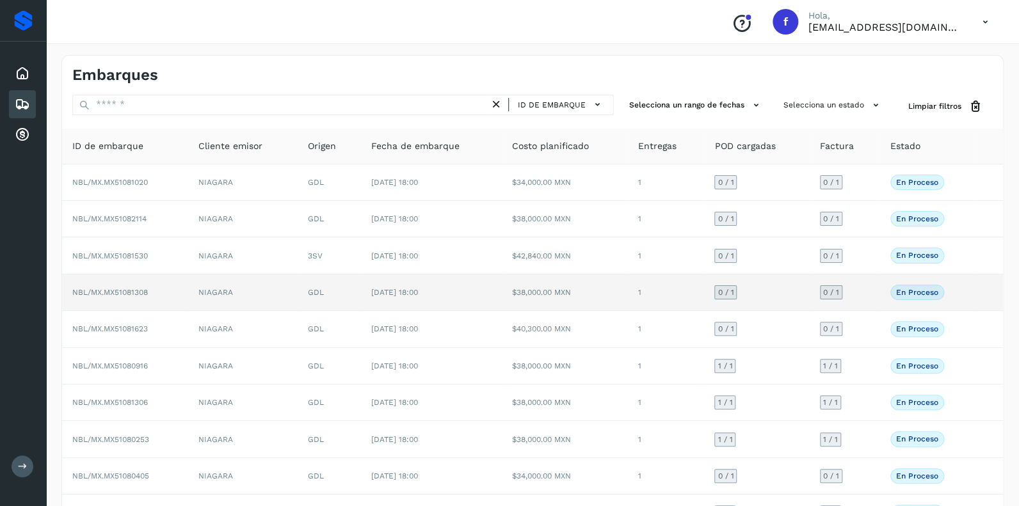
click at [724, 289] on span "0 / 1" at bounding box center [725, 293] width 16 height 8
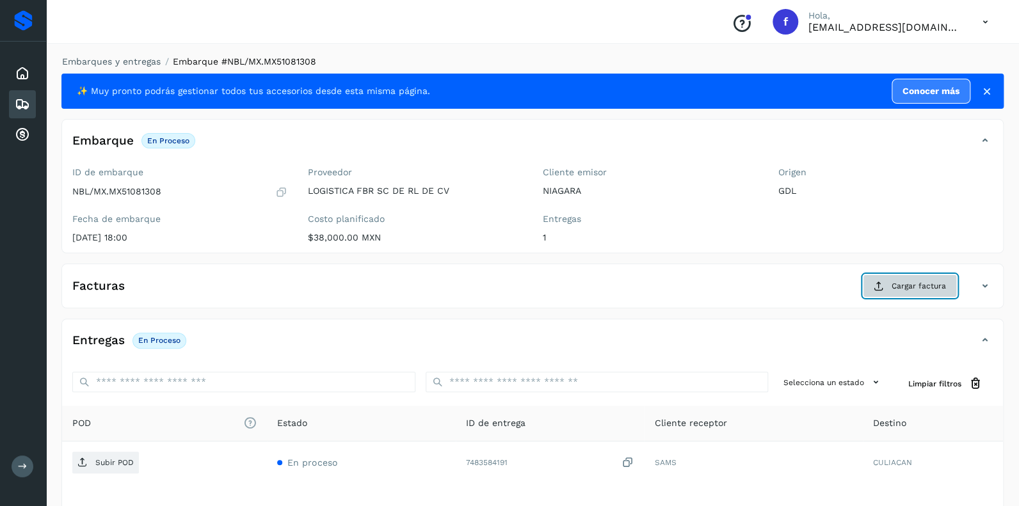
click at [906, 282] on span "Cargar factura" at bounding box center [919, 286] width 54 height 12
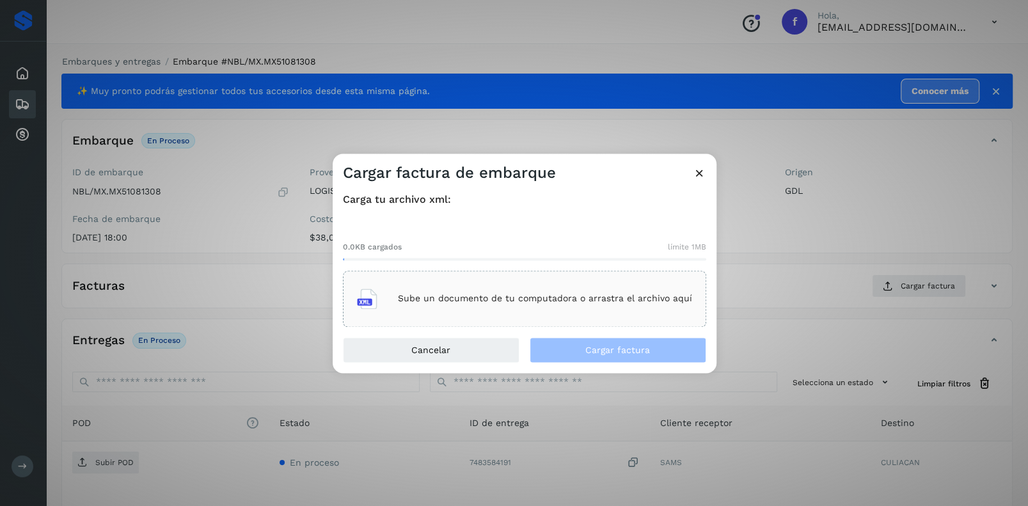
click at [482, 301] on p "Sube un documento de tu computadora o arrastra el archivo aquí" at bounding box center [545, 299] width 294 height 11
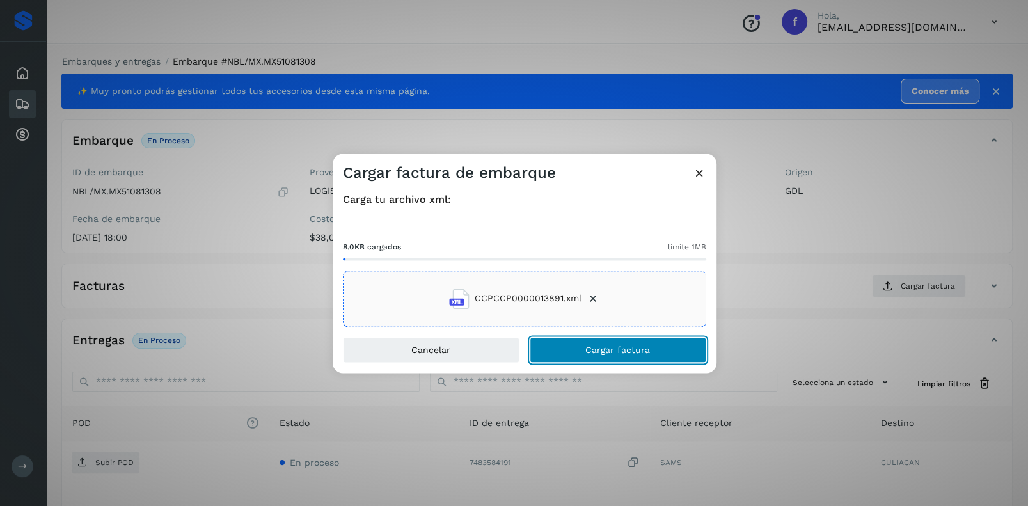
click at [601, 347] on span "Cargar factura" at bounding box center [618, 350] width 65 height 9
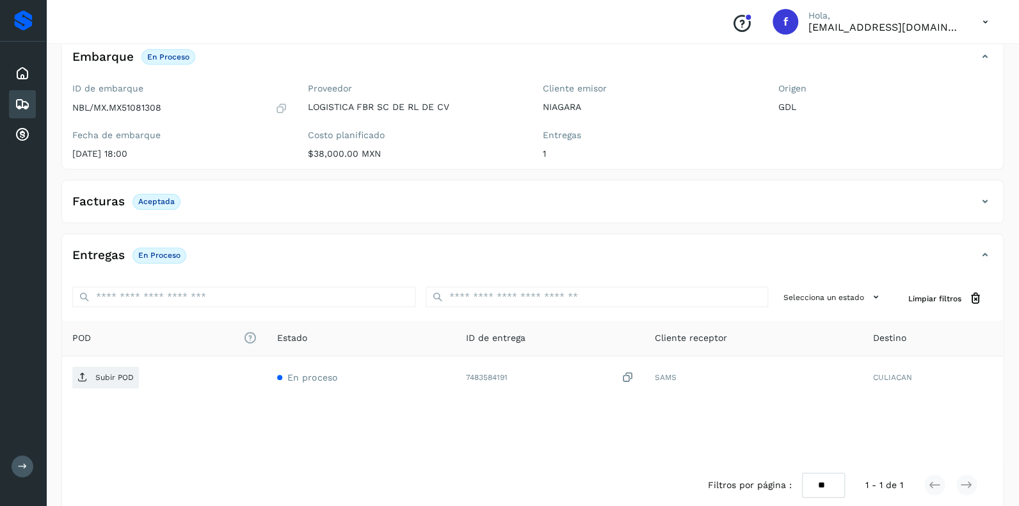
scroll to position [100, 0]
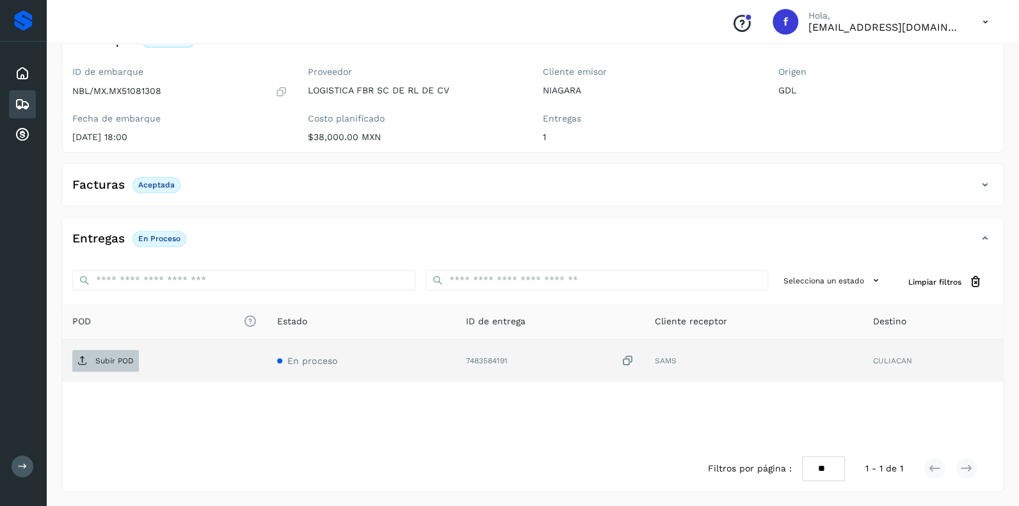
click at [104, 360] on p "Subir POD" at bounding box center [114, 360] width 38 height 9
click at [20, 101] on icon at bounding box center [22, 104] width 15 height 15
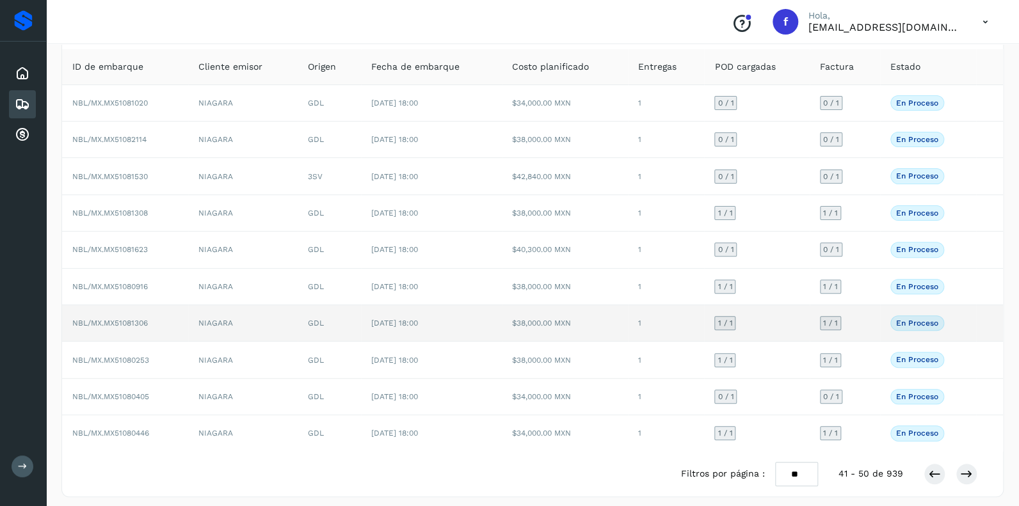
scroll to position [83, 0]
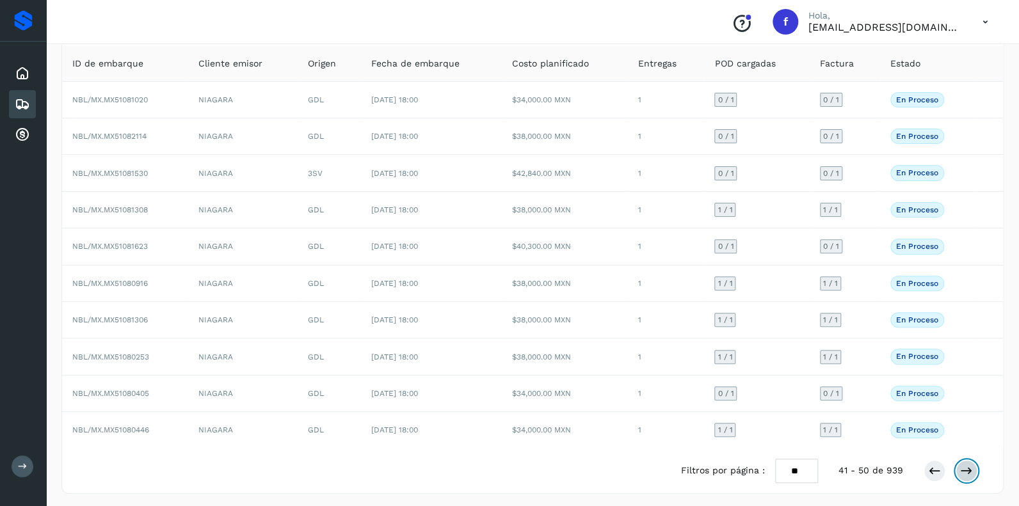
click at [965, 466] on icon at bounding box center [966, 471] width 13 height 13
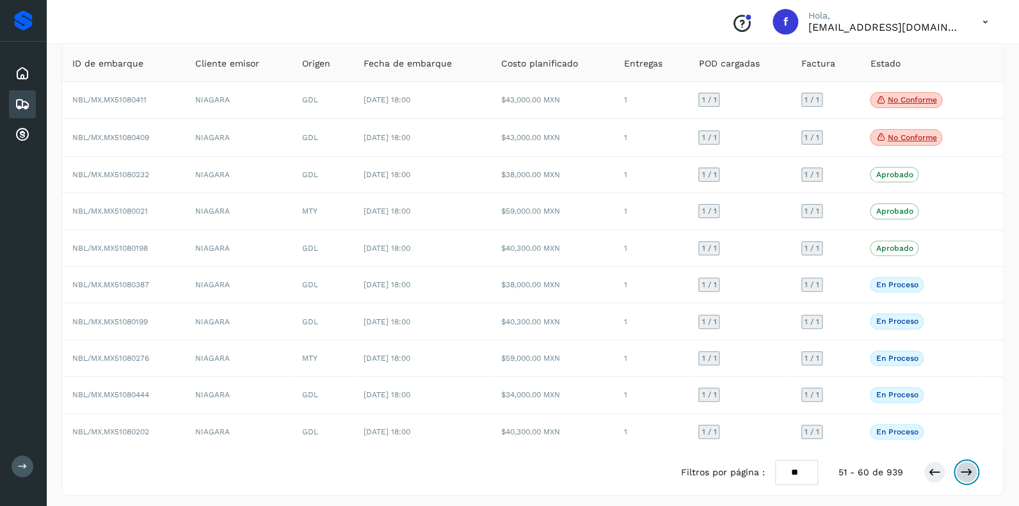
click at [965, 466] on icon at bounding box center [966, 472] width 13 height 13
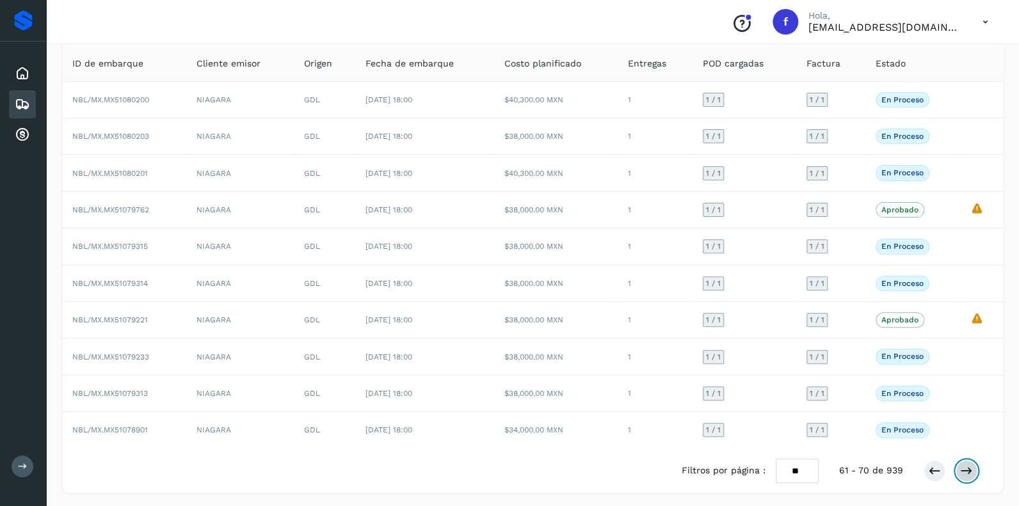
click at [965, 465] on icon at bounding box center [966, 471] width 13 height 13
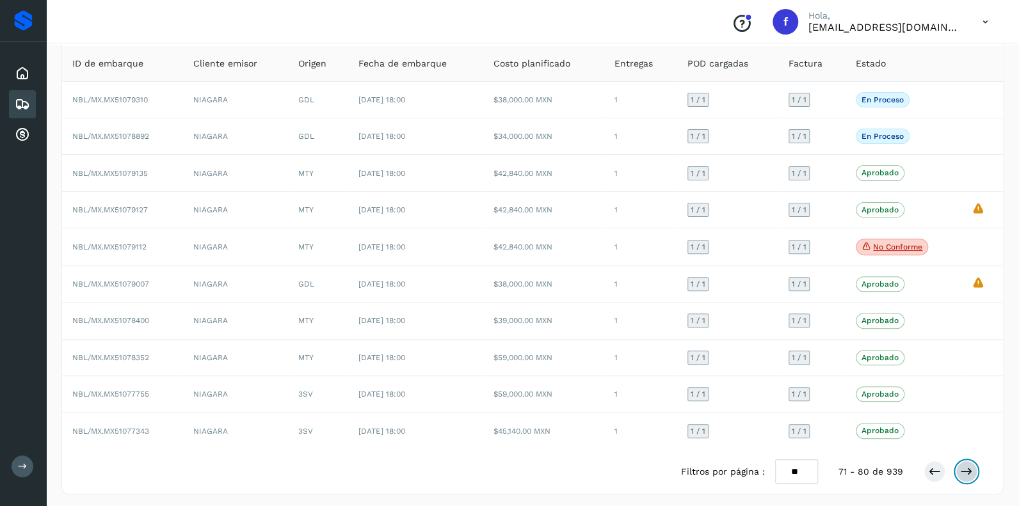
click at [965, 465] on icon at bounding box center [966, 471] width 13 height 13
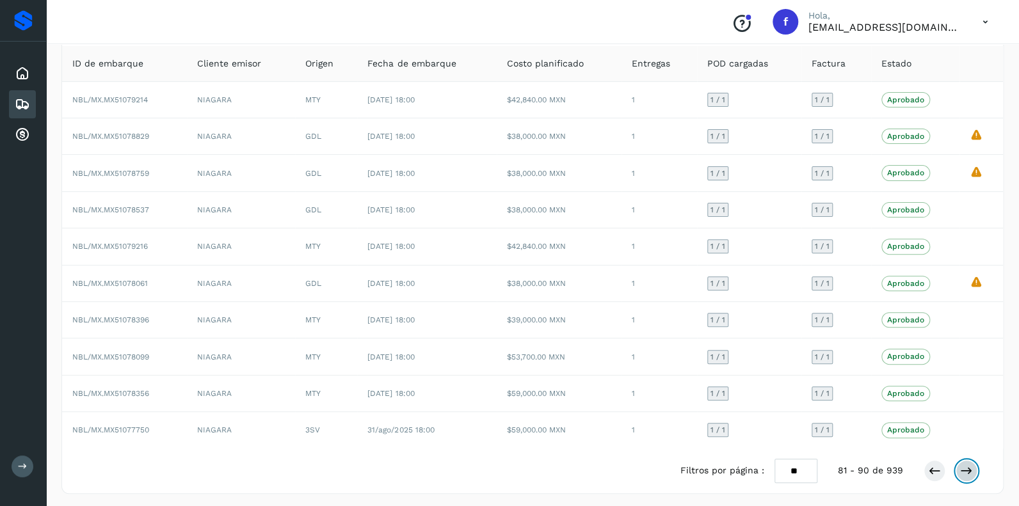
click at [965, 465] on icon at bounding box center [966, 471] width 13 height 13
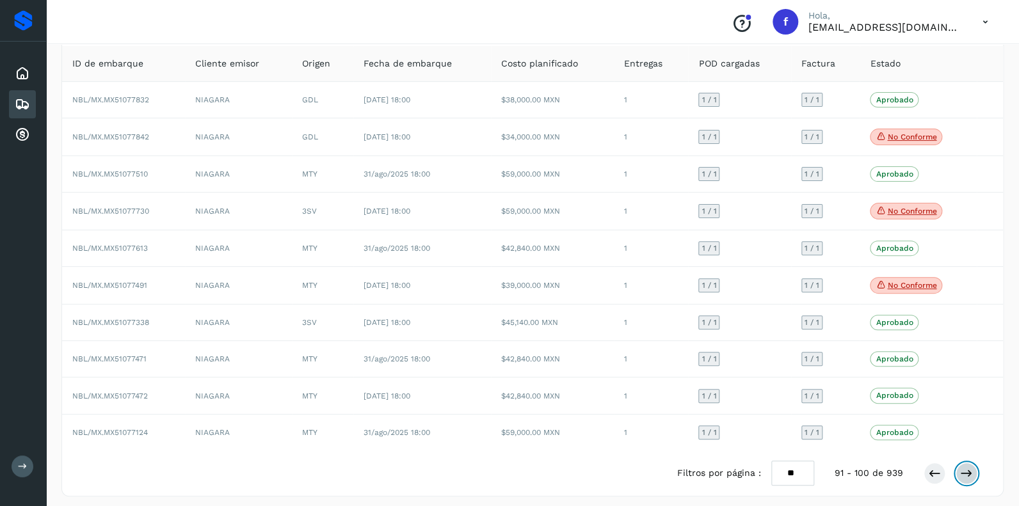
click at [965, 467] on icon at bounding box center [966, 473] width 13 height 13
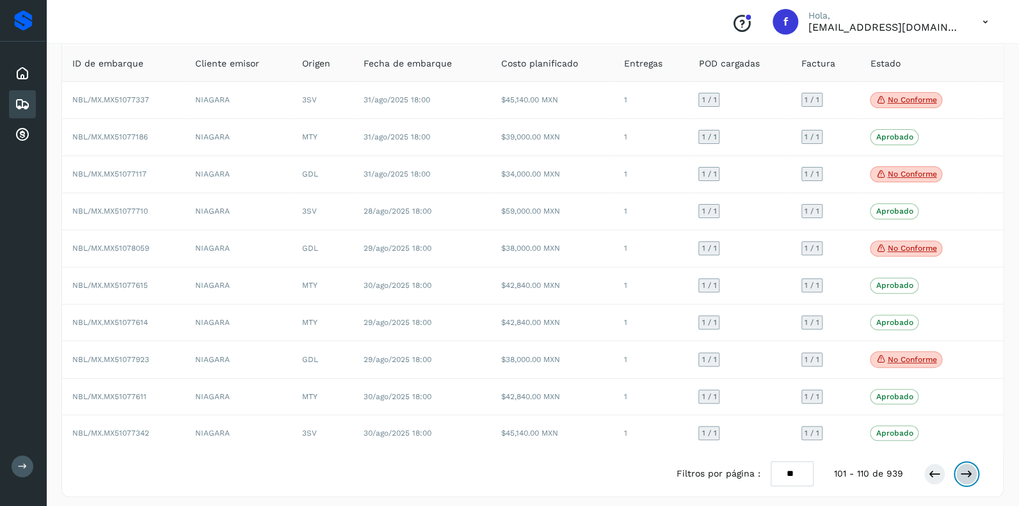
click at [965, 468] on icon at bounding box center [966, 474] width 13 height 13
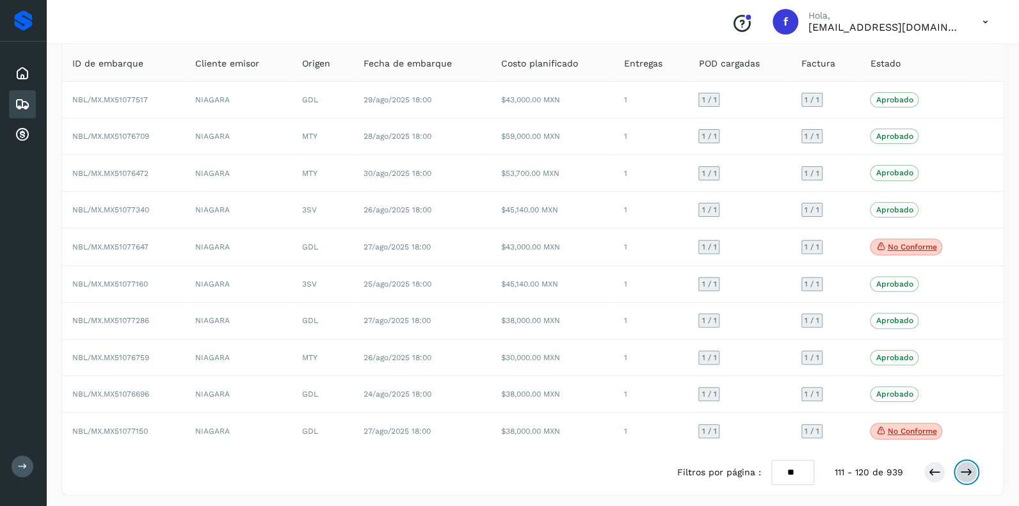
click at [965, 466] on icon at bounding box center [966, 472] width 13 height 13
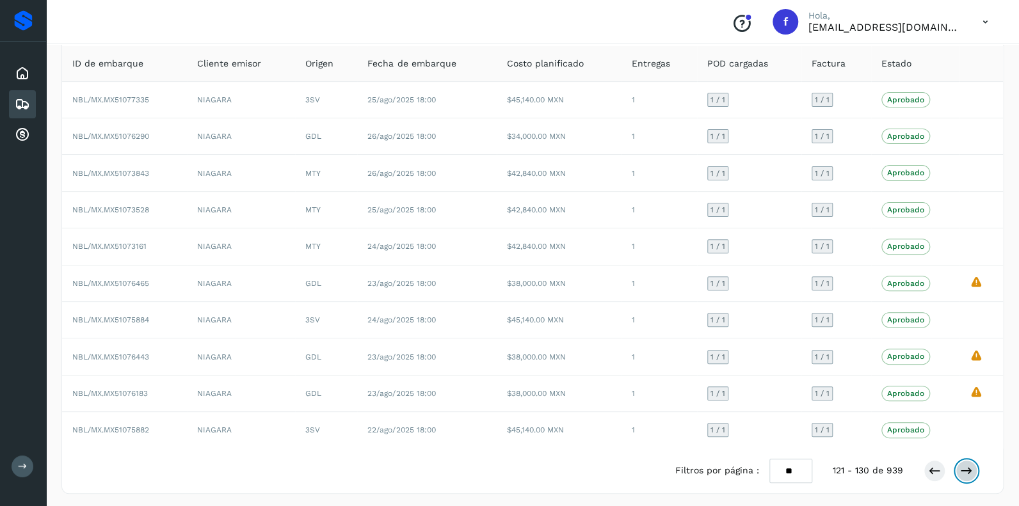
click at [965, 465] on icon at bounding box center [966, 471] width 13 height 13
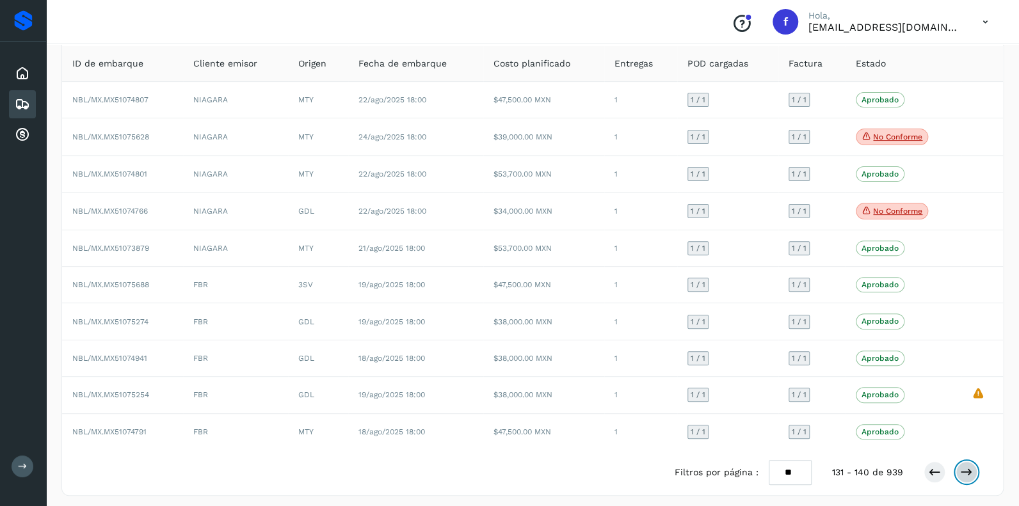
click at [963, 468] on icon at bounding box center [966, 472] width 13 height 13
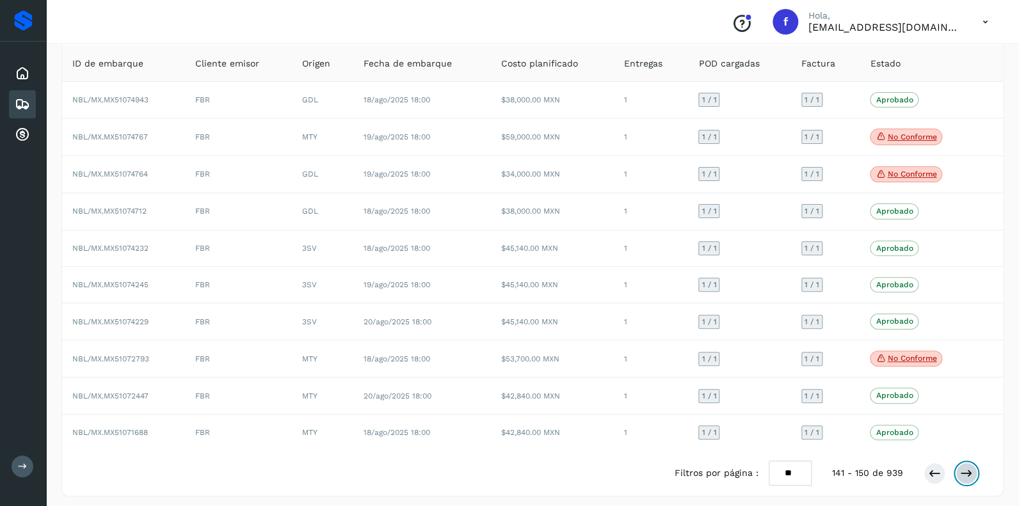
click at [968, 471] on icon at bounding box center [966, 473] width 13 height 13
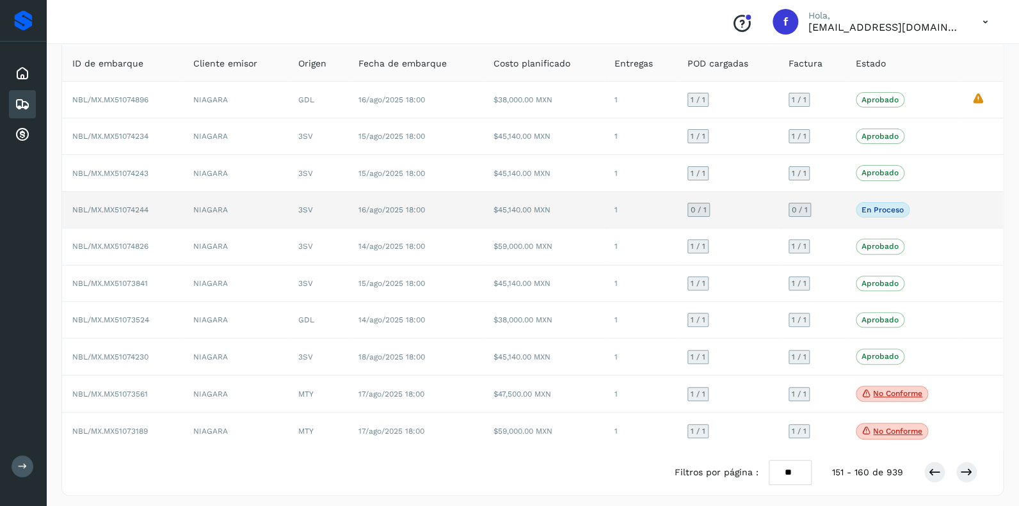
click at [693, 208] on span "0 / 1" at bounding box center [699, 210] width 16 height 8
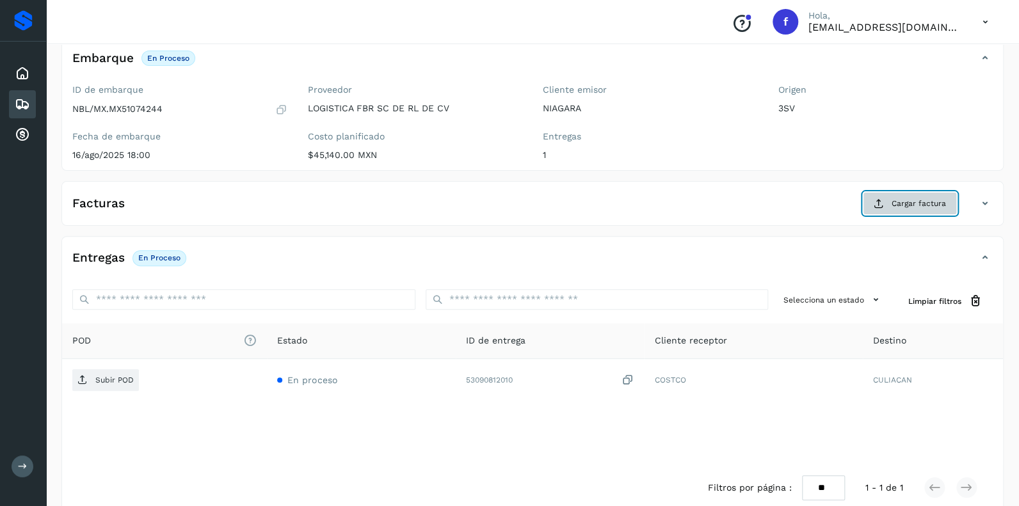
click at [908, 204] on span "Cargar factura" at bounding box center [919, 204] width 54 height 12
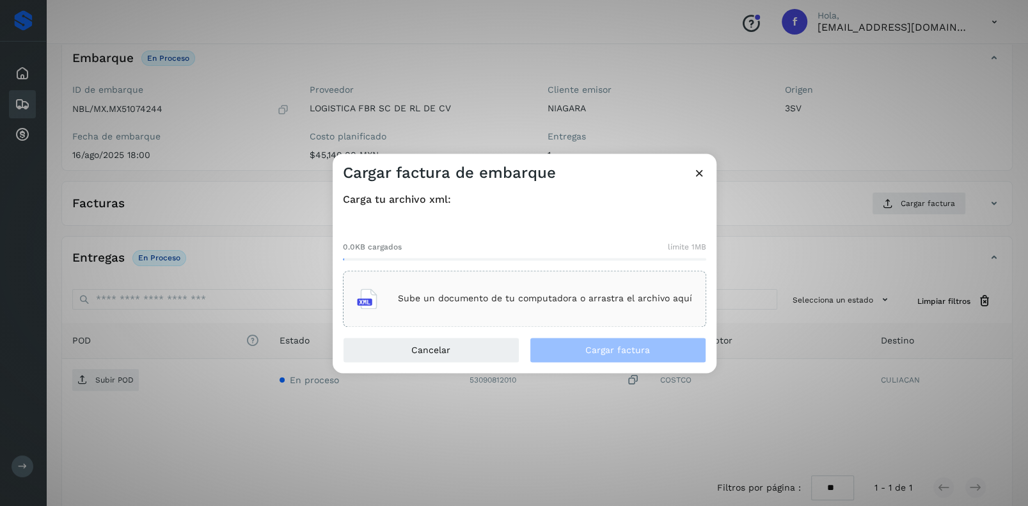
click at [458, 285] on div "Sube un documento de tu computadora o arrastra el archivo aquí" at bounding box center [524, 299] width 335 height 35
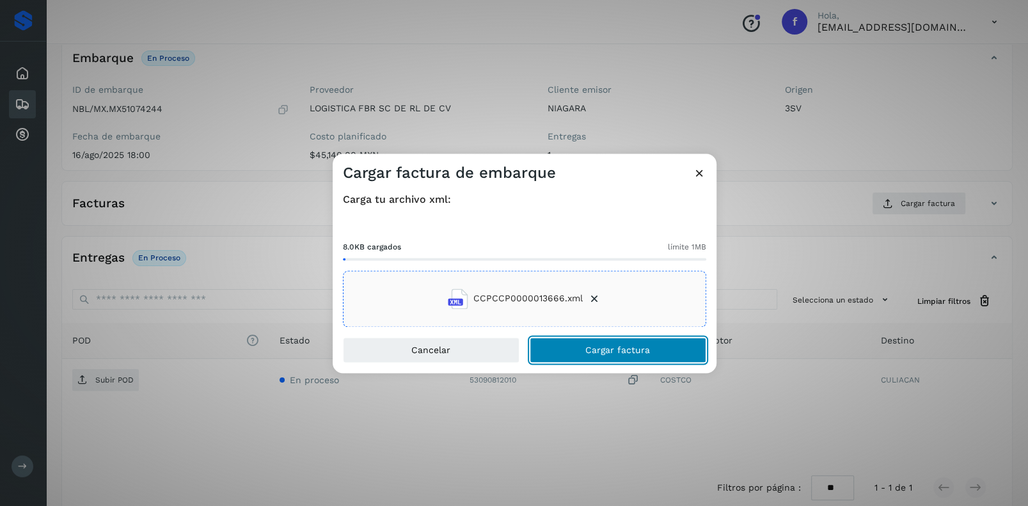
click at [612, 346] on span "Cargar factura" at bounding box center [618, 350] width 65 height 9
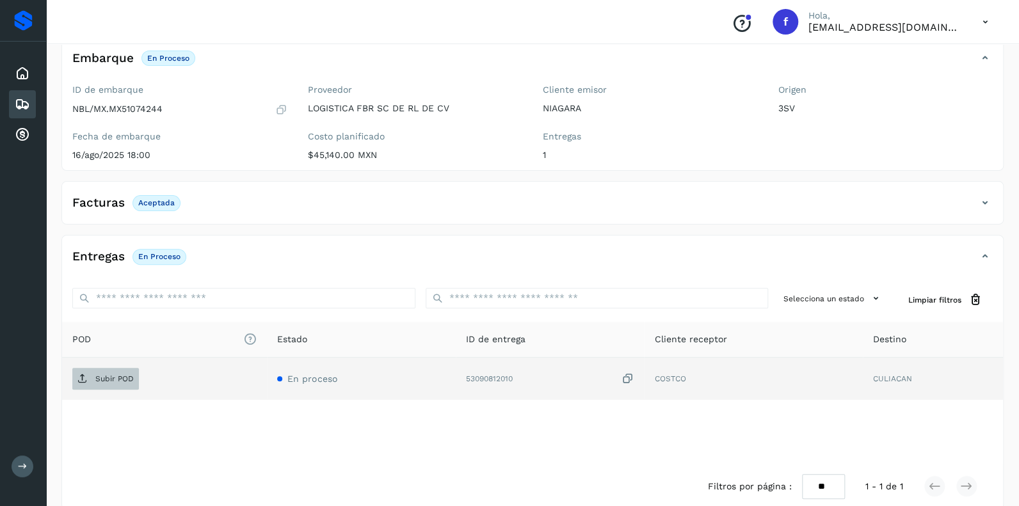
click at [102, 376] on p "Subir POD" at bounding box center [114, 378] width 38 height 9
click at [22, 102] on icon at bounding box center [22, 104] width 15 height 15
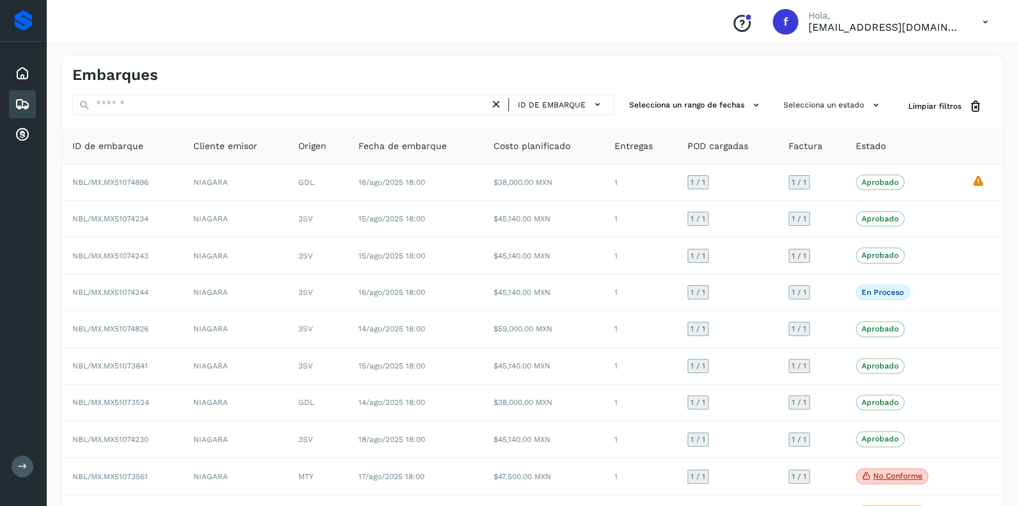
click at [984, 20] on icon at bounding box center [985, 22] width 26 height 26
click at [895, 56] on div "Cerrar sesión" at bounding box center [921, 57] width 152 height 24
